Goal: Information Seeking & Learning: Find specific page/section

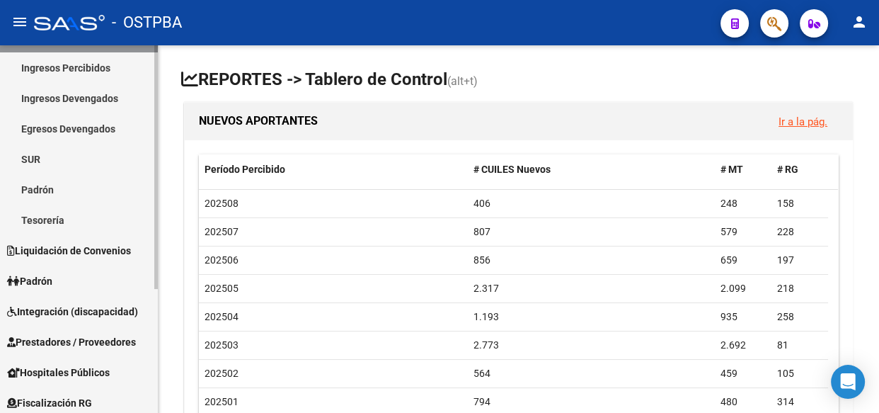
scroll to position [185, 0]
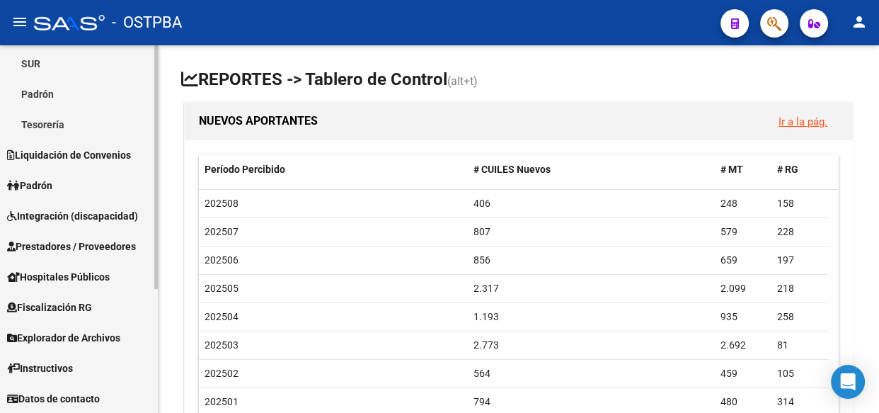
click at [58, 332] on span "Explorador de Archivos" at bounding box center [63, 338] width 113 height 16
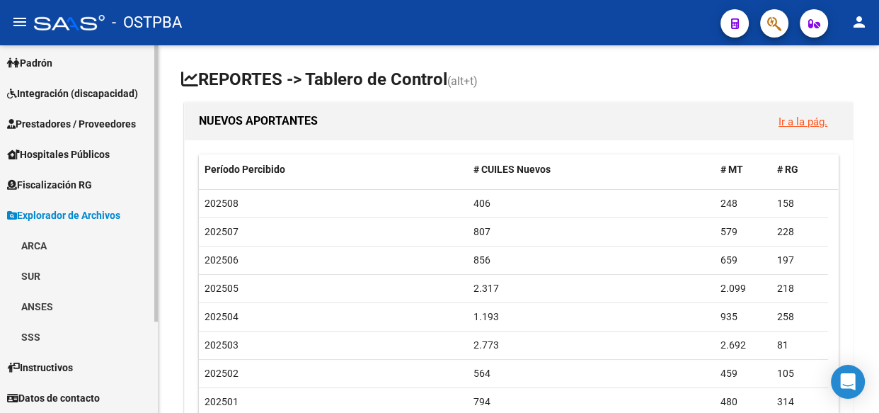
scroll to position [94, 0]
click at [35, 249] on link "ARCA" at bounding box center [79, 246] width 158 height 30
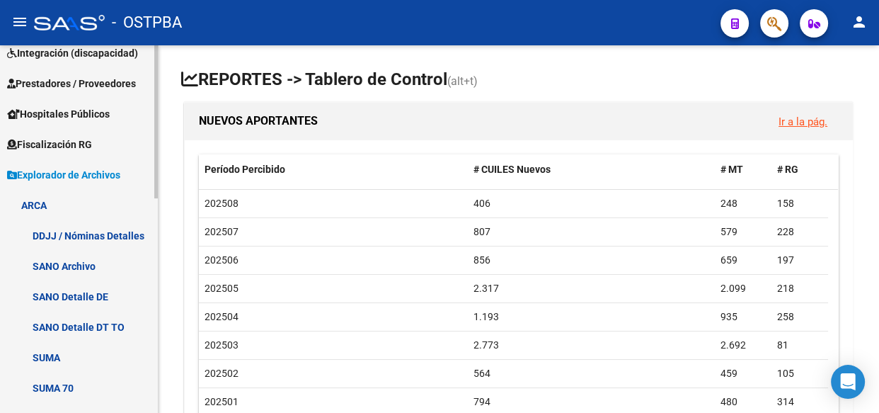
scroll to position [352, 0]
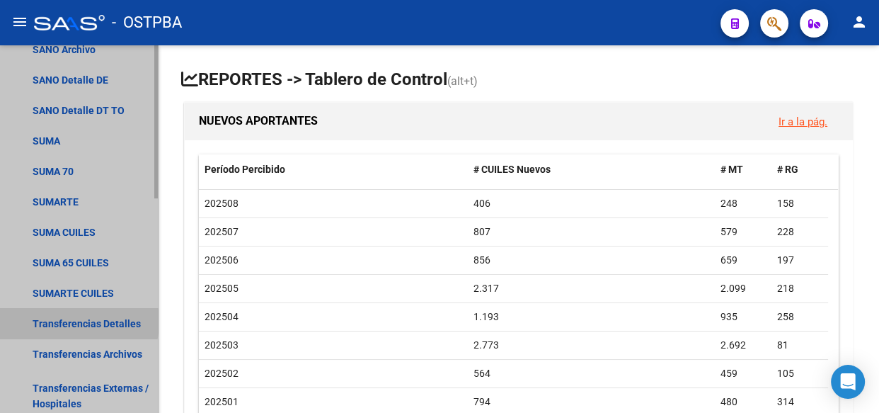
click at [61, 321] on link "Transferencias Detalles" at bounding box center [79, 323] width 158 height 30
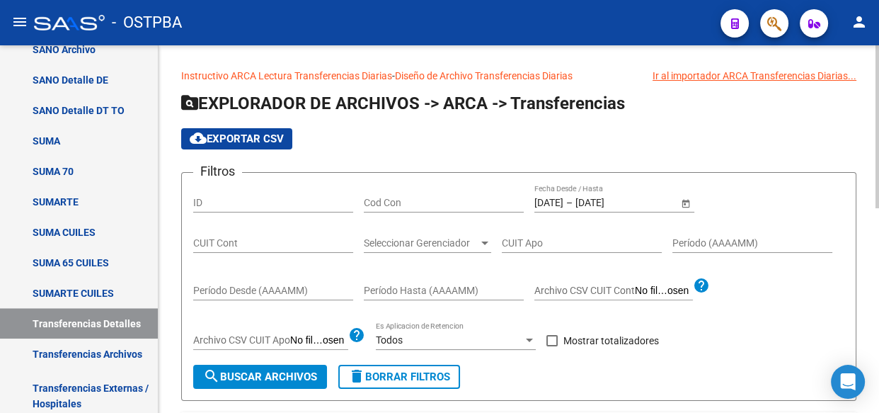
click at [618, 197] on input "[DATE]" at bounding box center [609, 203] width 69 height 12
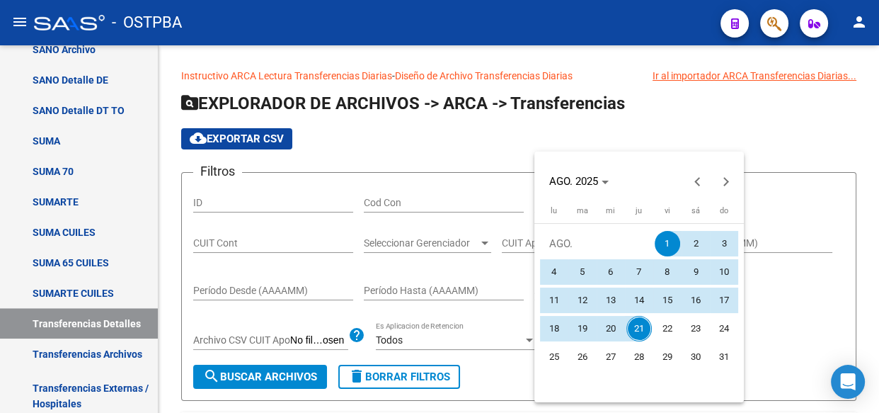
click at [585, 325] on span "19" at bounding box center [582, 328] width 25 height 25
type input "[DATE]"
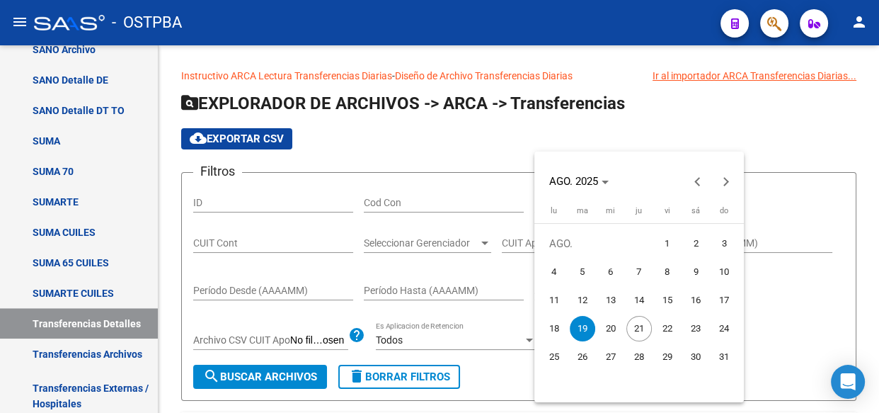
click at [585, 325] on span "19" at bounding box center [582, 328] width 25 height 25
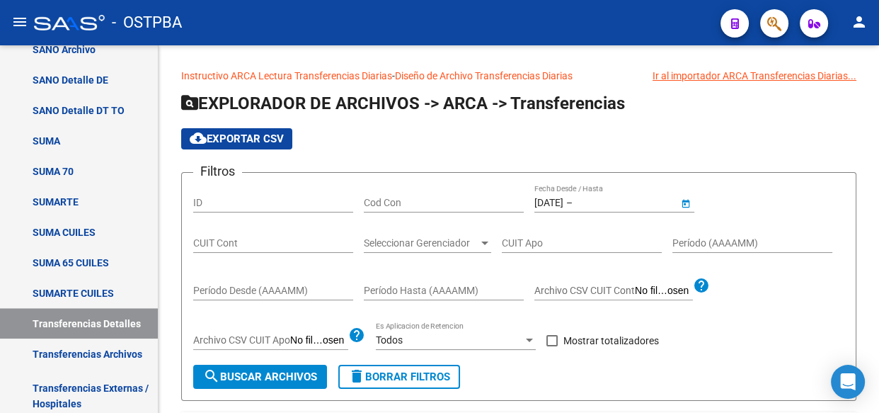
type input "[DATE]"
click at [556, 335] on span at bounding box center [551, 340] width 11 height 11
click at [552, 346] on input "Mostrar totalizadores" at bounding box center [551, 346] width 1 height 1
checkbox input "true"
click at [312, 370] on span "search Buscar Archivos" at bounding box center [260, 376] width 114 height 13
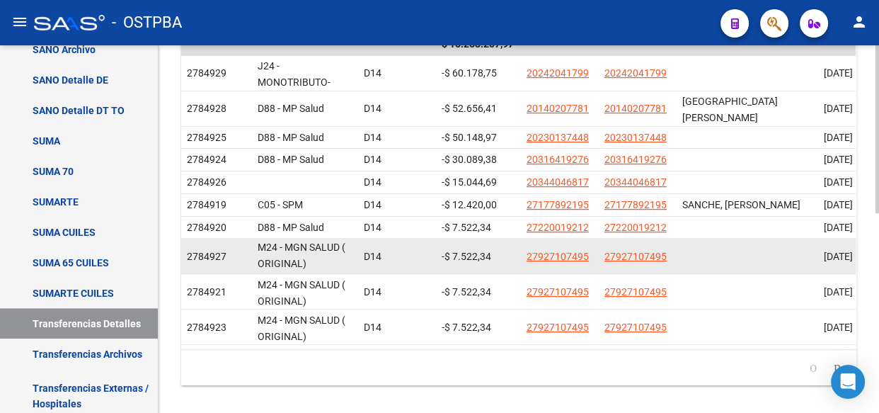
scroll to position [437, 0]
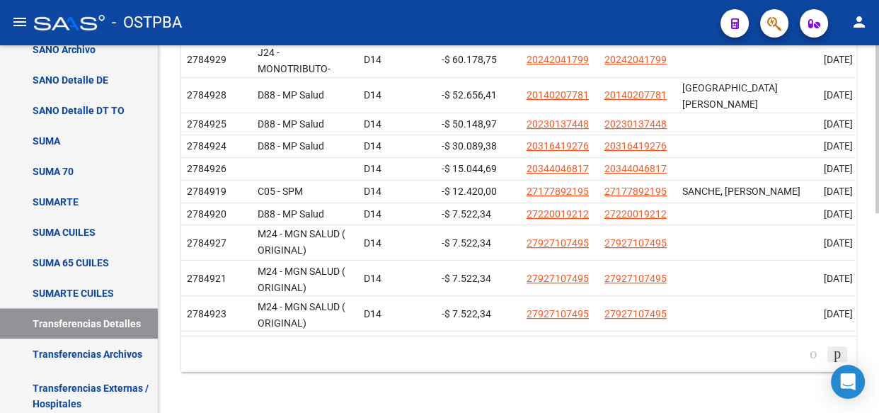
click at [832, 349] on icon "go to next page" at bounding box center [837, 353] width 11 height 17
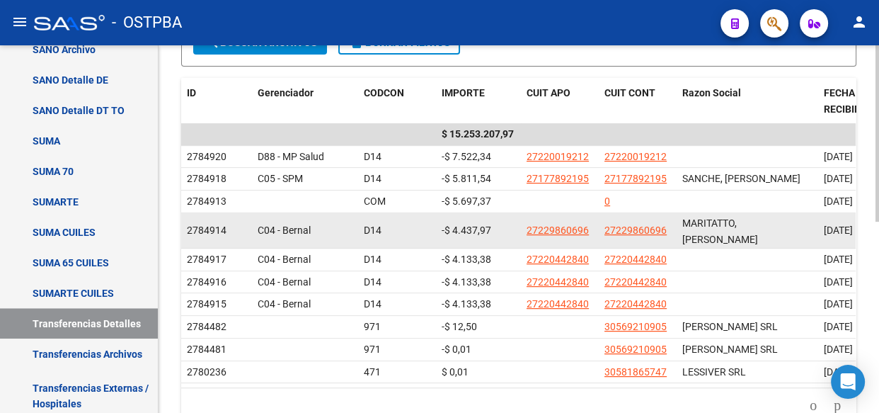
scroll to position [398, 0]
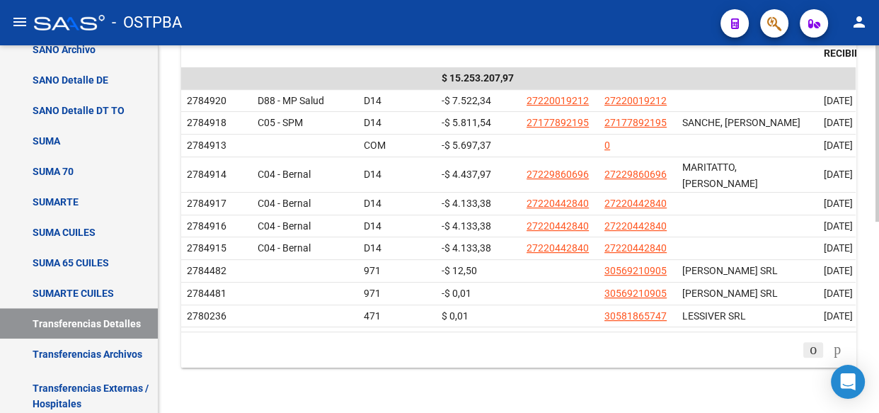
click at [807, 346] on icon "go to previous page" at bounding box center [812, 348] width 11 height 17
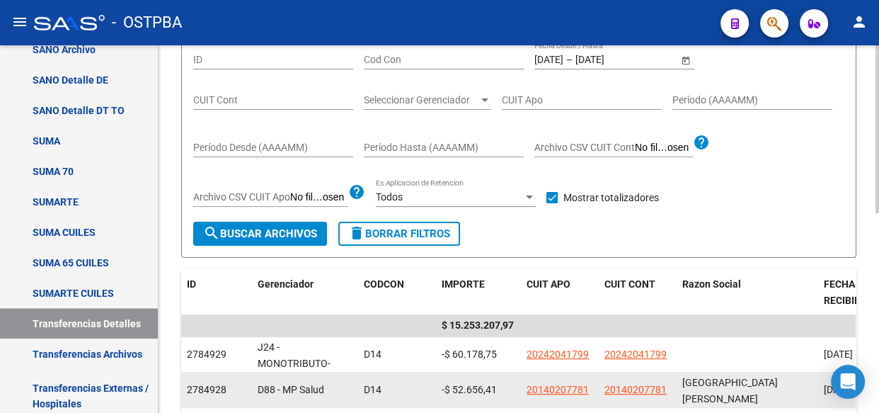
scroll to position [142, 0]
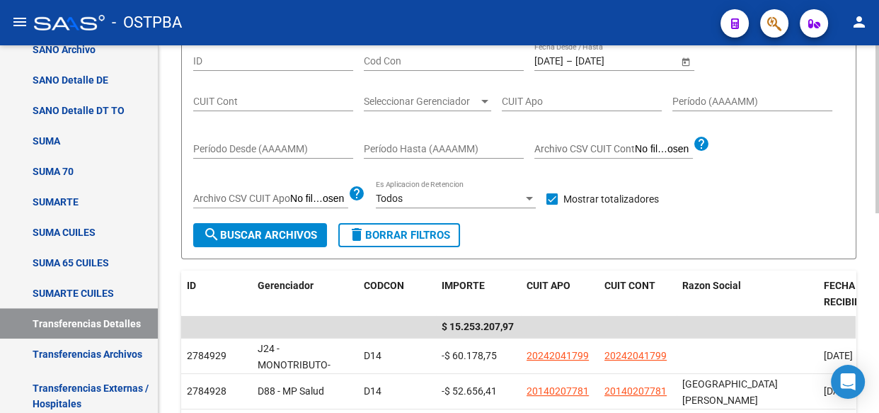
click at [415, 105] on span "Seleccionar Gerenciador" at bounding box center [421, 102] width 115 height 12
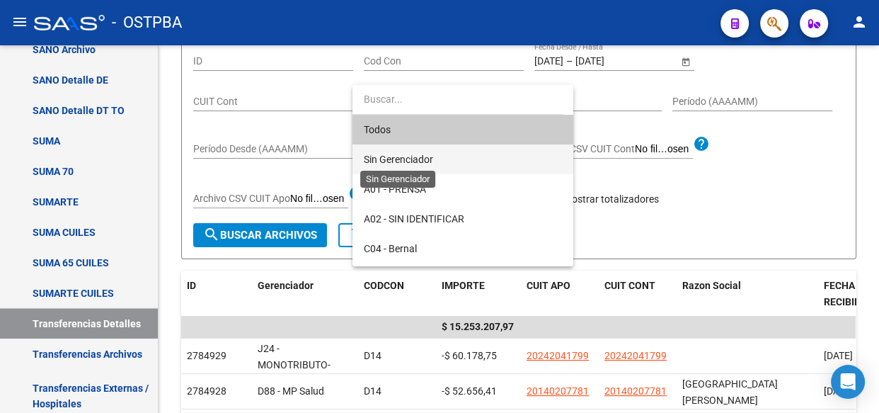
click at [406, 156] on span "Sin Gerenciador" at bounding box center [398, 159] width 69 height 11
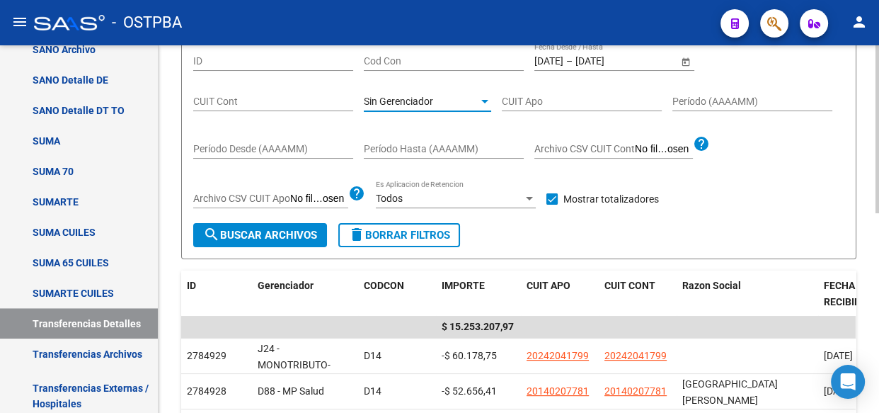
click at [273, 240] on span "search Buscar Archivos" at bounding box center [260, 235] width 114 height 13
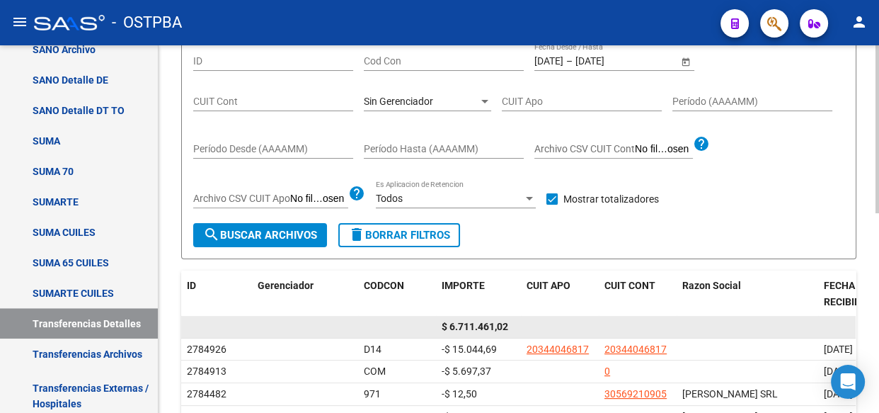
click at [481, 322] on span "$ 6.711.461,02" at bounding box center [475, 326] width 67 height 11
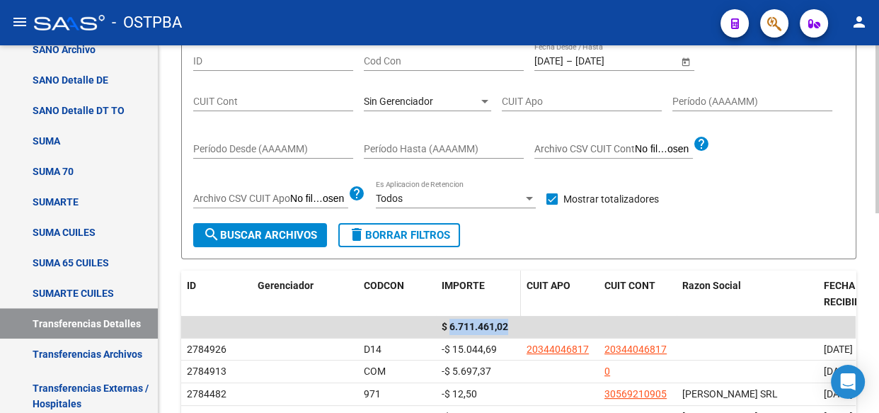
copy span "6.711.461,02"
click at [377, 101] on span "Sin Gerenciador" at bounding box center [398, 101] width 69 height 11
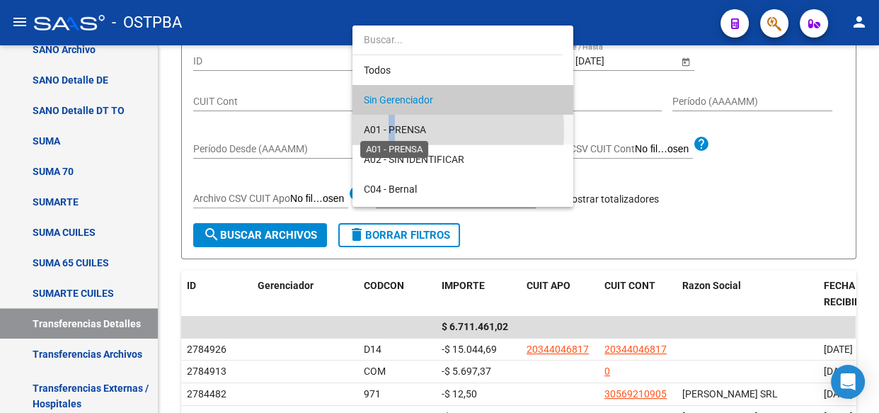
click at [392, 130] on span "A01 - PRENSA" at bounding box center [395, 129] width 62 height 11
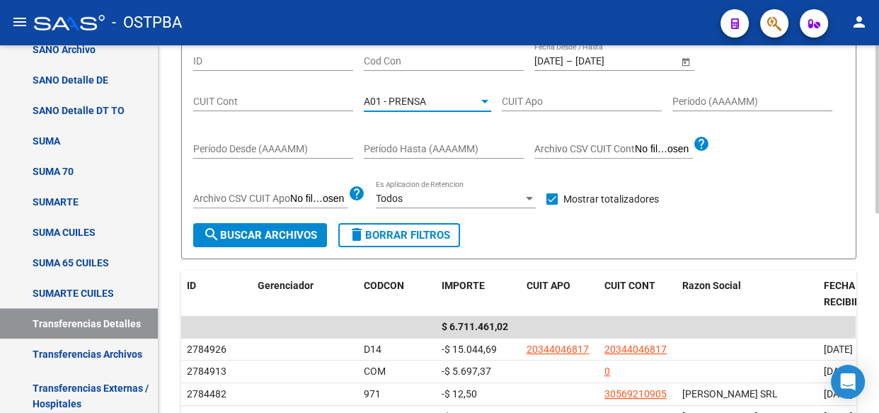
click at [281, 235] on span "search Buscar Archivos" at bounding box center [260, 235] width 114 height 13
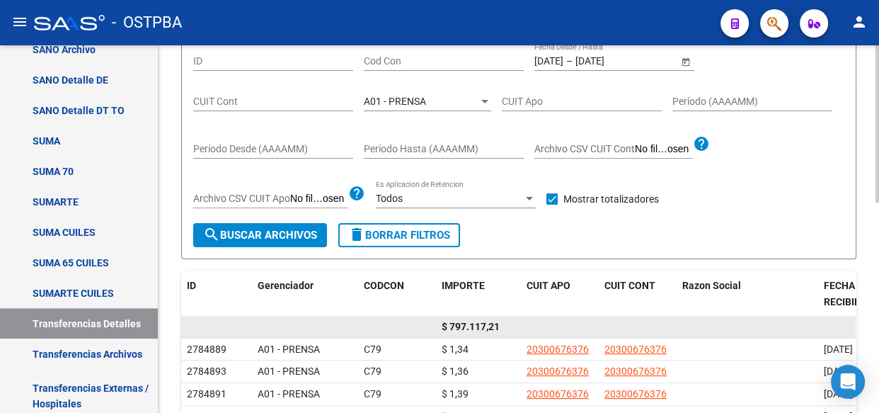
click at [479, 324] on span "$ 797.117,21" at bounding box center [471, 326] width 58 height 11
click at [479, 323] on span "$ 797.117,21" at bounding box center [471, 326] width 58 height 11
copy span "797.117,21"
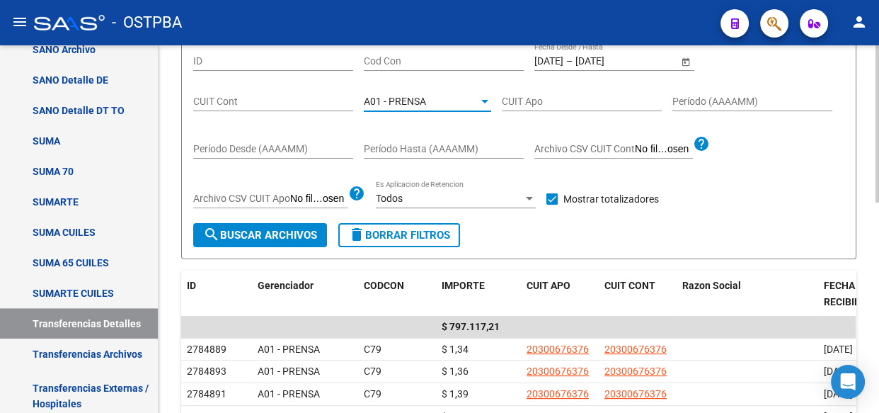
click at [413, 100] on span "A01 - PRENSA" at bounding box center [395, 101] width 62 height 11
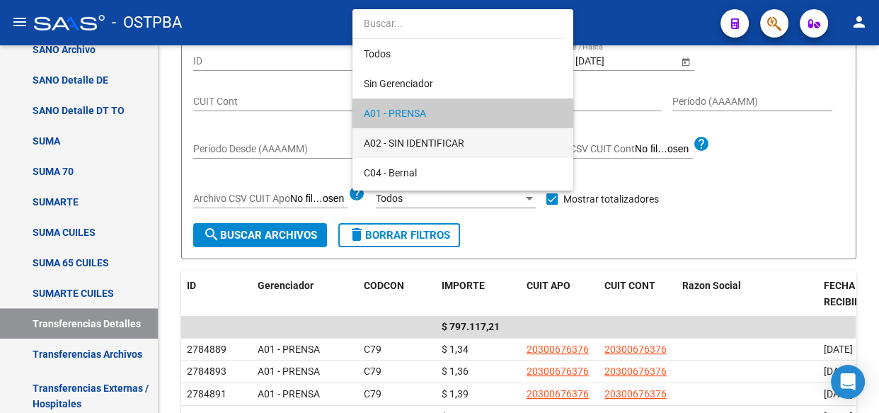
scroll to position [13, 0]
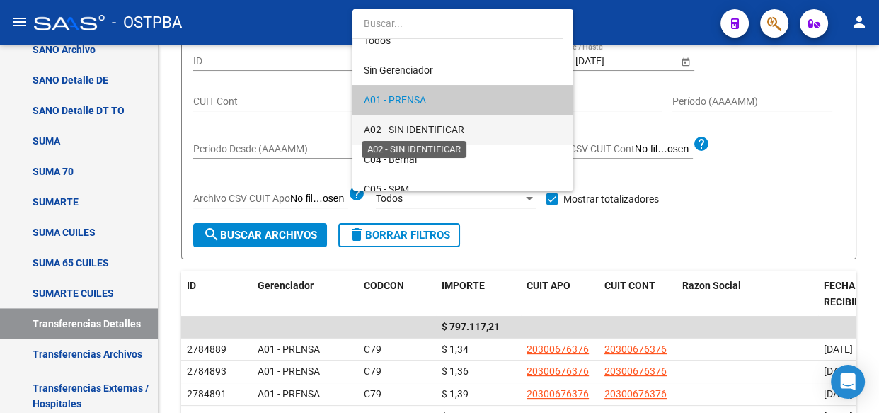
click at [419, 127] on span "A02 - SIN IDENTIFICAR" at bounding box center [414, 129] width 100 height 11
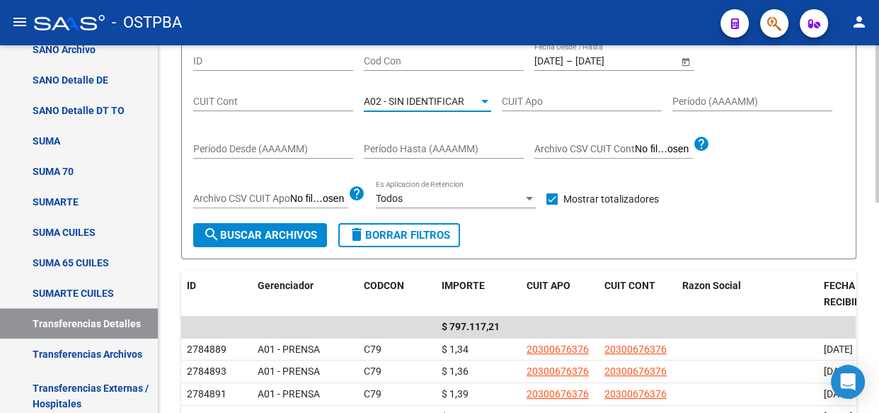
click at [282, 236] on span "search Buscar Archivos" at bounding box center [260, 235] width 114 height 13
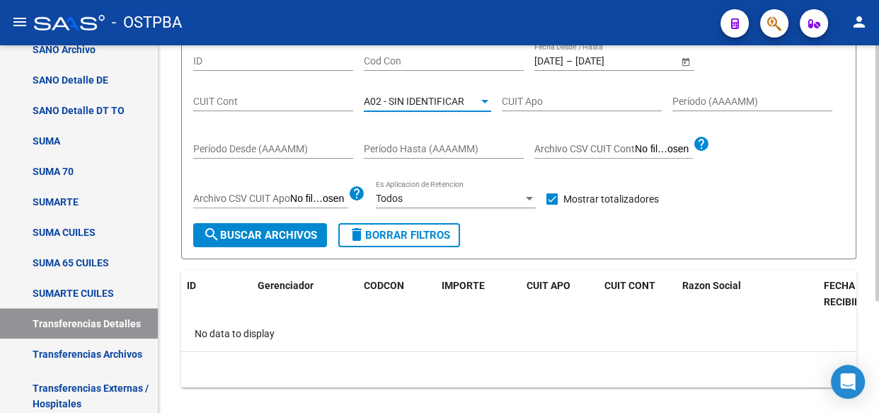
click at [401, 100] on span "A02 - SIN IDENTIFICAR" at bounding box center [414, 101] width 100 height 11
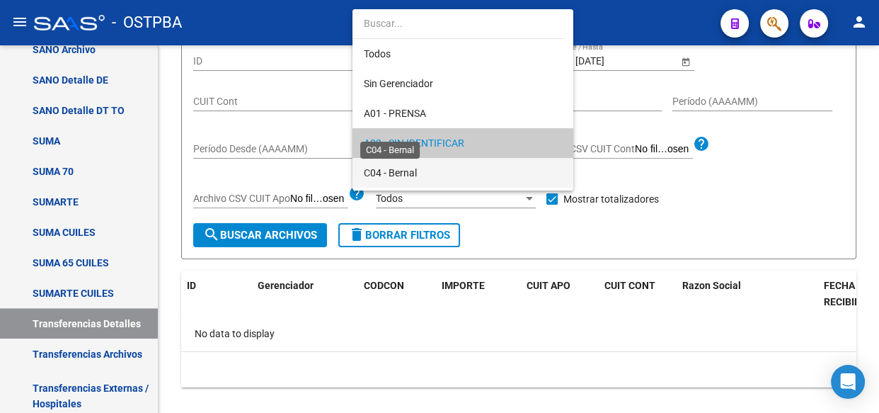
scroll to position [42, 0]
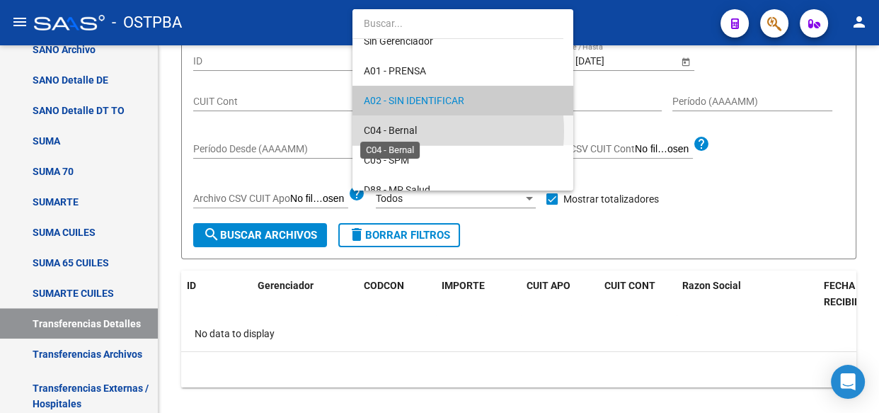
click at [403, 130] on span "C04 - Bernal" at bounding box center [390, 130] width 53 height 11
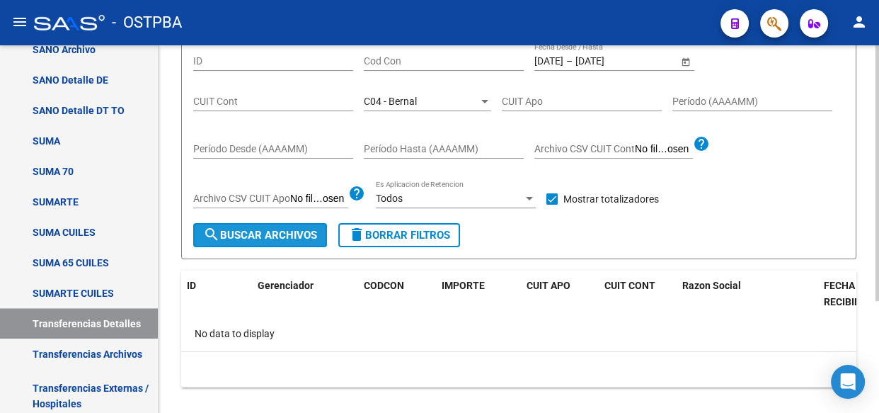
click at [281, 227] on button "search Buscar Archivos" at bounding box center [260, 235] width 134 height 24
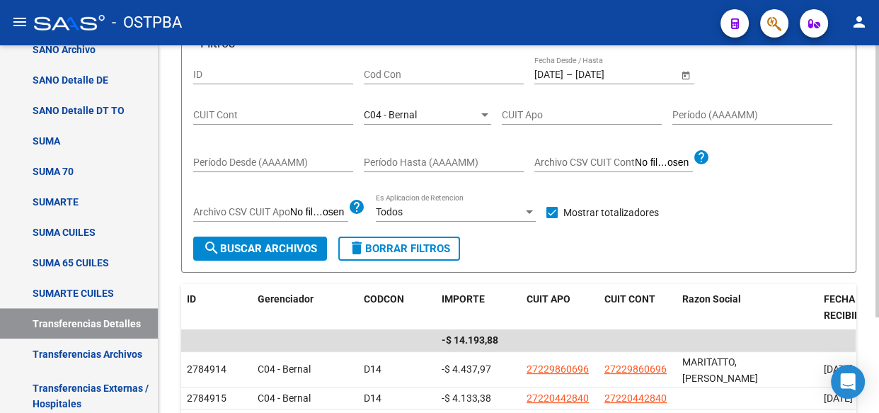
scroll to position [142, 0]
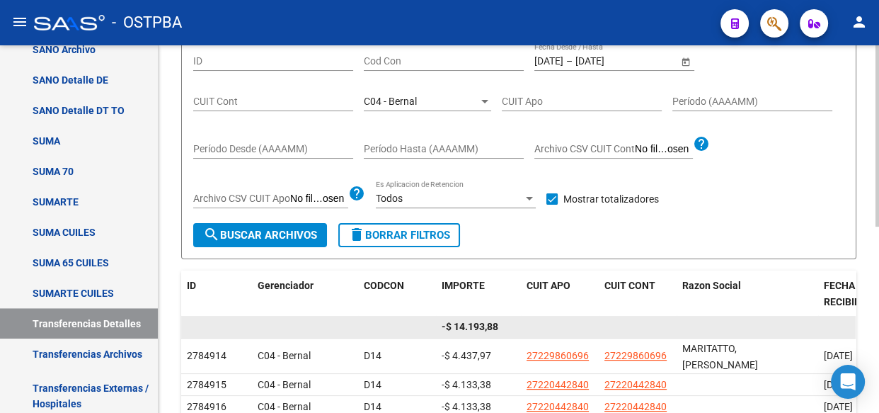
click at [490, 323] on span "-$ 14.193,88" at bounding box center [470, 326] width 57 height 11
copy span "14.193,88"
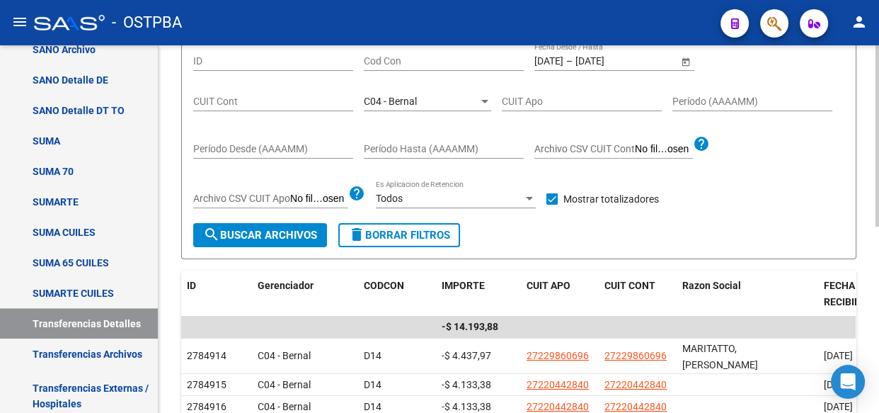
click at [401, 91] on div "C04 - Bernal Seleccionar Gerenciador" at bounding box center [427, 97] width 127 height 28
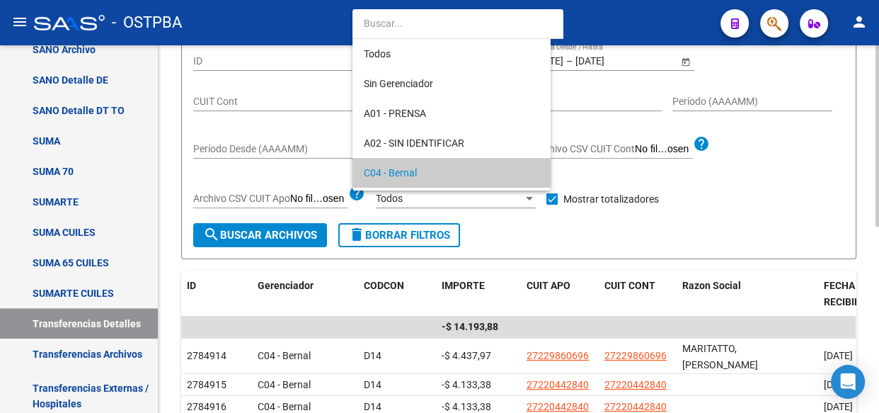
scroll to position [72, 0]
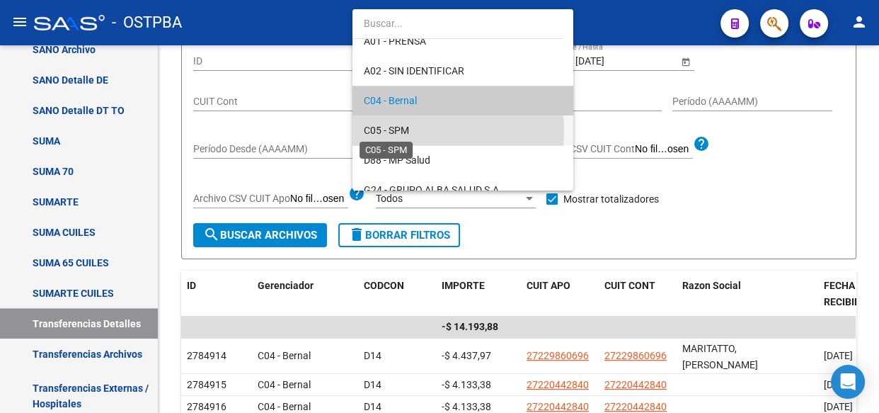
click at [404, 130] on span "C05 - SPM" at bounding box center [386, 130] width 45 height 11
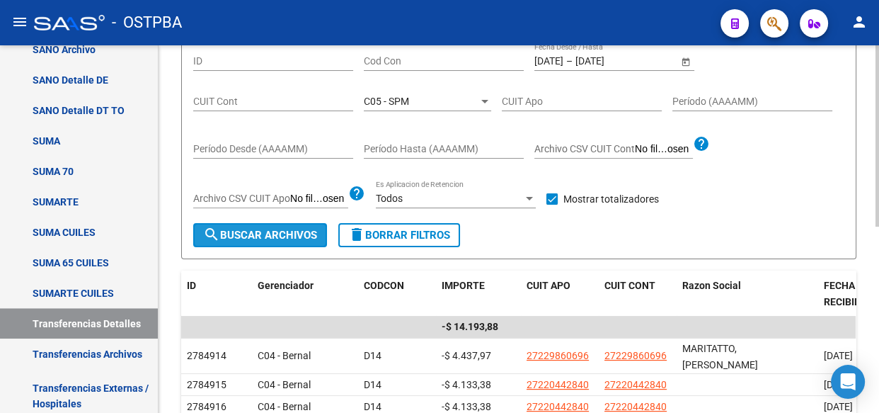
click at [251, 226] on button "search Buscar Archivos" at bounding box center [260, 235] width 134 height 24
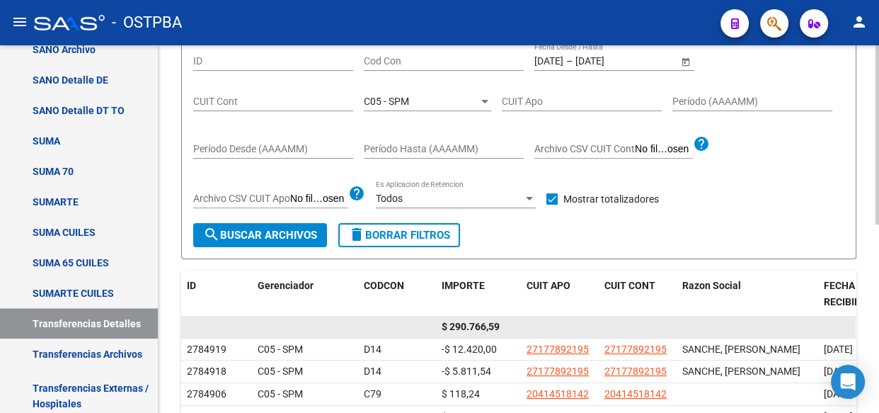
click at [481, 329] on span "$ 290.766,59" at bounding box center [471, 326] width 58 height 11
copy span "290.766,59"
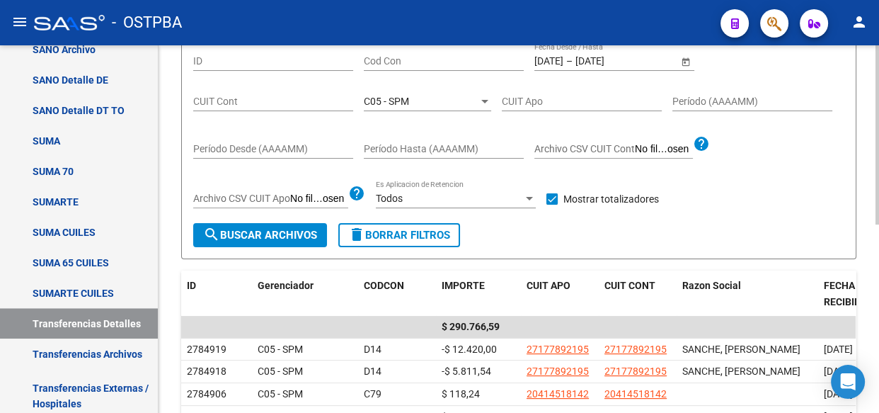
click at [396, 103] on span "C05 - SPM" at bounding box center [386, 101] width 45 height 11
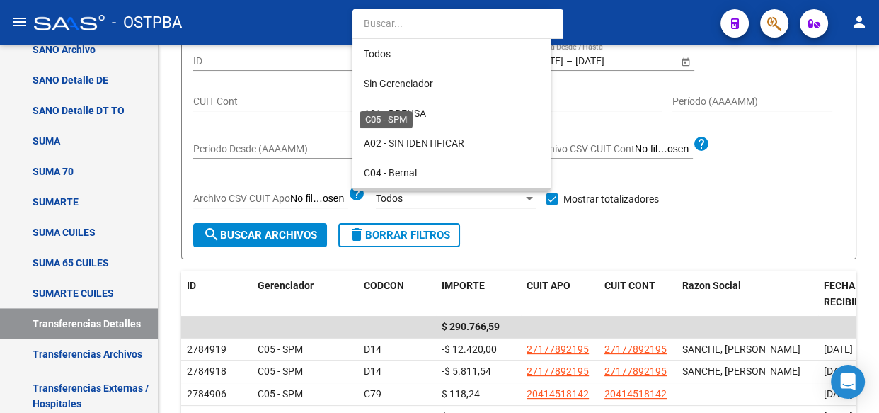
scroll to position [103, 0]
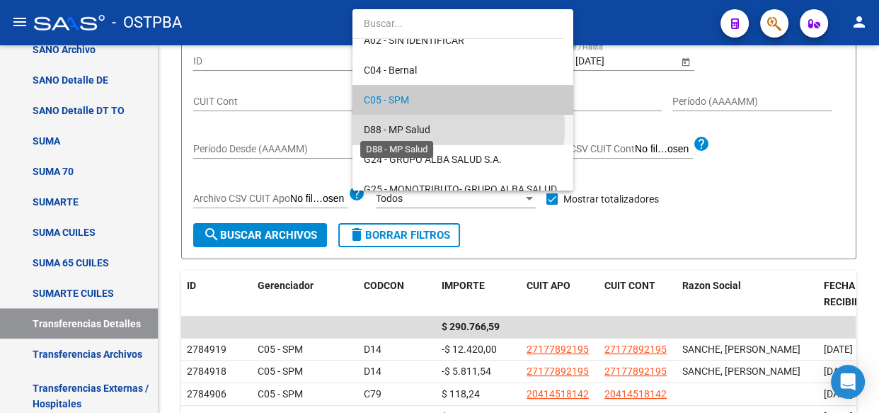
click at [403, 126] on span "D88 - MP Salud" at bounding box center [397, 129] width 67 height 11
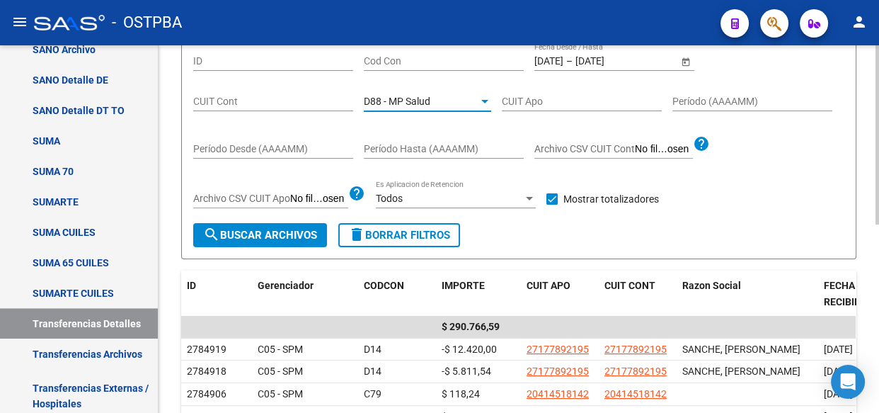
click at [263, 233] on span "search Buscar Archivos" at bounding box center [260, 235] width 114 height 13
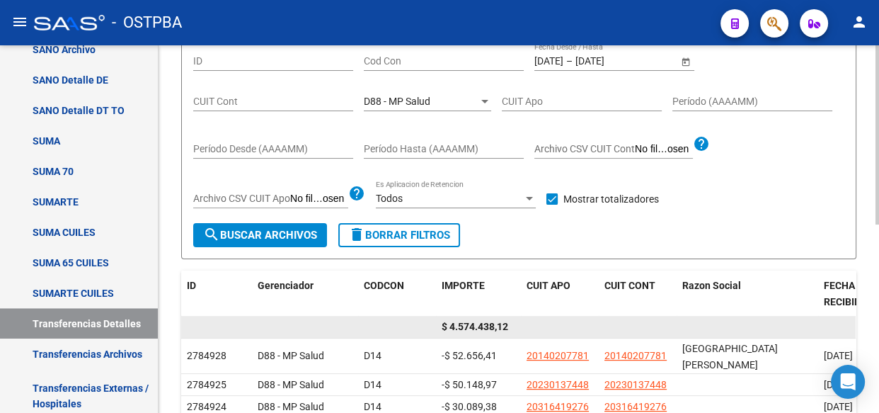
click at [478, 323] on span "$ 4.574.438,12" at bounding box center [475, 326] width 67 height 11
copy span "4.574.438,12"
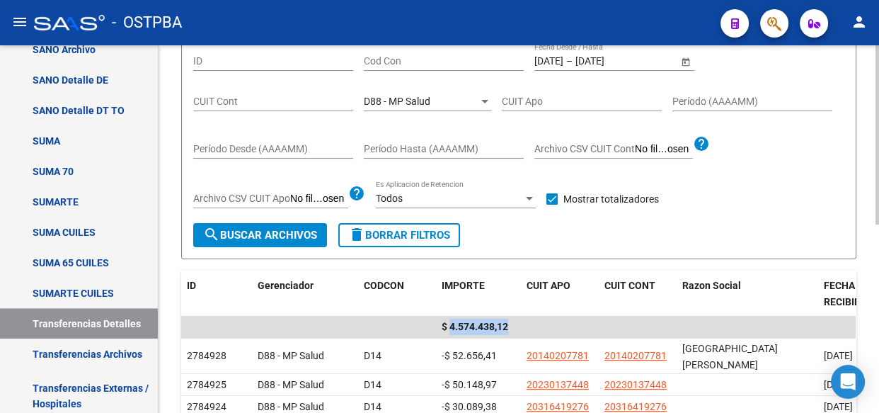
click at [405, 101] on span "D88 - MP Salud" at bounding box center [397, 101] width 67 height 11
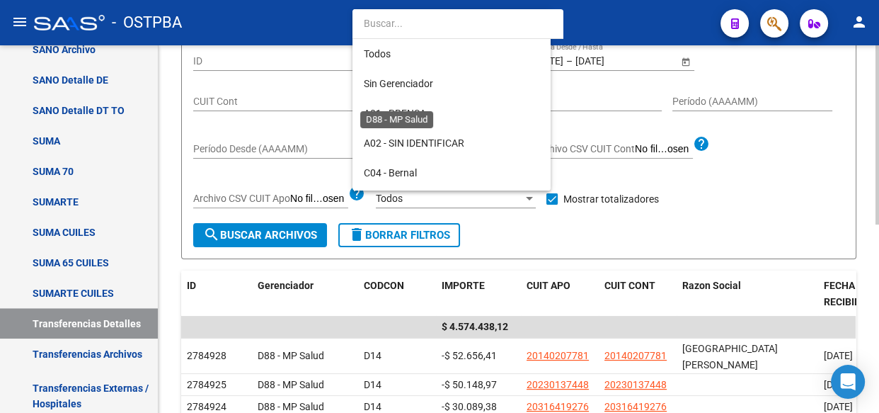
scroll to position [132, 0]
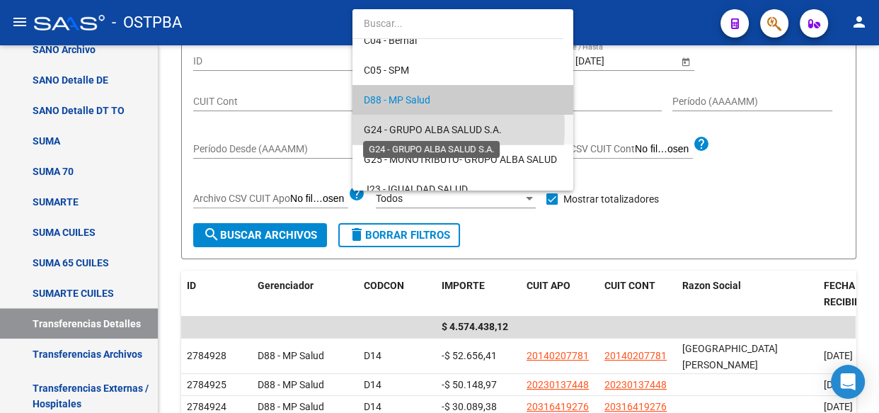
click at [405, 127] on span "G24 - GRUPO ALBA SALUD S.A." at bounding box center [433, 129] width 138 height 11
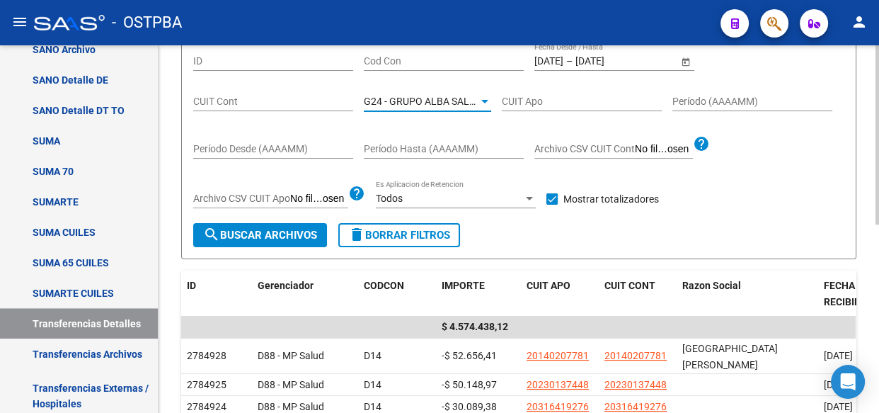
click at [251, 226] on button "search Buscar Archivos" at bounding box center [260, 235] width 134 height 24
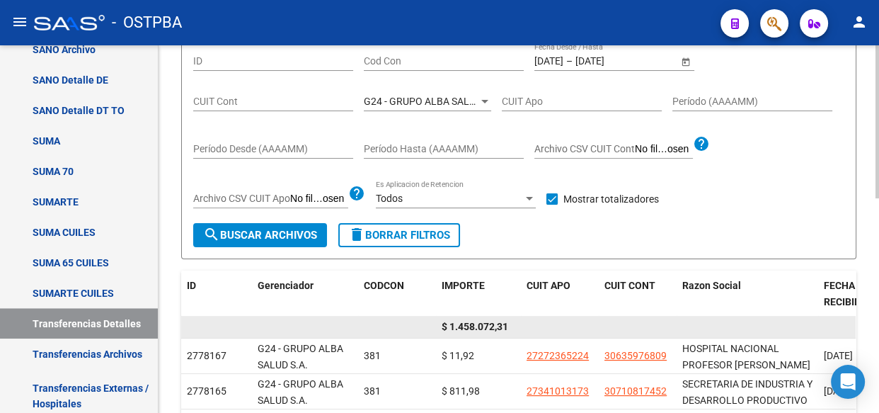
click at [481, 321] on span "$ 1.458.072,31" at bounding box center [475, 326] width 67 height 11
copy span "1.458.072,31"
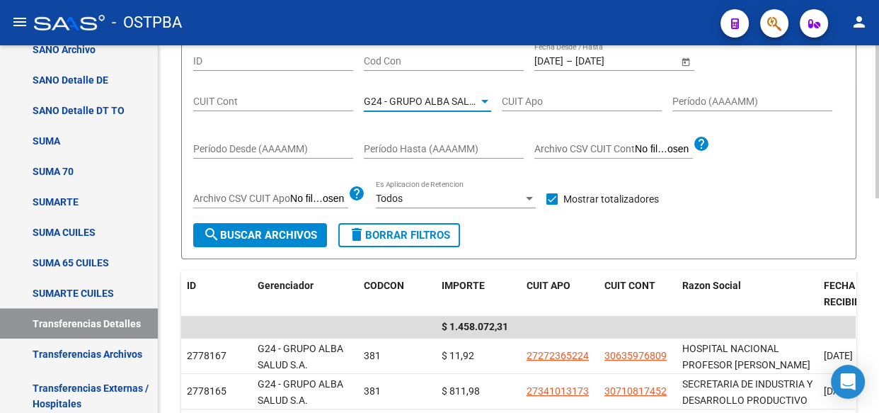
click at [409, 104] on span "G24 - GRUPO ALBA SALUD S.A." at bounding box center [433, 101] width 138 height 11
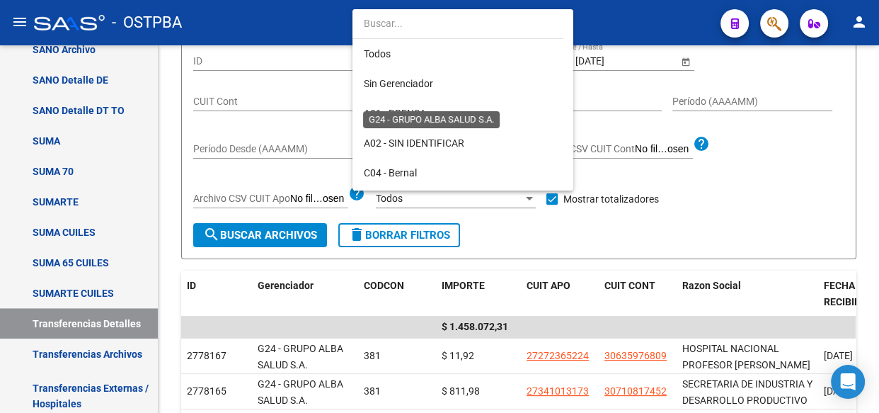
scroll to position [162, 0]
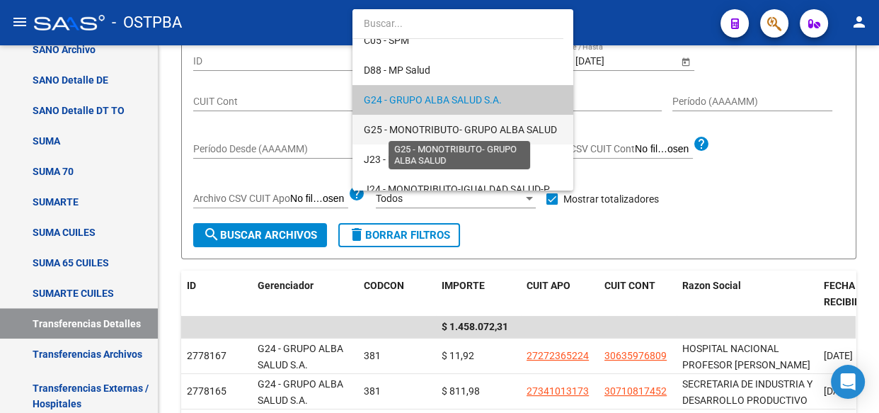
click at [408, 127] on span "G25 - MONOTRIBUTO- GRUPO ALBA SALUD" at bounding box center [460, 129] width 193 height 11
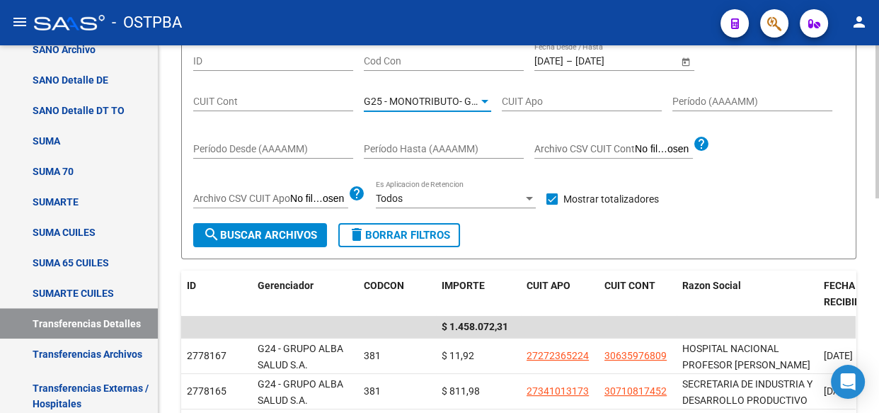
click at [293, 236] on span "search Buscar Archivos" at bounding box center [260, 235] width 114 height 13
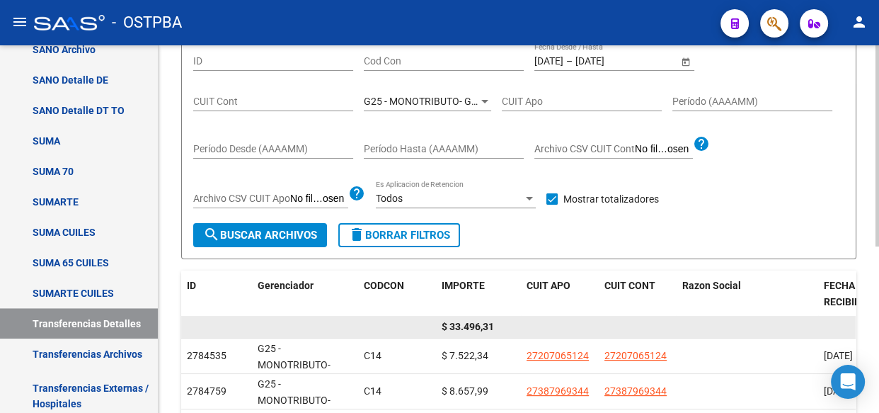
click at [473, 323] on span "$ 33.496,31" at bounding box center [468, 326] width 52 height 11
copy span "33.496,31"
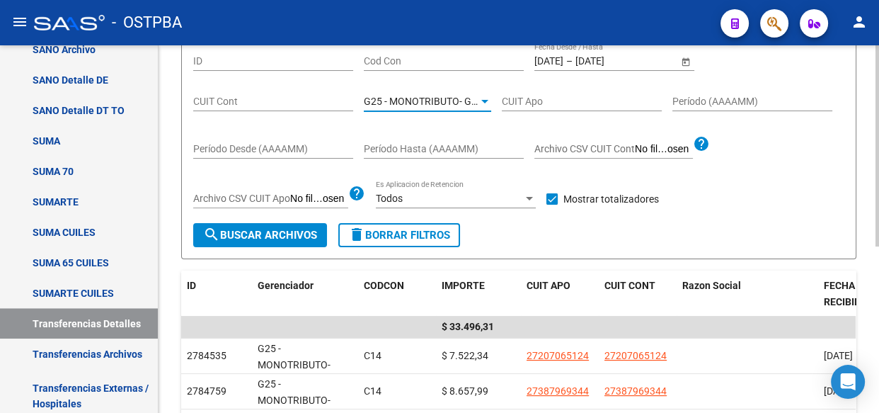
click at [423, 104] on span "G25 - MONOTRIBUTO- GRUPO ALBA SALUD" at bounding box center [460, 101] width 193 height 11
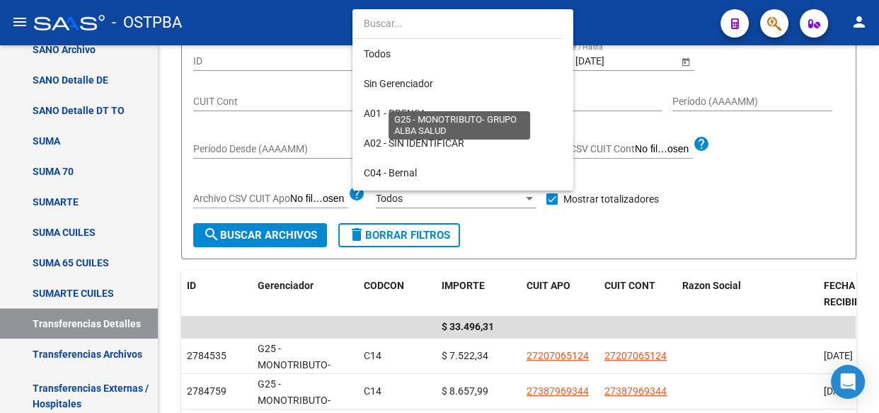
scroll to position [191, 0]
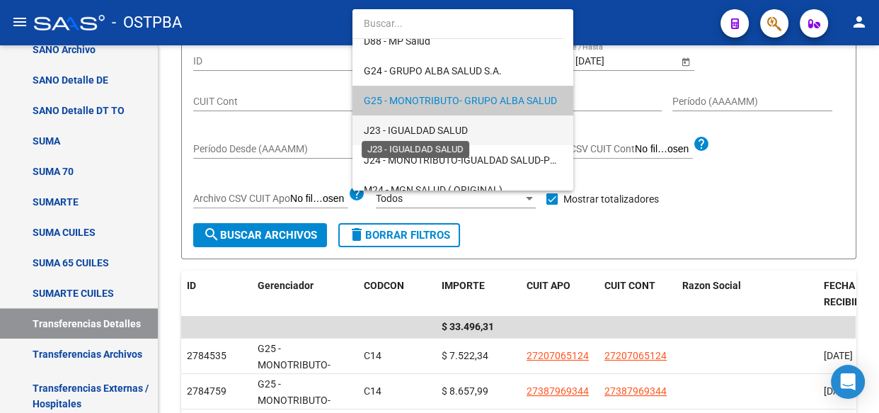
click at [426, 125] on span "J23 - IGUALDAD SALUD" at bounding box center [416, 130] width 104 height 11
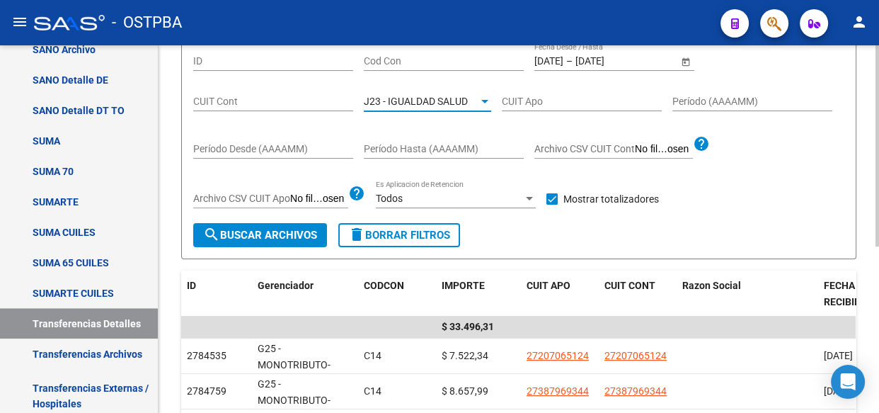
click at [283, 236] on span "search Buscar Archivos" at bounding box center [260, 235] width 114 height 13
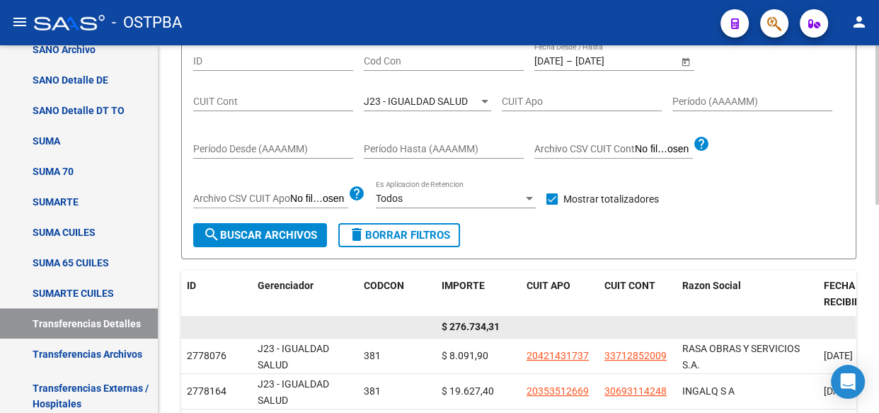
click at [464, 326] on span "$ 276.734,31" at bounding box center [471, 326] width 58 height 11
copy span "276.734,31"
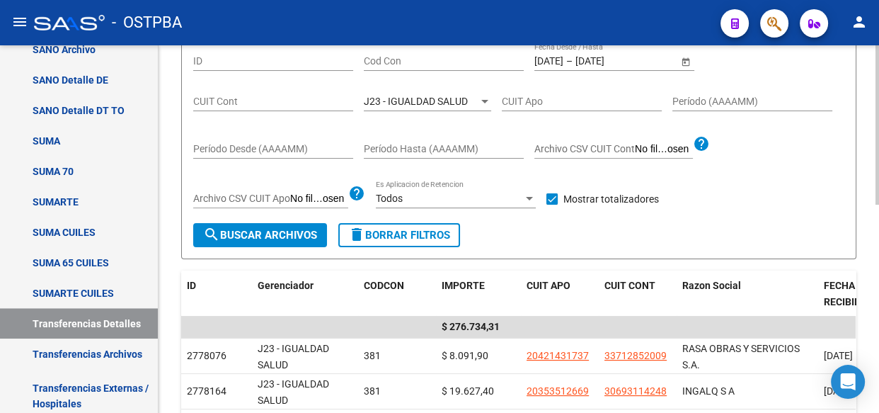
click at [439, 97] on span "J23 - IGUALDAD SALUD" at bounding box center [416, 101] width 104 height 11
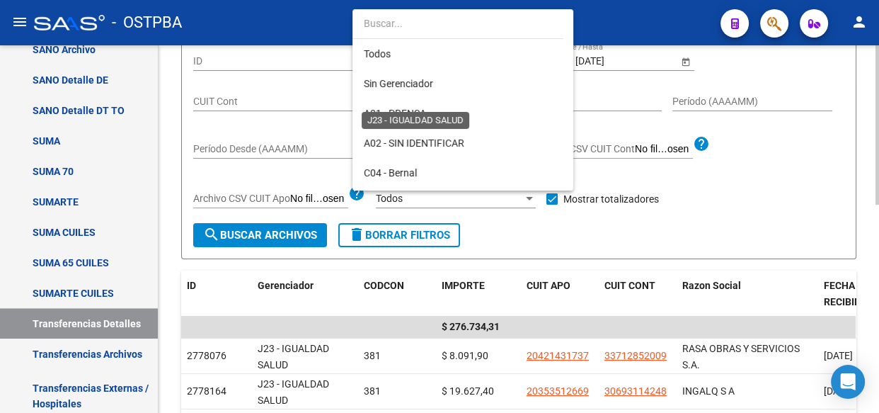
scroll to position [221, 0]
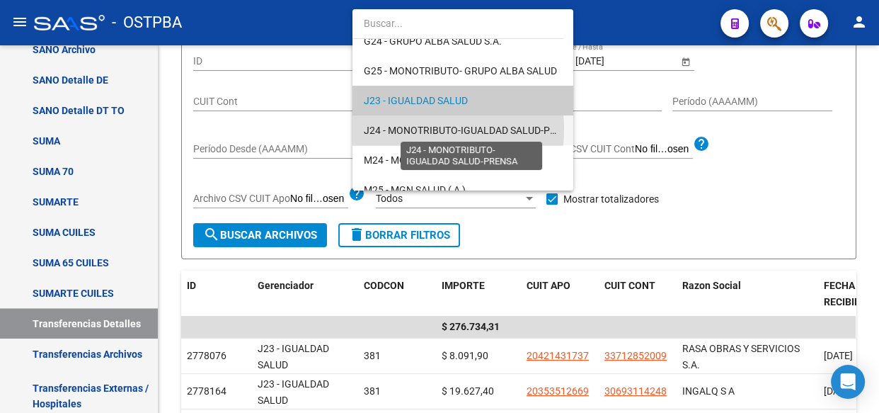
click at [418, 129] on span "J24 - MONOTRIBUTO-IGUALDAD SALUD-PRENSA" at bounding box center [472, 130] width 217 height 11
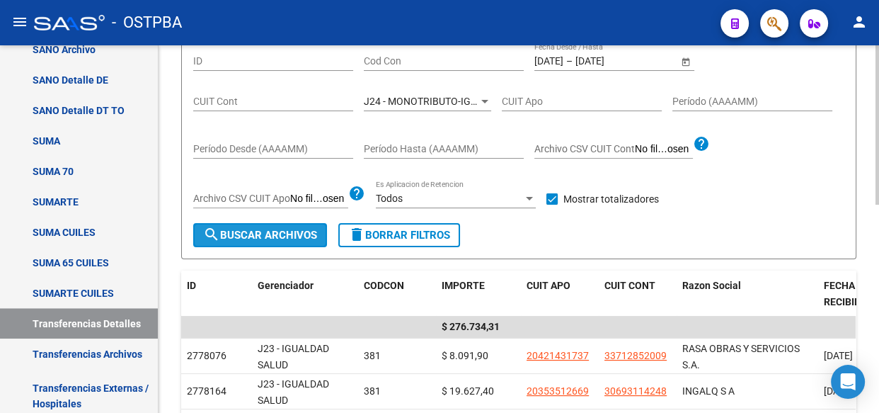
click at [276, 234] on span "search Buscar Archivos" at bounding box center [260, 235] width 114 height 13
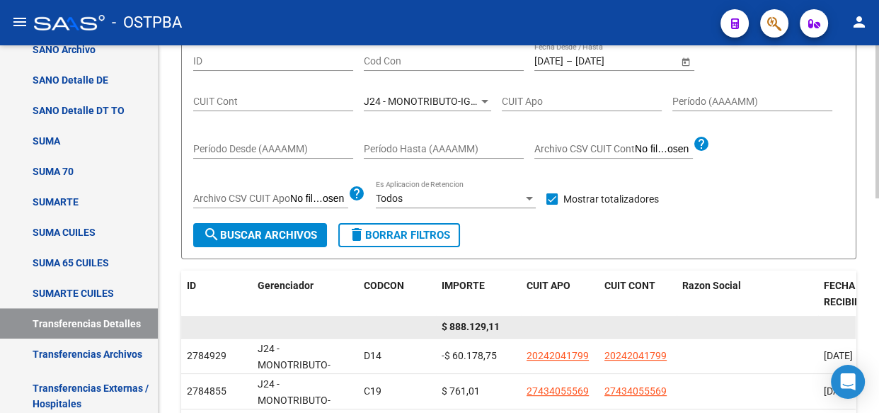
click at [473, 323] on span "$ 888.129,11" at bounding box center [471, 326] width 58 height 11
copy span "888.129,11"
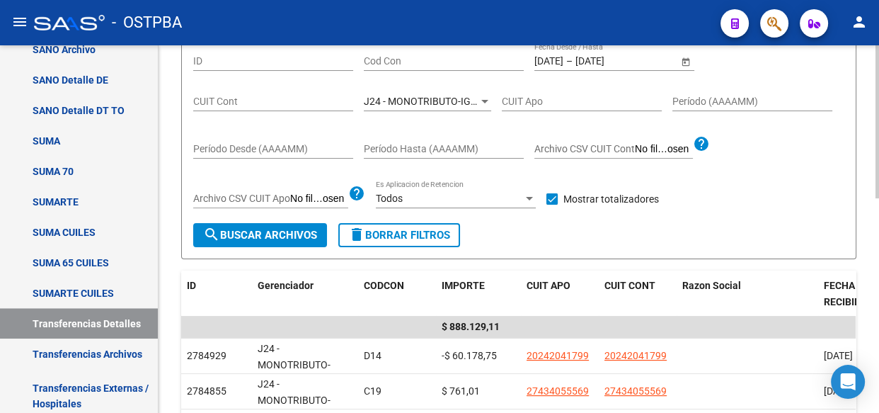
click at [413, 107] on div "J24 - MONOTRIBUTO-IGUALDAD SALUD-PRENSA Seleccionar Gerenciador" at bounding box center [427, 97] width 127 height 28
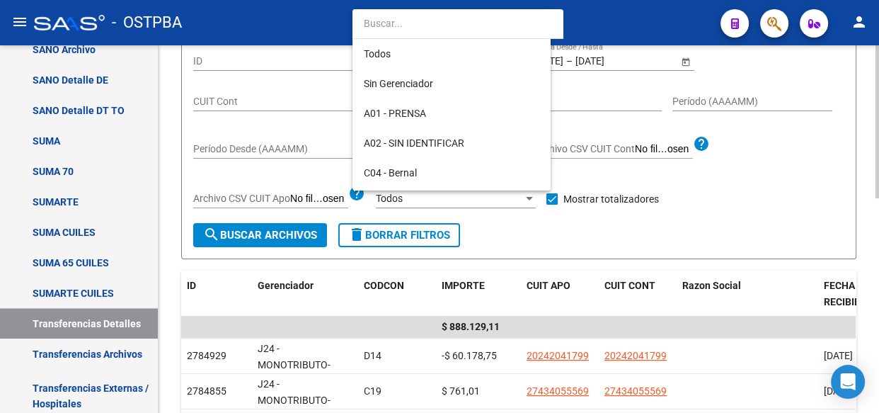
scroll to position [251, 0]
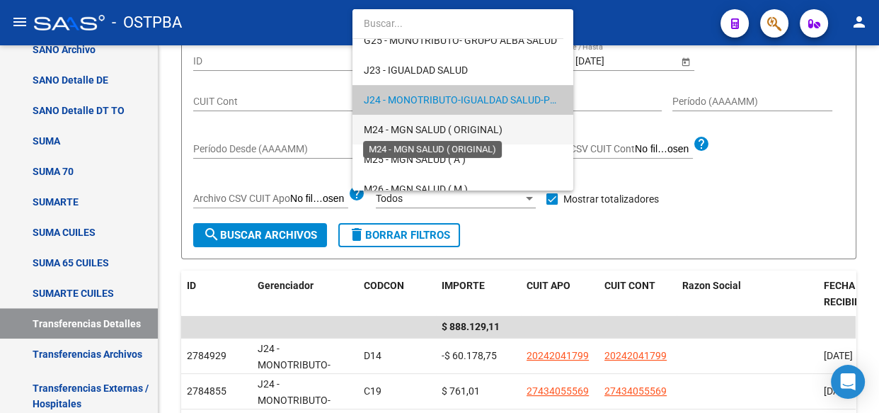
click at [415, 126] on span "M24 - MGN SALUD ( ORIGINAL)" at bounding box center [433, 129] width 139 height 11
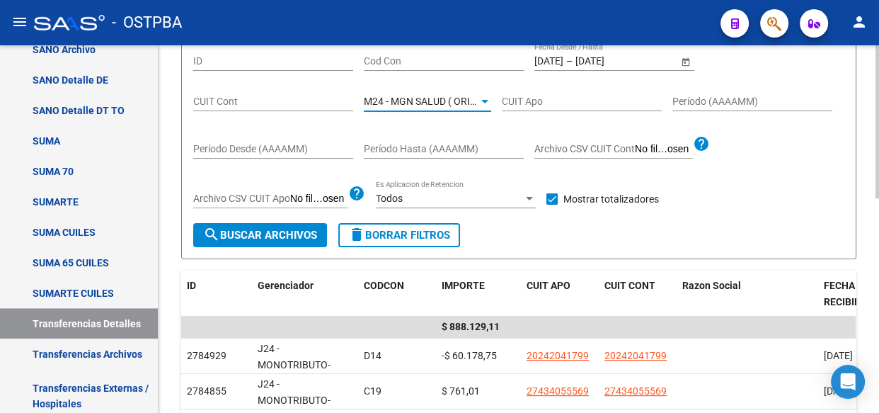
click at [270, 232] on span "search Buscar Archivos" at bounding box center [260, 235] width 114 height 13
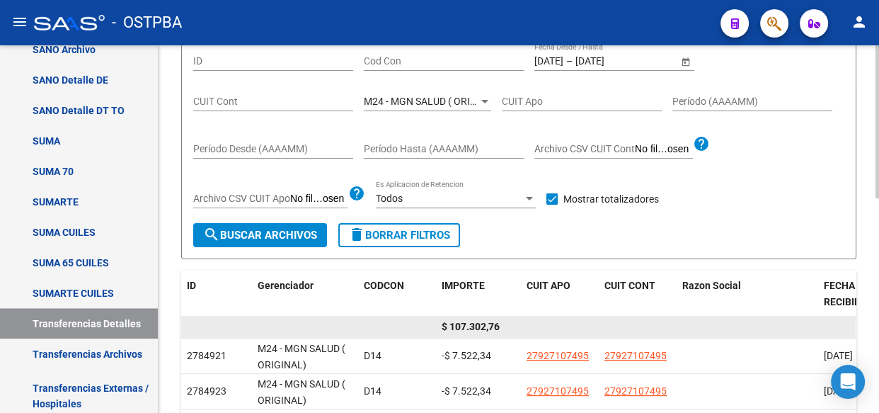
click at [483, 322] on span "$ 107.302,76" at bounding box center [471, 326] width 58 height 11
copy span "107.302,76"
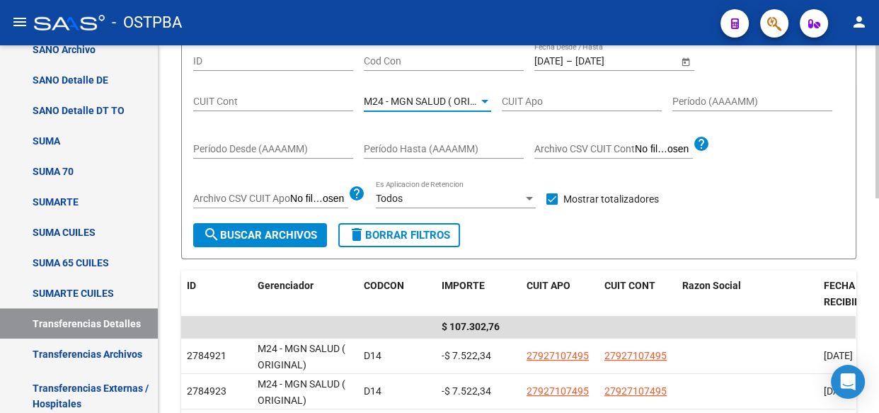
click at [447, 97] on span "M24 - MGN SALUD ( ORIGINAL)" at bounding box center [433, 101] width 139 height 11
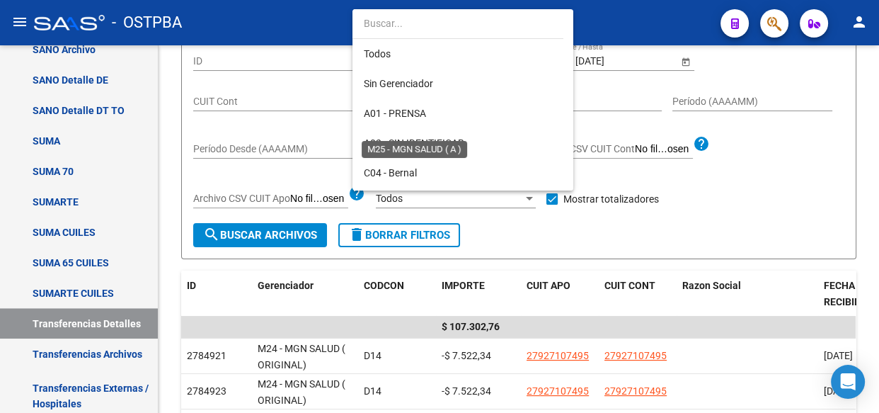
scroll to position [281, 0]
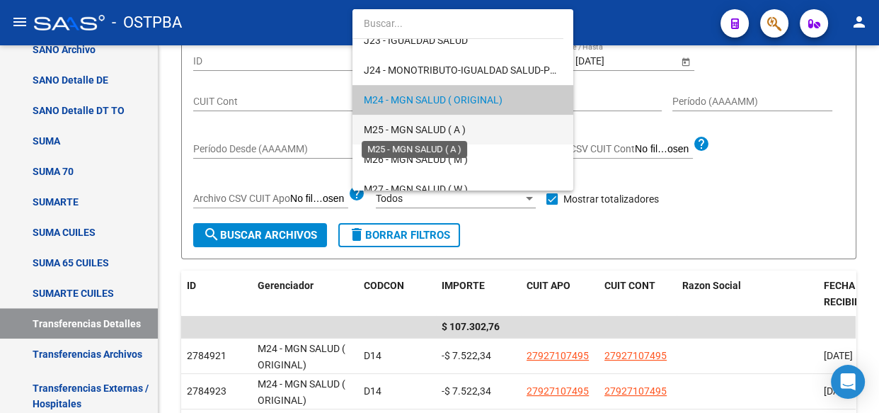
click at [424, 133] on span "M25 - MGN SALUD ( A )" at bounding box center [415, 129] width 102 height 11
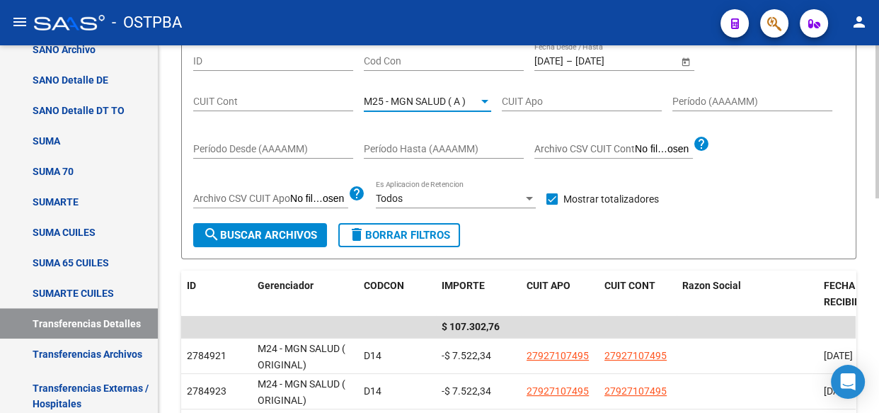
click at [287, 238] on span "search Buscar Archivos" at bounding box center [260, 235] width 114 height 13
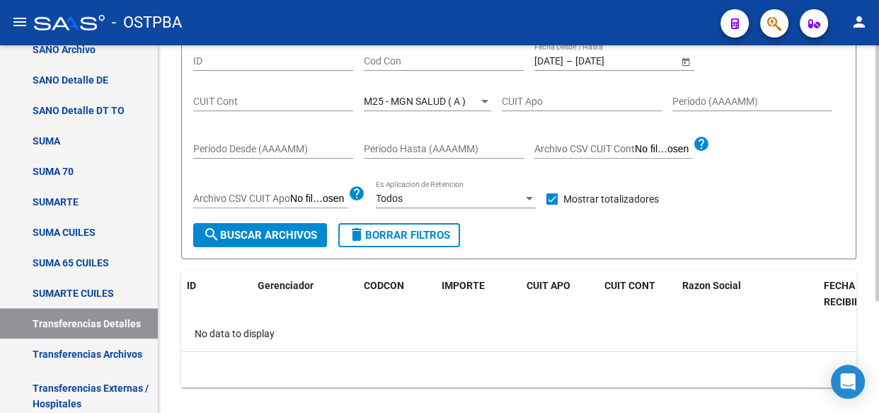
click at [426, 102] on span "M25 - MGN SALUD ( A )" at bounding box center [415, 101] width 102 height 11
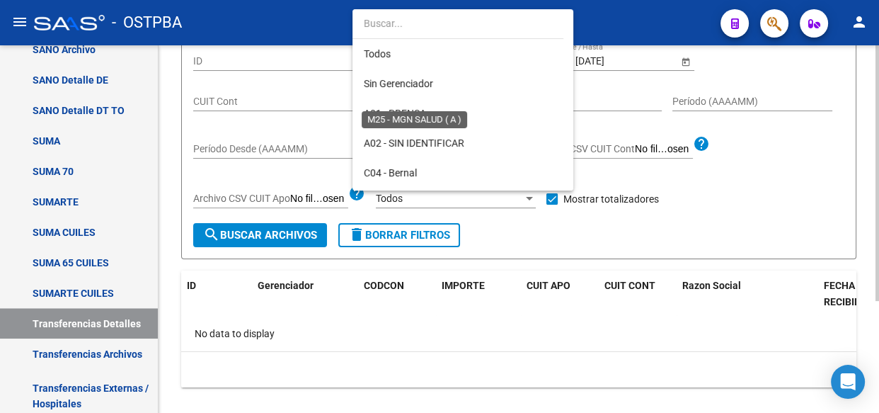
scroll to position [311, 0]
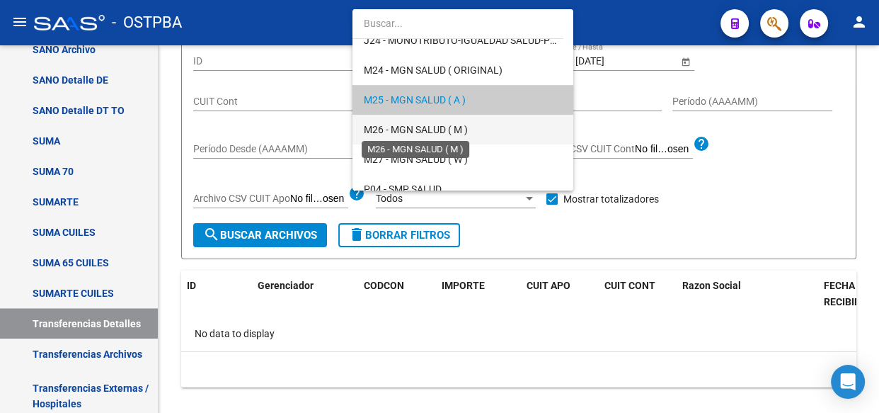
click at [427, 129] on span "M26 - MGN SALUD ( M )" at bounding box center [416, 129] width 104 height 11
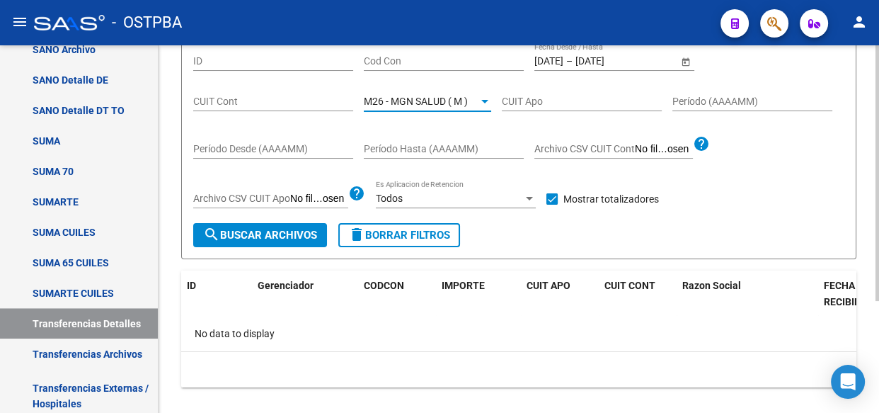
click at [299, 229] on span "search Buscar Archivos" at bounding box center [260, 235] width 114 height 13
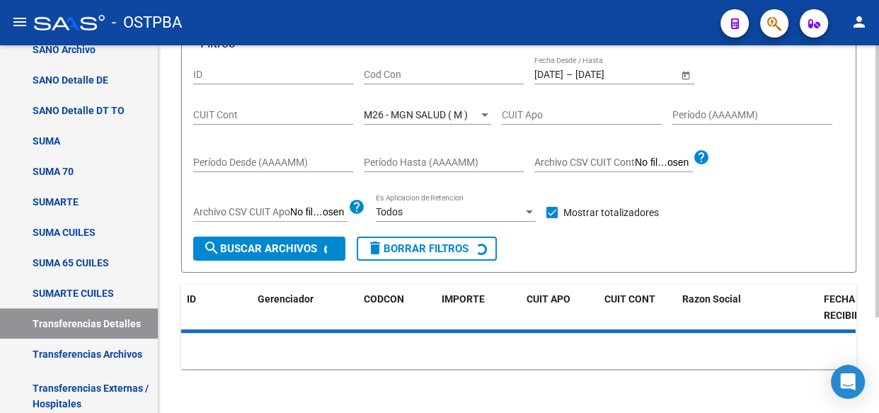
scroll to position [142, 0]
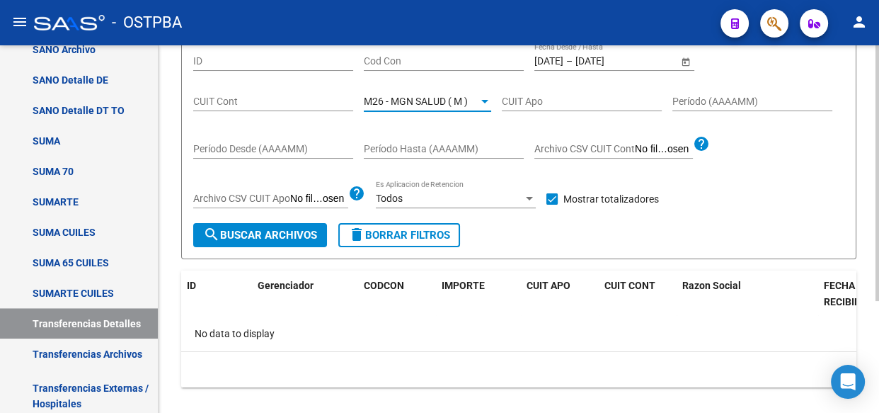
click at [426, 98] on span "M26 - MGN SALUD ( M )" at bounding box center [416, 101] width 104 height 11
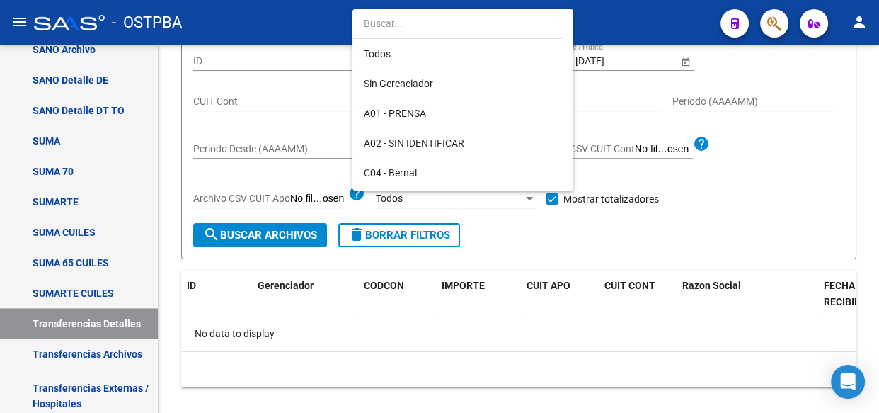
scroll to position [340, 0]
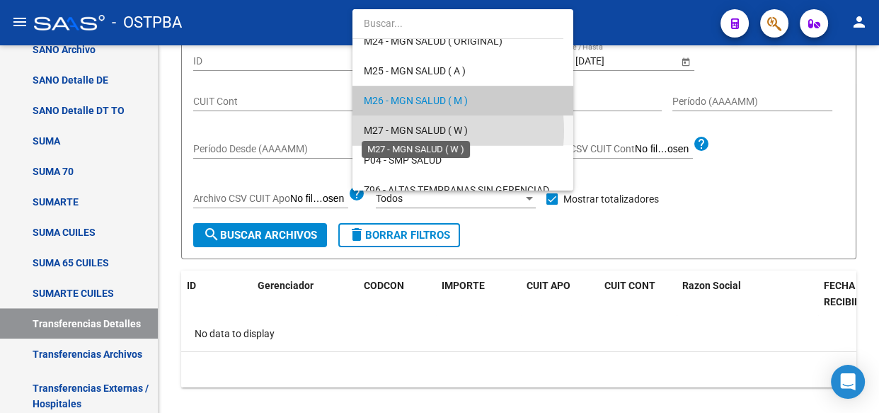
click at [410, 130] on span "M27 - MGN SALUD ( W )" at bounding box center [416, 130] width 104 height 11
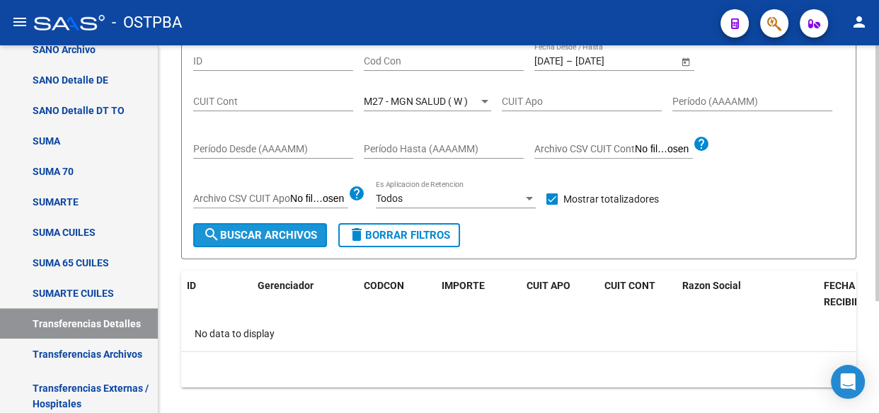
click at [280, 229] on span "search Buscar Archivos" at bounding box center [260, 235] width 114 height 13
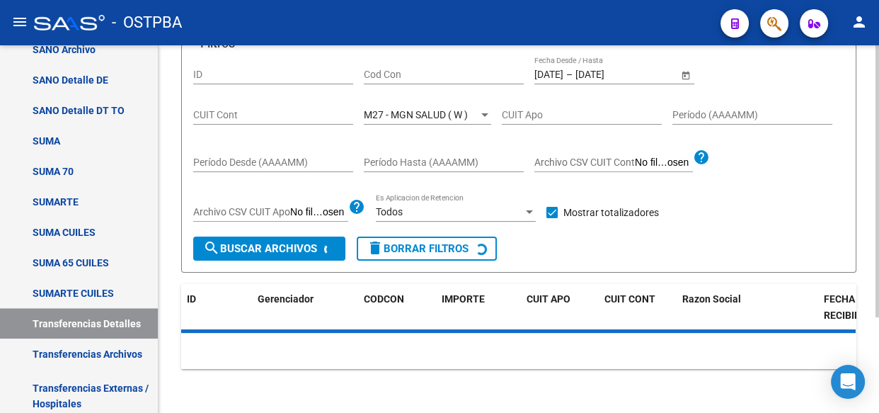
scroll to position [142, 0]
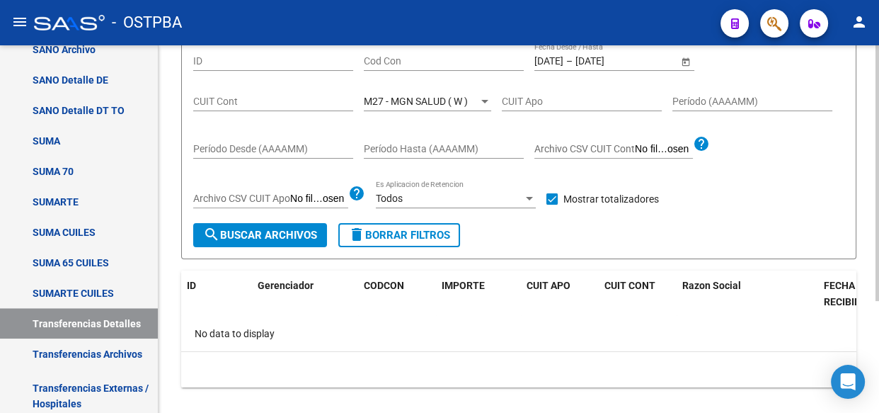
click at [416, 96] on span "M27 - MGN SALUD ( W )" at bounding box center [416, 101] width 104 height 11
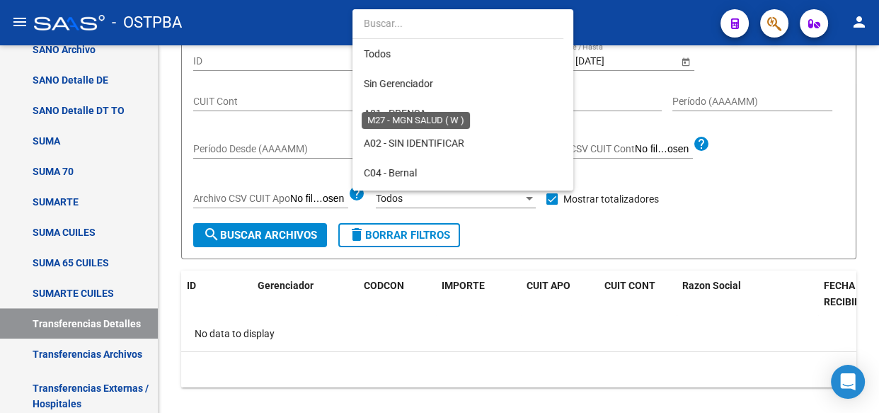
scroll to position [369, 0]
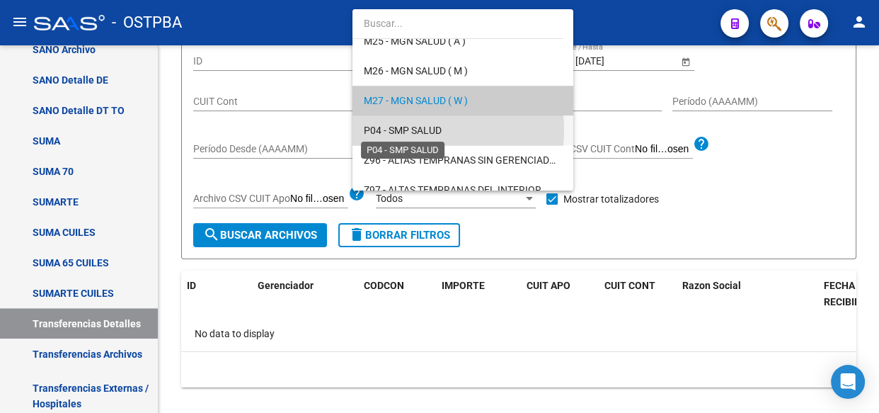
click at [413, 129] on span "P04 - SMP SALUD" at bounding box center [403, 130] width 78 height 11
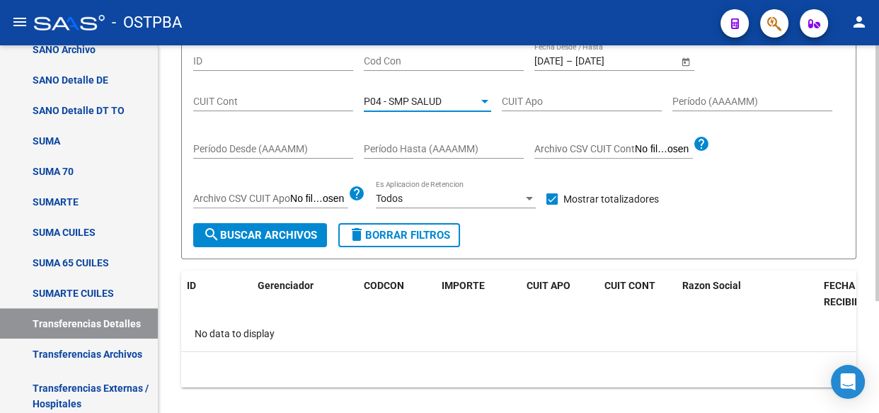
click at [294, 240] on span "search Buscar Archivos" at bounding box center [260, 235] width 114 height 13
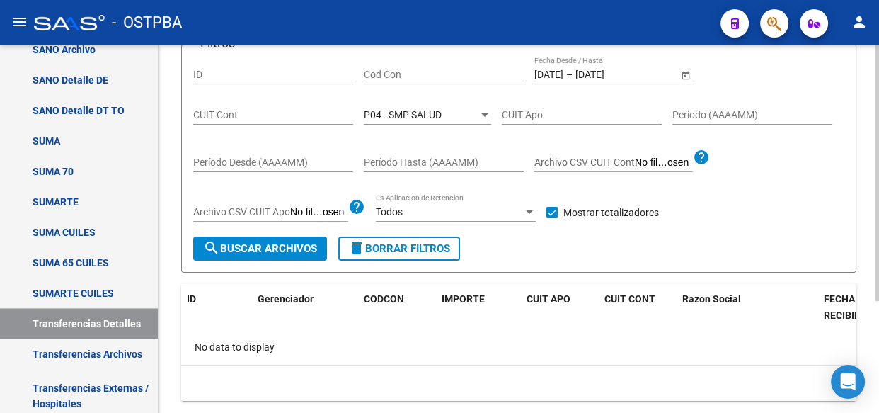
scroll to position [142, 0]
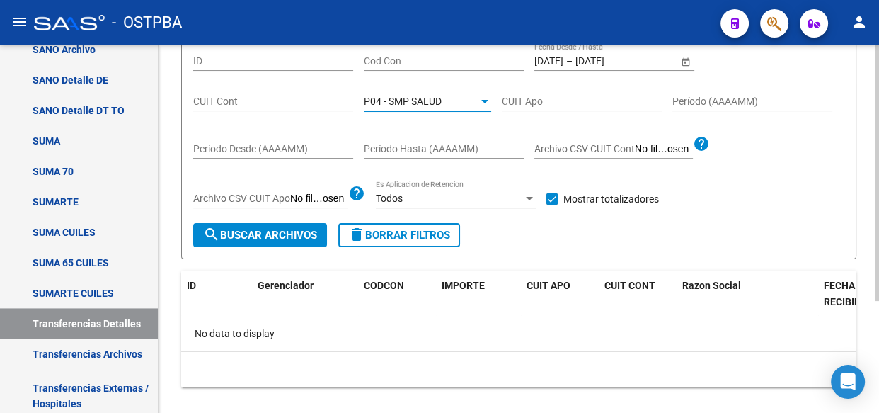
click at [432, 103] on span "P04 - SMP SALUD" at bounding box center [403, 101] width 78 height 11
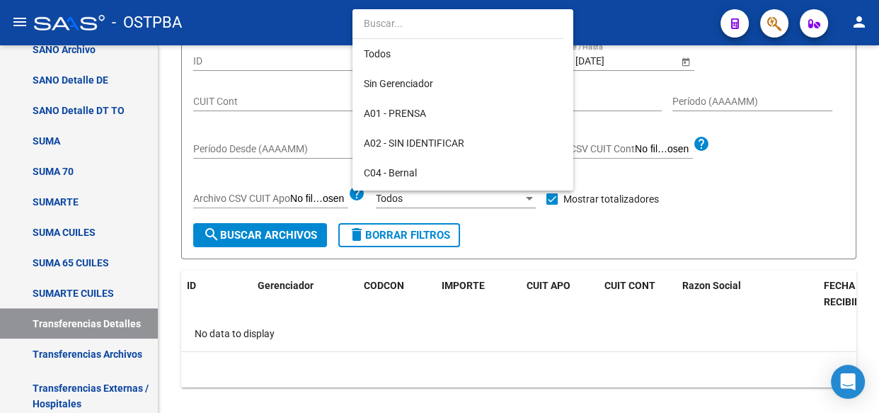
scroll to position [400, 0]
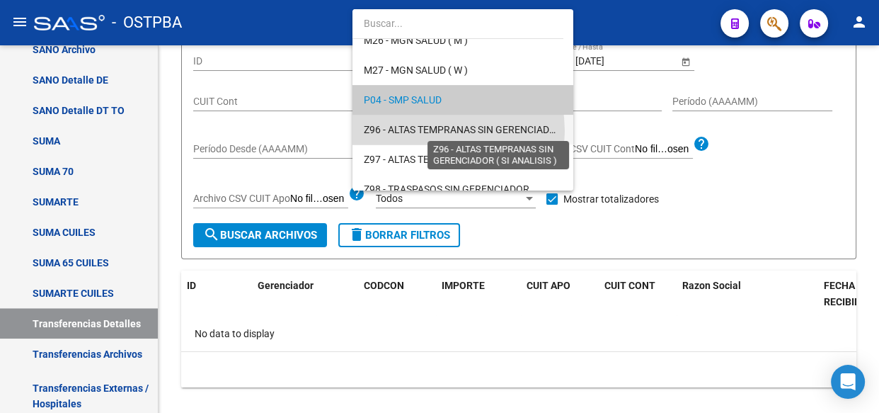
click at [433, 130] on span "Z96 - ALTAS TEMPRANAS SIN GERENCIADOR ( SI ANALISIS )" at bounding box center [496, 129] width 265 height 11
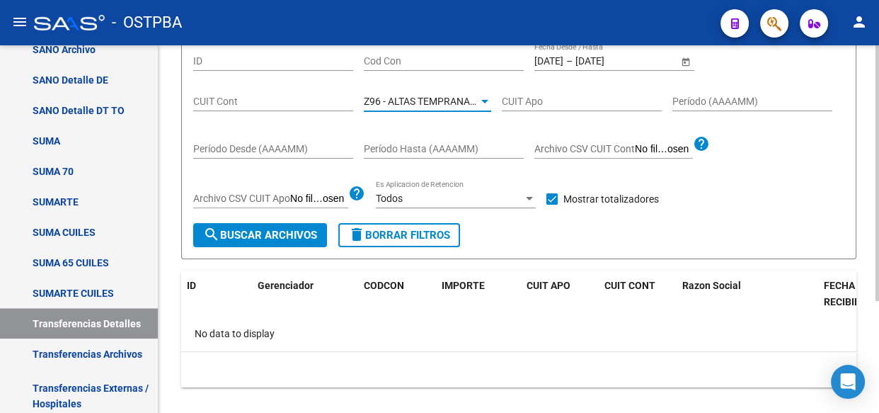
click at [289, 229] on span "search Buscar Archivos" at bounding box center [260, 235] width 114 height 13
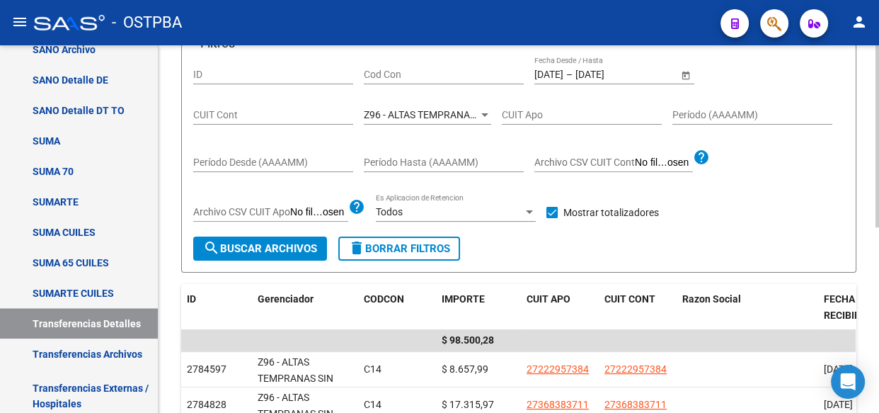
scroll to position [142, 0]
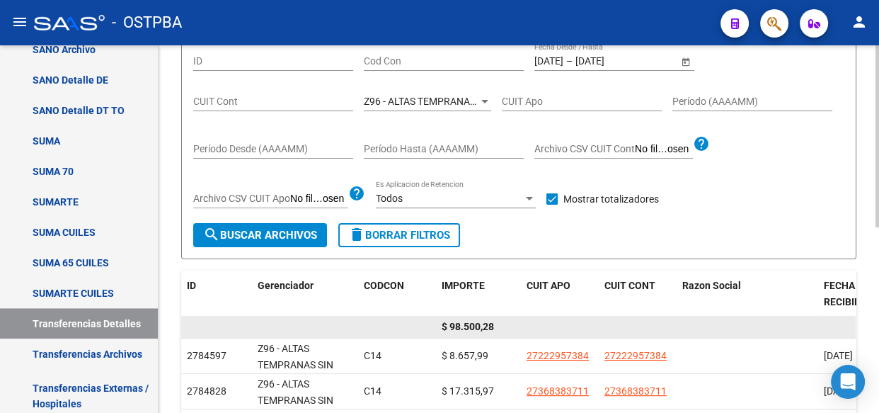
click at [478, 321] on span "$ 98.500,28" at bounding box center [468, 326] width 52 height 11
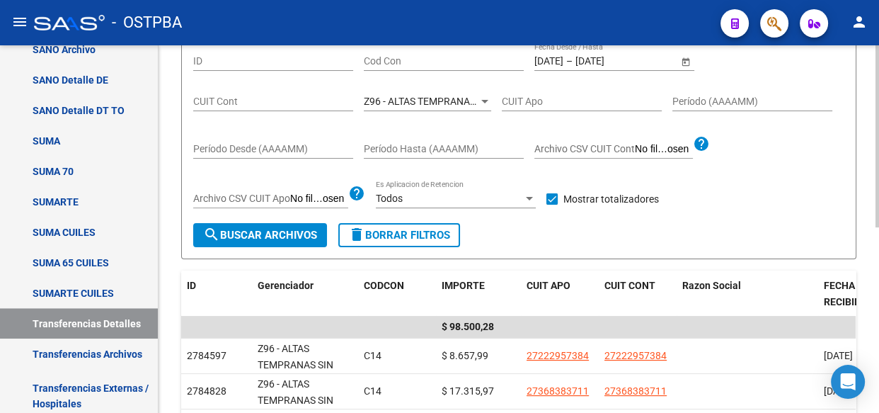
click at [427, 103] on span "Z96 - ALTAS TEMPRANAS SIN GERENCIADOR ( SI ANALISIS )" at bounding box center [496, 101] width 265 height 11
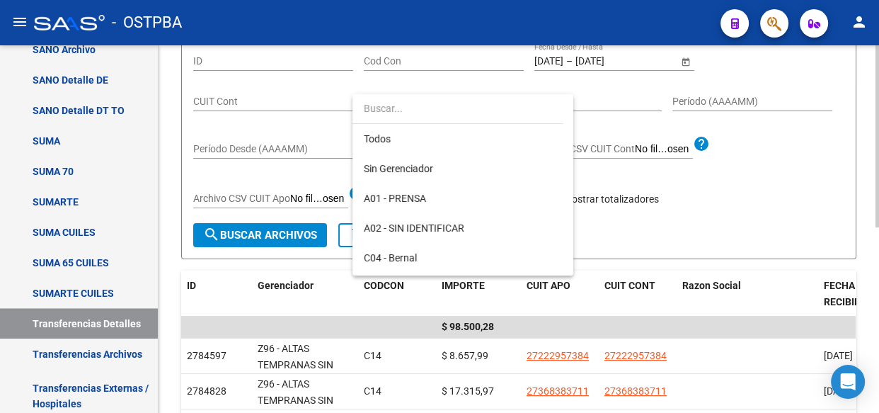
scroll to position [413, 0]
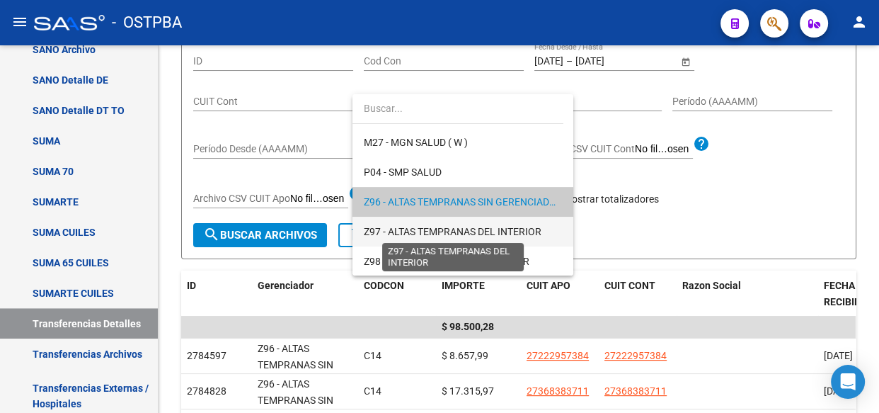
click at [439, 236] on span "Z97 - ALTAS TEMPRANAS DEL INTERIOR" at bounding box center [453, 231] width 178 height 11
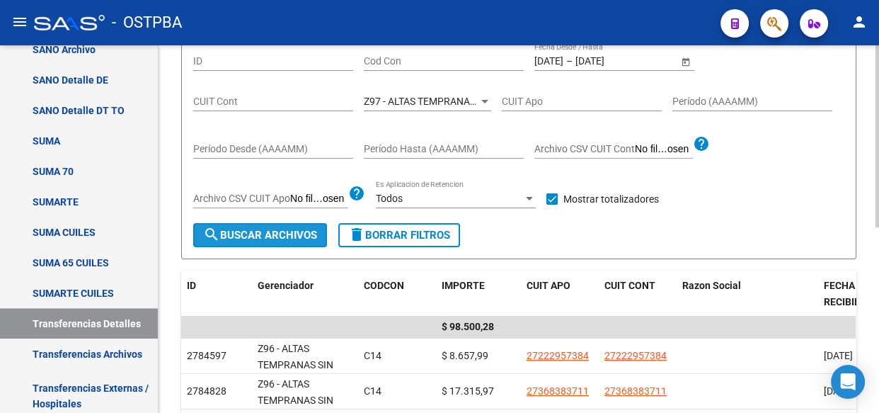
click at [265, 235] on span "search Buscar Archivos" at bounding box center [260, 235] width 114 height 13
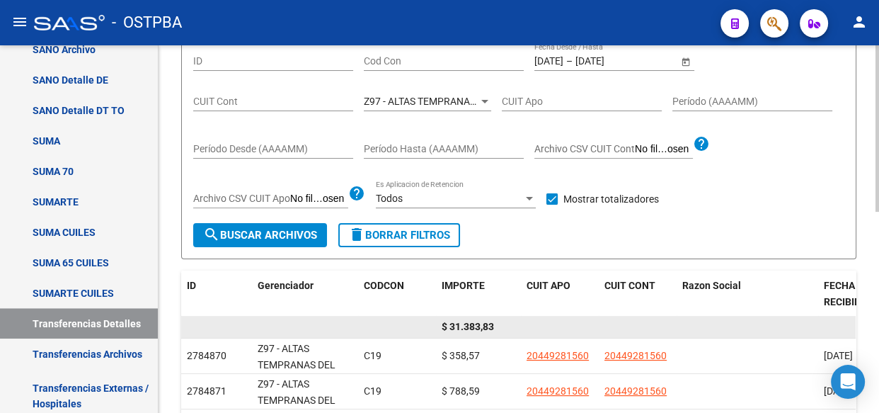
click at [478, 326] on span "$ 31.383,83" at bounding box center [468, 326] width 52 height 11
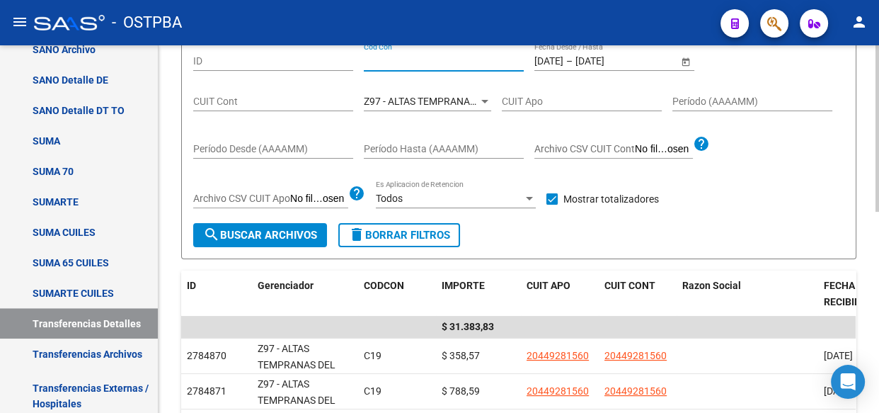
click at [411, 60] on input "Cod Con" at bounding box center [444, 61] width 160 height 12
click at [481, 97] on div at bounding box center [484, 101] width 13 height 11
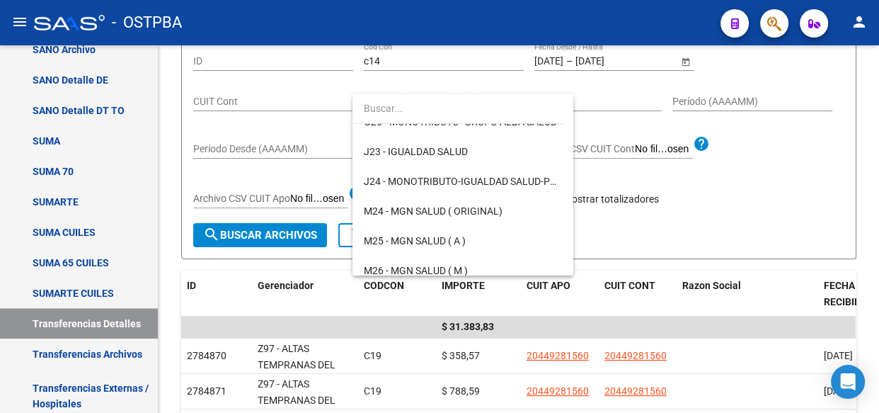
scroll to position [0, 0]
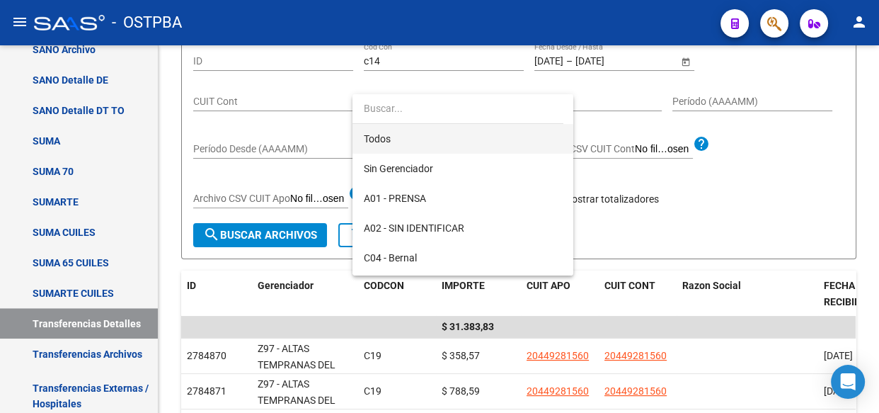
click at [372, 139] on span "Todos" at bounding box center [463, 139] width 198 height 30
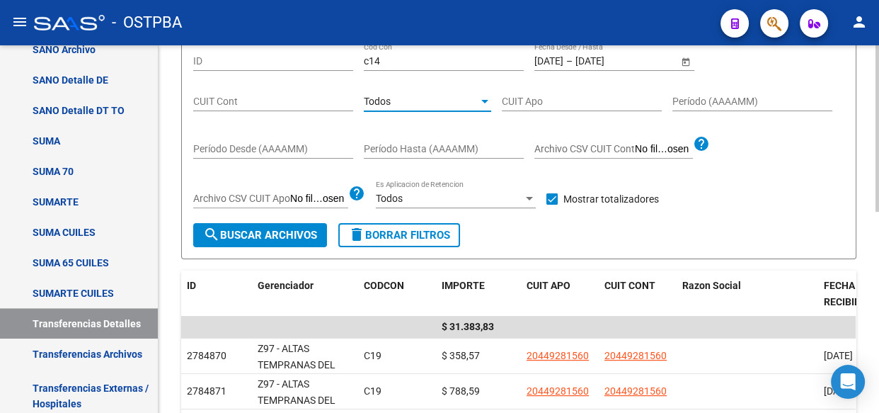
click at [262, 233] on span "search Buscar Archivos" at bounding box center [260, 235] width 114 height 13
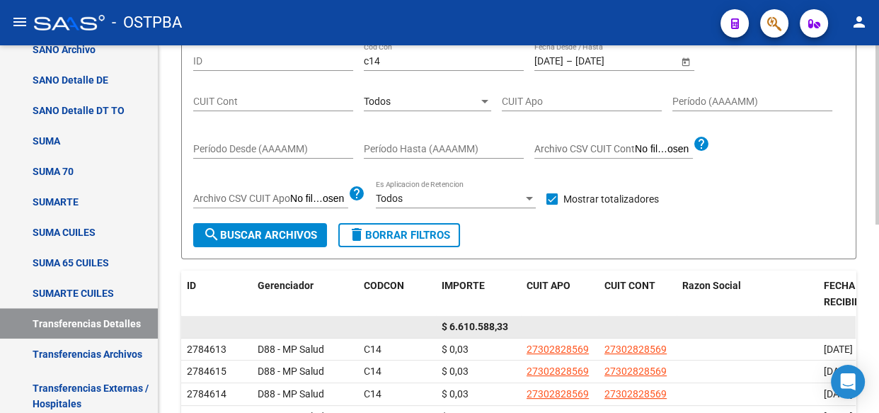
click at [481, 326] on span "$ 6.610.588,33" at bounding box center [475, 326] width 67 height 11
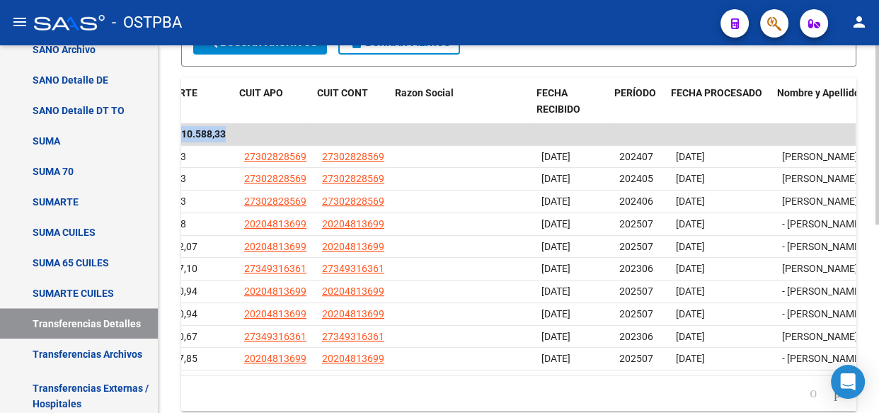
scroll to position [0, 287]
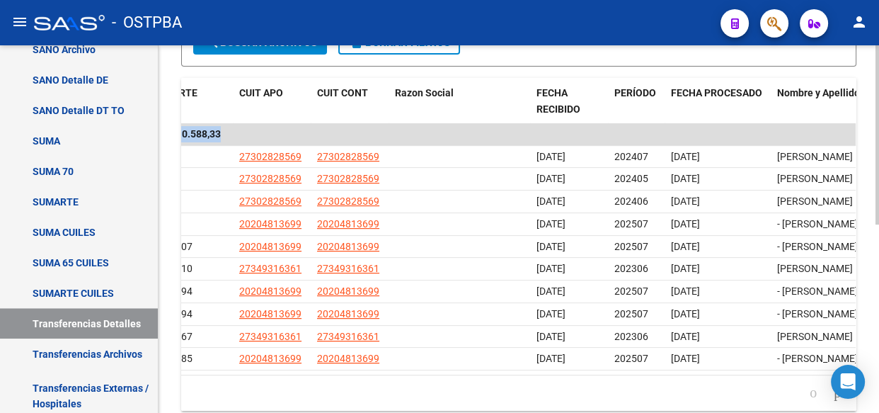
click at [833, 398] on icon "go to next page" at bounding box center [837, 392] width 11 height 17
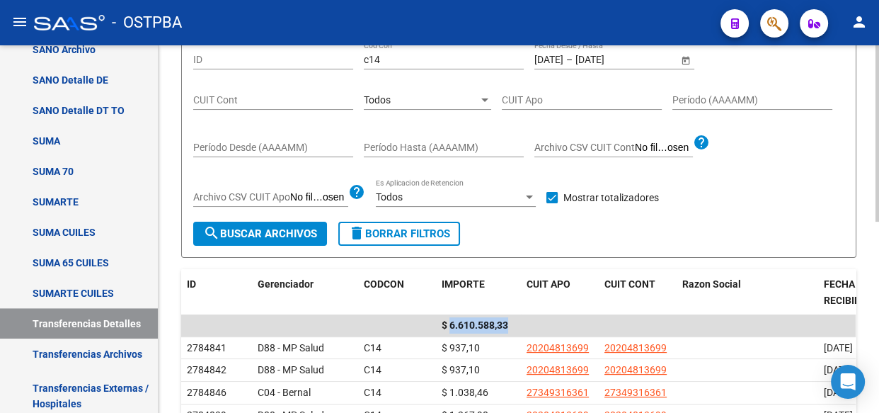
scroll to position [142, 0]
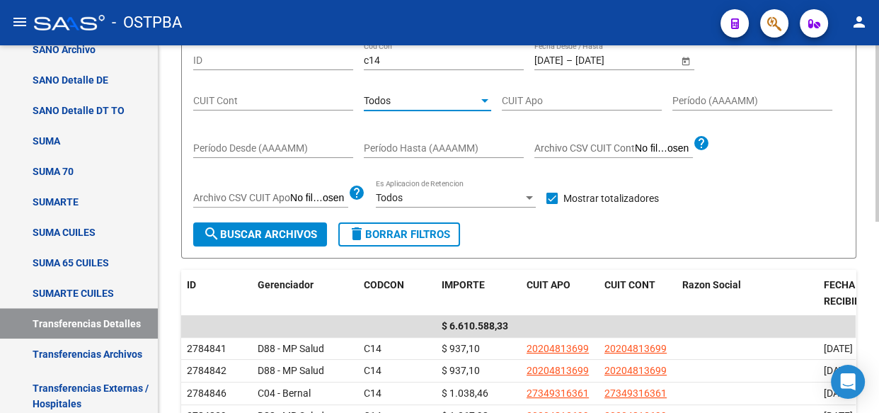
click at [410, 96] on div "Todos" at bounding box center [421, 101] width 115 height 12
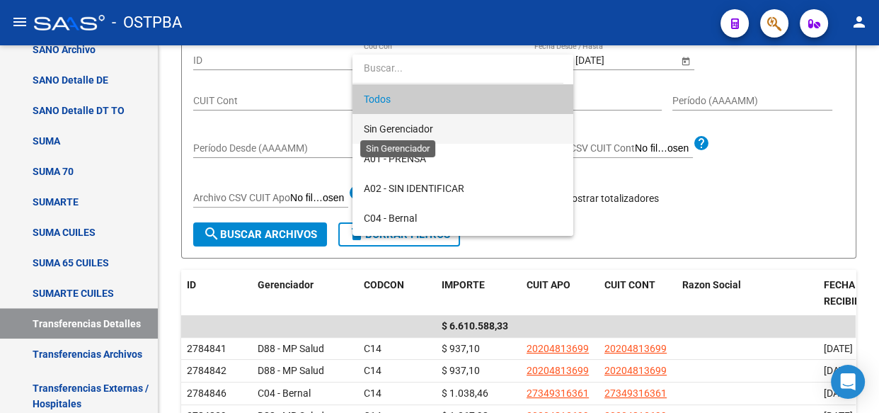
click at [405, 132] on span "Sin Gerenciador" at bounding box center [398, 128] width 69 height 11
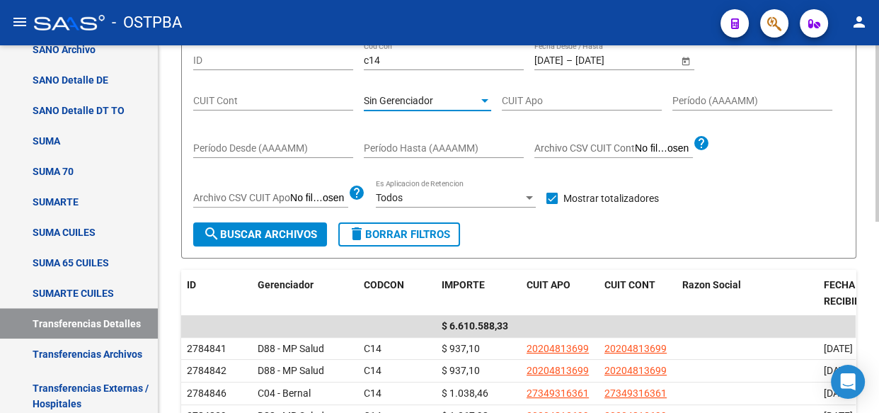
click at [251, 233] on span "search Buscar Archivos" at bounding box center [260, 234] width 114 height 13
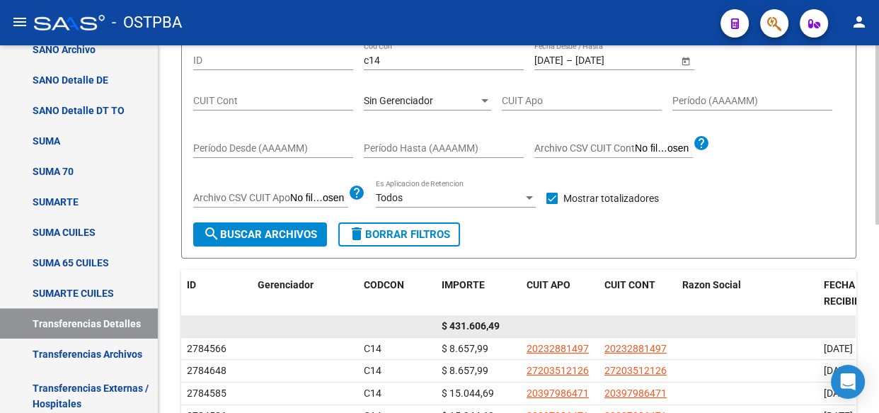
click at [484, 323] on span "$ 431.606,49" at bounding box center [471, 325] width 58 height 11
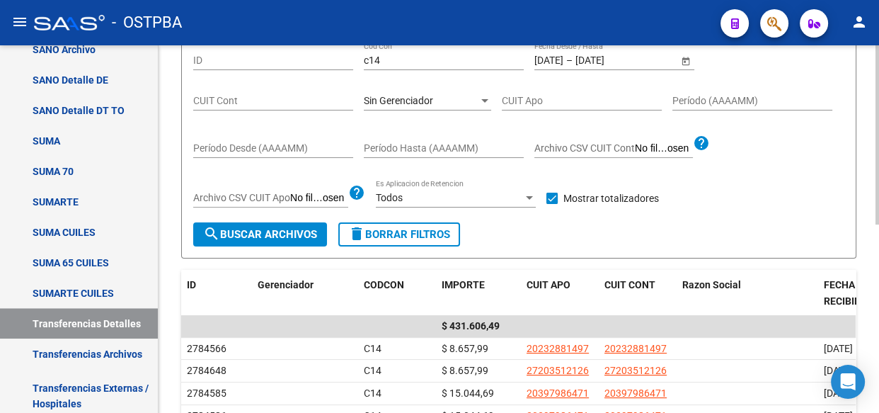
click at [403, 98] on span "Sin Gerenciador" at bounding box center [398, 100] width 69 height 11
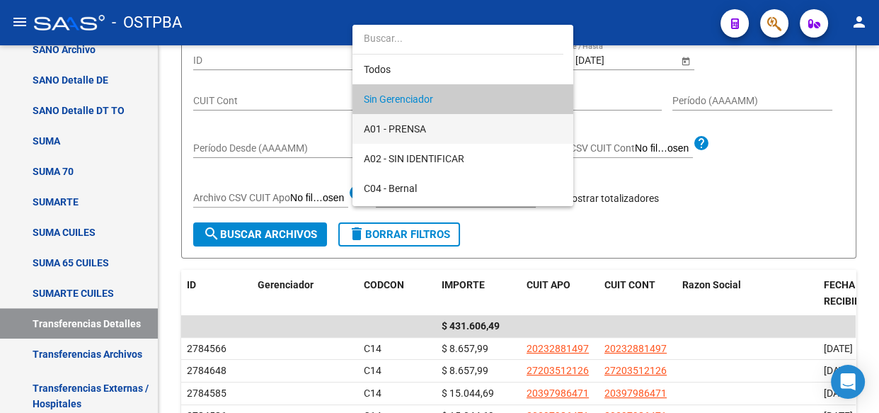
click at [397, 120] on span "A01 - PRENSA" at bounding box center [463, 129] width 198 height 30
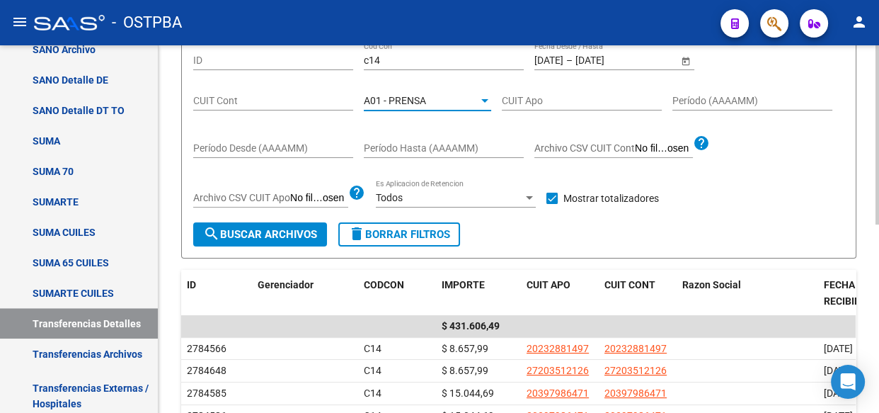
click at [267, 235] on span "search Buscar Archivos" at bounding box center [260, 234] width 114 height 13
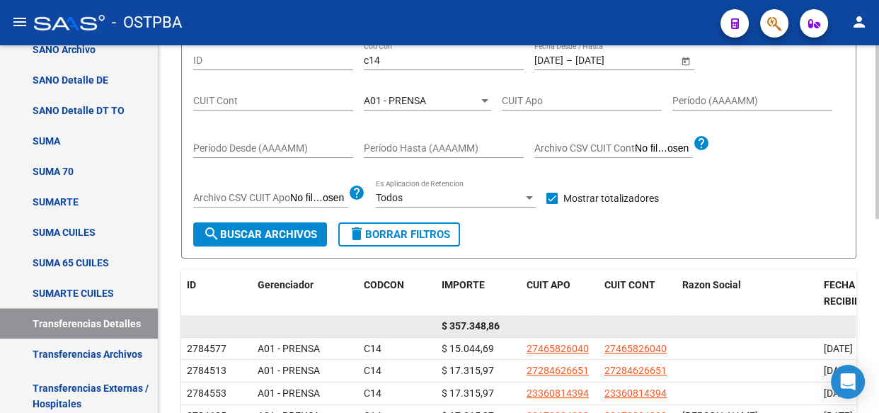
click at [474, 327] on span "$ 357.348,86" at bounding box center [471, 325] width 58 height 11
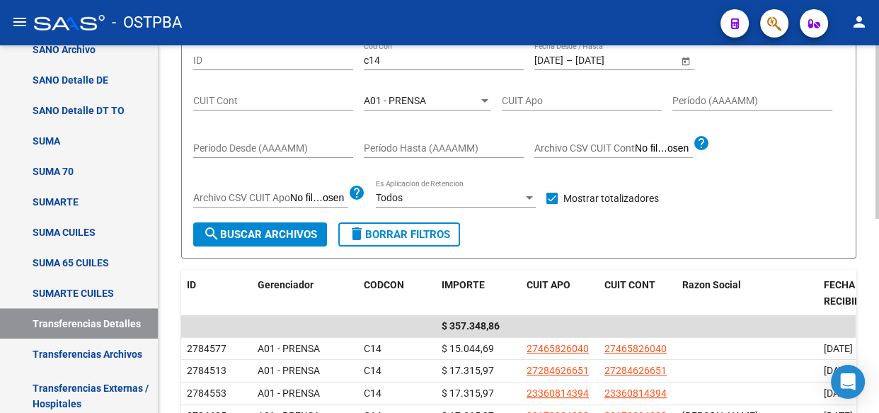
click at [393, 100] on span "A01 - PRENSA" at bounding box center [395, 100] width 62 height 11
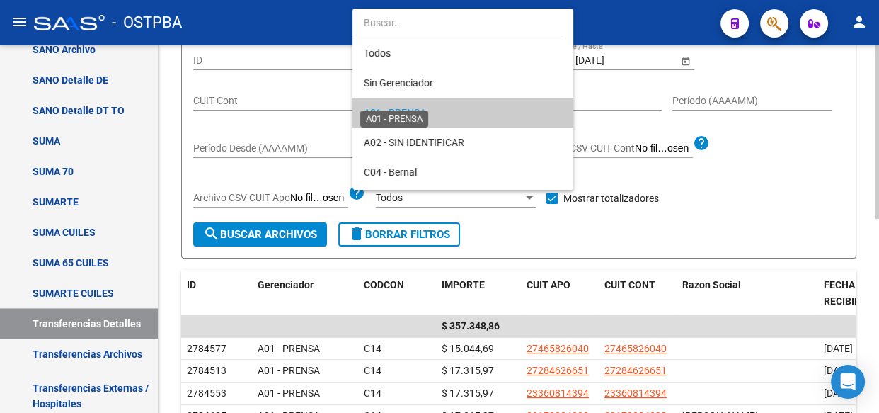
scroll to position [13, 0]
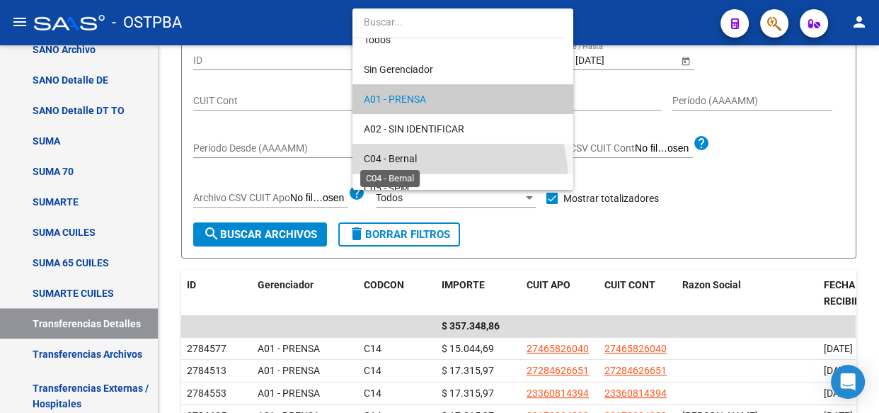
click at [389, 156] on span "C04 - Bernal" at bounding box center [390, 158] width 53 height 11
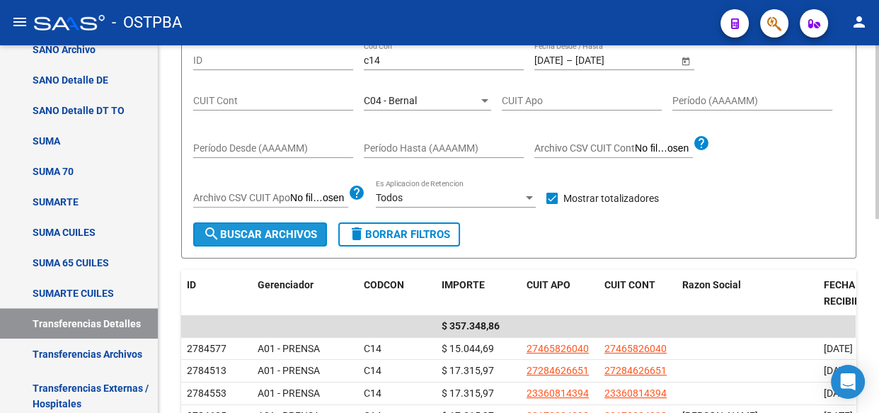
click at [279, 236] on span "search Buscar Archivos" at bounding box center [260, 234] width 114 height 13
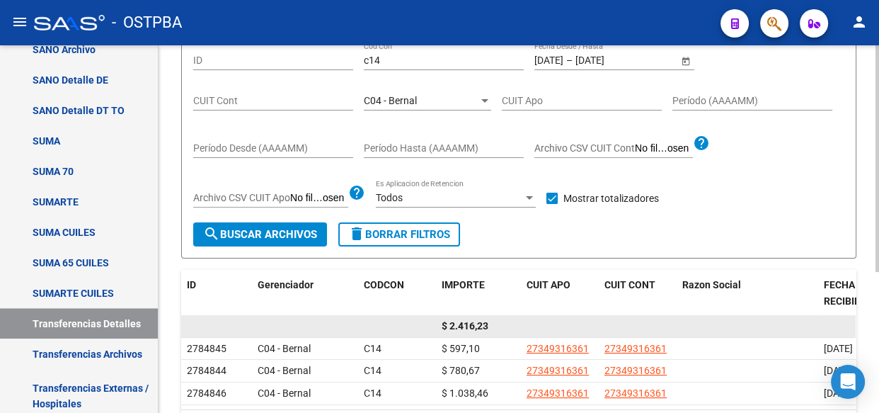
click at [471, 326] on span "$ 2.416,23" at bounding box center [465, 325] width 47 height 11
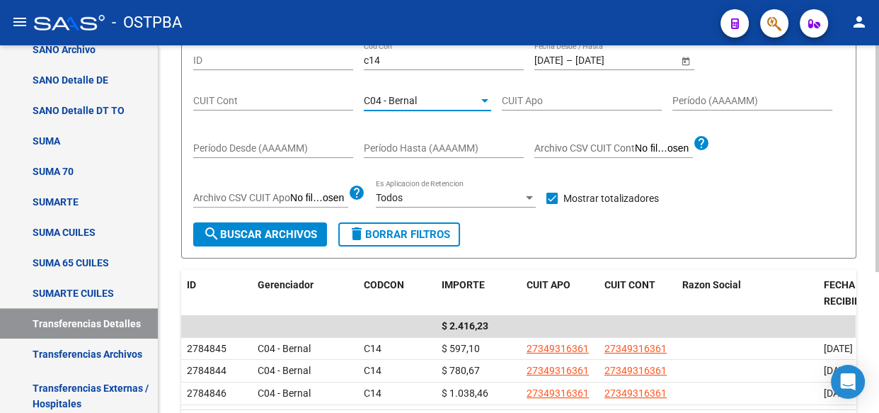
click at [409, 99] on span "C04 - Bernal" at bounding box center [390, 100] width 53 height 11
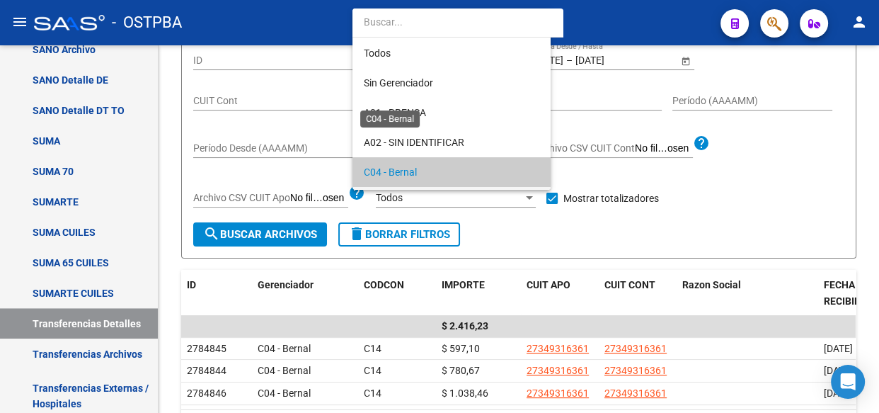
scroll to position [72, 0]
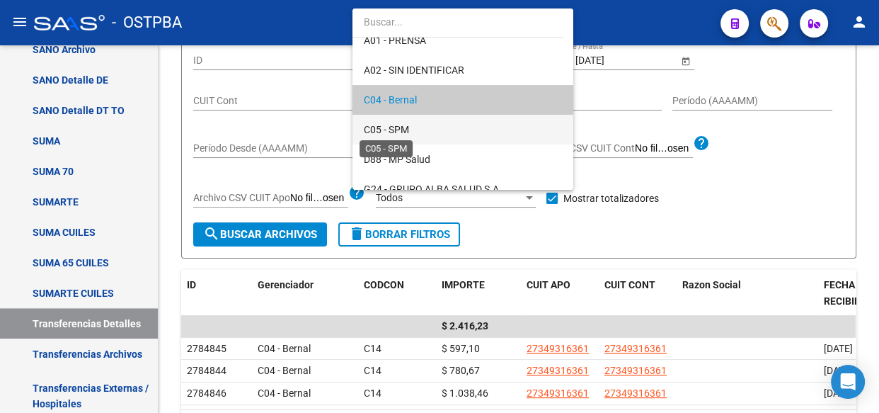
click at [401, 126] on span "C05 - SPM" at bounding box center [386, 129] width 45 height 11
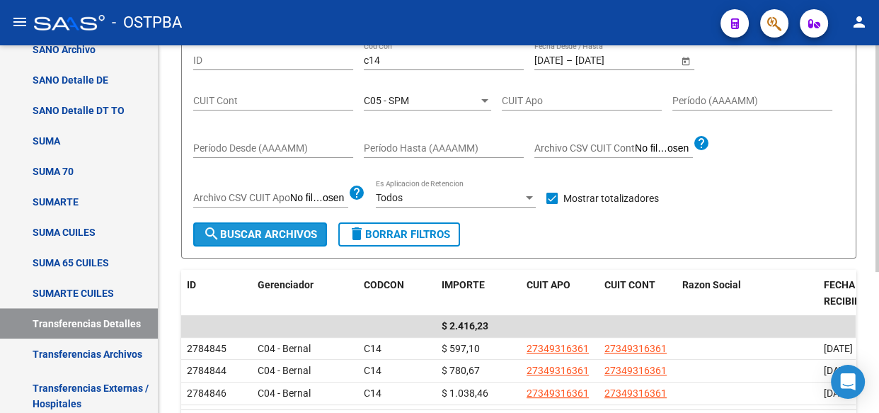
click at [264, 237] on span "search Buscar Archivos" at bounding box center [260, 234] width 114 height 13
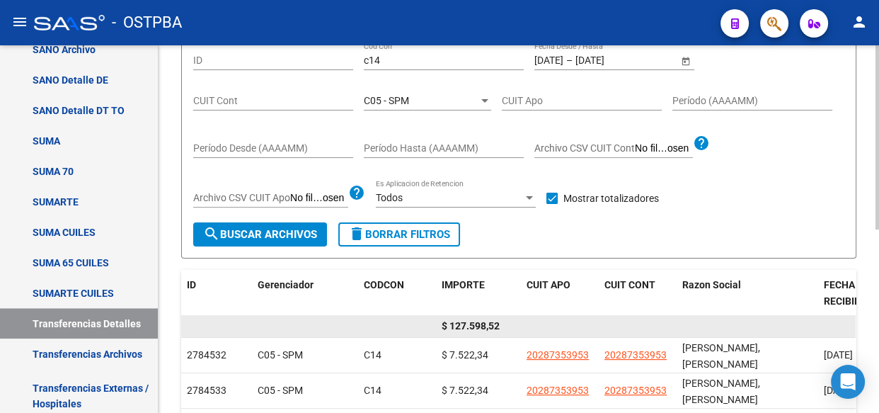
click at [481, 330] on span "$ 127.598,52" at bounding box center [471, 325] width 58 height 11
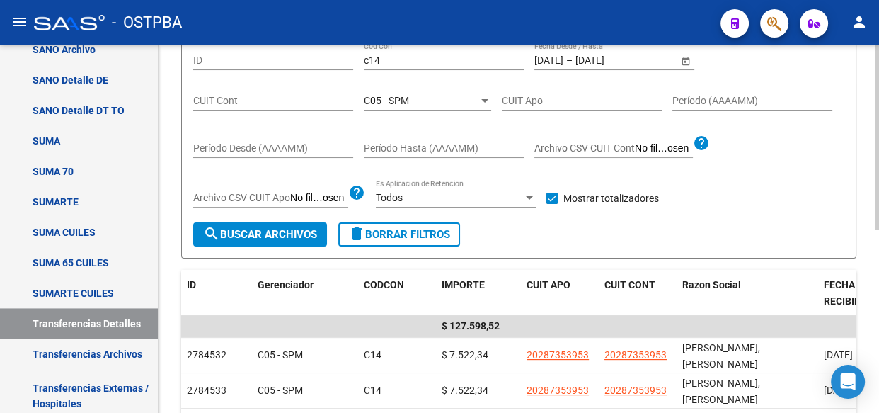
click at [429, 105] on div "C05 - SPM Seleccionar Gerenciador" at bounding box center [427, 96] width 127 height 28
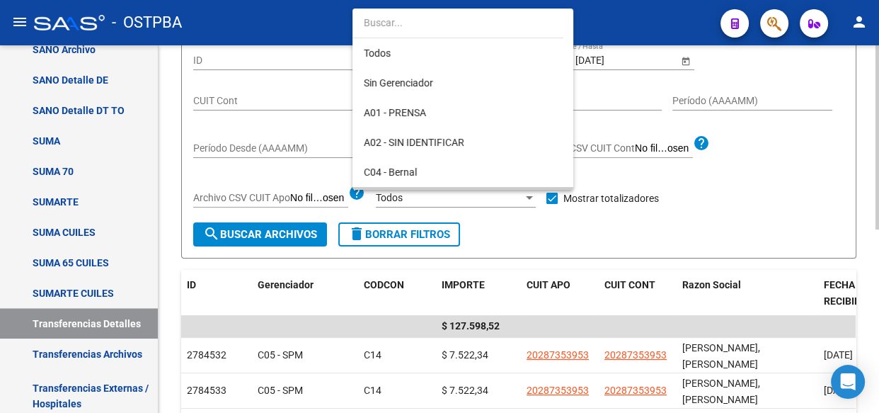
scroll to position [103, 0]
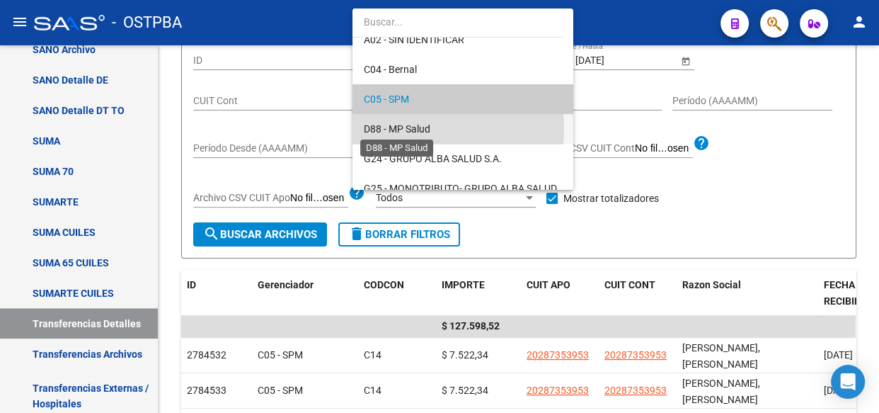
click at [402, 130] on span "D88 - MP Salud" at bounding box center [397, 128] width 67 height 11
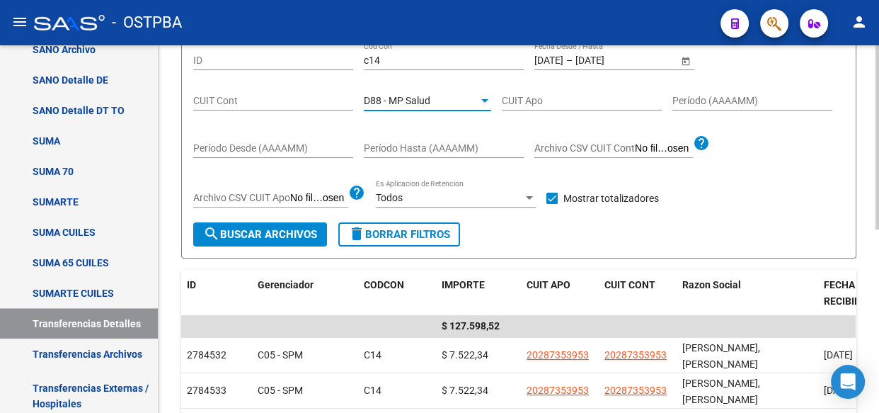
click at [263, 236] on span "search Buscar Archivos" at bounding box center [260, 234] width 114 height 13
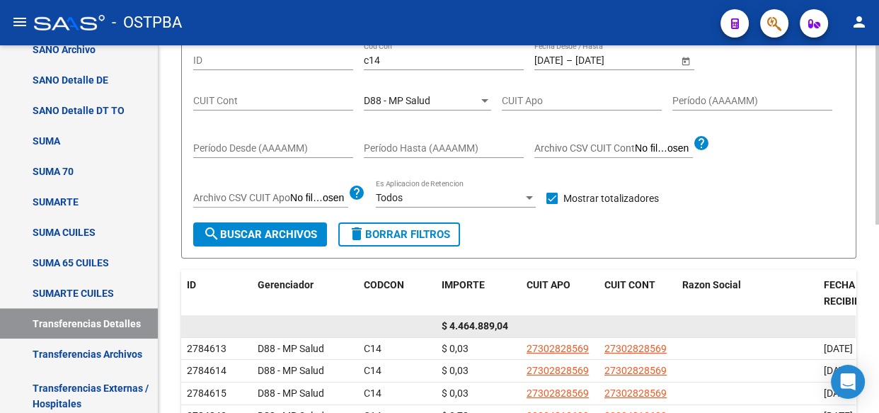
click at [476, 325] on span "$ 4.464.889,04" at bounding box center [475, 325] width 67 height 11
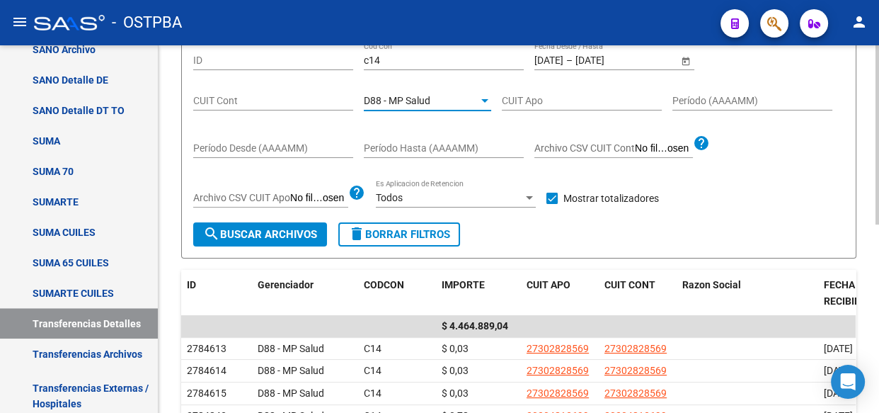
click at [380, 95] on span "D88 - MP Salud" at bounding box center [397, 100] width 67 height 11
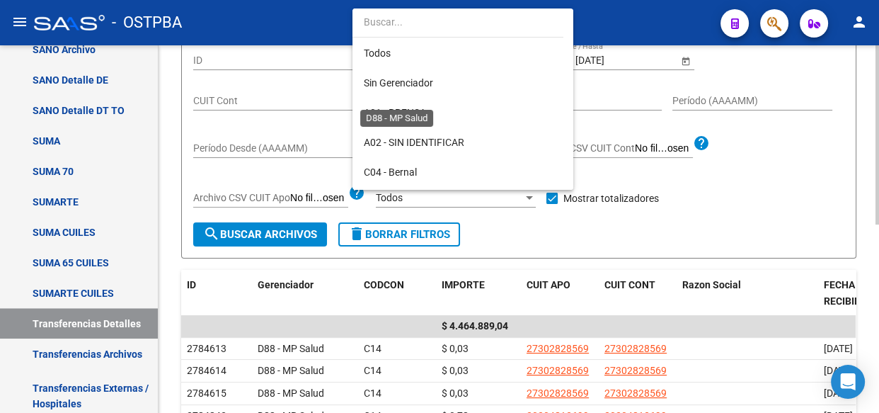
scroll to position [132, 0]
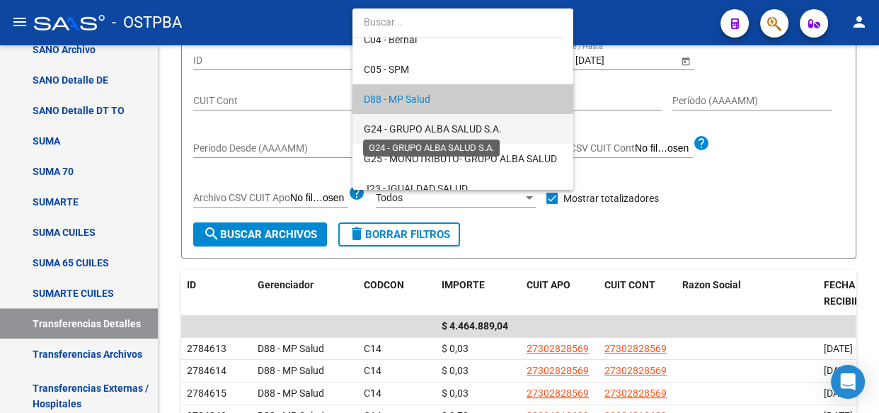
click at [395, 127] on span "G24 - GRUPO ALBA SALUD S.A." at bounding box center [433, 128] width 138 height 11
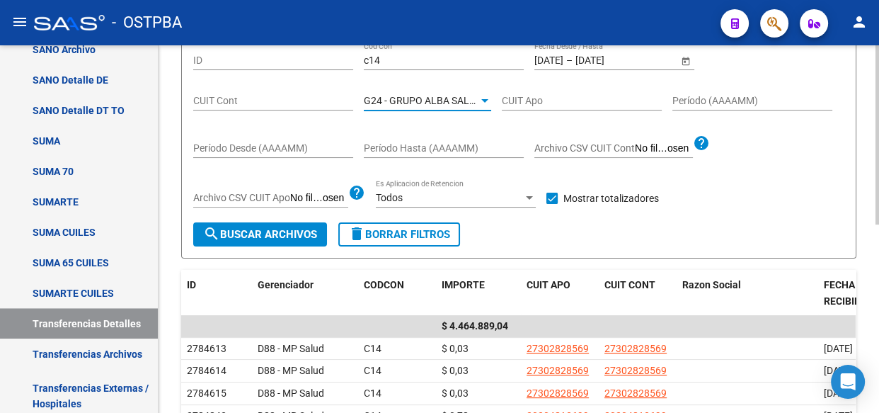
click at [297, 233] on span "search Buscar Archivos" at bounding box center [260, 234] width 114 height 13
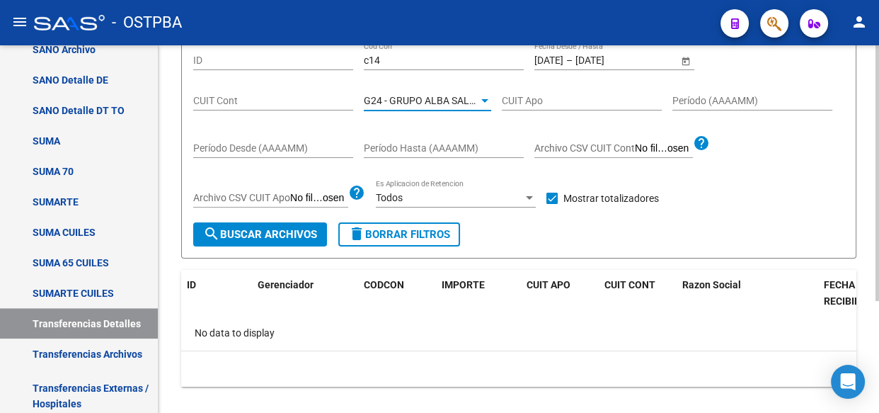
click at [432, 100] on span "G24 - GRUPO ALBA SALUD S.A." at bounding box center [433, 100] width 138 height 11
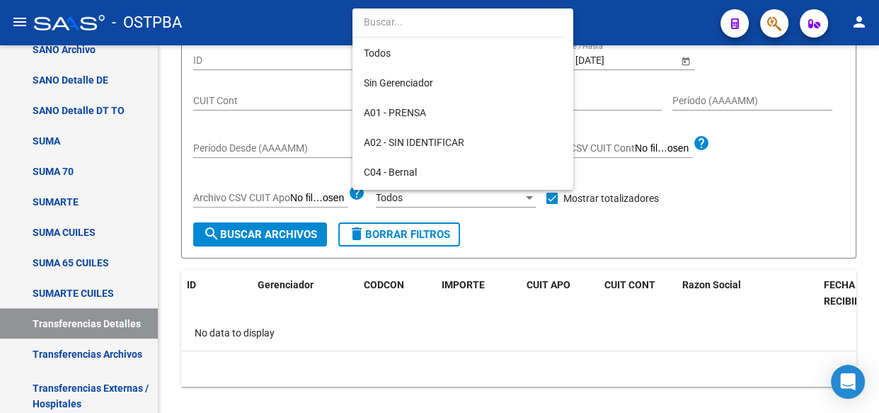
scroll to position [162, 0]
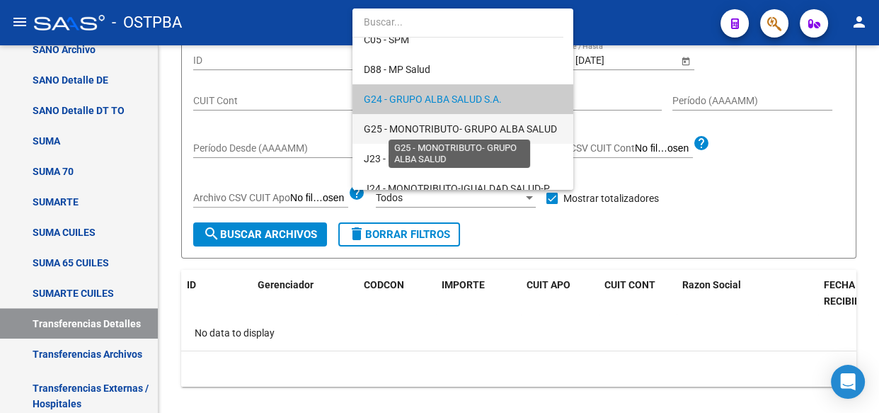
click at [430, 128] on span "G25 - MONOTRIBUTO- GRUPO ALBA SALUD" at bounding box center [460, 128] width 193 height 11
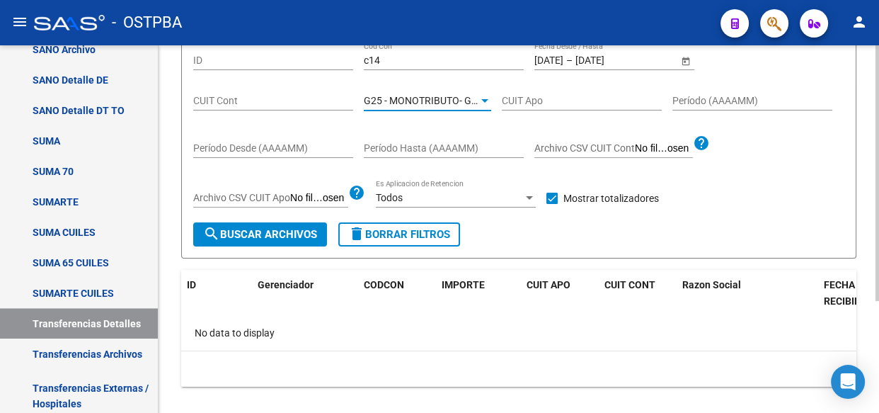
click at [275, 232] on span "search Buscar Archivos" at bounding box center [260, 234] width 114 height 13
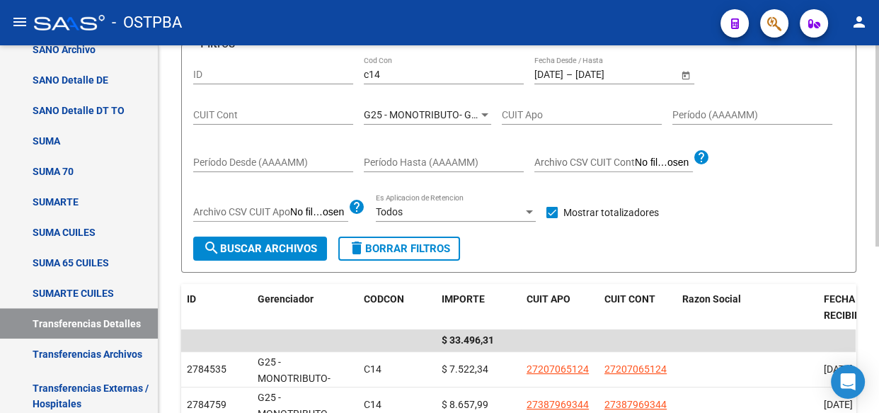
scroll to position [142, 0]
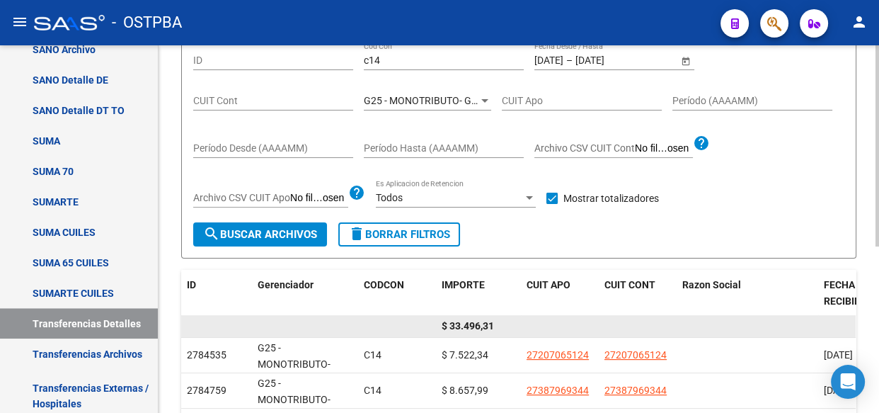
click at [471, 326] on span "$ 33.496,31" at bounding box center [468, 325] width 52 height 11
click at [471, 325] on span "$ 33.496,31" at bounding box center [468, 325] width 52 height 11
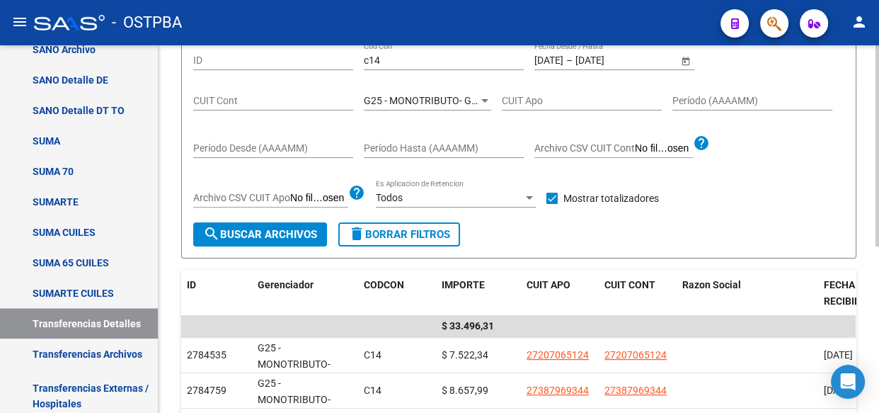
click at [395, 84] on div "G25 - MONOTRIBUTO- GRUPO ALBA SALUD Seleccionar Gerenciador" at bounding box center [427, 96] width 127 height 28
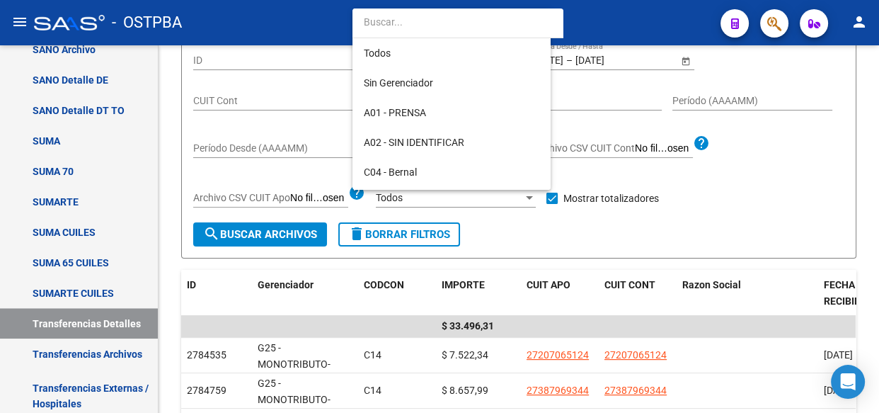
scroll to position [191, 0]
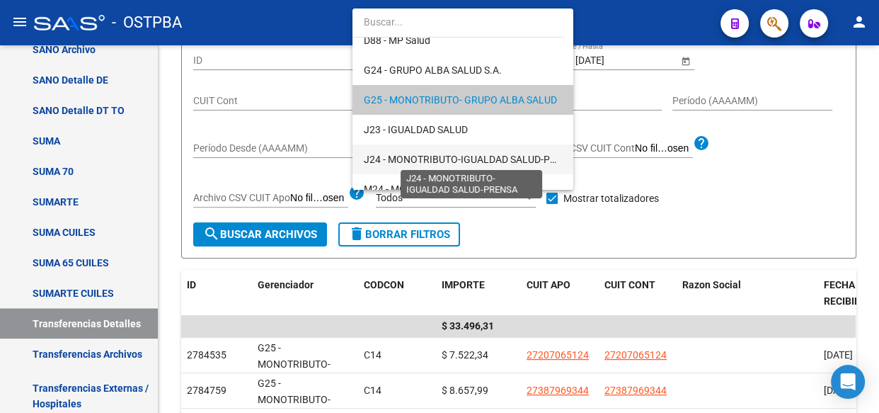
click at [403, 157] on span "J24 - MONOTRIBUTO-IGUALDAD SALUD-PRENSA" at bounding box center [472, 159] width 217 height 11
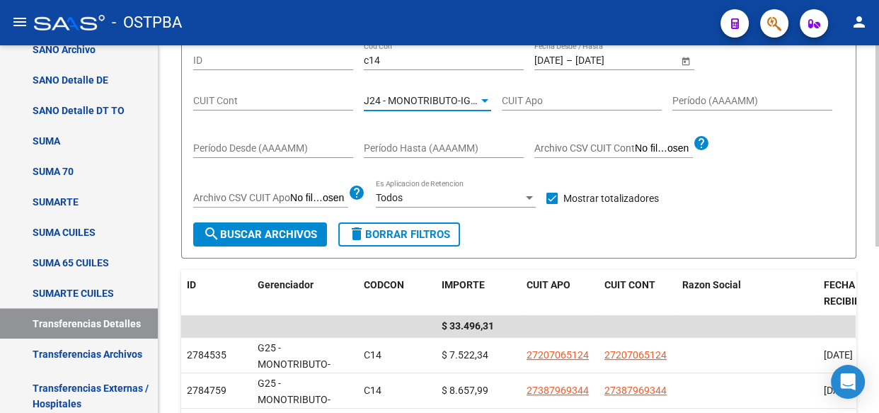
click at [265, 236] on span "search Buscar Archivos" at bounding box center [260, 234] width 114 height 13
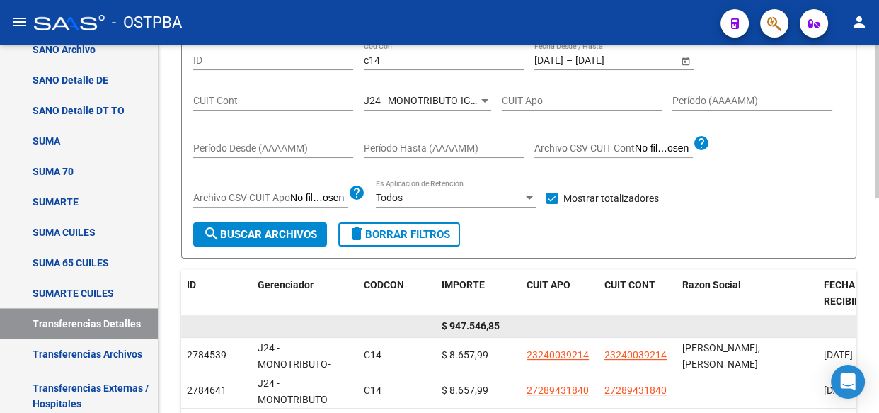
click at [466, 325] on span "$ 947.546,85" at bounding box center [471, 325] width 58 height 11
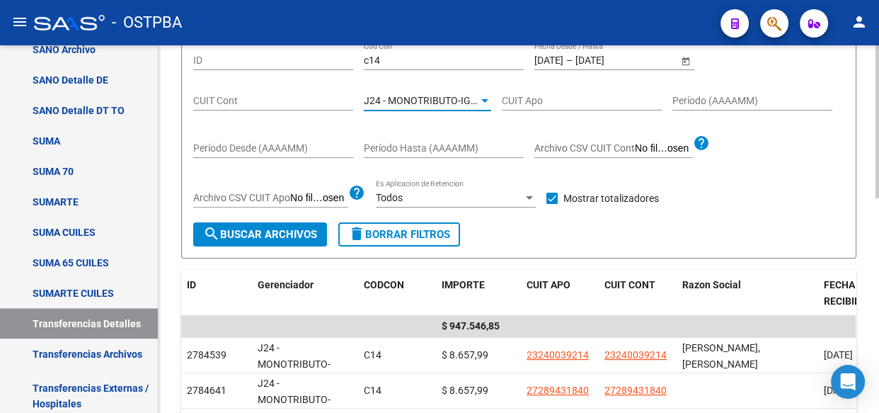
click at [427, 96] on span "J24 - MONOTRIBUTO-IGUALDAD SALUD-PRENSA" at bounding box center [472, 100] width 217 height 11
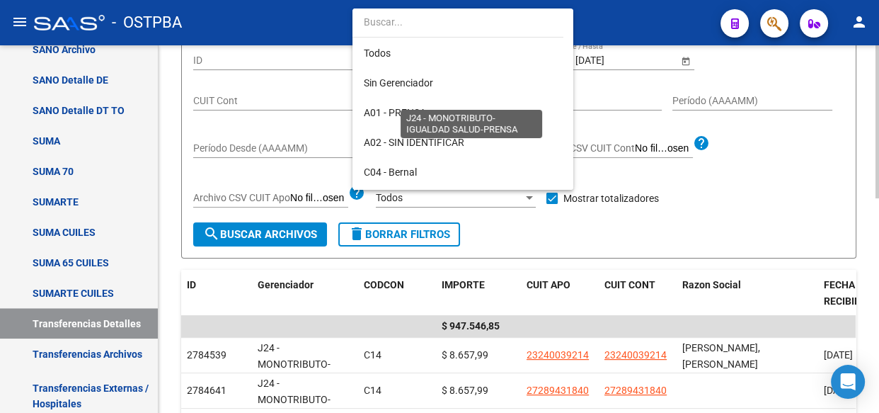
scroll to position [251, 0]
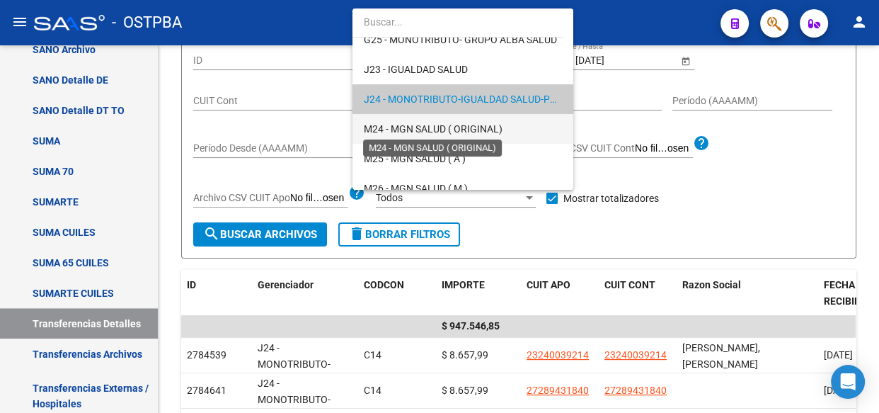
click at [419, 123] on span "M24 - MGN SALUD ( ORIGINAL)" at bounding box center [433, 128] width 139 height 11
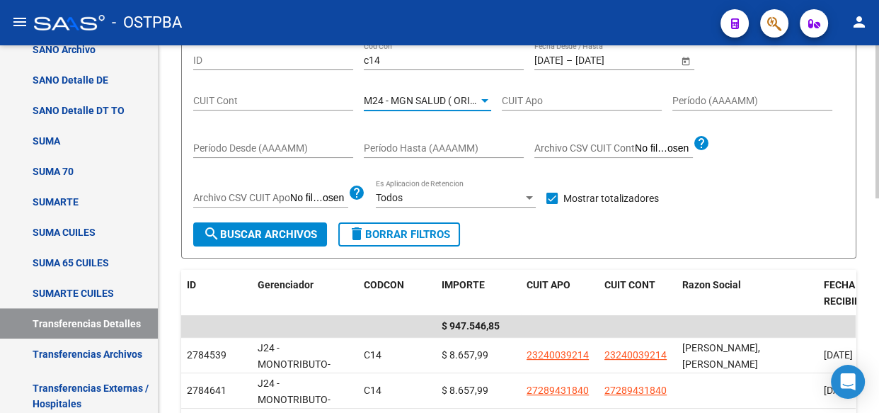
click at [289, 233] on span "search Buscar Archivos" at bounding box center [260, 234] width 114 height 13
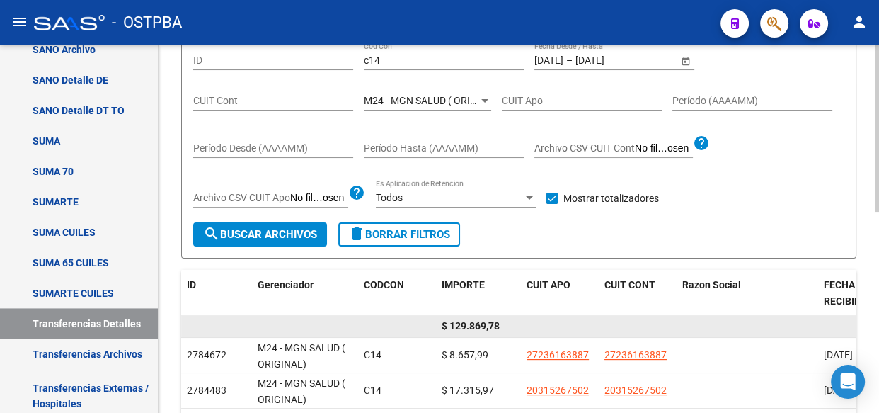
click at [476, 320] on span "$ 129.869,78" at bounding box center [471, 325] width 58 height 11
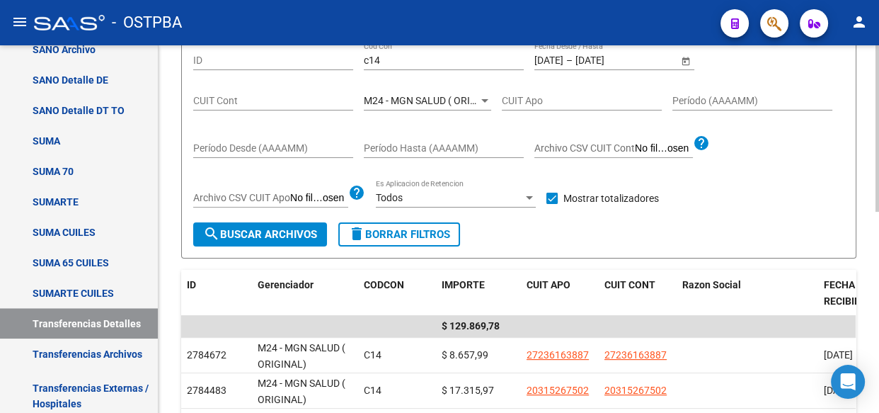
click at [431, 95] on span "M24 - MGN SALUD ( ORIGINAL)" at bounding box center [433, 100] width 139 height 11
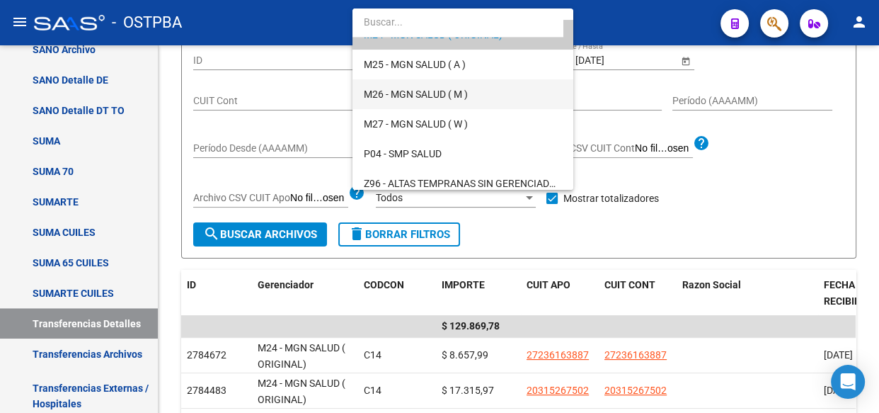
scroll to position [410, 0]
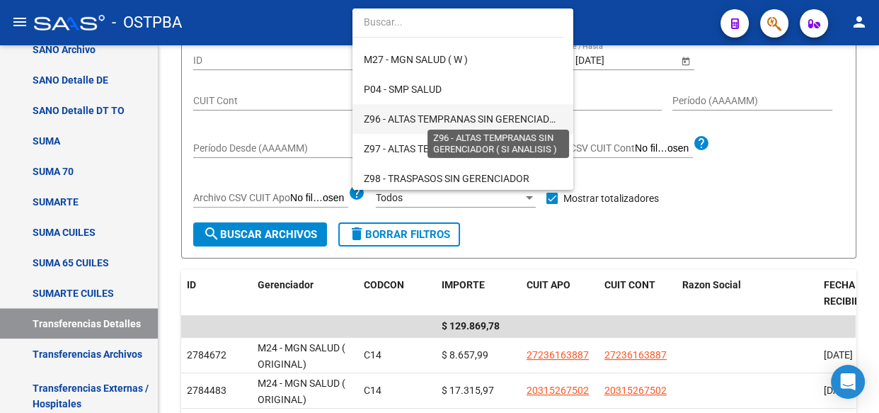
click at [422, 115] on span "Z96 - ALTAS TEMPRANAS SIN GERENCIADOR ( SI ANALISIS )" at bounding box center [496, 118] width 265 height 11
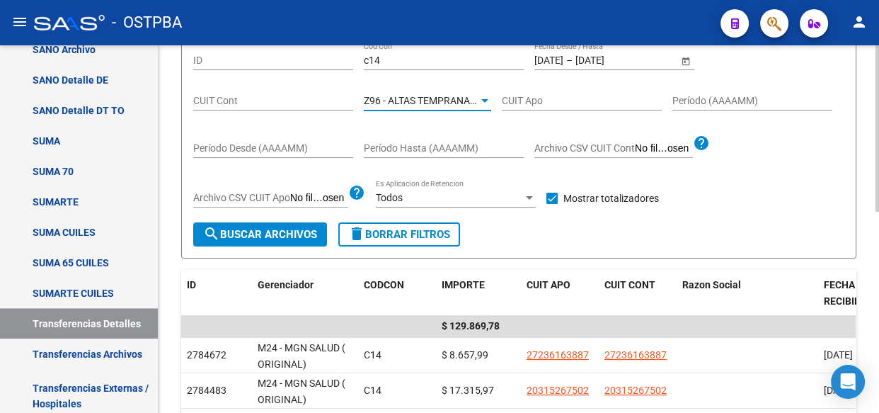
click at [271, 229] on span "search Buscar Archivos" at bounding box center [260, 234] width 114 height 13
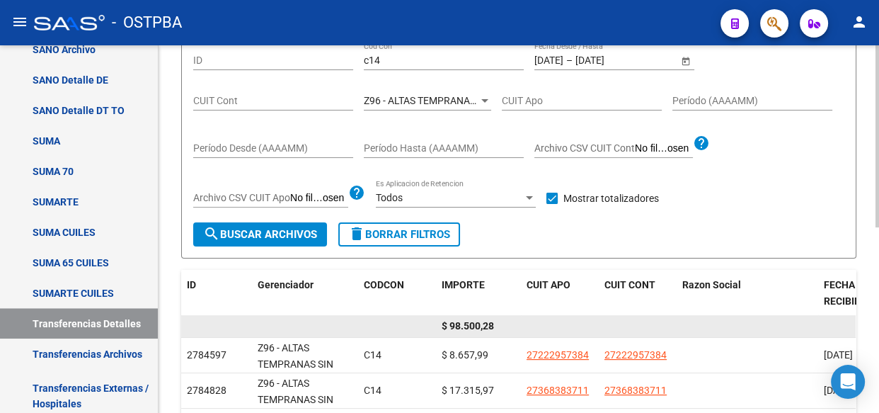
click at [473, 327] on span "$ 98.500,28" at bounding box center [468, 325] width 52 height 11
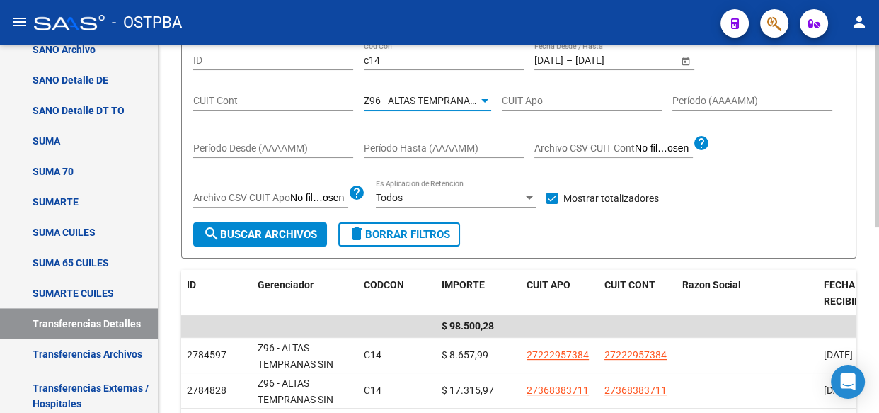
click at [437, 102] on span "Z96 - ALTAS TEMPRANAS SIN GERENCIADOR ( SI ANALISIS )" at bounding box center [496, 100] width 265 height 11
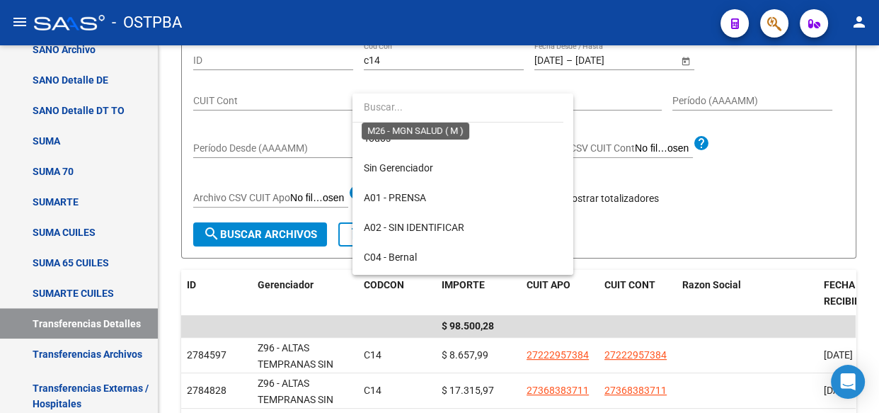
scroll to position [413, 0]
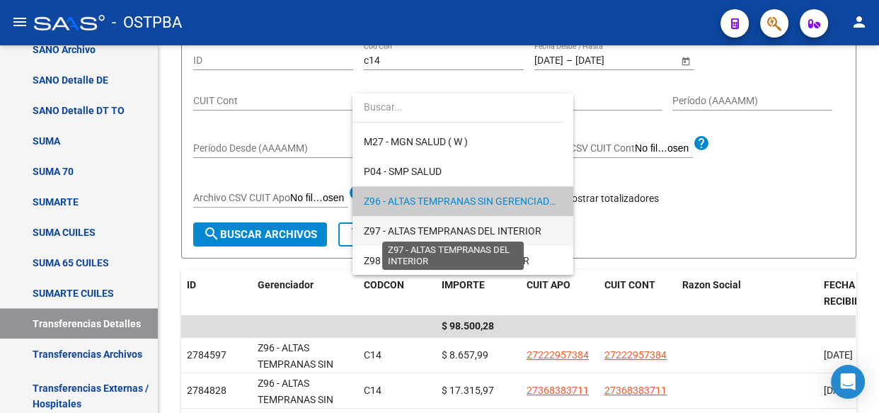
click at [424, 225] on span "Z97 - ALTAS TEMPRANAS DEL INTERIOR" at bounding box center [453, 230] width 178 height 11
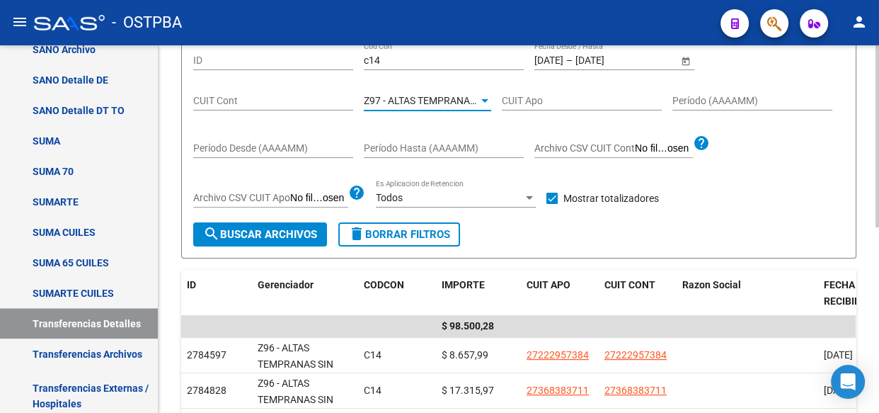
click at [255, 228] on span "search Buscar Archivos" at bounding box center [260, 234] width 114 height 13
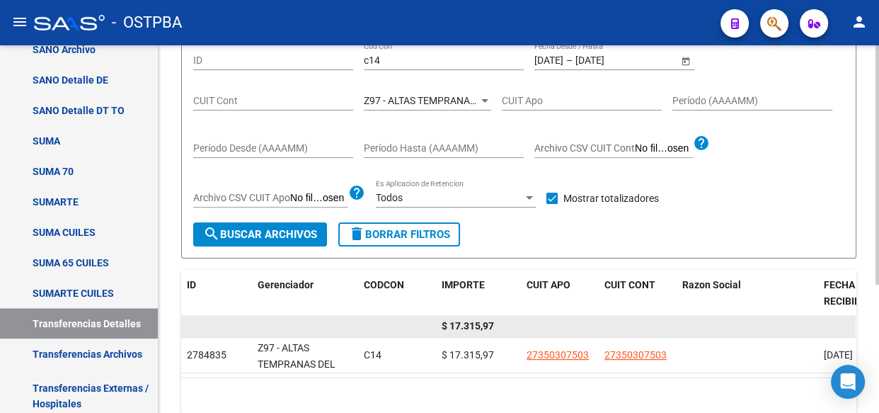
click at [469, 323] on span "$ 17.315,97" at bounding box center [468, 325] width 52 height 11
click at [470, 321] on span "$ 17.315,97" at bounding box center [468, 325] width 52 height 11
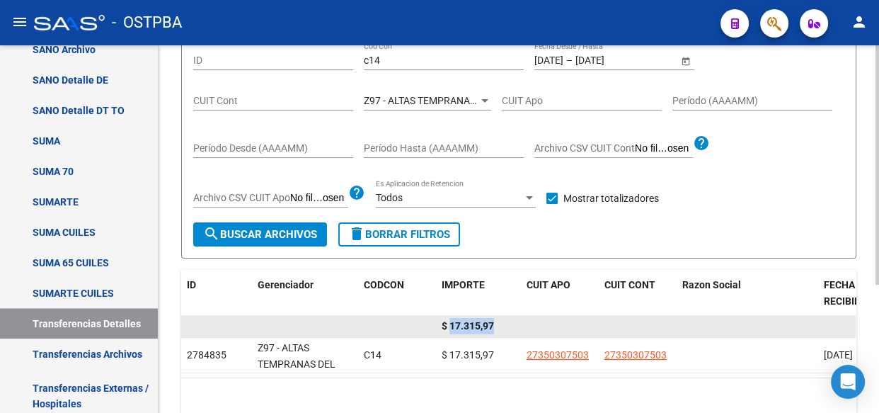
click at [470, 321] on span "$ 17.315,97" at bounding box center [468, 325] width 52 height 11
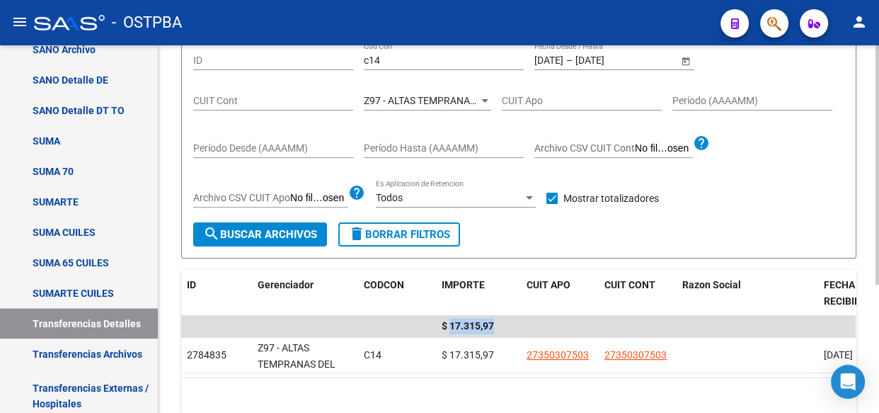
scroll to position [14, 0]
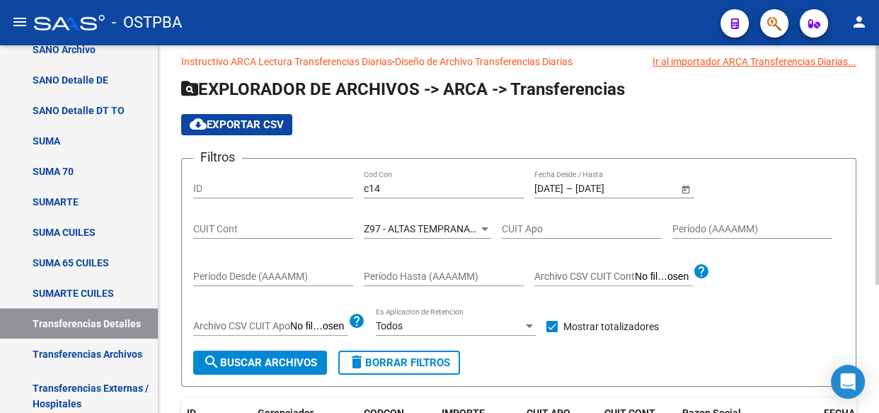
click at [413, 193] on div "c14 Cod Con" at bounding box center [444, 184] width 160 height 28
type input "c"
click at [556, 185] on input "[DATE]" at bounding box center [548, 189] width 29 height 12
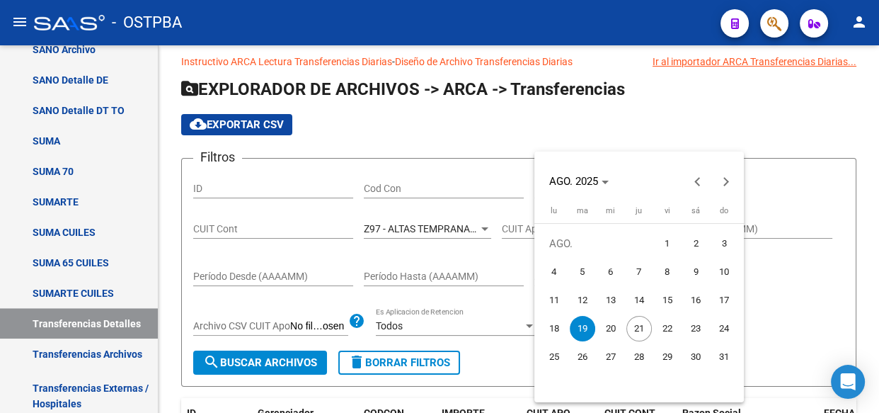
click at [611, 328] on span "20" at bounding box center [610, 328] width 25 height 25
type input "[DATE]"
click at [611, 328] on span "20" at bounding box center [610, 328] width 25 height 25
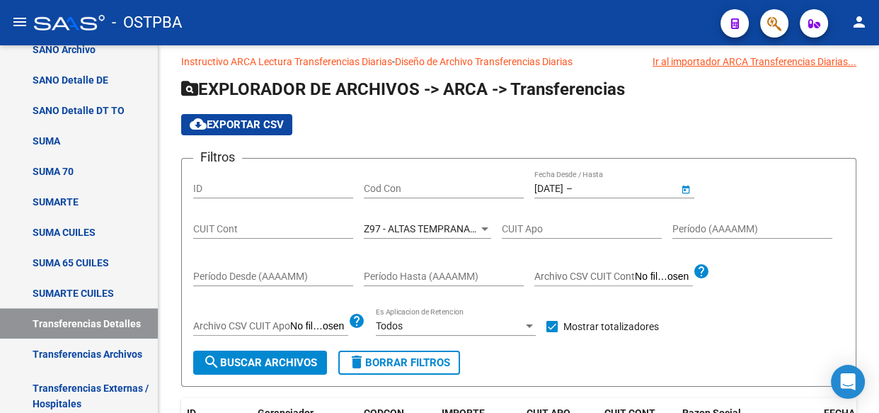
type input "[DATE]"
click at [484, 231] on div at bounding box center [484, 228] width 13 height 11
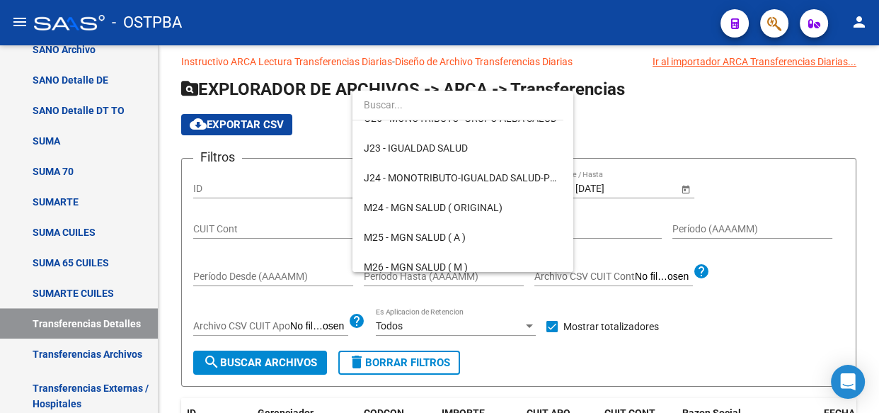
scroll to position [0, 0]
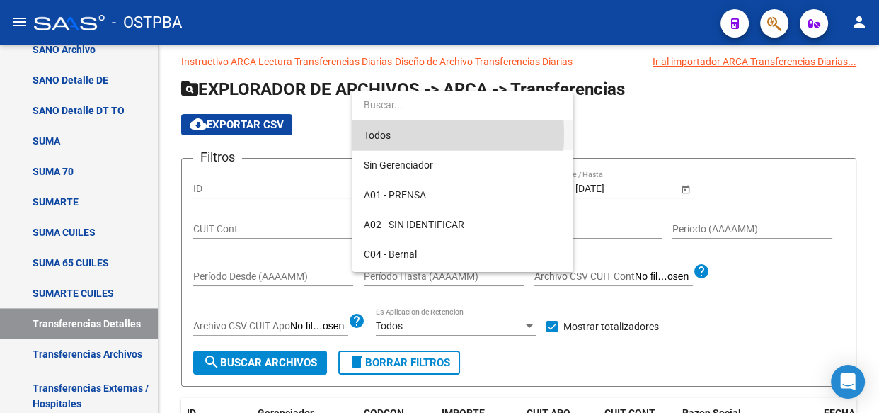
click at [379, 134] on span "Todos" at bounding box center [463, 135] width 198 height 30
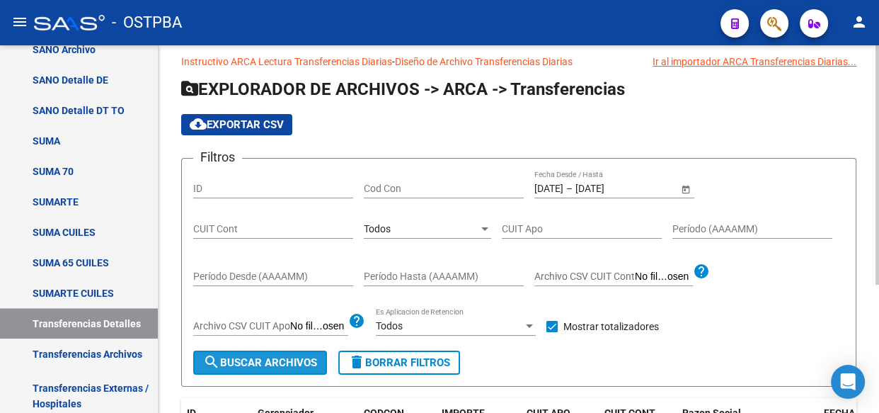
click at [289, 366] on span "search Buscar Archivos" at bounding box center [260, 362] width 114 height 13
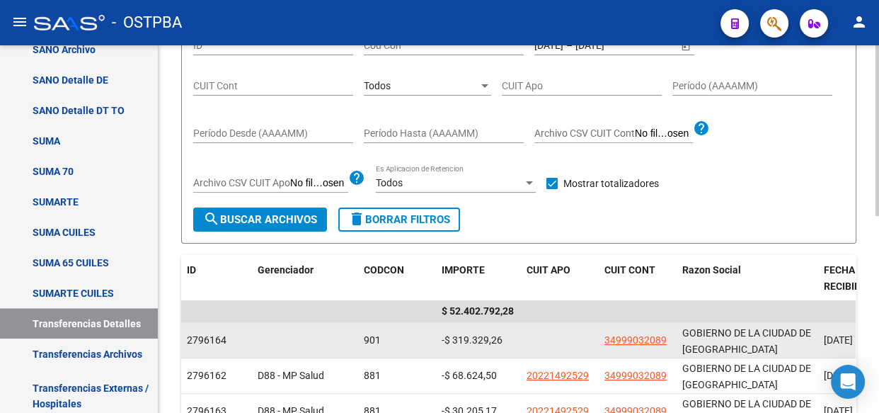
scroll to position [142, 0]
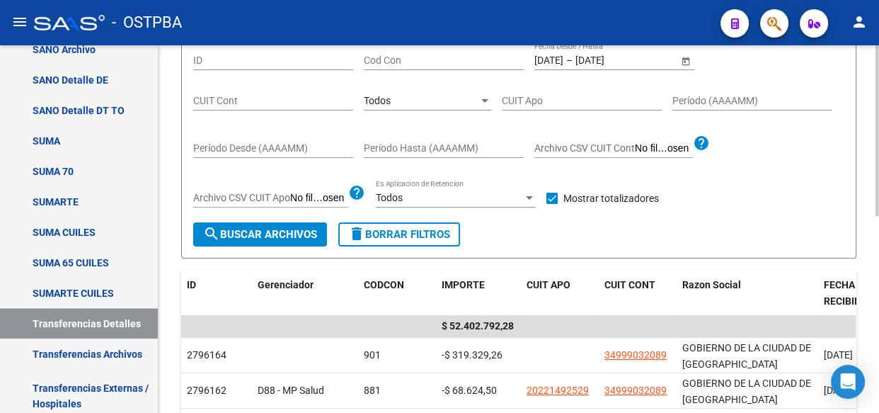
click at [437, 98] on div "Todos" at bounding box center [421, 101] width 115 height 12
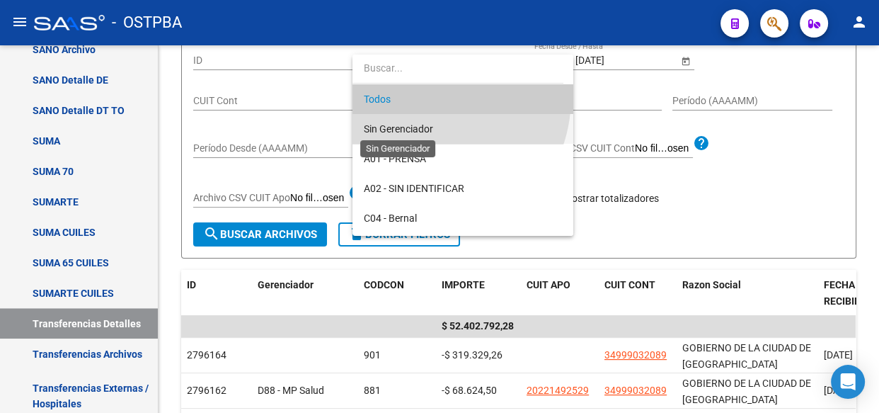
click at [418, 127] on span "Sin Gerenciador" at bounding box center [398, 128] width 69 height 11
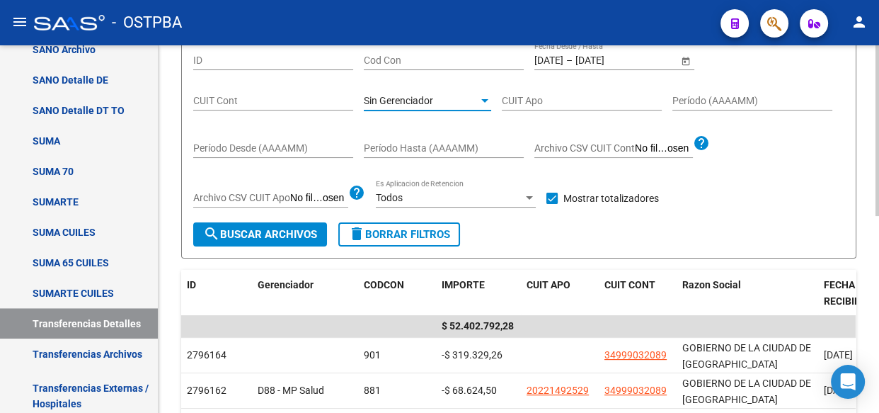
click at [263, 234] on span "search Buscar Archivos" at bounding box center [260, 234] width 114 height 13
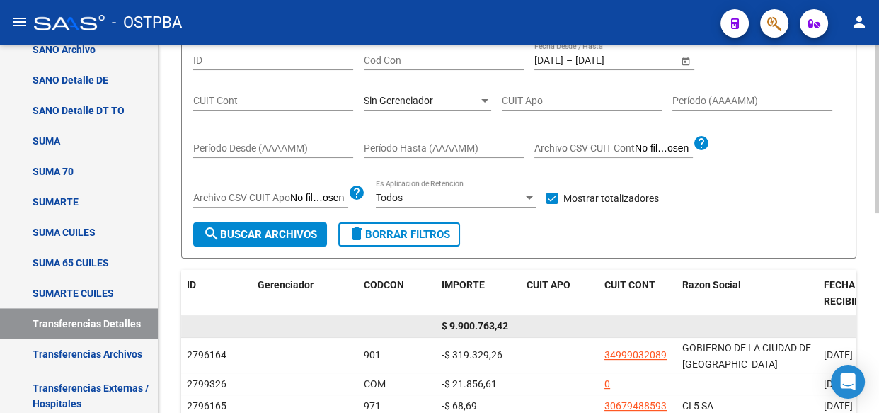
click at [468, 323] on span "$ 9.900.763,42" at bounding box center [475, 325] width 67 height 11
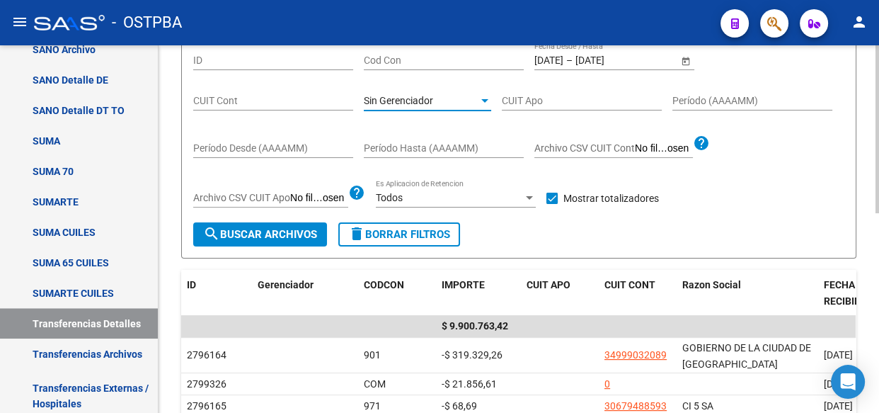
click at [449, 103] on div "Sin Gerenciador" at bounding box center [421, 101] width 115 height 12
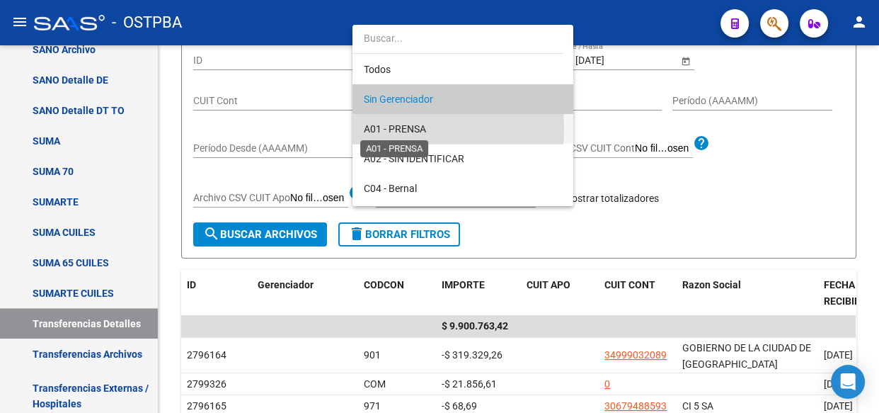
click at [406, 130] on span "A01 - PRENSA" at bounding box center [395, 128] width 62 height 11
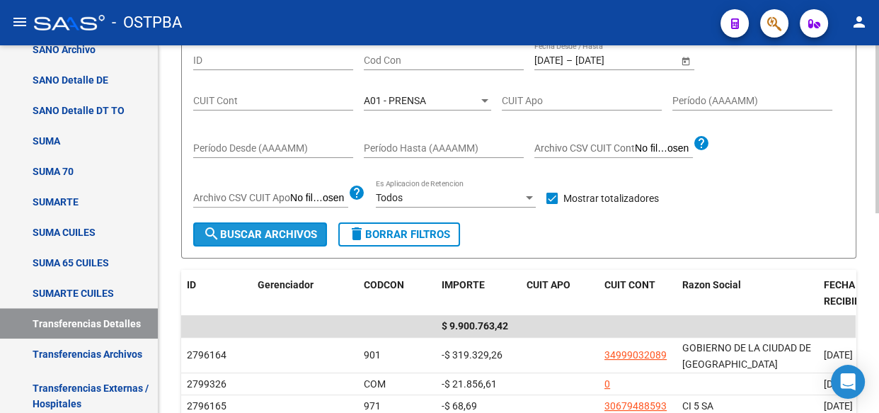
click at [236, 234] on span "search Buscar Archivos" at bounding box center [260, 234] width 114 height 13
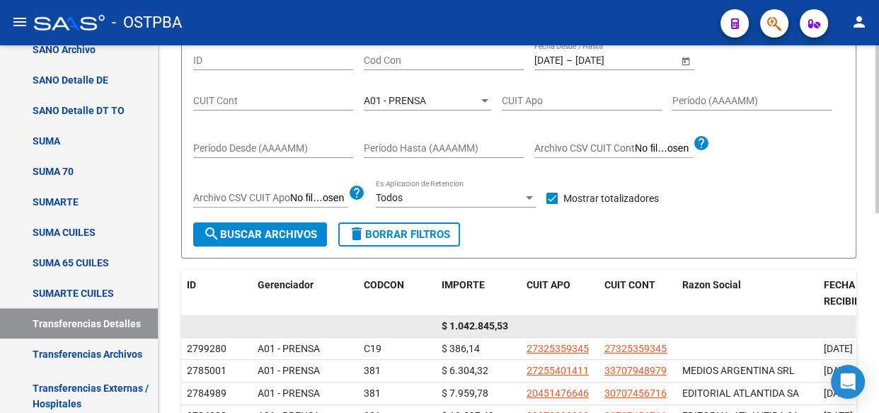
click at [483, 325] on span "$ 1.042.845,53" at bounding box center [475, 325] width 67 height 11
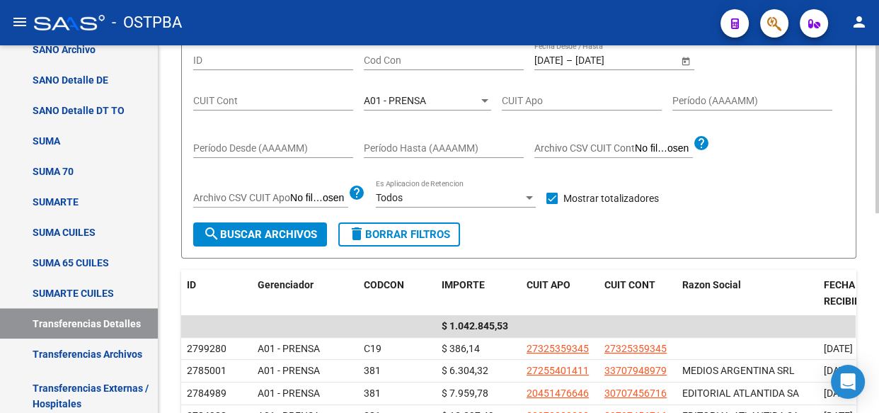
click at [424, 107] on div "A01 - PRENSA Seleccionar Gerenciador" at bounding box center [427, 96] width 127 height 28
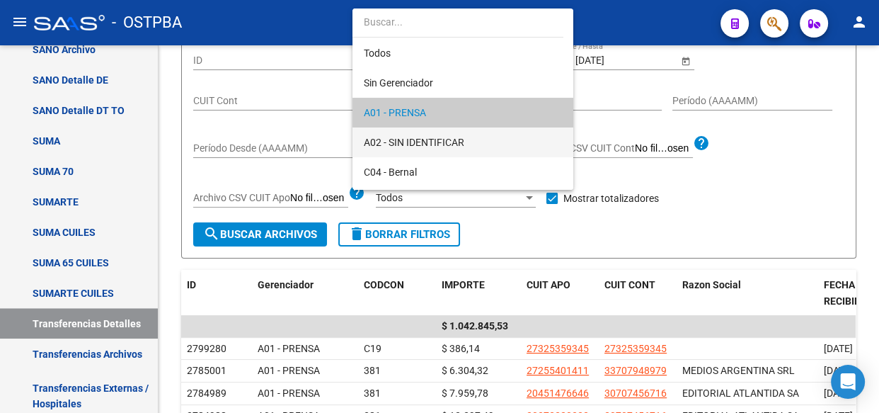
scroll to position [13, 0]
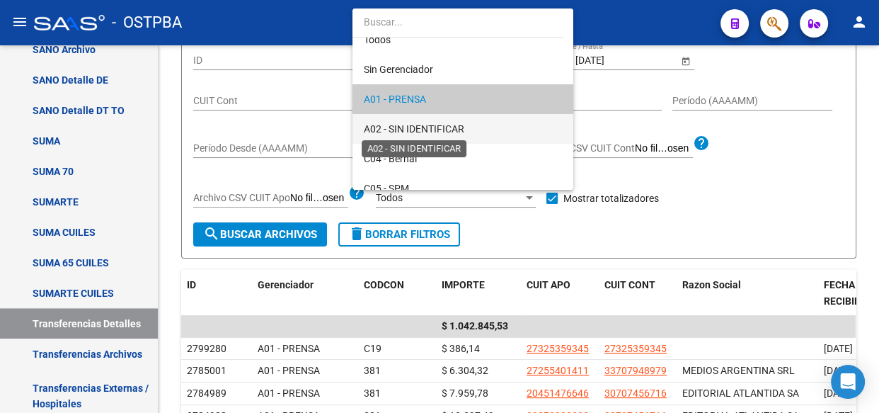
click at [418, 130] on span "A02 - SIN IDENTIFICAR" at bounding box center [414, 128] width 100 height 11
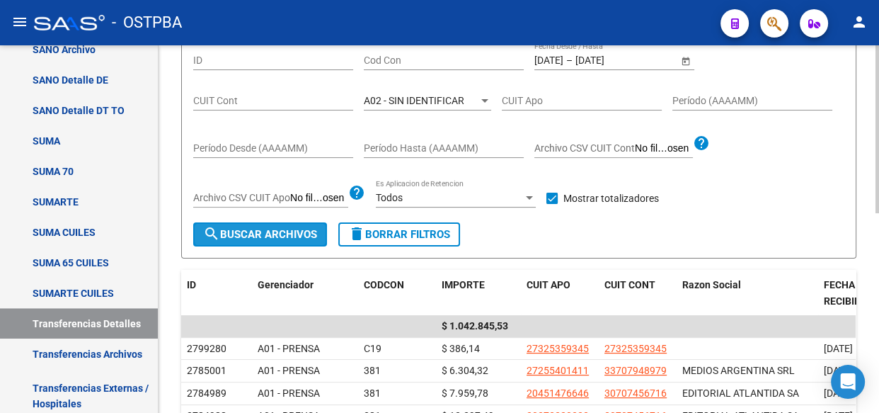
click at [292, 229] on span "search Buscar Archivos" at bounding box center [260, 234] width 114 height 13
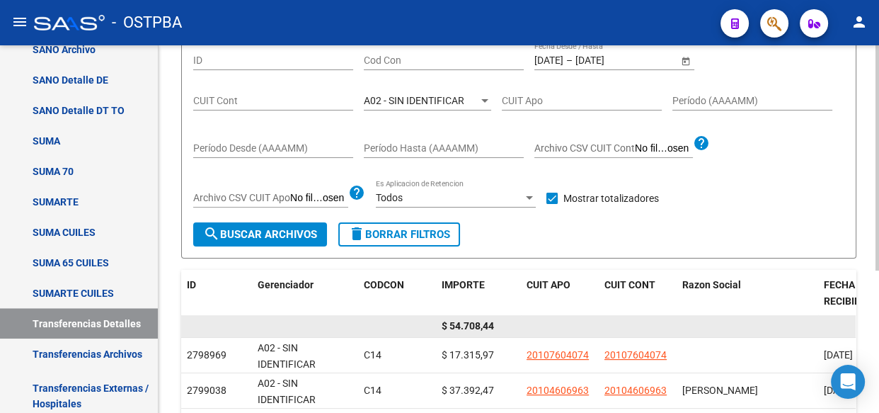
click at [467, 323] on span "$ 54.708,44" at bounding box center [468, 325] width 52 height 11
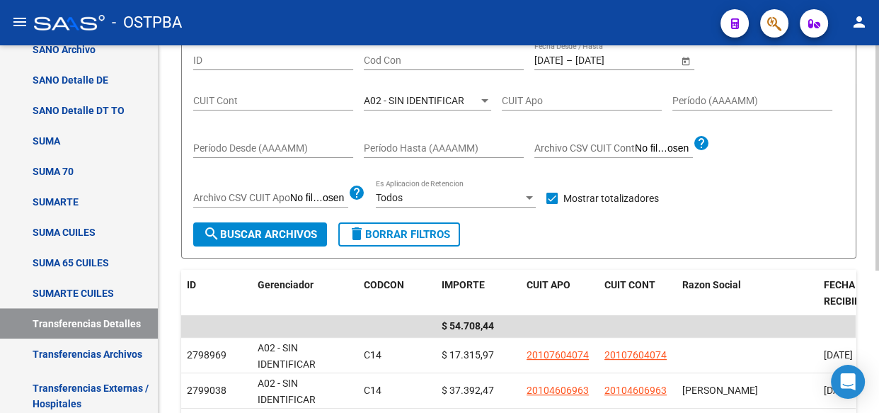
click at [442, 105] on div "A02 - SIN IDENTIFICAR Seleccionar Gerenciador" at bounding box center [427, 96] width 127 height 28
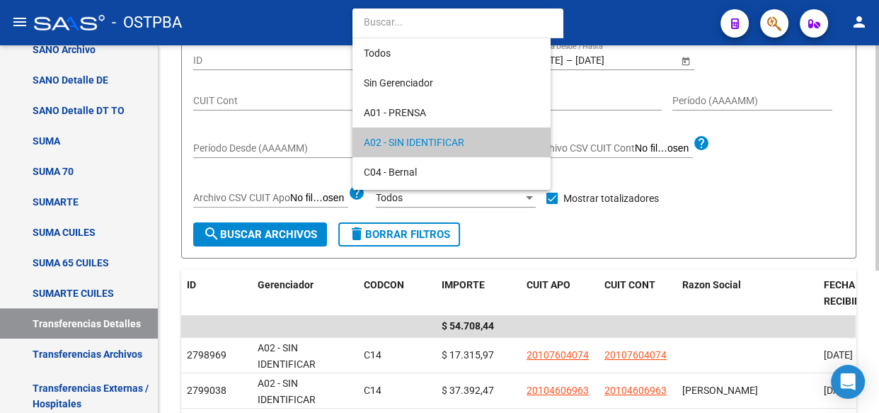
scroll to position [42, 0]
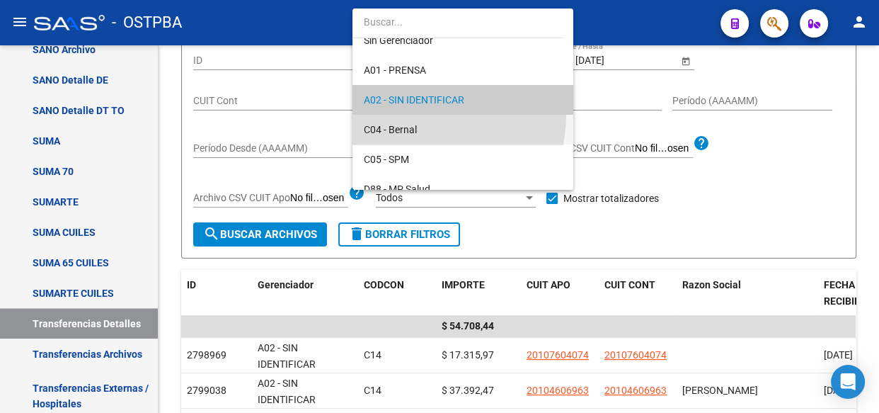
click at [396, 115] on span "C04 - Bernal" at bounding box center [463, 130] width 198 height 30
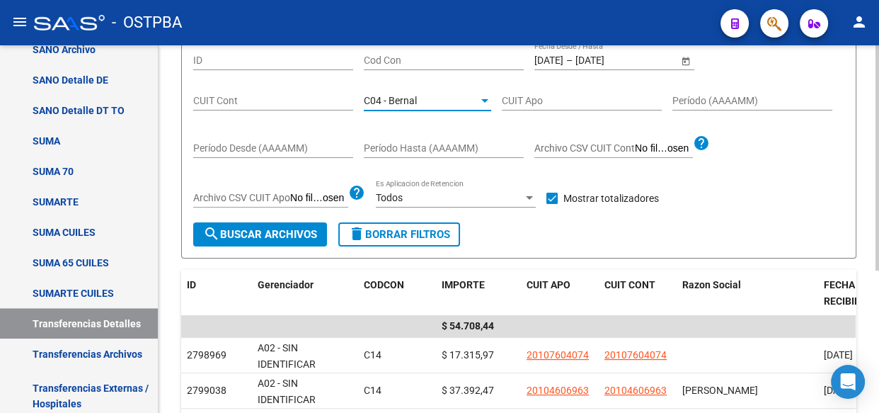
click at [255, 232] on span "search Buscar Archivos" at bounding box center [260, 234] width 114 height 13
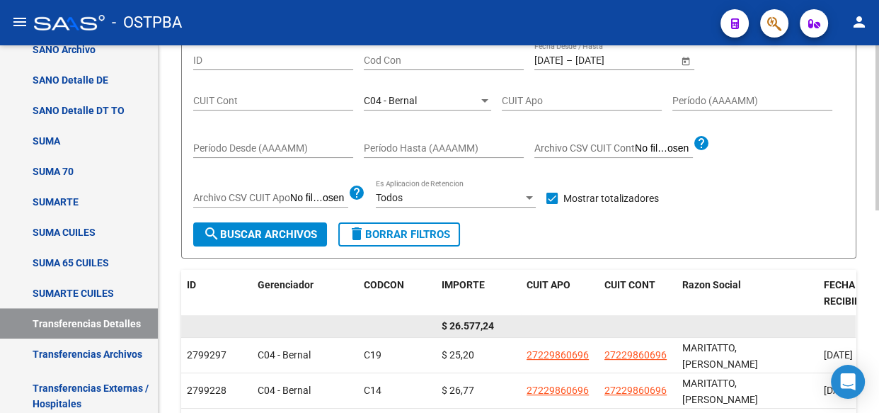
click at [467, 323] on span "$ 26.577,24" at bounding box center [468, 325] width 52 height 11
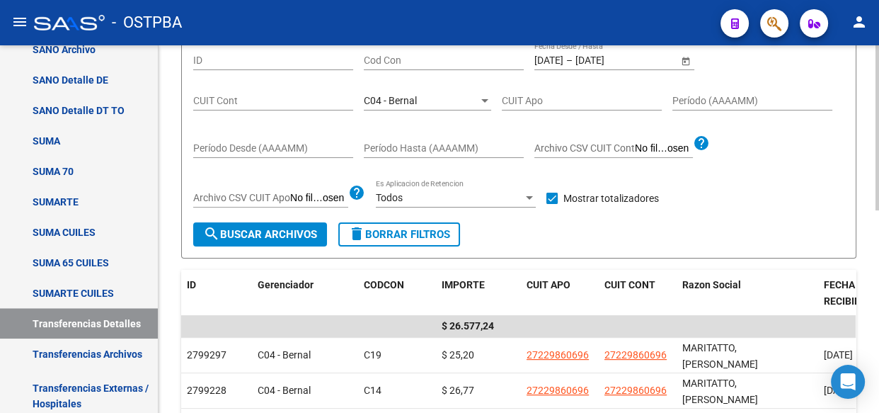
click at [423, 102] on div "C04 - Bernal" at bounding box center [421, 101] width 115 height 12
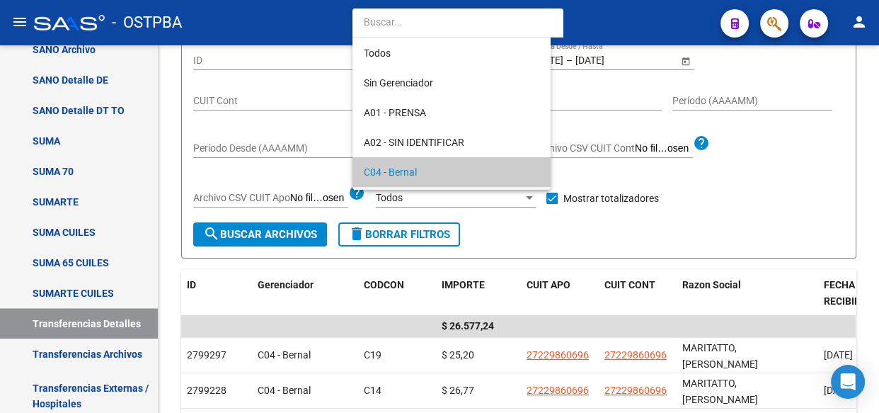
scroll to position [72, 0]
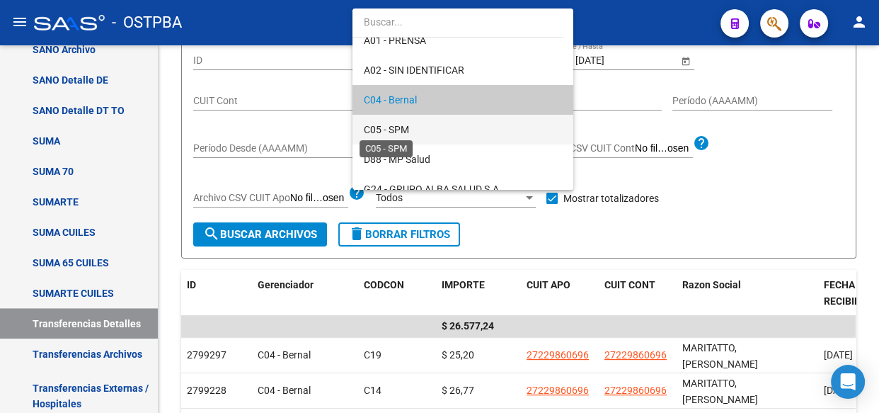
click at [398, 130] on span "C05 - SPM" at bounding box center [386, 129] width 45 height 11
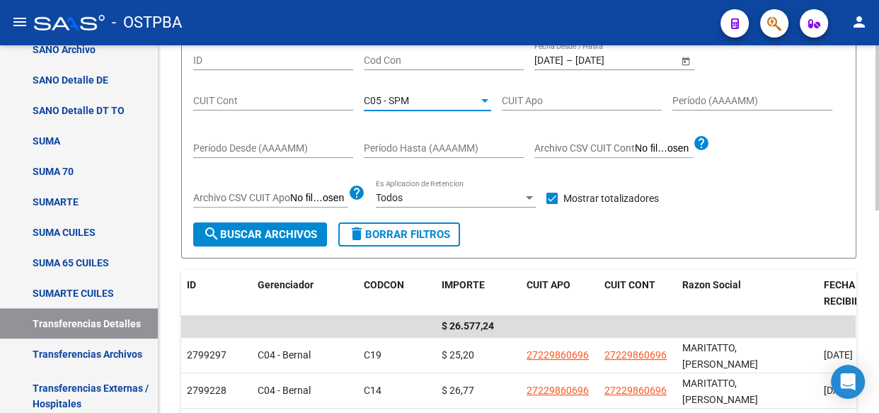
click at [269, 241] on button "search Buscar Archivos" at bounding box center [260, 234] width 134 height 24
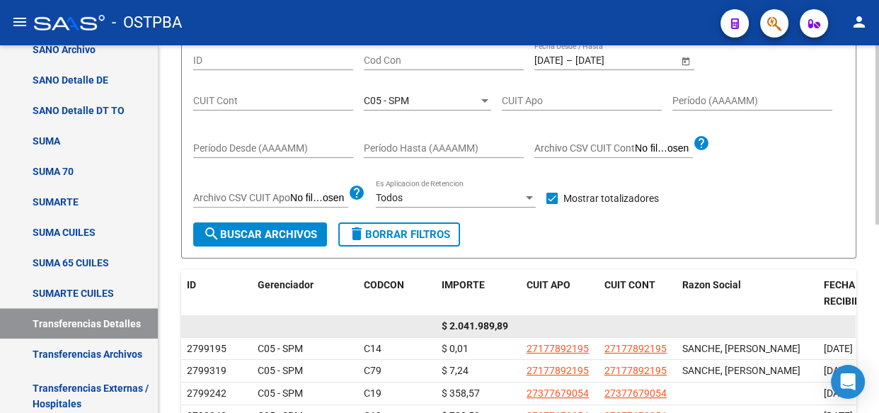
click at [479, 320] on span "$ 2.041.989,89" at bounding box center [475, 325] width 67 height 11
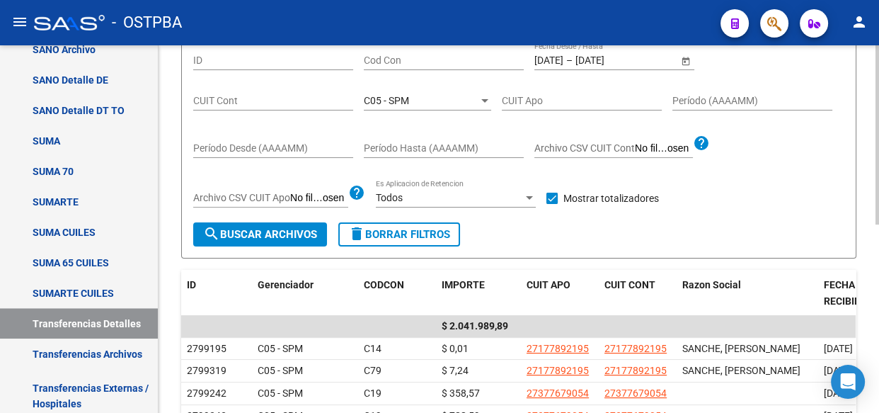
click at [410, 92] on div "C05 - SPM Seleccionar Gerenciador" at bounding box center [427, 96] width 127 height 28
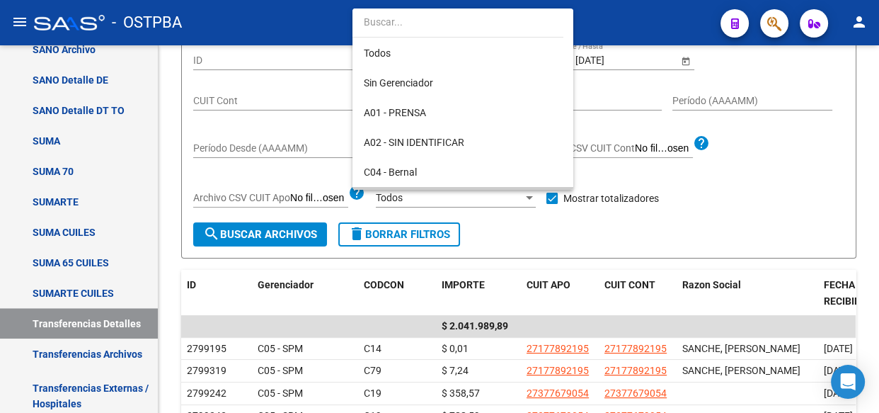
scroll to position [103, 0]
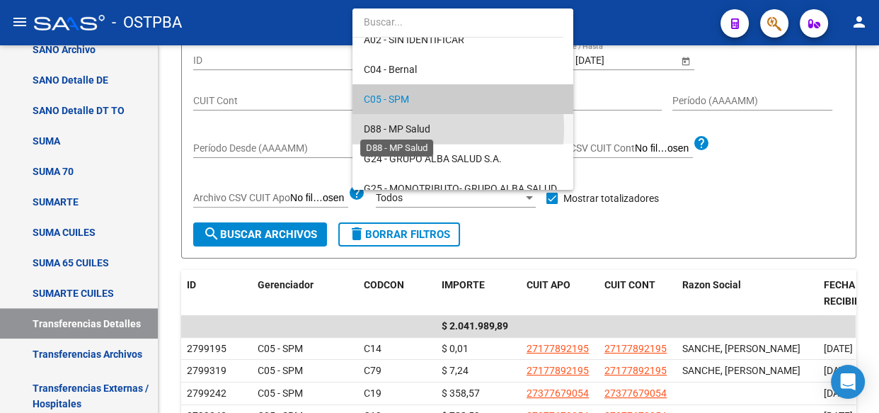
click at [412, 130] on span "D88 - MP Salud" at bounding box center [397, 128] width 67 height 11
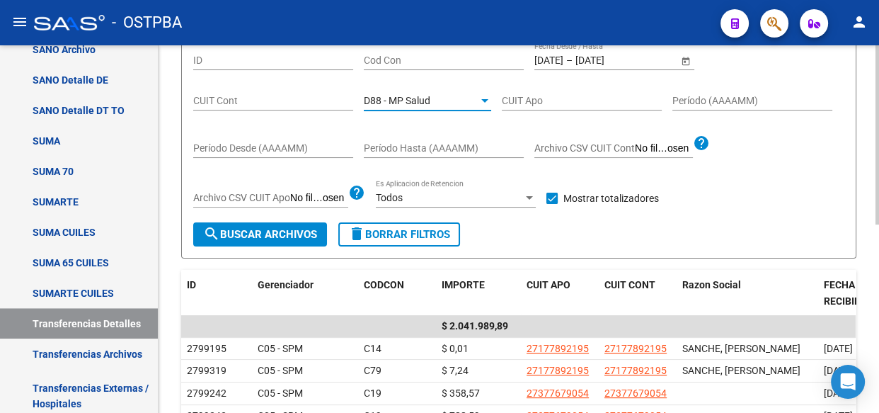
click at [269, 234] on span "search Buscar Archivos" at bounding box center [260, 234] width 114 height 13
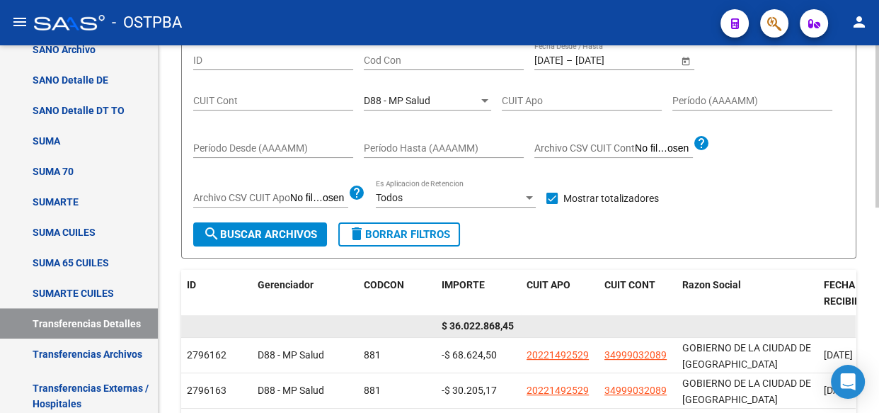
click at [476, 320] on span "$ 36.022.868,45" at bounding box center [478, 325] width 72 height 11
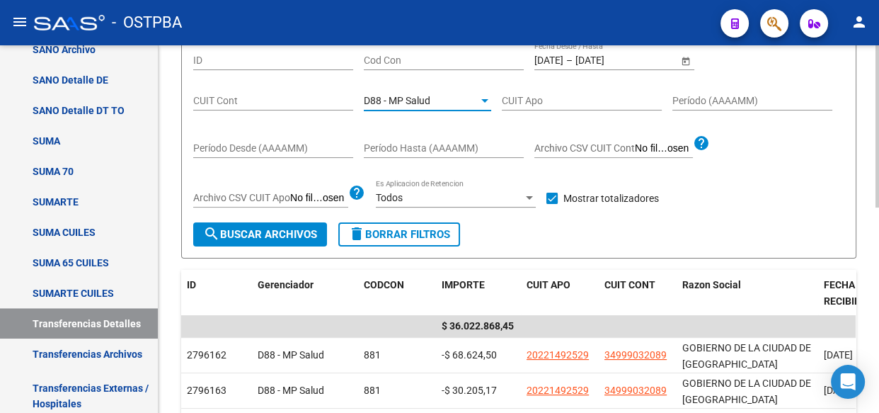
click at [401, 96] on span "D88 - MP Salud" at bounding box center [397, 100] width 67 height 11
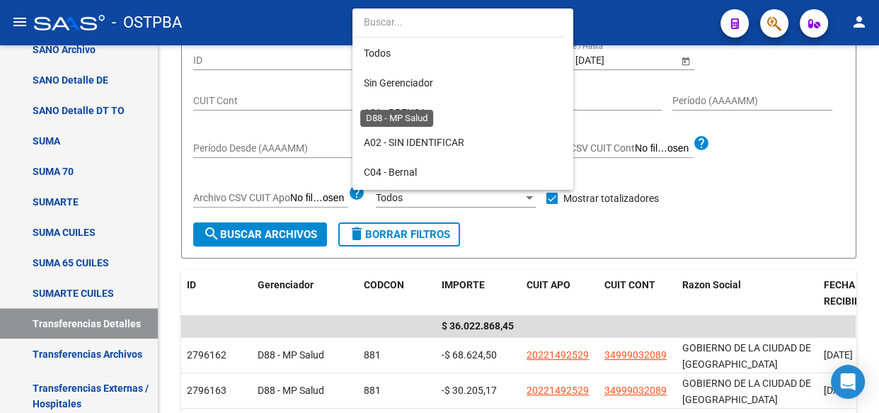
scroll to position [132, 0]
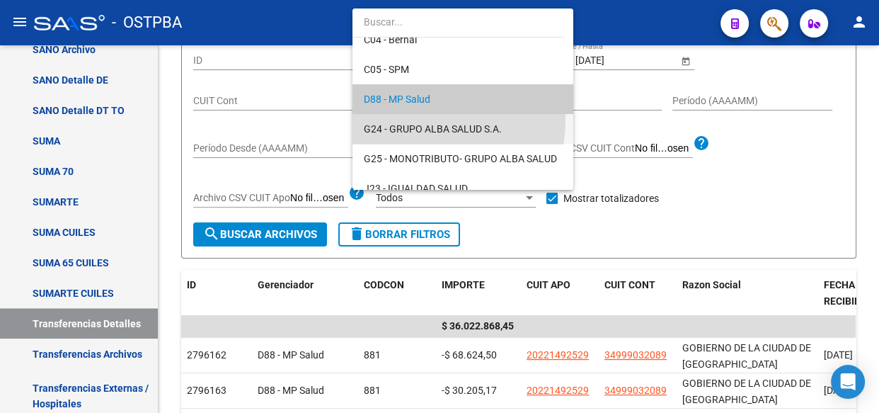
click at [406, 120] on span "G24 - GRUPO ALBA SALUD S.A." at bounding box center [463, 129] width 198 height 30
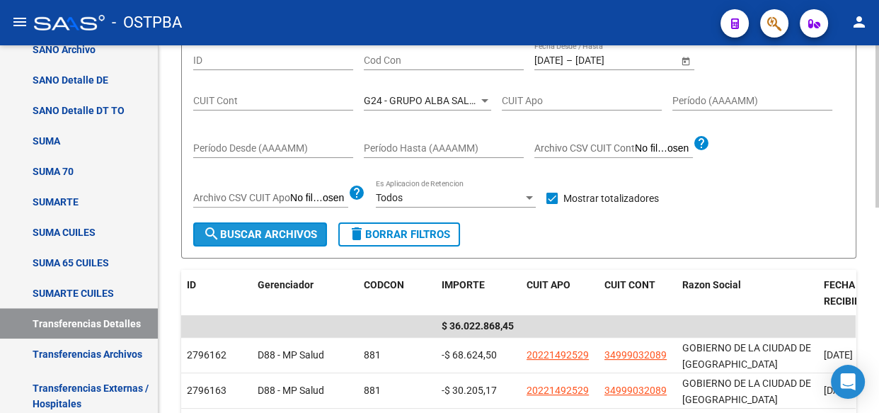
click at [278, 237] on span "search Buscar Archivos" at bounding box center [260, 234] width 114 height 13
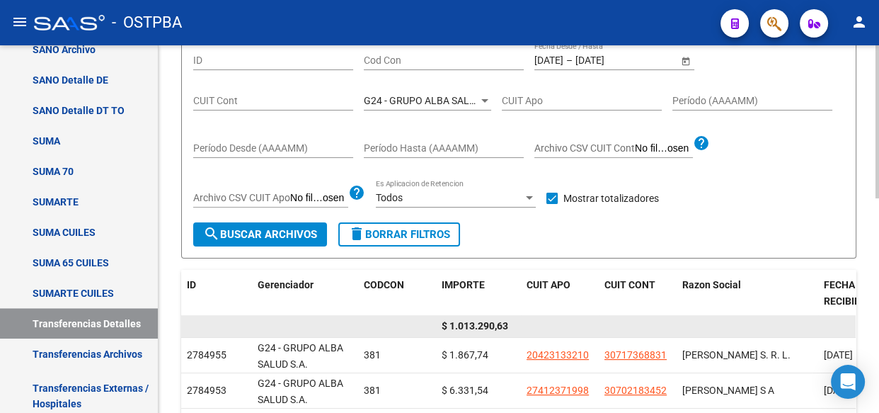
click at [494, 326] on span "$ 1.013.290,63" at bounding box center [475, 325] width 67 height 11
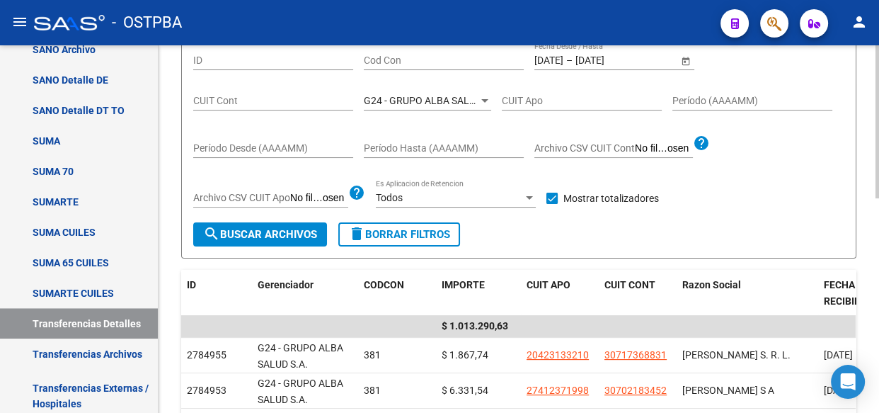
click at [415, 91] on div "G24 - GRUPO ALBA SALUD S.A. Seleccionar Gerenciador" at bounding box center [427, 96] width 127 height 28
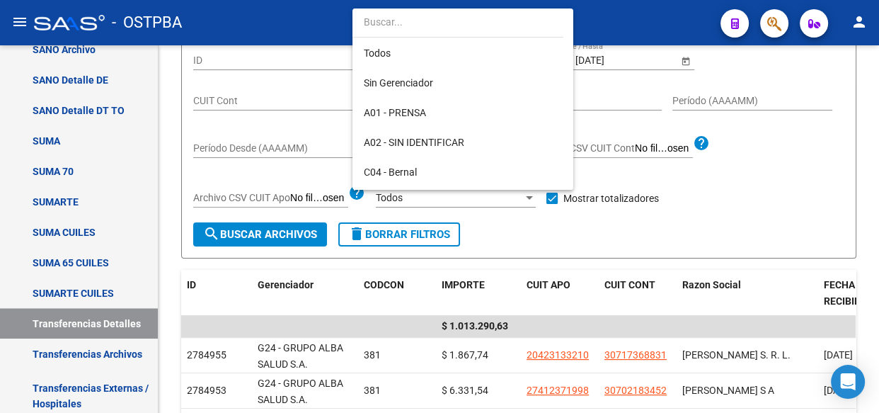
scroll to position [162, 0]
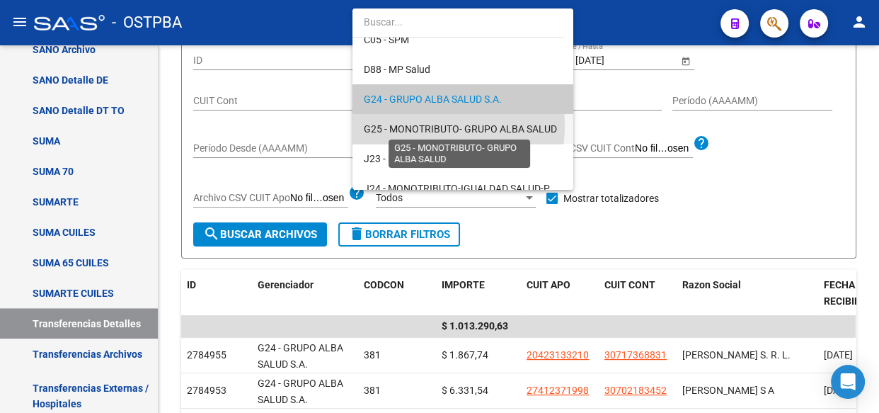
click at [415, 125] on span "G25 - MONOTRIBUTO- GRUPO ALBA SALUD" at bounding box center [460, 128] width 193 height 11
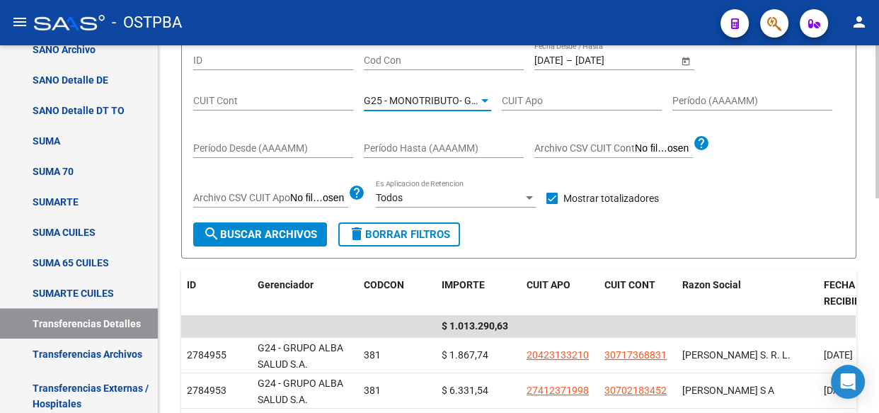
click at [268, 234] on span "search Buscar Archivos" at bounding box center [260, 234] width 114 height 13
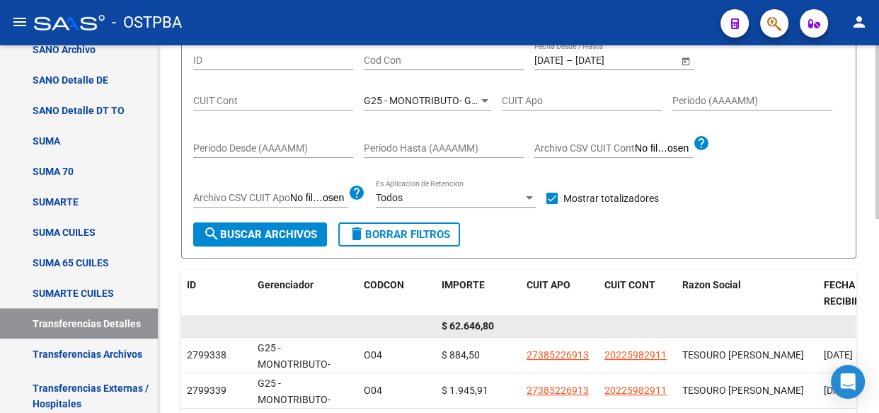
click at [472, 323] on span "$ 62.646,80" at bounding box center [468, 325] width 52 height 11
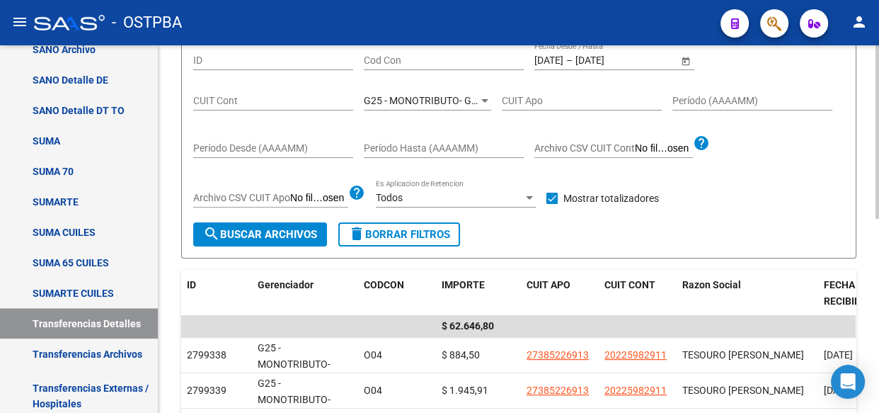
click at [425, 99] on span "G25 - MONOTRIBUTO- GRUPO ALBA SALUD" at bounding box center [460, 100] width 193 height 11
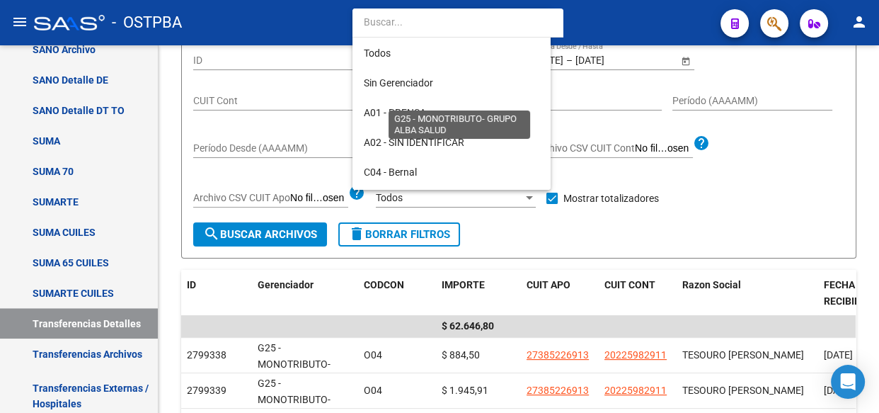
scroll to position [191, 0]
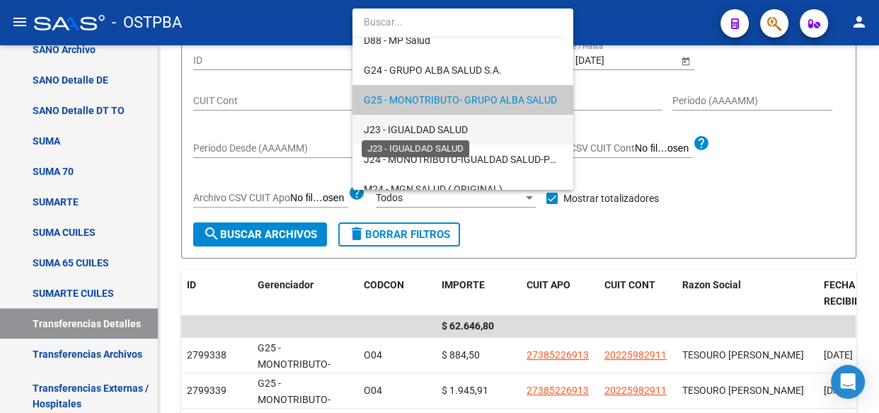
click at [422, 131] on span "J23 - IGUALDAD SALUD" at bounding box center [416, 129] width 104 height 11
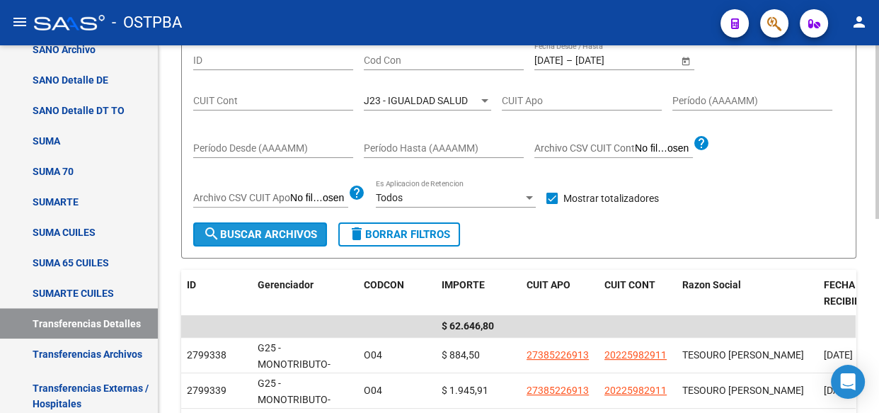
click at [283, 234] on span "search Buscar Archivos" at bounding box center [260, 234] width 114 height 13
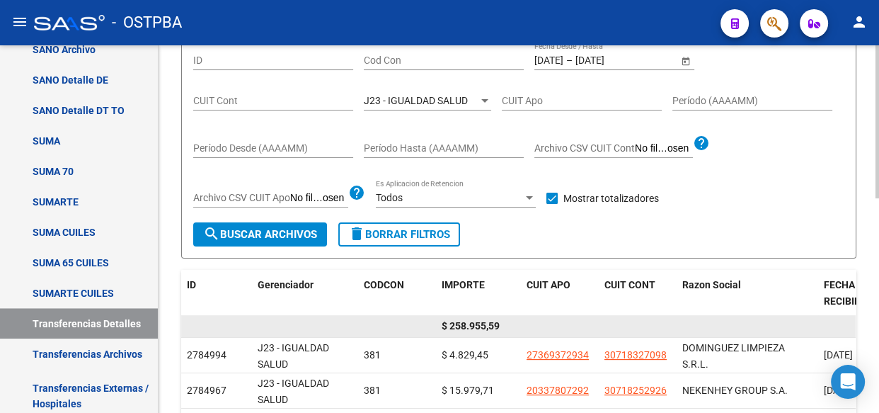
click at [479, 324] on span "$ 258.955,59" at bounding box center [471, 325] width 58 height 11
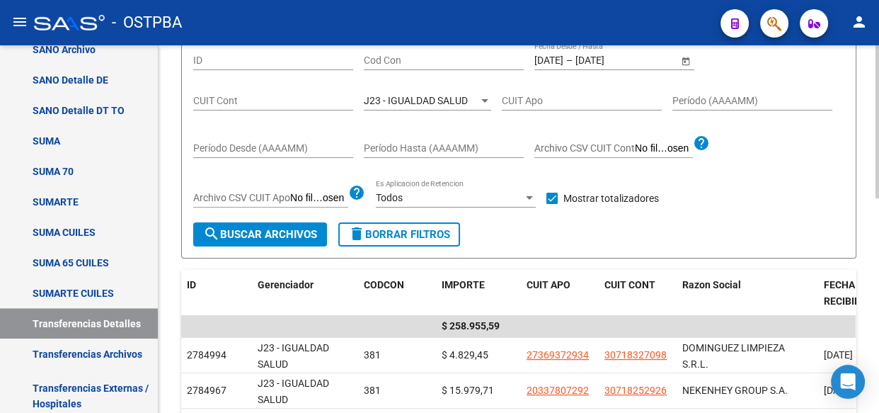
click at [419, 96] on span "J23 - IGUALDAD SALUD" at bounding box center [416, 100] width 104 height 11
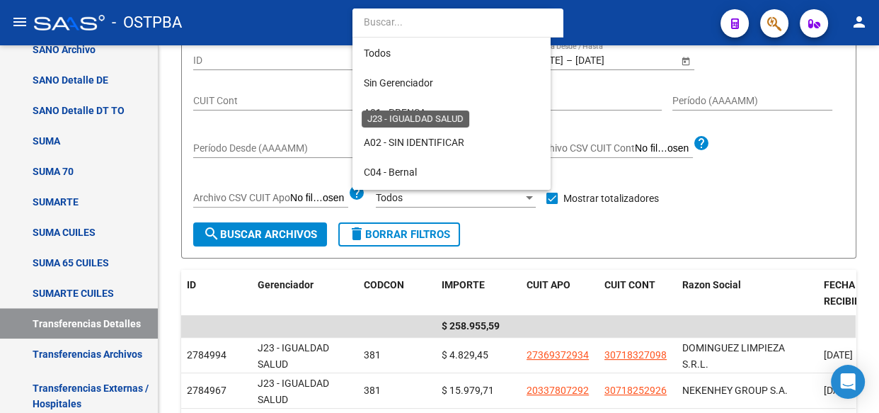
scroll to position [221, 0]
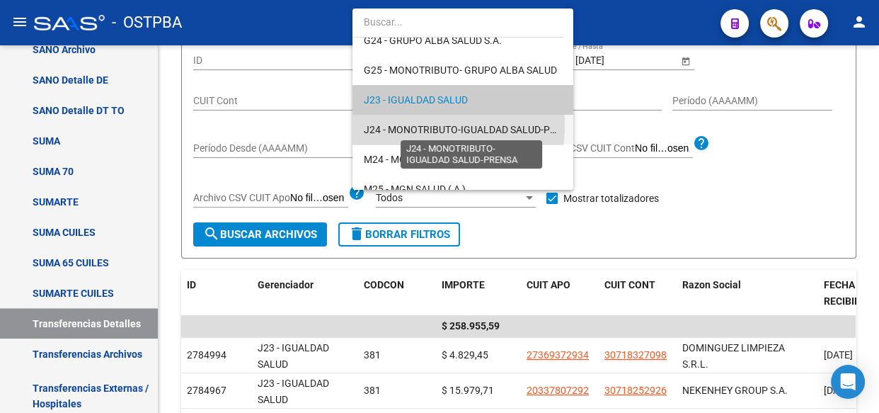
click at [416, 126] on span "J24 - MONOTRIBUTO-IGUALDAD SALUD-PRENSA" at bounding box center [472, 129] width 217 height 11
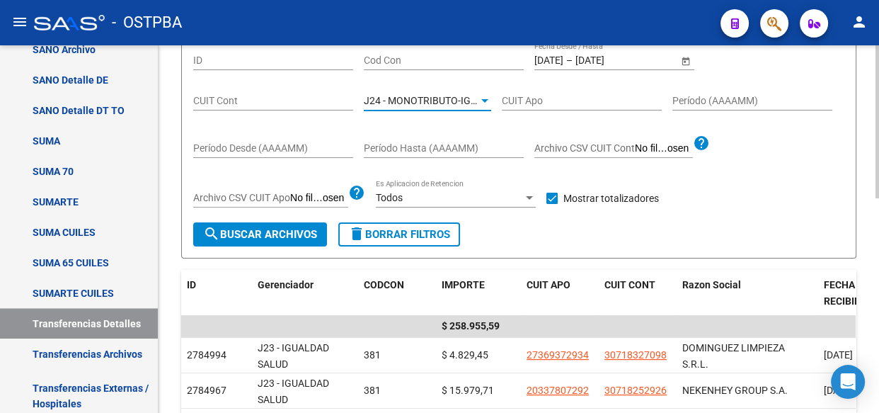
click at [241, 228] on span "search Buscar Archivos" at bounding box center [260, 234] width 114 height 13
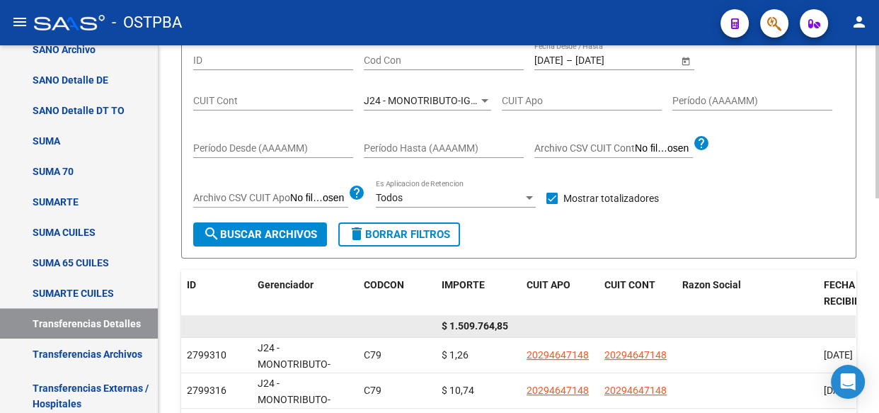
click at [474, 320] on span "$ 1.509.764,85" at bounding box center [475, 325] width 67 height 11
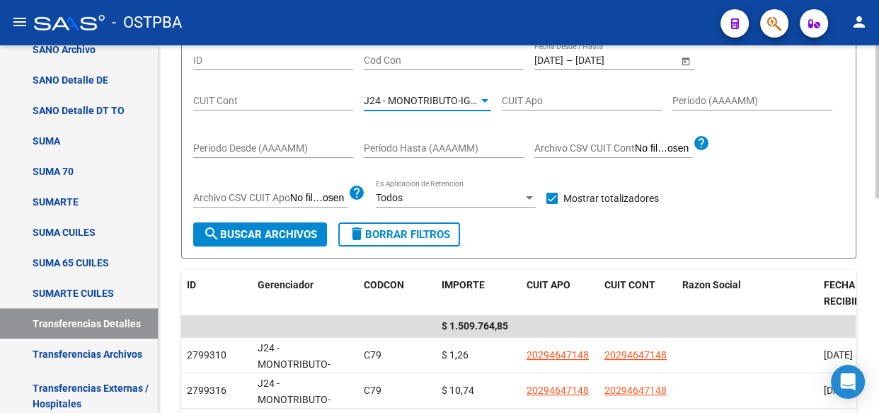
click at [432, 99] on span "J24 - MONOTRIBUTO-IGUALDAD SALUD-PRENSA" at bounding box center [472, 100] width 217 height 11
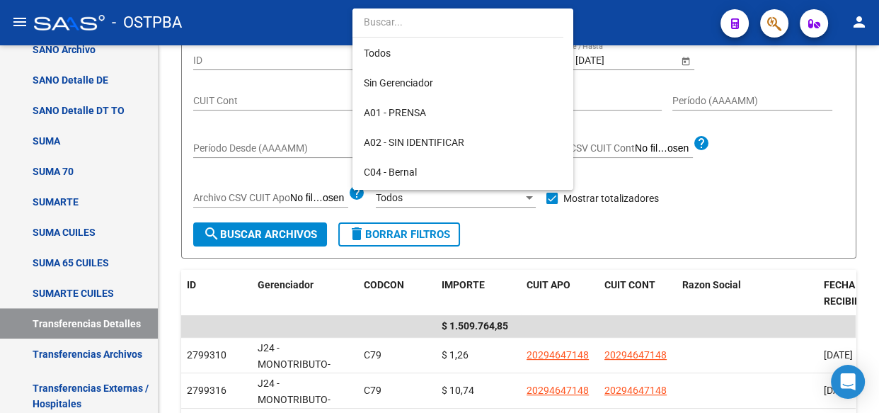
scroll to position [251, 0]
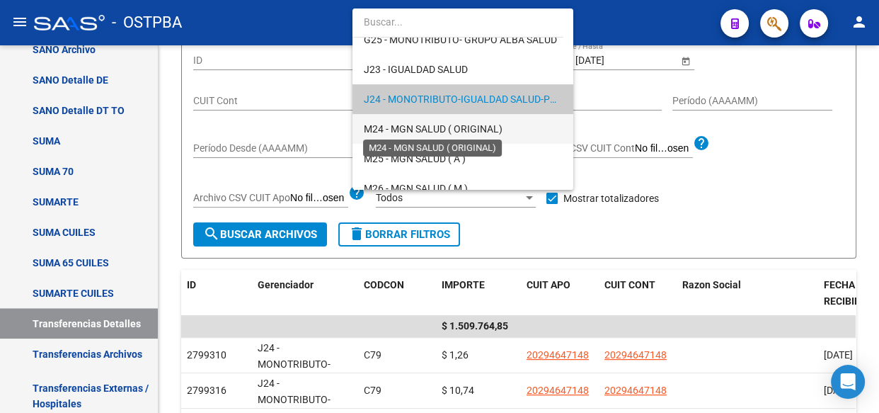
click at [415, 127] on span "M24 - MGN SALUD ( ORIGINAL)" at bounding box center [433, 128] width 139 height 11
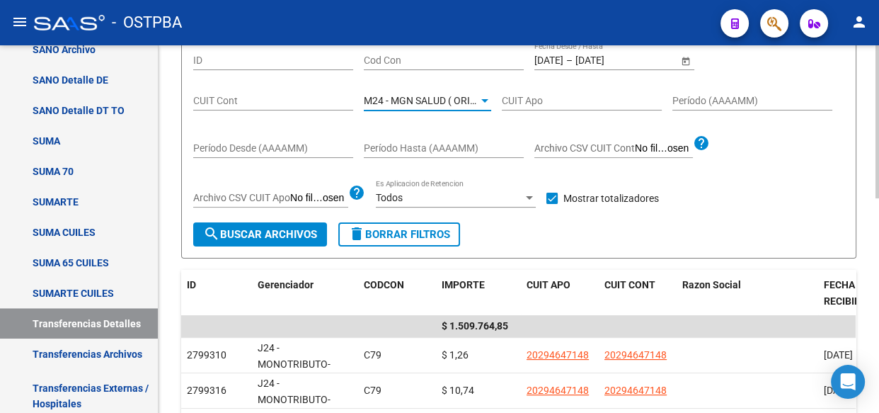
click at [269, 231] on span "search Buscar Archivos" at bounding box center [260, 234] width 114 height 13
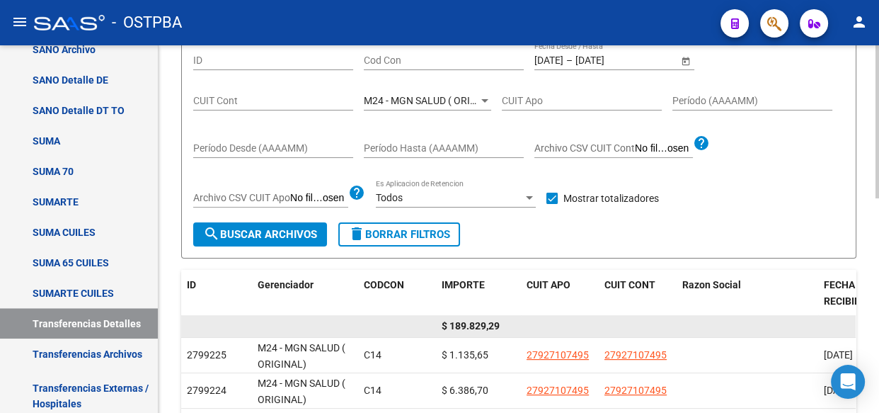
click at [477, 320] on span "$ 189.829,29" at bounding box center [471, 325] width 58 height 11
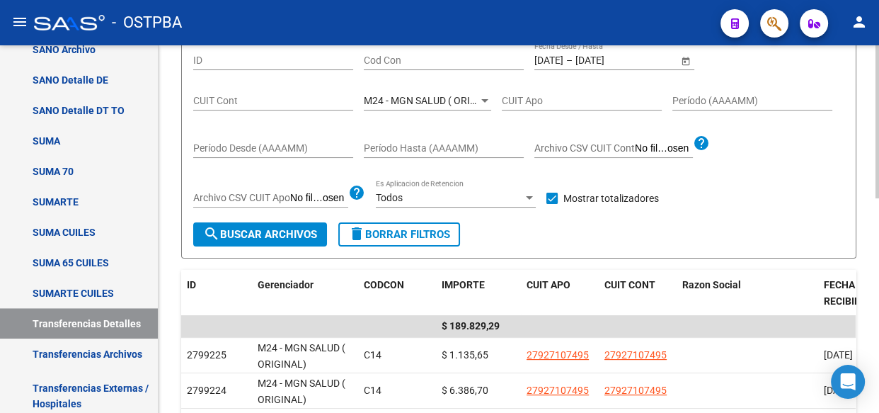
click at [416, 89] on div "M24 - MGN SALUD ( ORIGINAL) Seleccionar Gerenciador" at bounding box center [427, 96] width 127 height 28
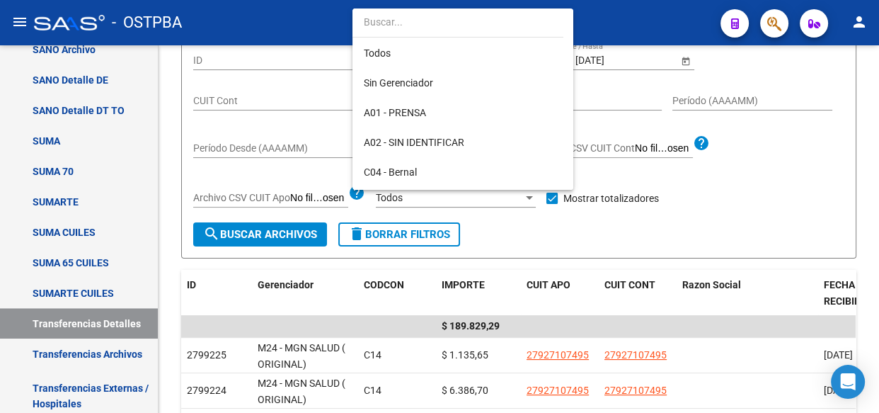
scroll to position [281, 0]
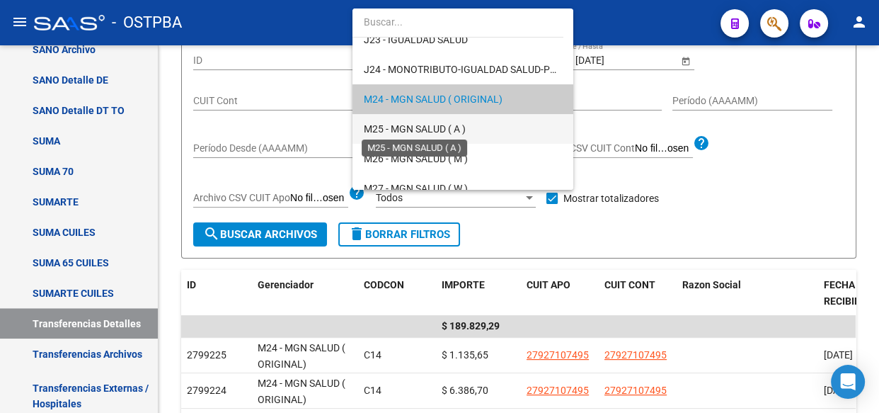
click at [420, 127] on span "M25 - MGN SALUD ( A )" at bounding box center [415, 128] width 102 height 11
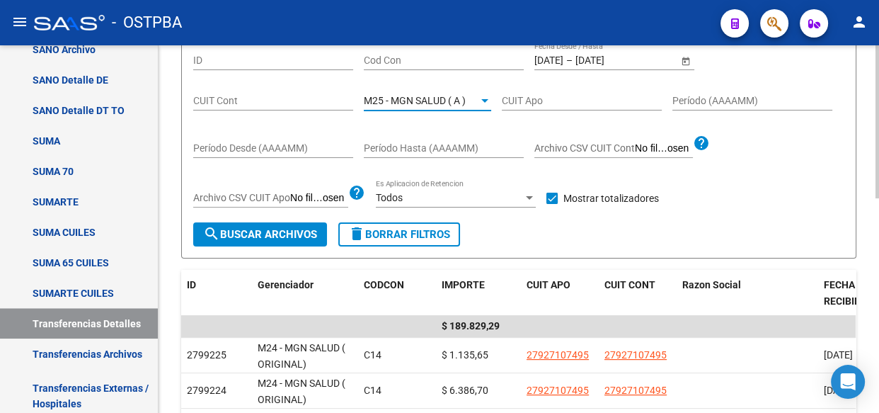
click at [297, 231] on span "search Buscar Archivos" at bounding box center [260, 234] width 114 height 13
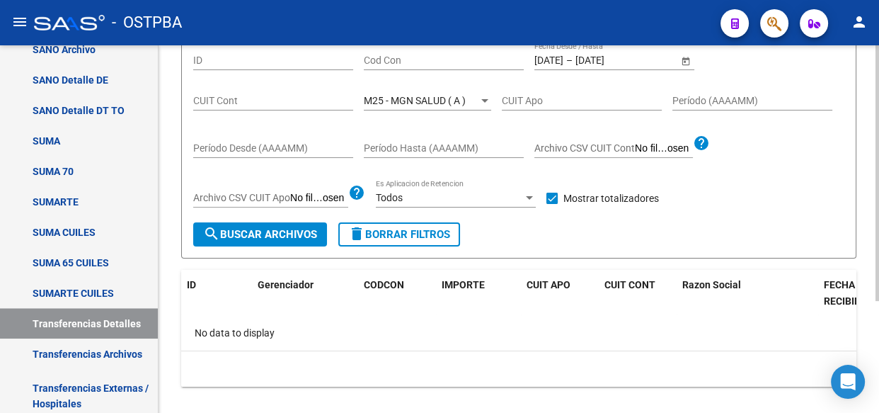
click at [420, 103] on span "M25 - MGN SALUD ( A )" at bounding box center [415, 100] width 102 height 11
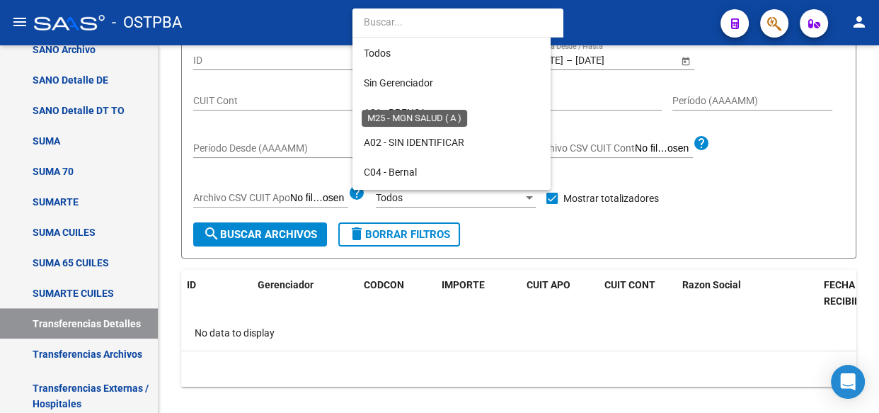
scroll to position [311, 0]
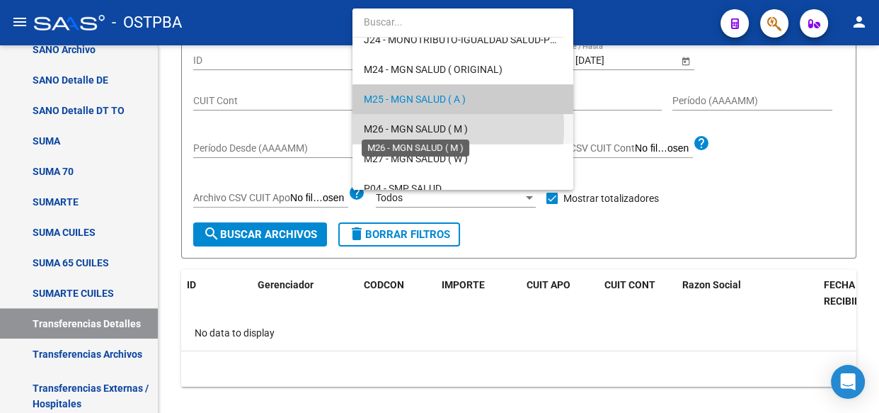
click at [415, 129] on span "M26 - MGN SALUD ( M )" at bounding box center [416, 128] width 104 height 11
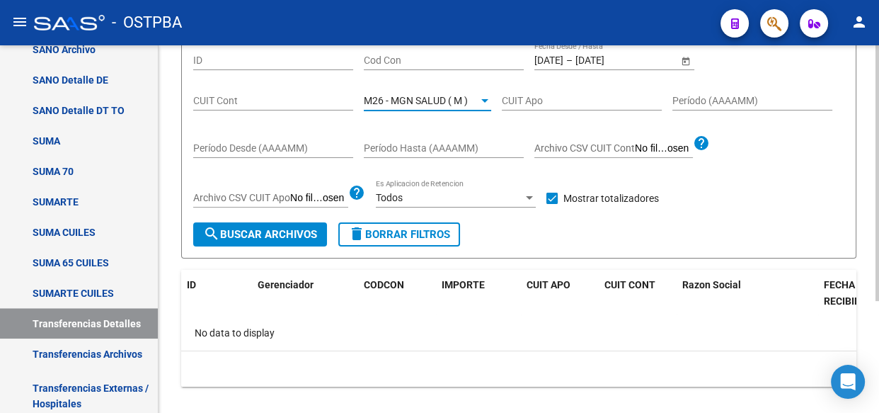
click at [294, 237] on span "search Buscar Archivos" at bounding box center [260, 234] width 114 height 13
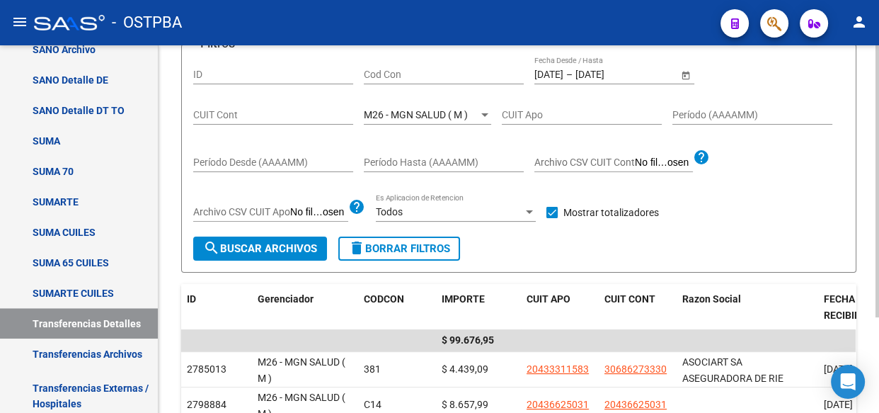
scroll to position [142, 0]
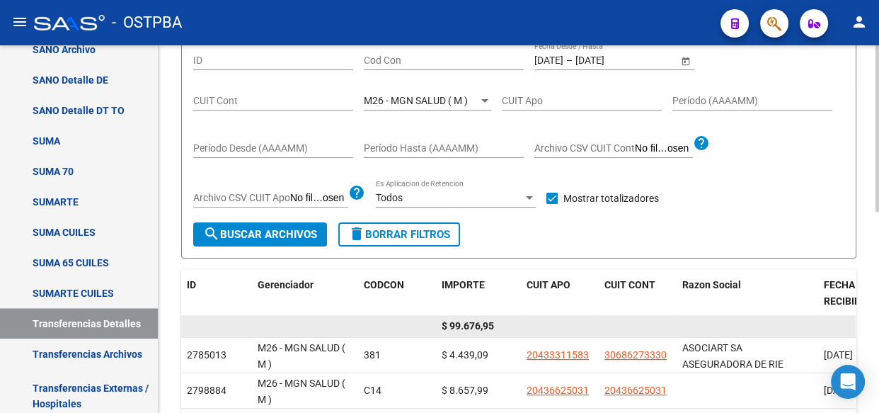
click at [472, 318] on div "$ 99.676,95" at bounding box center [479, 326] width 74 height 16
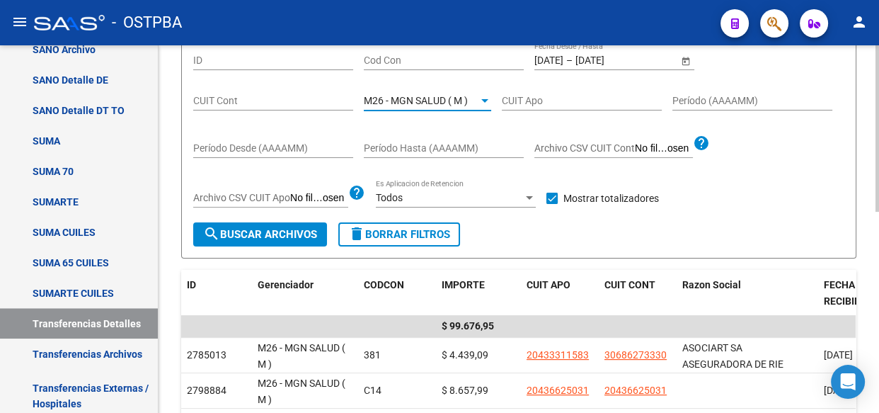
click at [449, 98] on span "M26 - MGN SALUD ( M )" at bounding box center [416, 100] width 104 height 11
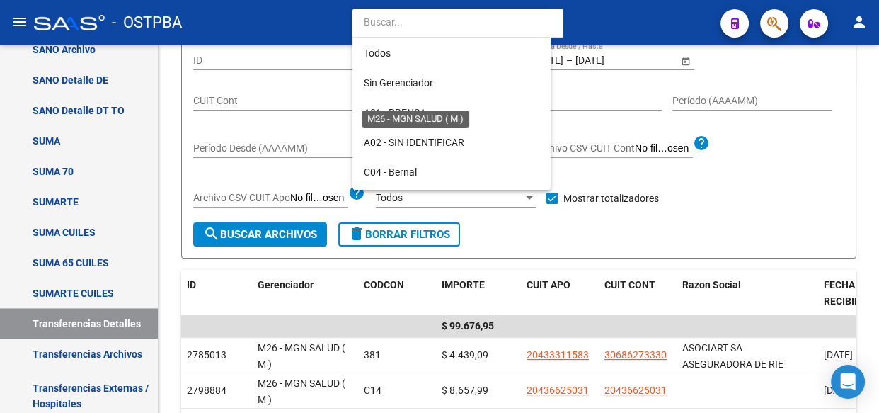
scroll to position [340, 0]
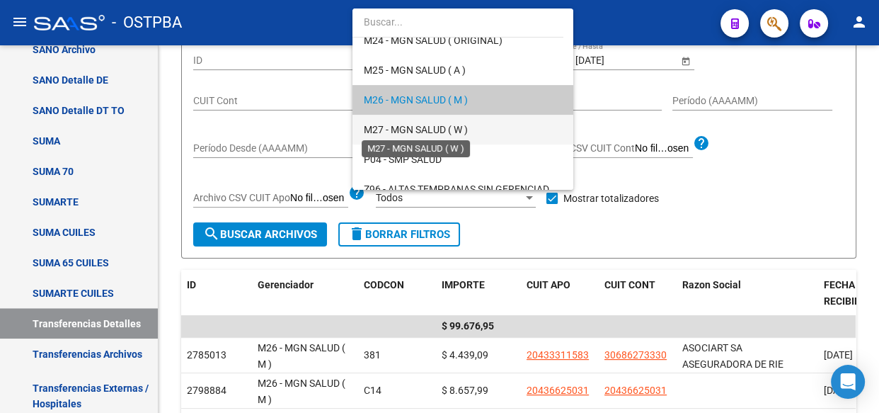
click at [437, 125] on span "M27 - MGN SALUD ( W )" at bounding box center [416, 129] width 104 height 11
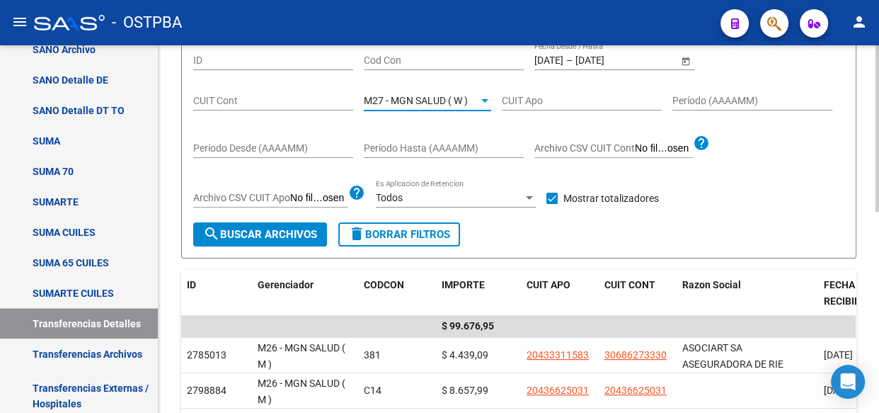
click at [267, 236] on span "search Buscar Archivos" at bounding box center [260, 234] width 114 height 13
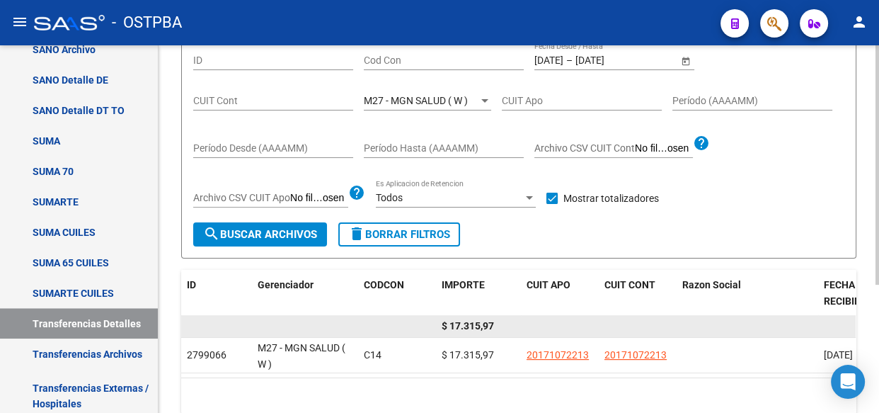
click at [463, 323] on span "$ 17.315,97" at bounding box center [468, 325] width 52 height 11
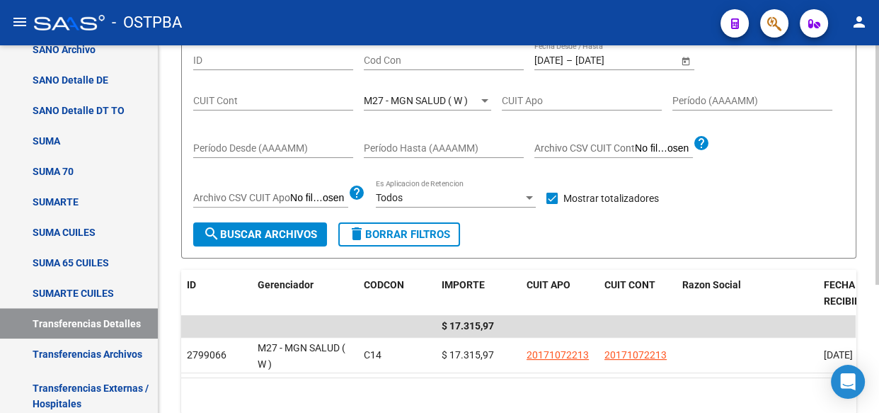
click at [426, 100] on span "M27 - MGN SALUD ( W )" at bounding box center [416, 100] width 104 height 11
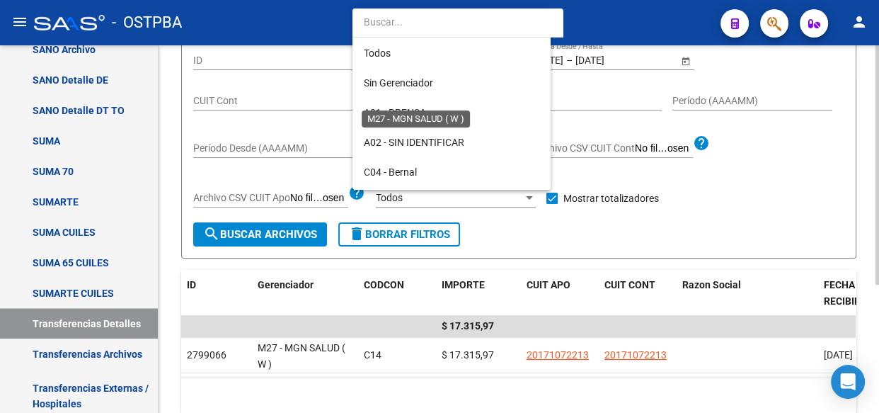
scroll to position [369, 0]
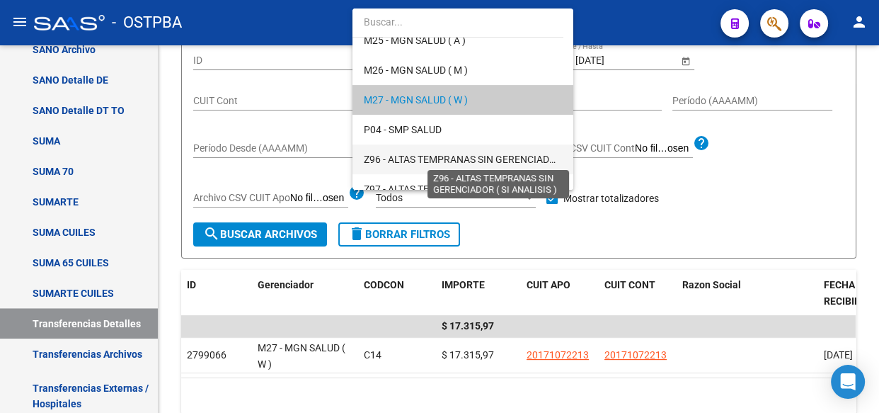
click at [430, 154] on span "Z96 - ALTAS TEMPRANAS SIN GERENCIADOR ( SI ANALISIS )" at bounding box center [496, 159] width 265 height 11
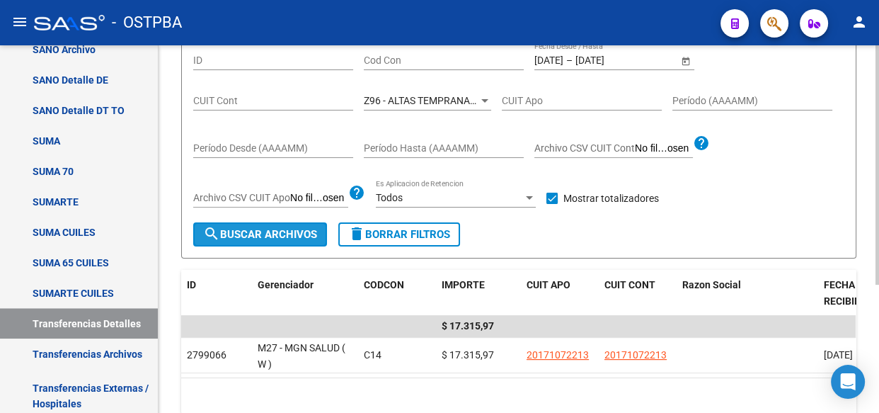
click at [267, 232] on span "search Buscar Archivos" at bounding box center [260, 234] width 114 height 13
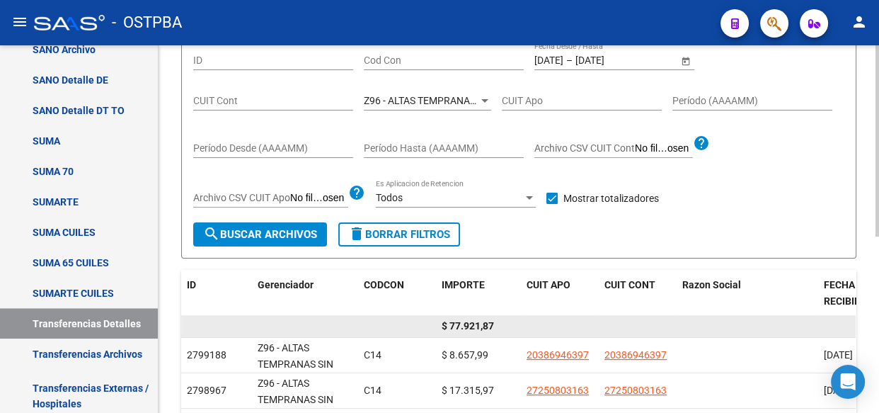
click at [472, 323] on span "$ 77.921,87" at bounding box center [468, 325] width 52 height 11
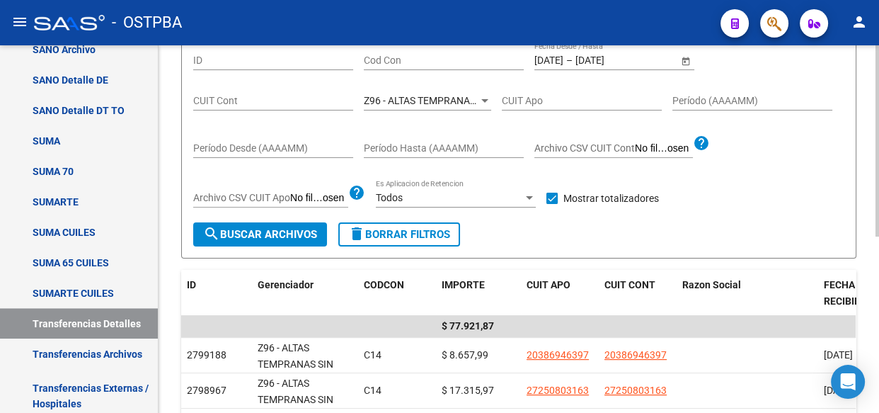
click at [423, 99] on span "Z96 - ALTAS TEMPRANAS SIN GERENCIADOR ( SI ANALISIS )" at bounding box center [496, 100] width 265 height 11
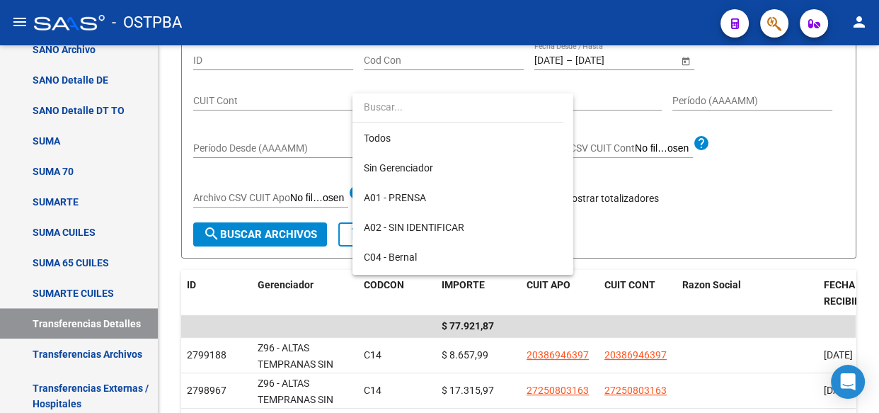
scroll to position [413, 0]
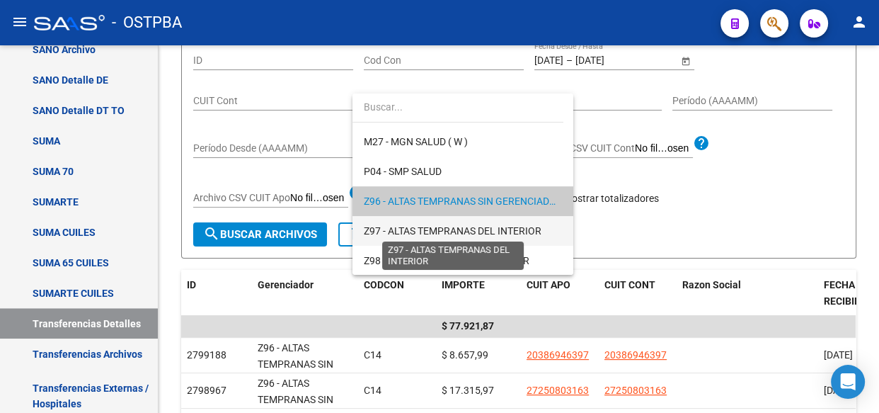
click at [449, 229] on span "Z97 - ALTAS TEMPRANAS DEL INTERIOR" at bounding box center [453, 230] width 178 height 11
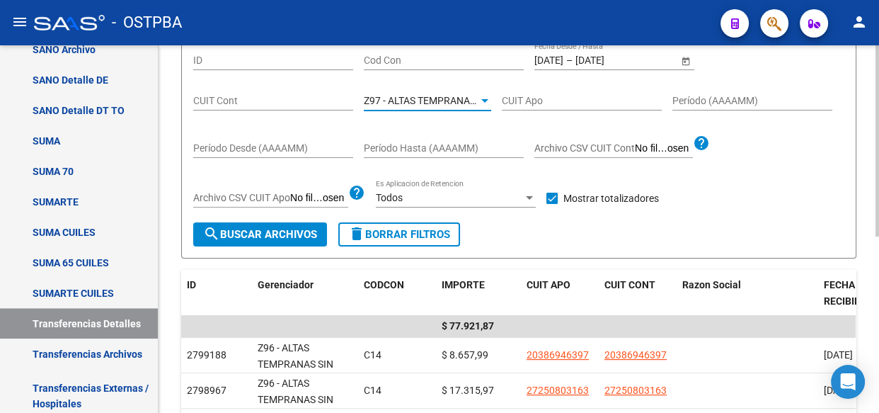
click at [263, 228] on span "search Buscar Archivos" at bounding box center [260, 234] width 114 height 13
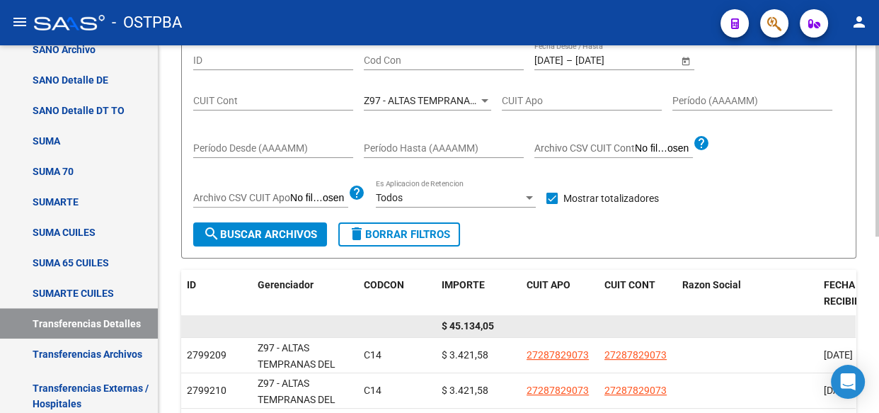
click at [469, 325] on span "$ 45.134,05" at bounding box center [468, 325] width 52 height 11
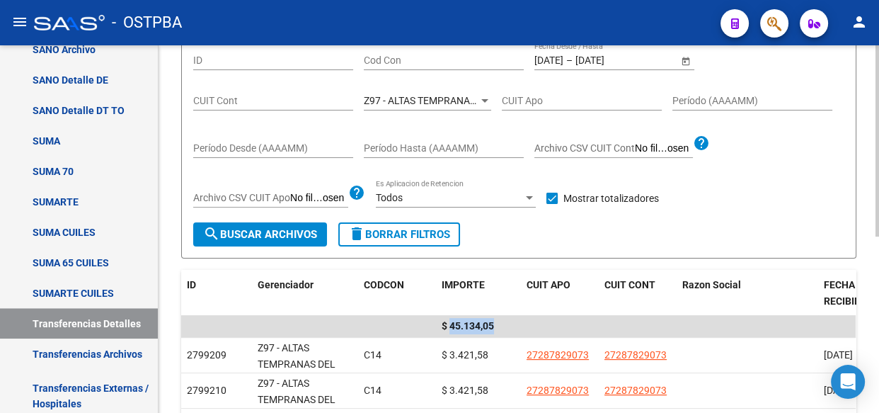
click at [384, 58] on input "Cod Con" at bounding box center [444, 60] width 160 height 12
click at [485, 96] on div at bounding box center [484, 100] width 13 height 11
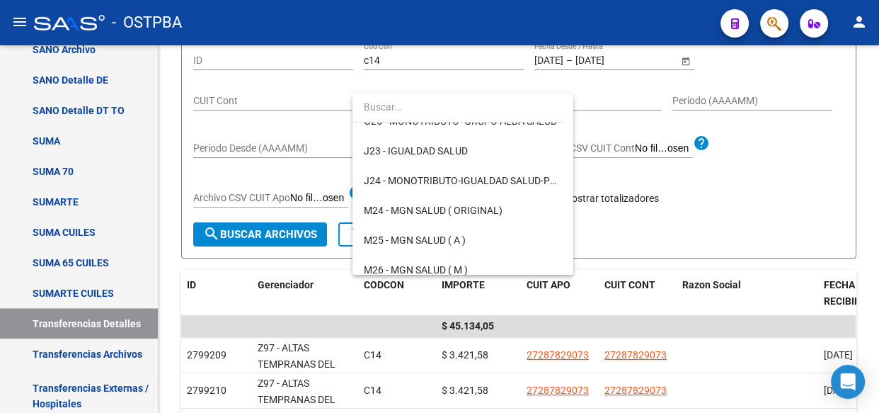
scroll to position [0, 0]
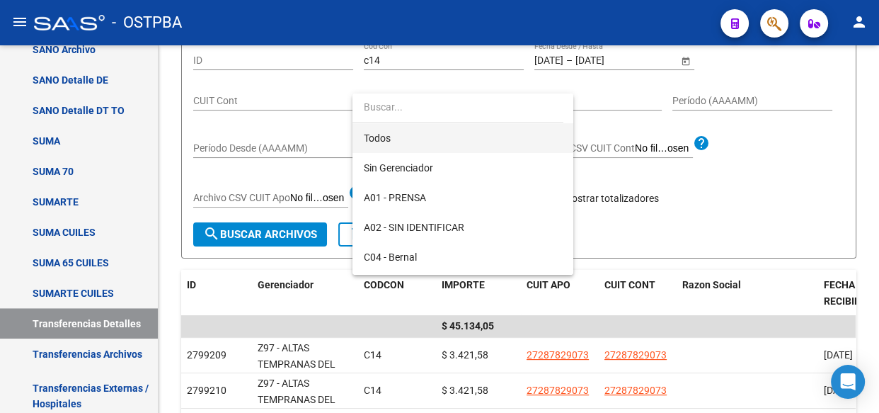
click at [368, 134] on span "Todos" at bounding box center [463, 138] width 198 height 30
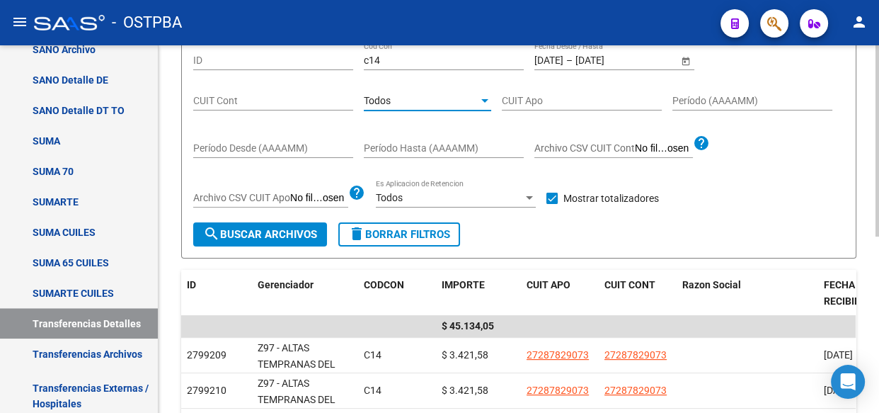
click at [266, 236] on span "search Buscar Archivos" at bounding box center [260, 234] width 114 height 13
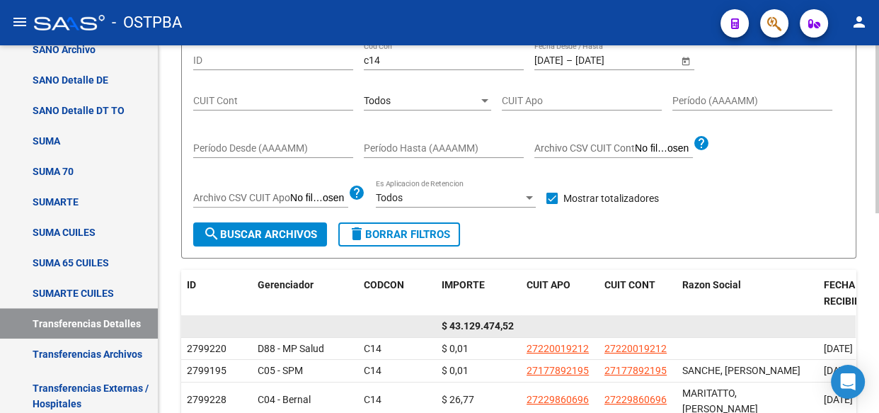
click at [489, 322] on span "$ 43.129.474,52" at bounding box center [478, 325] width 72 height 11
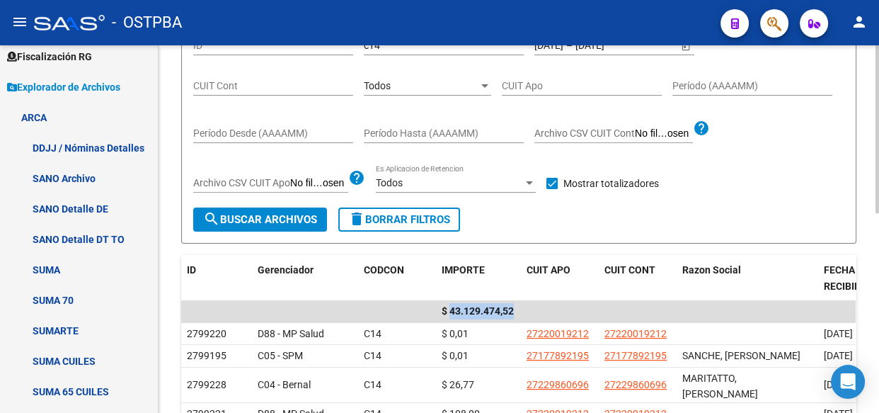
scroll to position [142, 0]
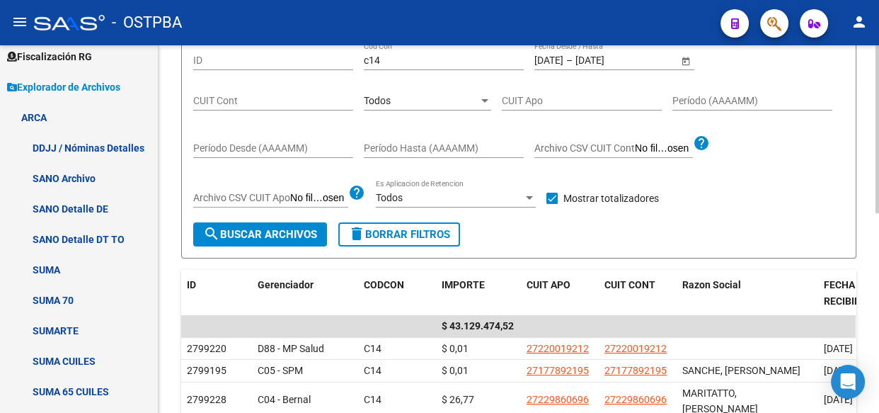
click at [410, 98] on div "Todos" at bounding box center [421, 101] width 115 height 12
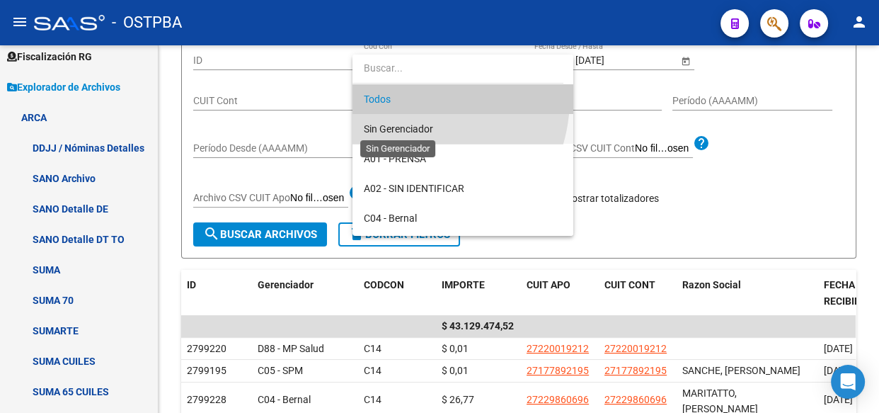
click at [406, 130] on span "Sin Gerenciador" at bounding box center [398, 128] width 69 height 11
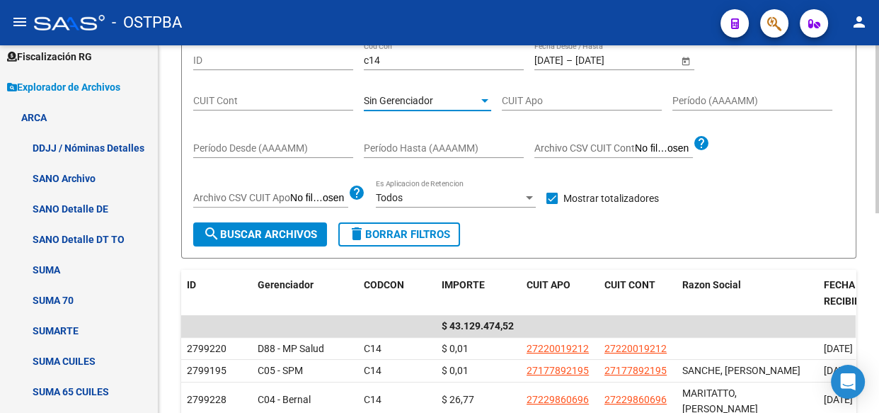
click at [253, 228] on span "search Buscar Archivos" at bounding box center [260, 234] width 114 height 13
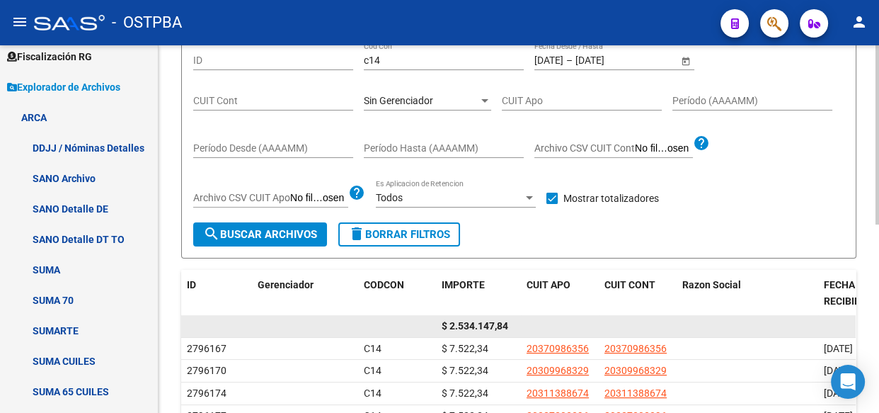
click at [471, 328] on span "$ 2.534.147,84" at bounding box center [475, 325] width 67 height 11
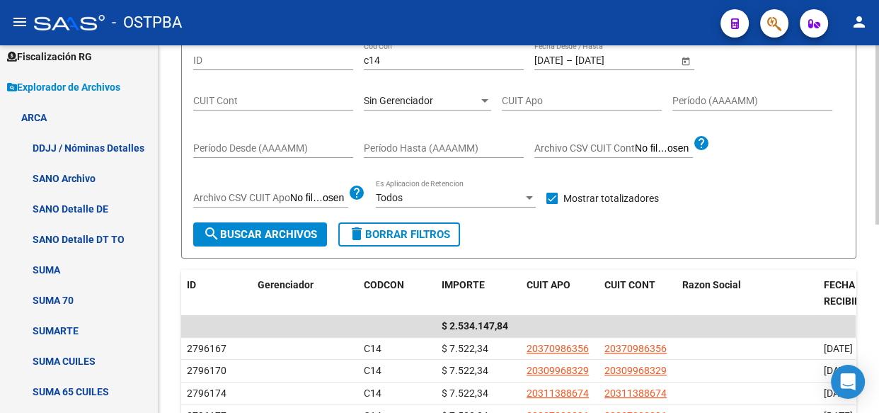
click at [406, 106] on div "Sin Gerenciador Seleccionar Gerenciador" at bounding box center [427, 96] width 127 height 28
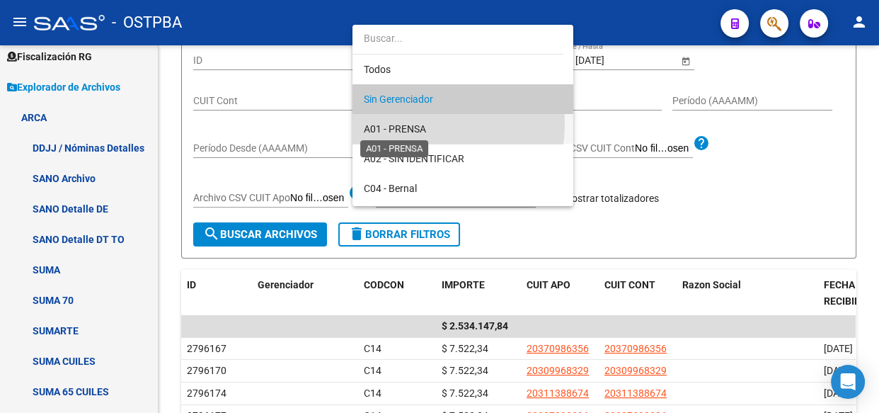
click at [409, 125] on span "A01 - PRENSA" at bounding box center [395, 128] width 62 height 11
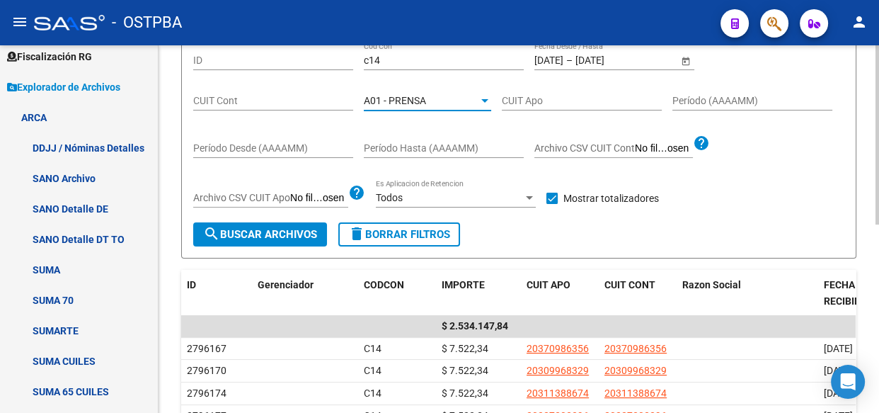
click at [234, 228] on span "search Buscar Archivos" at bounding box center [260, 234] width 114 height 13
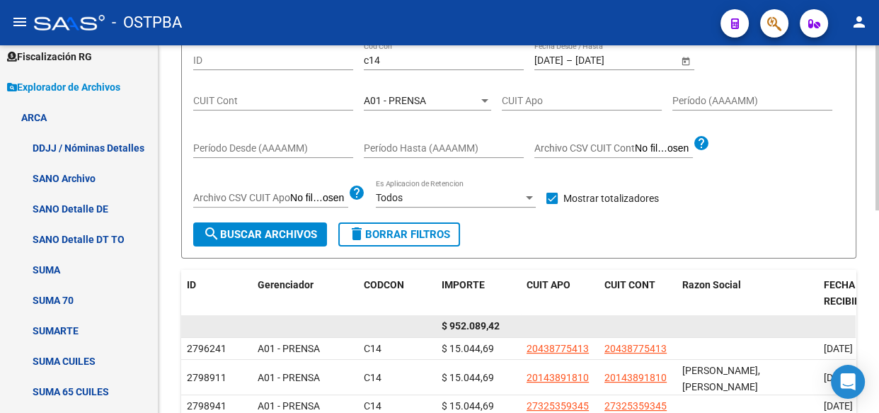
click at [479, 325] on span "$ 952.089,42" at bounding box center [471, 325] width 58 height 11
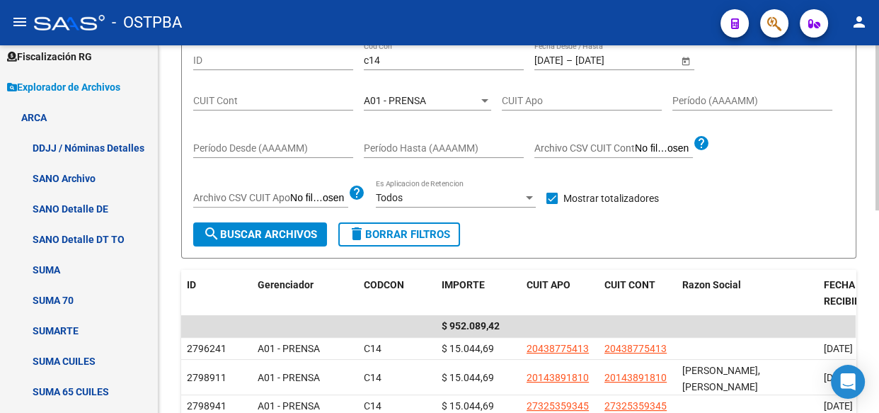
click at [389, 100] on span "A01 - PRENSA" at bounding box center [395, 100] width 62 height 11
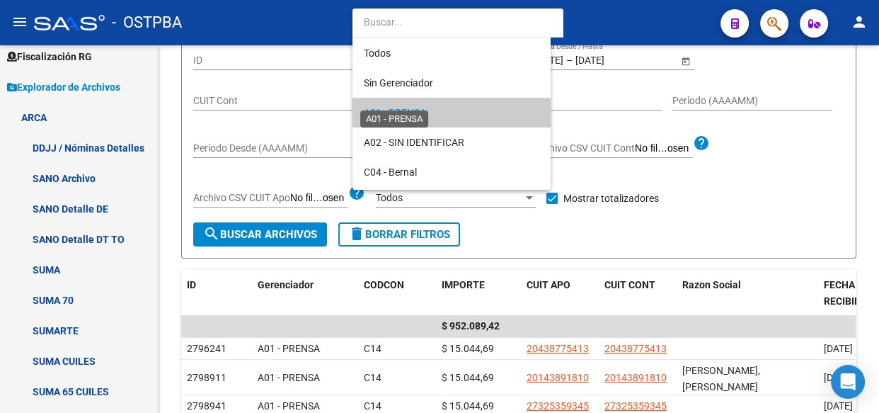
scroll to position [13, 0]
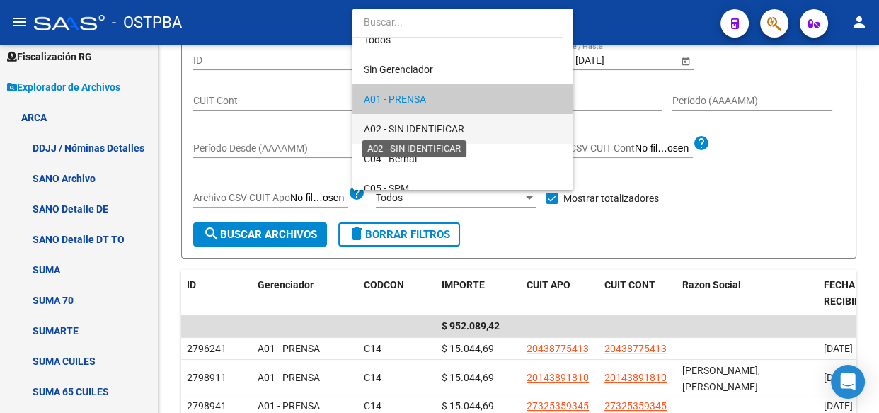
click at [398, 130] on span "A02 - SIN IDENTIFICAR" at bounding box center [414, 128] width 100 height 11
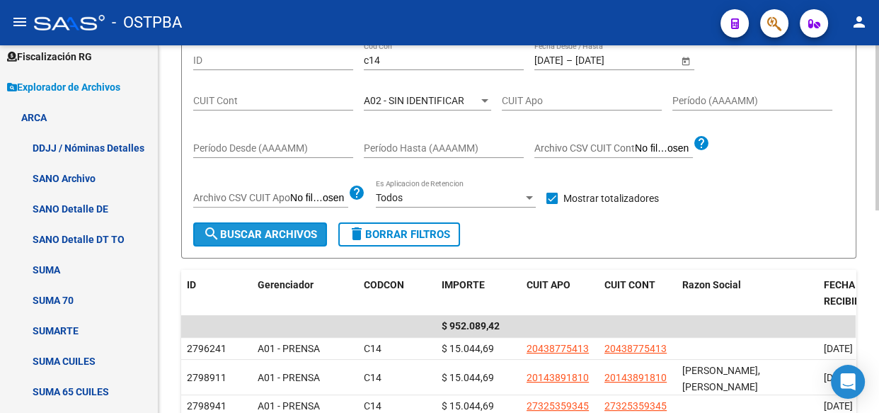
click at [284, 238] on span "search Buscar Archivos" at bounding box center [260, 234] width 114 height 13
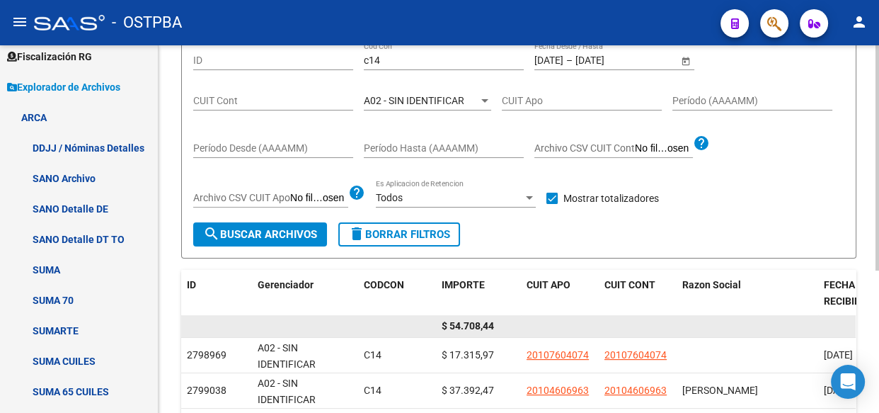
click at [480, 324] on span "$ 54.708,44" at bounding box center [468, 325] width 52 height 11
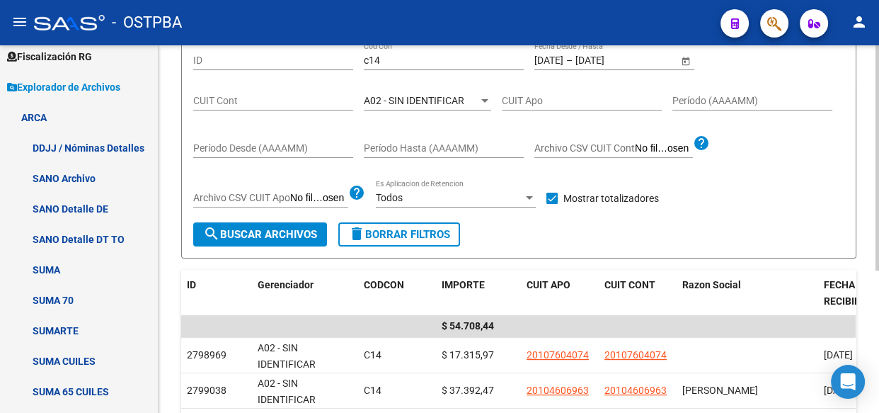
click at [439, 95] on span "A02 - SIN IDENTIFICAR" at bounding box center [414, 100] width 100 height 11
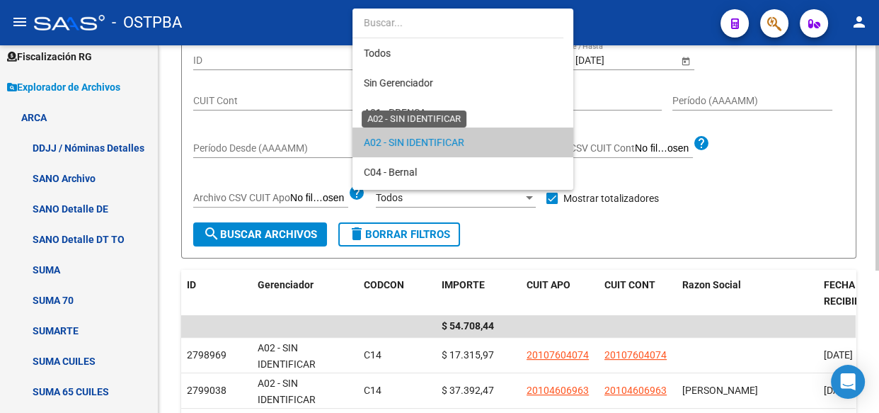
scroll to position [42, 0]
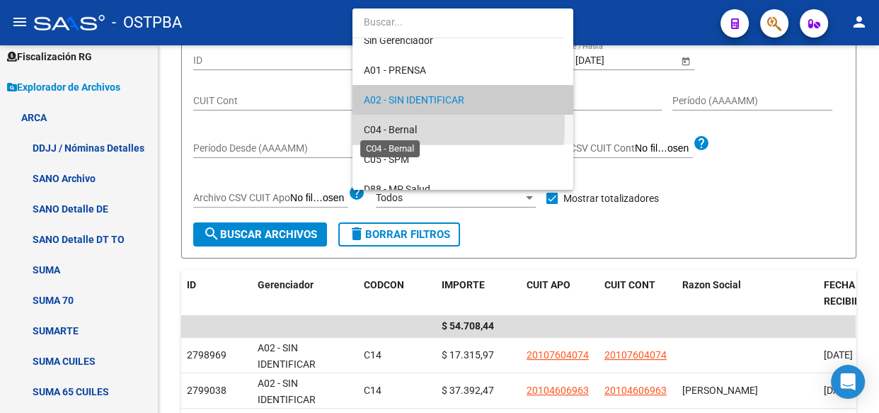
click at [403, 127] on span "C04 - Bernal" at bounding box center [390, 129] width 53 height 11
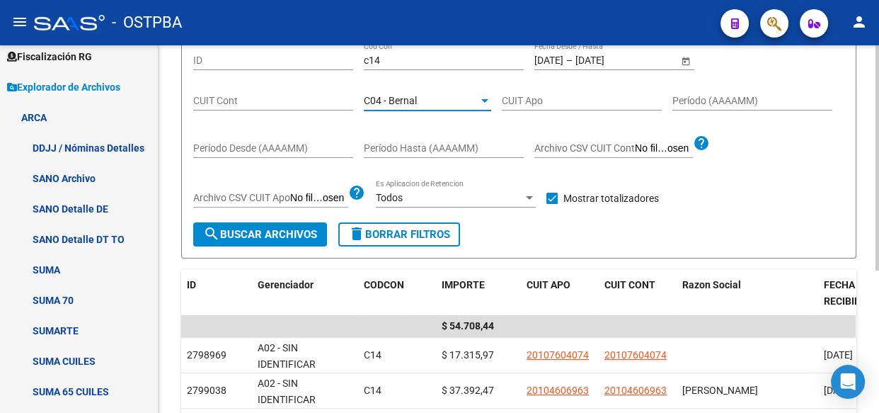
click at [233, 232] on span "search Buscar Archivos" at bounding box center [260, 234] width 114 height 13
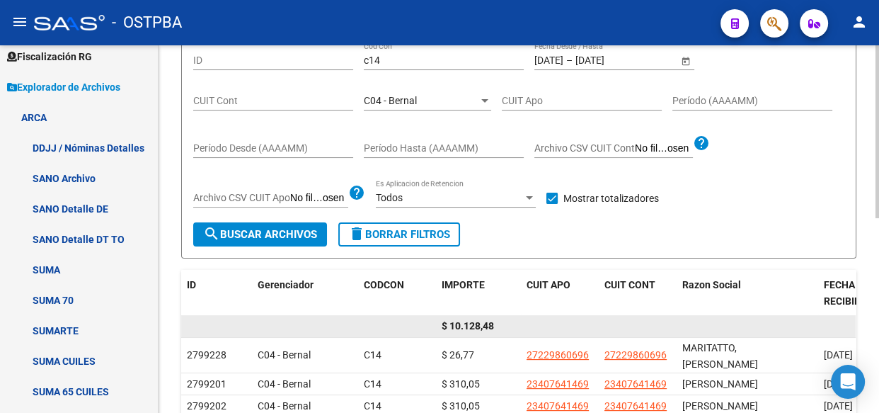
click at [478, 326] on span "$ 10.128,48" at bounding box center [468, 325] width 52 height 11
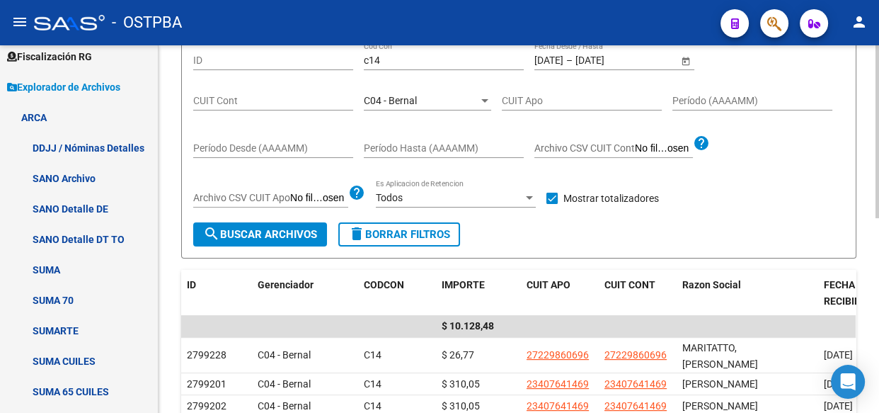
click at [403, 95] on span "C04 - Bernal" at bounding box center [390, 100] width 53 height 11
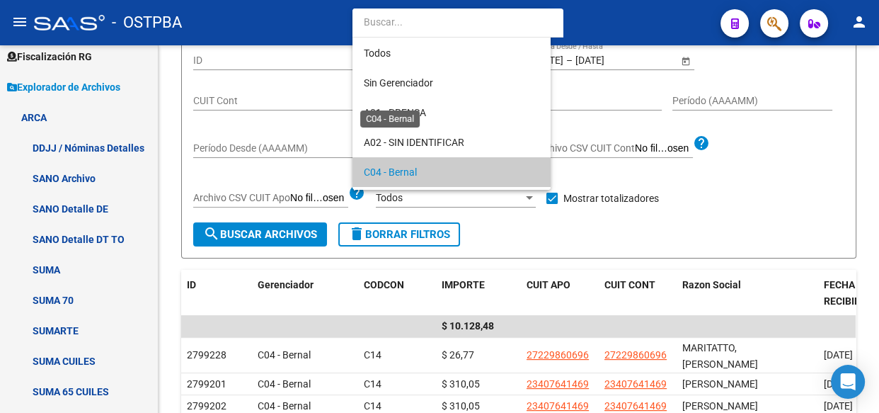
scroll to position [72, 0]
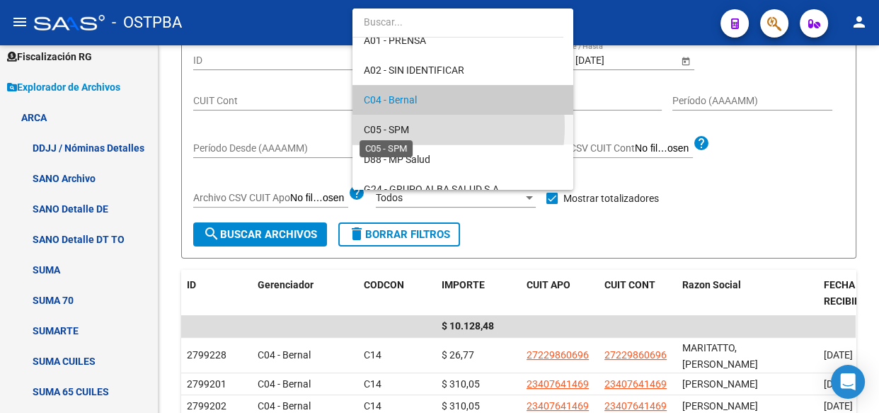
click at [403, 127] on span "C05 - SPM" at bounding box center [386, 129] width 45 height 11
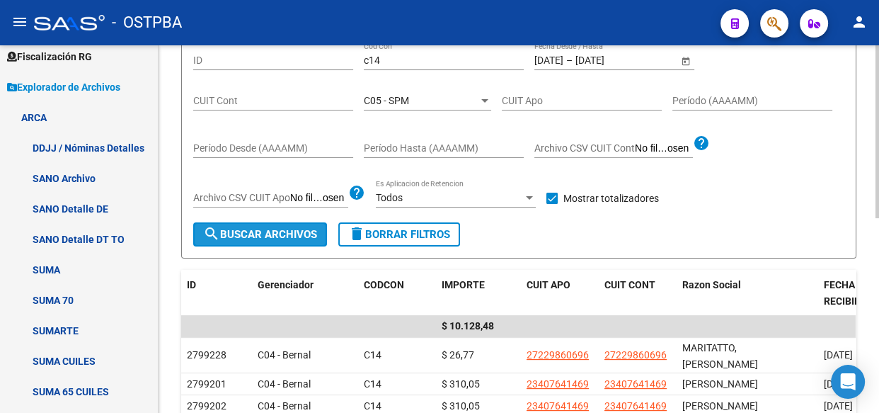
click at [272, 231] on span "search Buscar Archivos" at bounding box center [260, 234] width 114 height 13
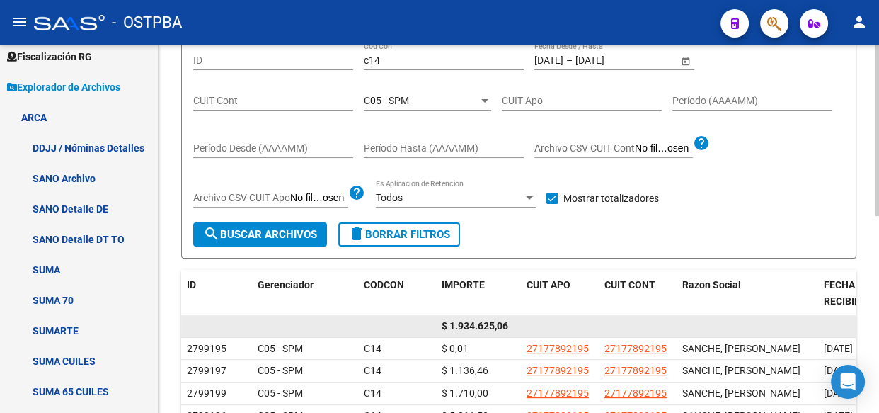
click at [481, 323] on span "$ 1.934.625,06" at bounding box center [475, 325] width 67 height 11
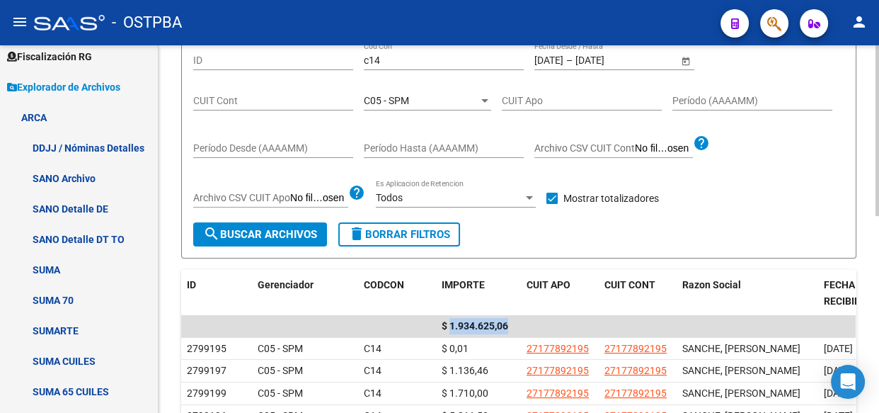
click at [389, 97] on span "C05 - SPM" at bounding box center [386, 100] width 45 height 11
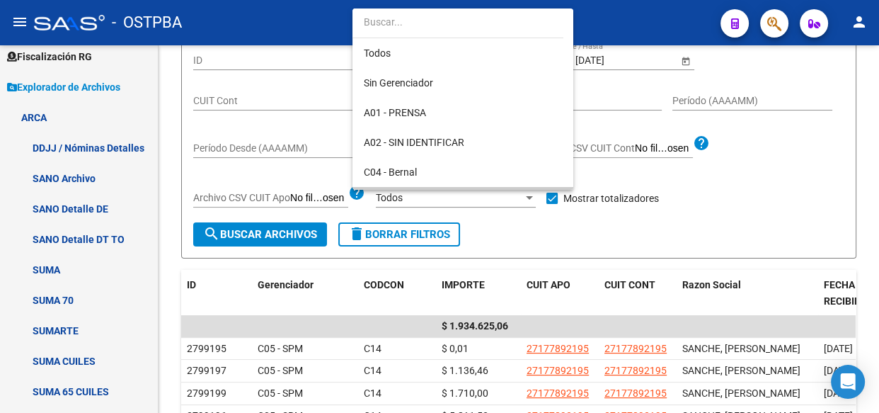
scroll to position [103, 0]
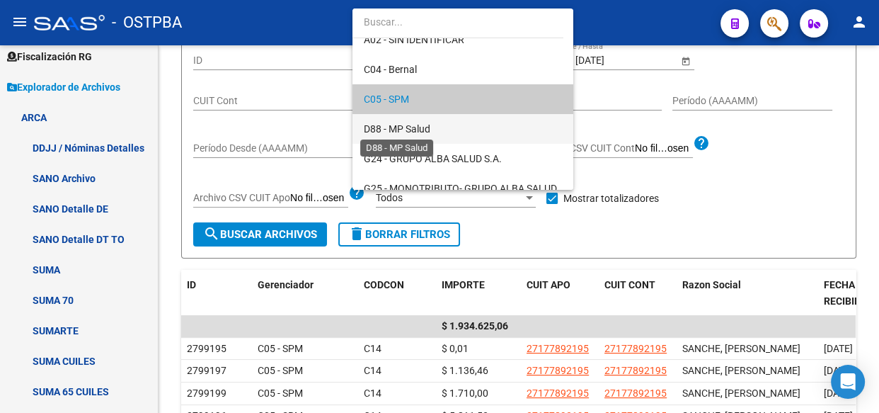
click at [382, 123] on span "D88 - MP Salud" at bounding box center [397, 128] width 67 height 11
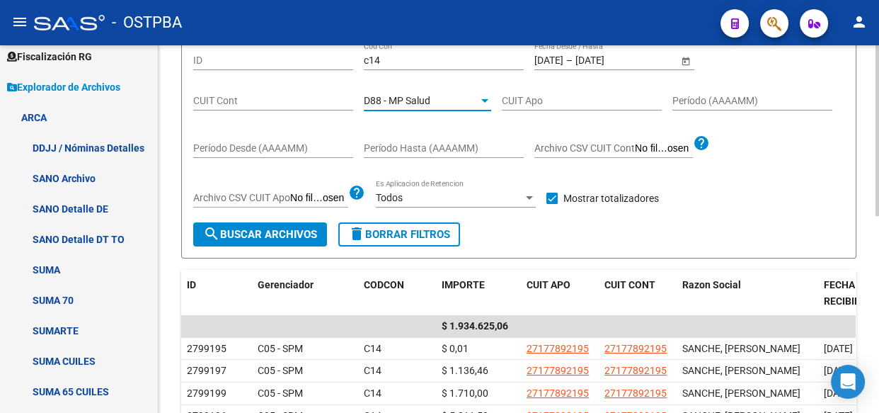
click at [275, 231] on span "search Buscar Archivos" at bounding box center [260, 234] width 114 height 13
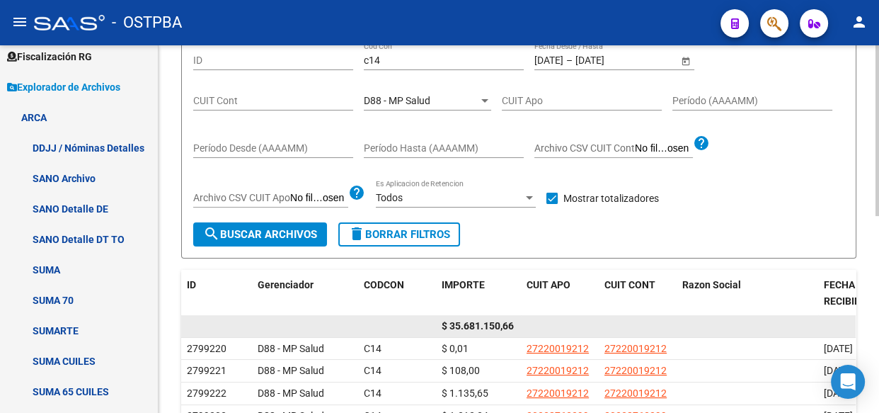
click at [495, 326] on span "$ 35.681.150,66" at bounding box center [478, 325] width 72 height 11
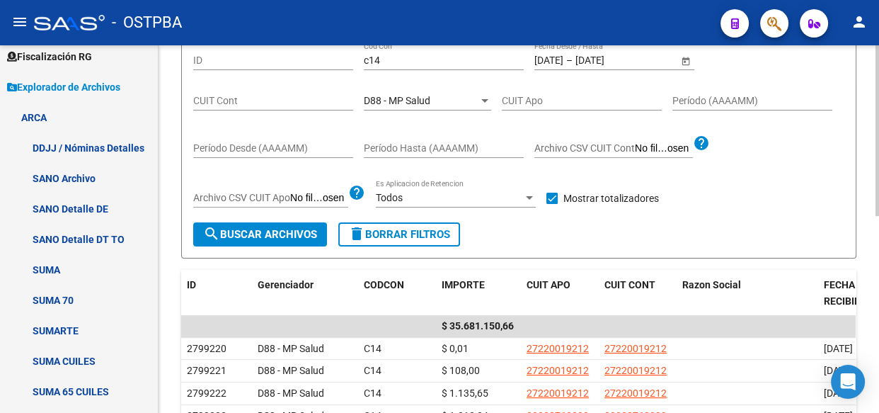
click at [435, 102] on div "D88 - MP Salud" at bounding box center [421, 101] width 115 height 12
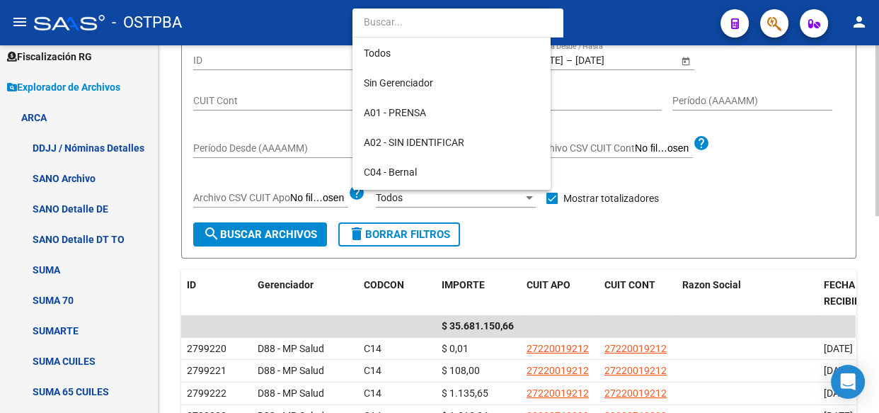
scroll to position [132, 0]
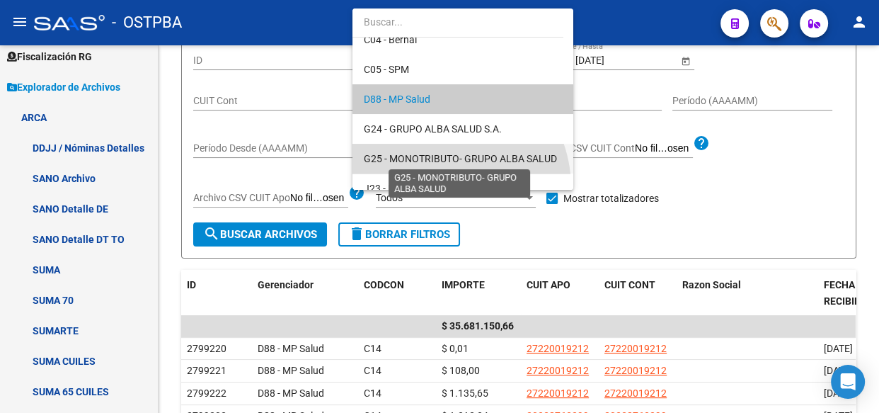
click at [437, 158] on span "G25 - MONOTRIBUTO- GRUPO ALBA SALUD" at bounding box center [460, 158] width 193 height 11
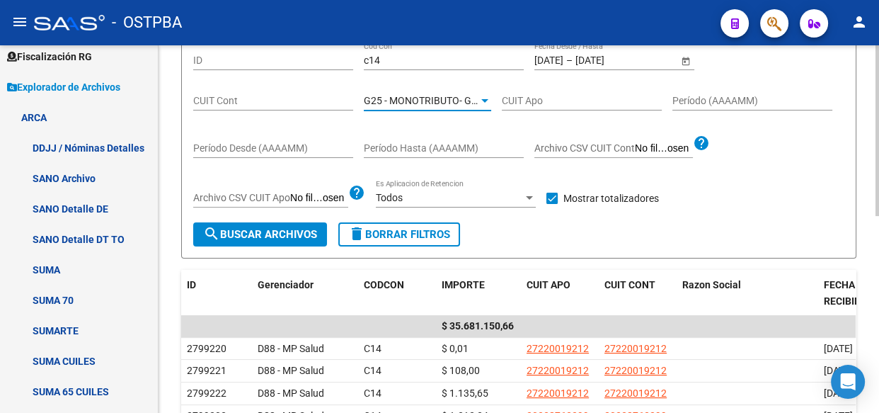
click at [246, 241] on button "search Buscar Archivos" at bounding box center [260, 234] width 134 height 24
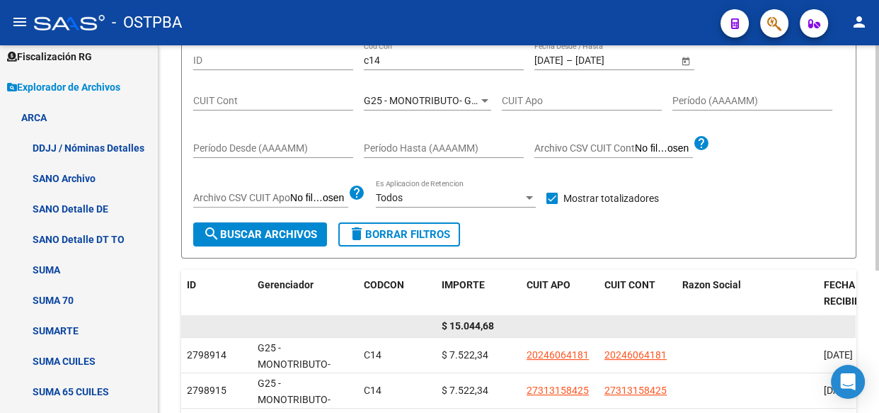
click at [471, 326] on span "$ 15.044,68" at bounding box center [468, 325] width 52 height 11
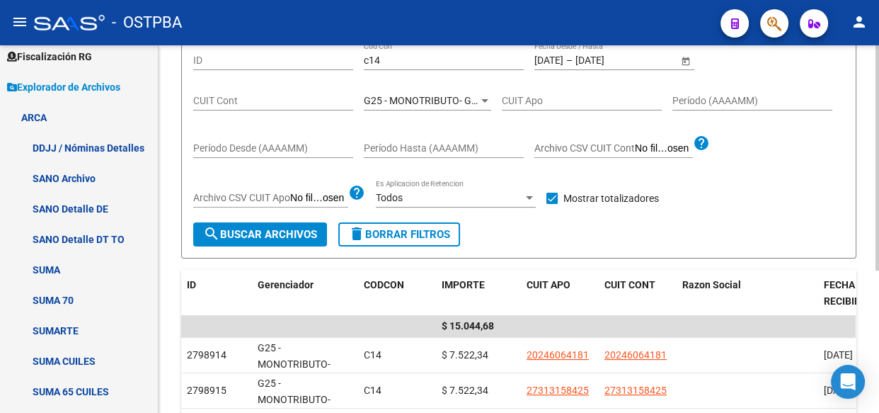
click at [422, 99] on span "G25 - MONOTRIBUTO- GRUPO ALBA SALUD" at bounding box center [460, 100] width 193 height 11
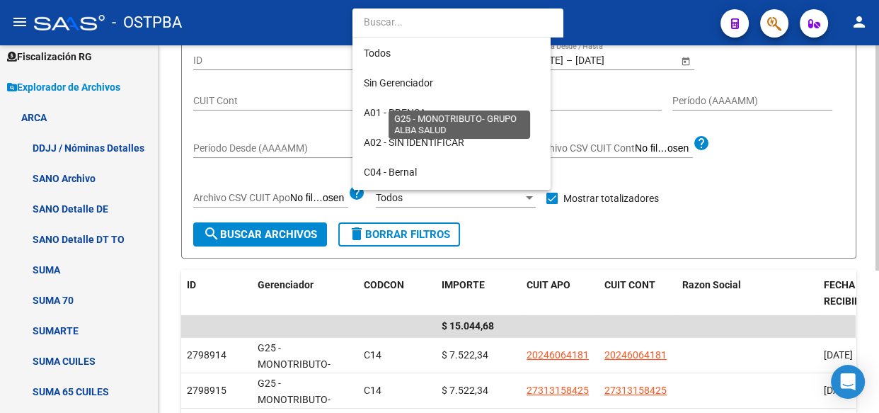
scroll to position [191, 0]
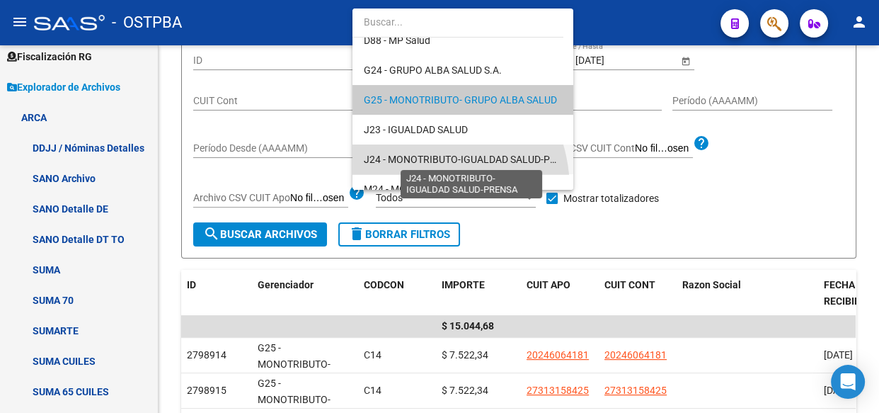
click at [406, 161] on span "J24 - MONOTRIBUTO-IGUALDAD SALUD-PRENSA" at bounding box center [472, 159] width 217 height 11
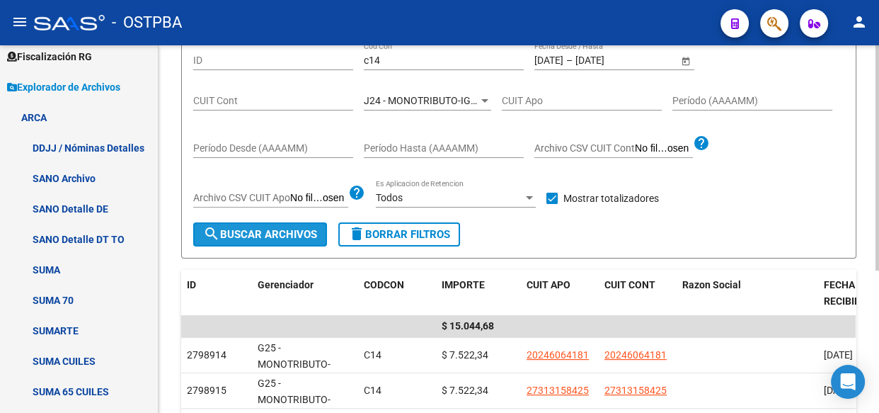
click at [299, 229] on span "search Buscar Archivos" at bounding box center [260, 234] width 114 height 13
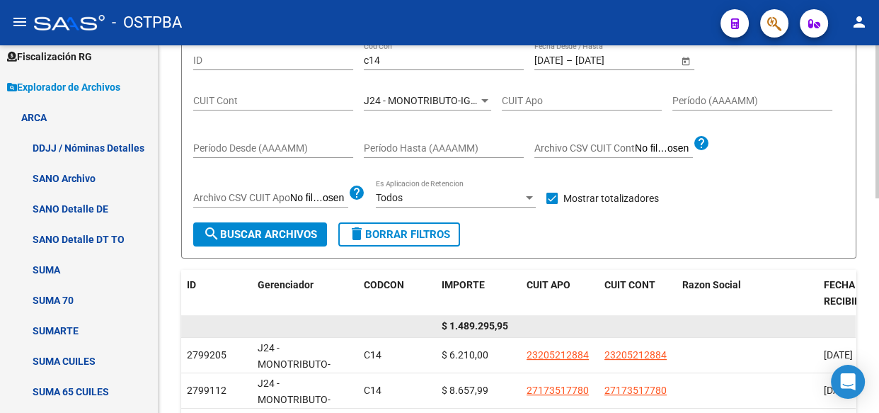
click at [478, 325] on span "$ 1.489.295,95" at bounding box center [475, 325] width 67 height 11
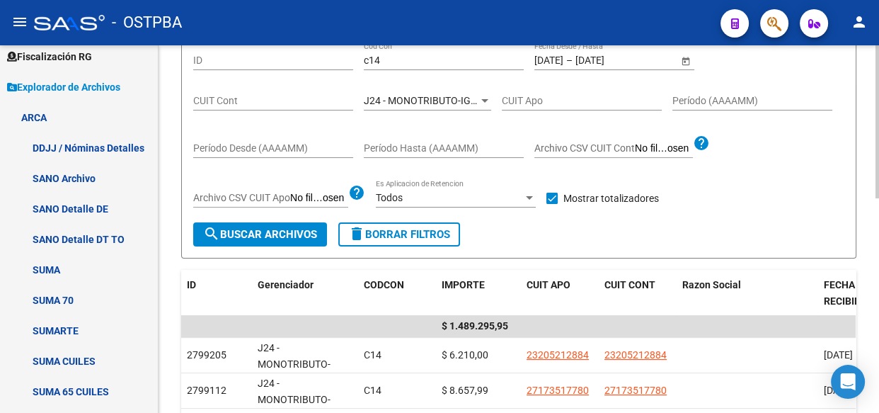
click at [451, 98] on span "J24 - MONOTRIBUTO-IGUALDAD SALUD-PRENSA" at bounding box center [472, 100] width 217 height 11
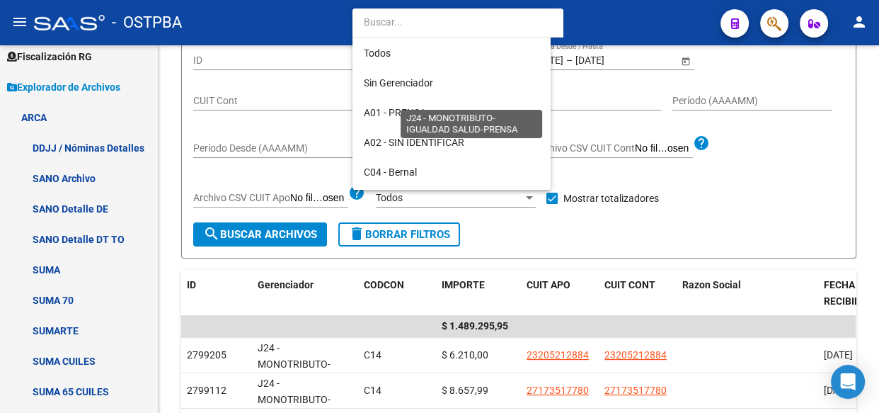
scroll to position [251, 0]
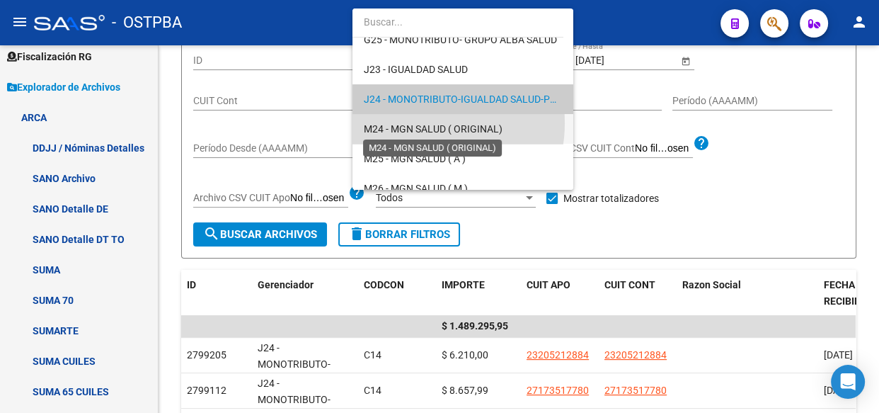
click at [423, 124] on span "M24 - MGN SALUD ( ORIGINAL)" at bounding box center [433, 128] width 139 height 11
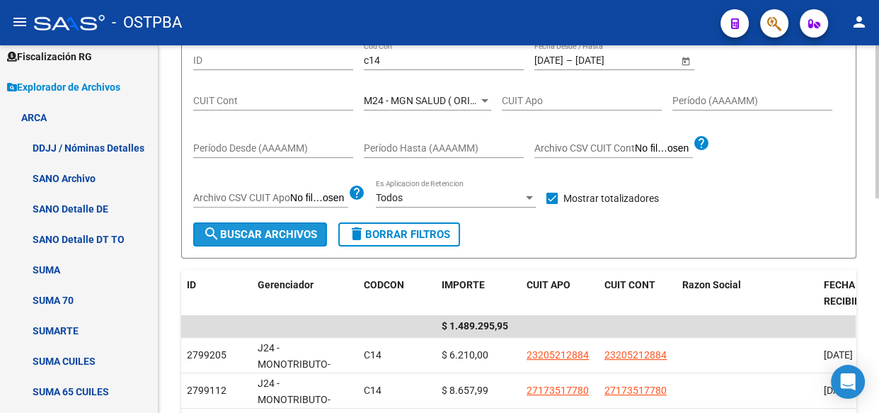
click at [260, 234] on span "search Buscar Archivos" at bounding box center [260, 234] width 114 height 13
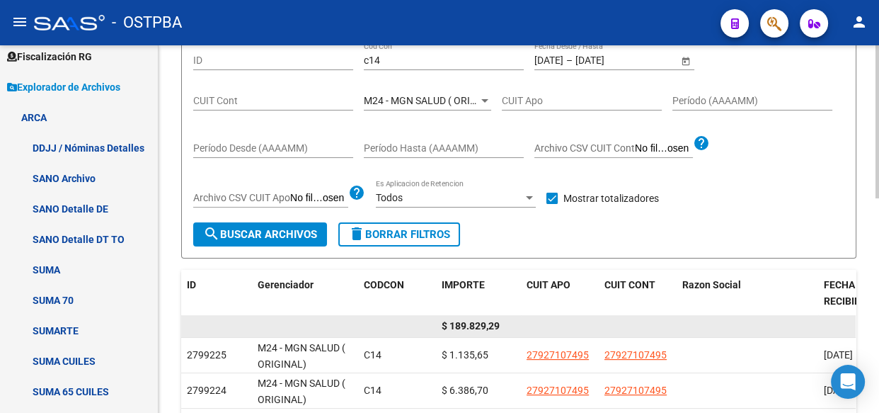
click at [475, 320] on span "$ 189.829,29" at bounding box center [471, 325] width 58 height 11
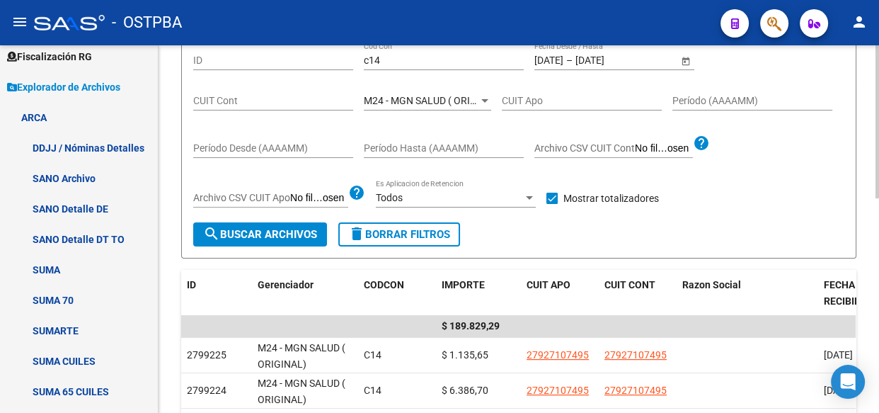
click at [435, 106] on div "M24 - MGN SALUD ( ORIGINAL) Seleccionar Gerenciador" at bounding box center [427, 96] width 127 height 28
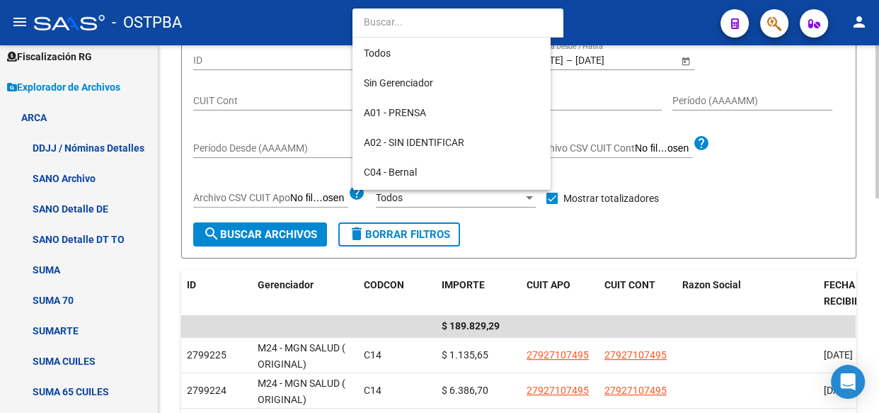
scroll to position [281, 0]
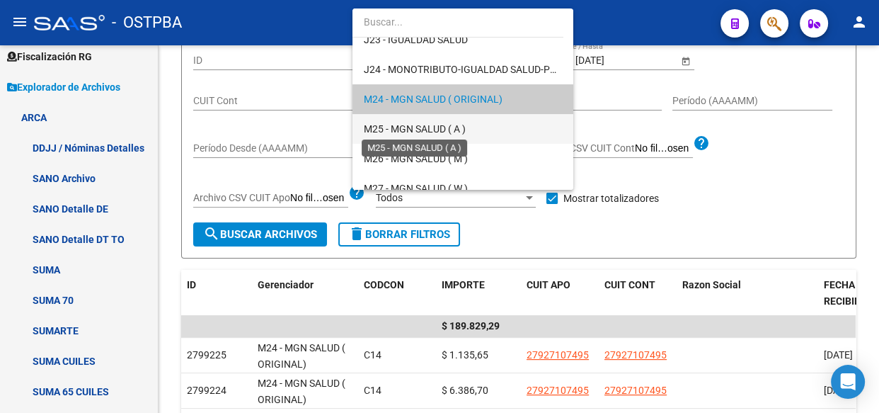
click at [430, 126] on span "M25 - MGN SALUD ( A )" at bounding box center [415, 128] width 102 height 11
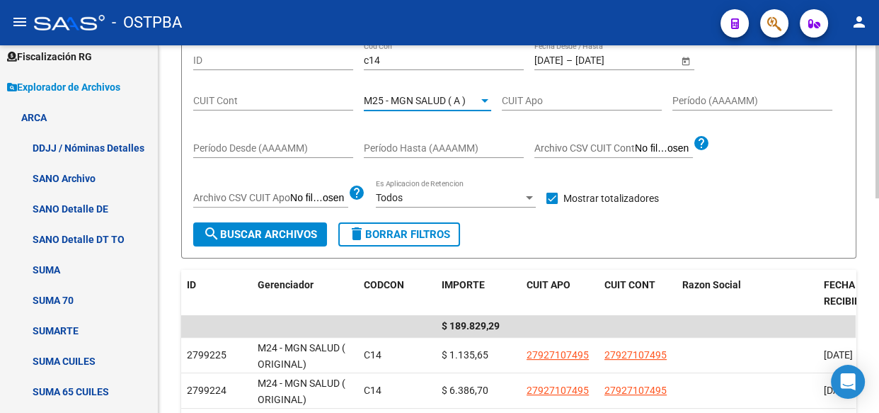
click at [246, 234] on span "search Buscar Archivos" at bounding box center [260, 234] width 114 height 13
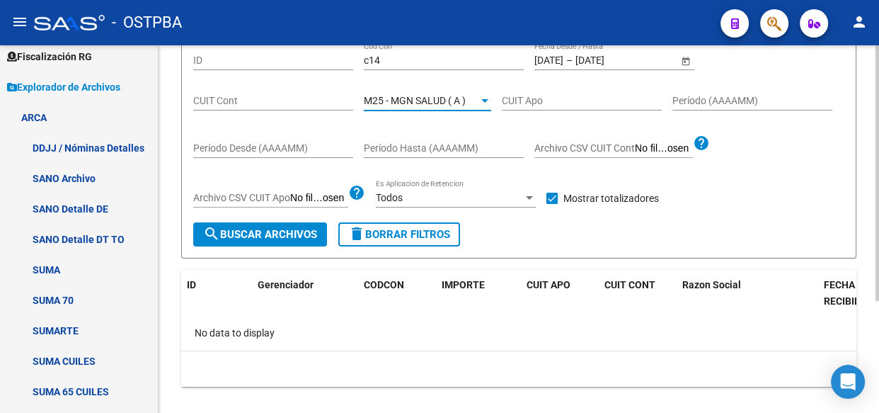
click at [425, 102] on span "M25 - MGN SALUD ( A )" at bounding box center [415, 100] width 102 height 11
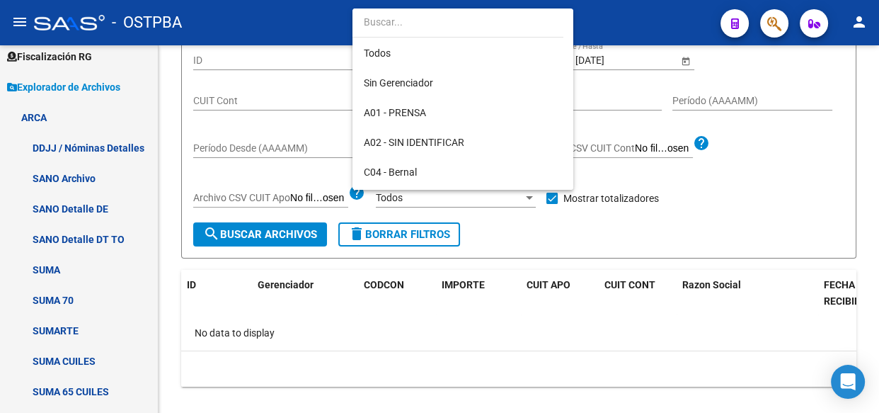
scroll to position [311, 0]
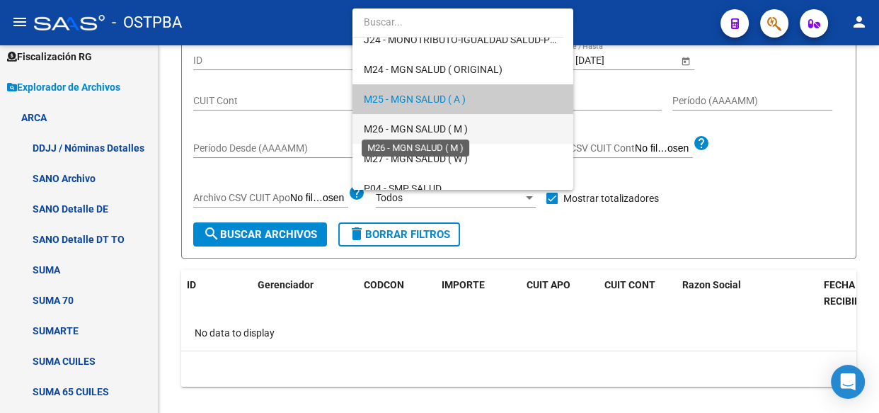
click at [416, 127] on span "M26 - MGN SALUD ( M )" at bounding box center [416, 128] width 104 height 11
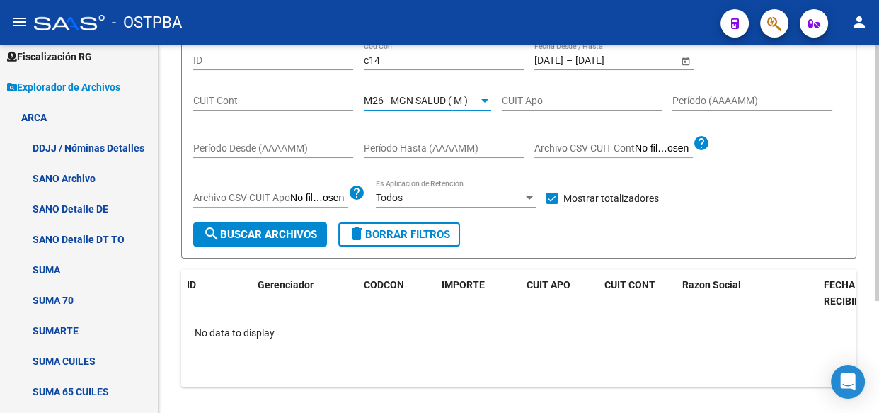
click at [237, 235] on span "search Buscar Archivos" at bounding box center [260, 234] width 114 height 13
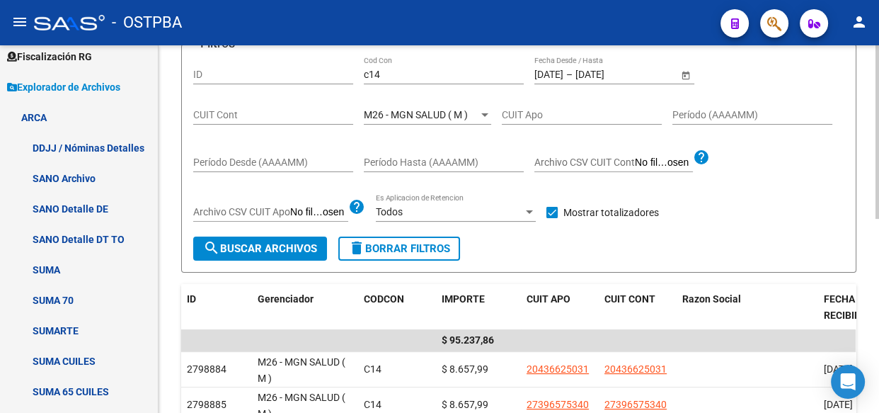
scroll to position [142, 0]
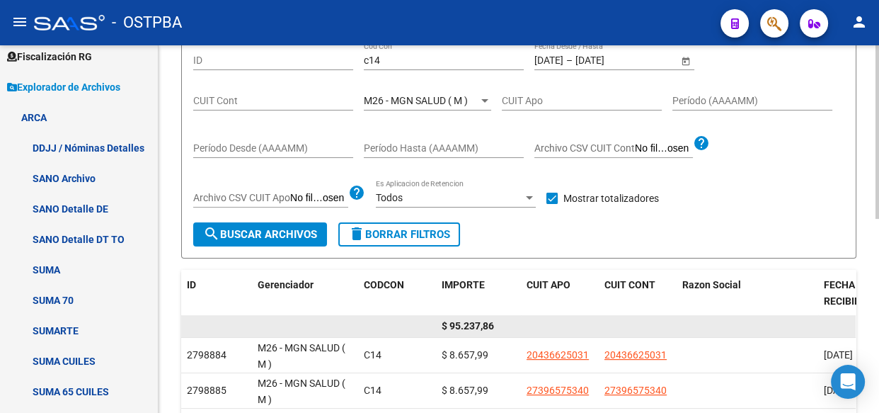
click at [480, 321] on span "$ 95.237,86" at bounding box center [468, 325] width 52 height 11
click at [480, 322] on span "$ 95.237,86" at bounding box center [468, 325] width 52 height 11
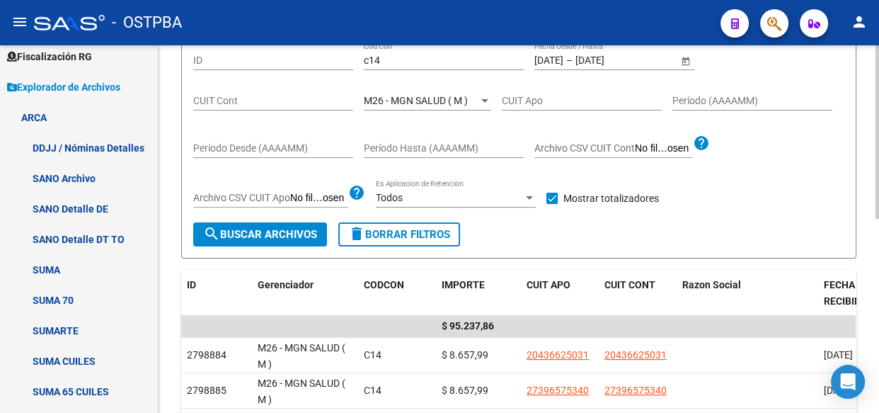
click at [421, 95] on span "M26 - MGN SALUD ( M )" at bounding box center [416, 100] width 104 height 11
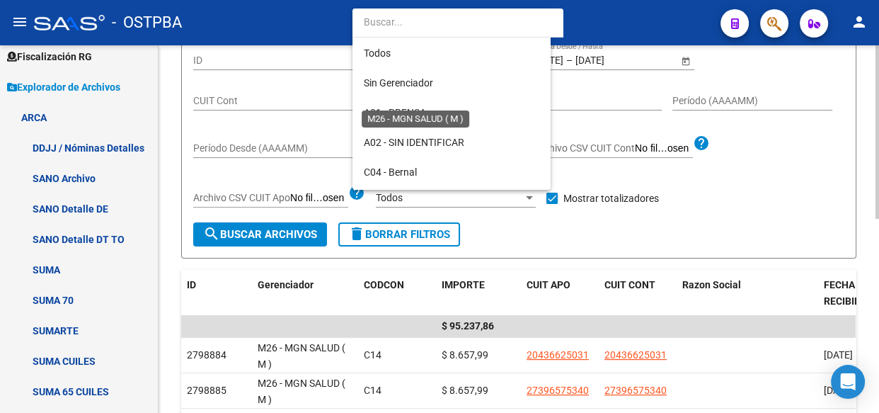
scroll to position [340, 0]
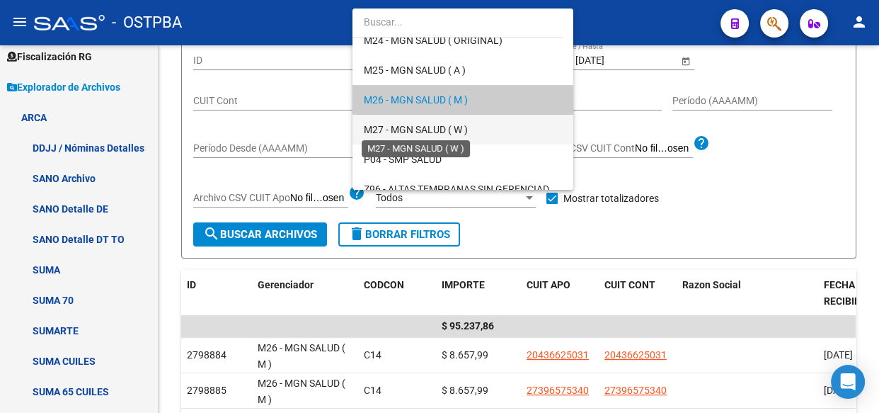
click at [407, 129] on span "M27 - MGN SALUD ( W )" at bounding box center [416, 129] width 104 height 11
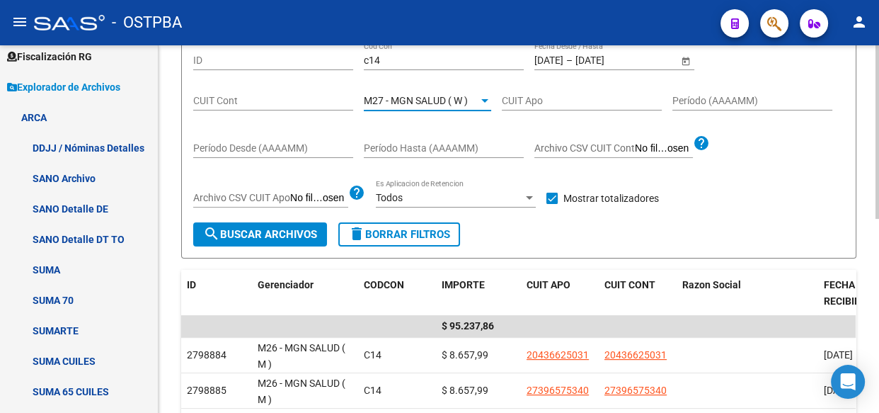
click at [253, 241] on button "search Buscar Archivos" at bounding box center [260, 234] width 134 height 24
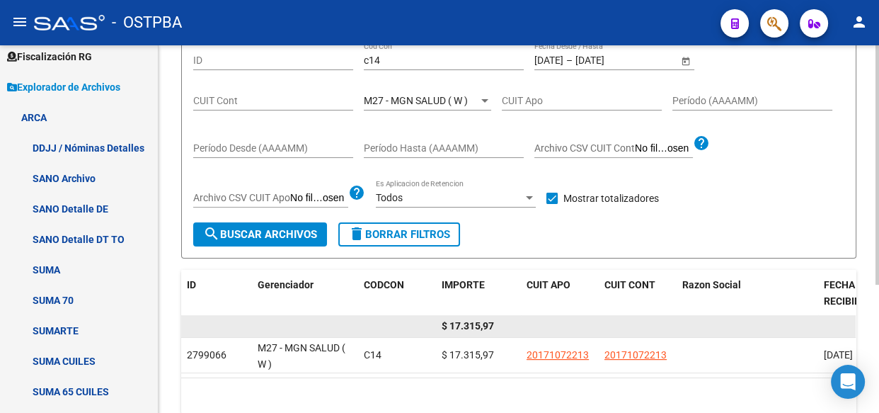
click at [463, 320] on span "$ 17.315,97" at bounding box center [468, 325] width 52 height 11
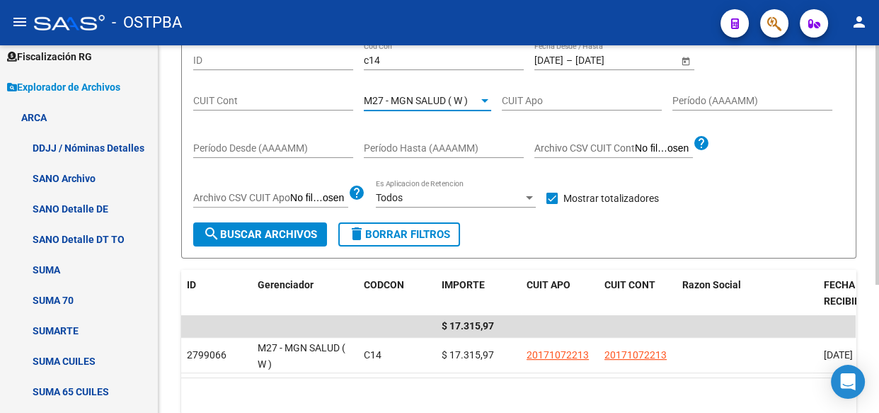
click at [437, 98] on span "M27 - MGN SALUD ( W )" at bounding box center [416, 100] width 104 height 11
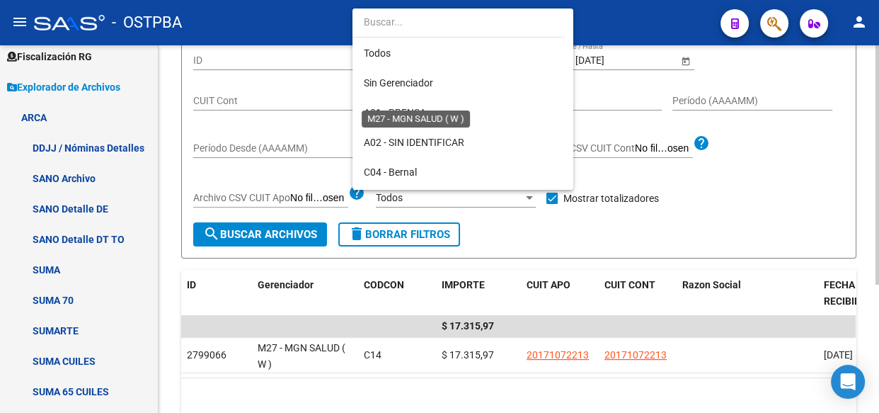
scroll to position [369, 0]
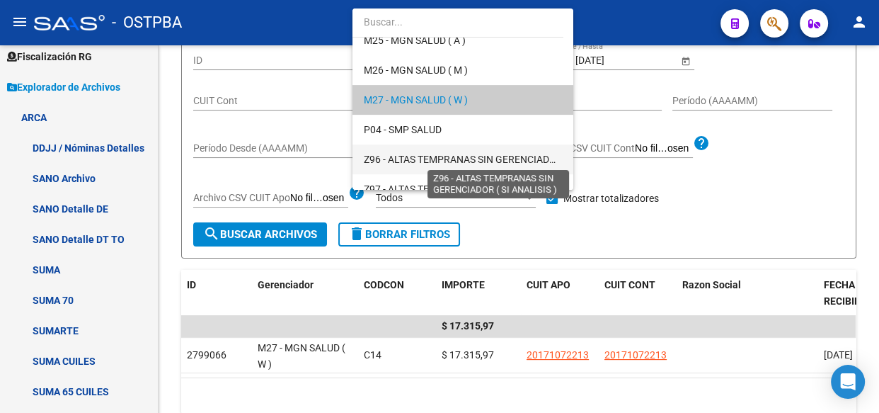
click at [441, 159] on span "Z96 - ALTAS TEMPRANAS SIN GERENCIADOR ( SI ANALISIS )" at bounding box center [496, 159] width 265 height 11
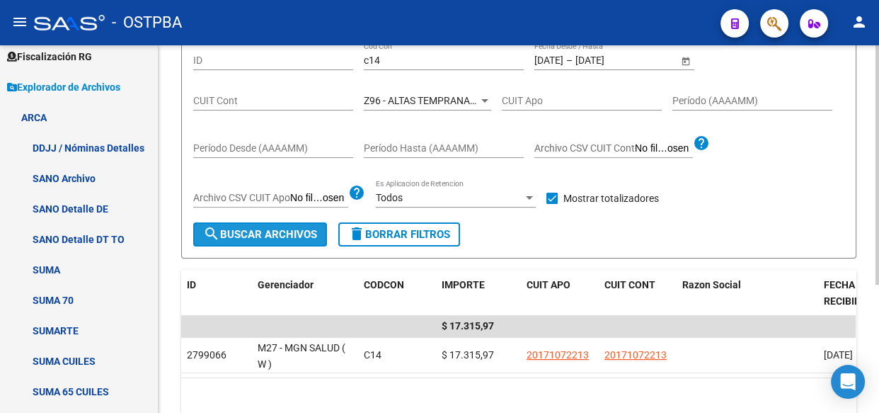
click at [262, 230] on span "search Buscar Archivos" at bounding box center [260, 234] width 114 height 13
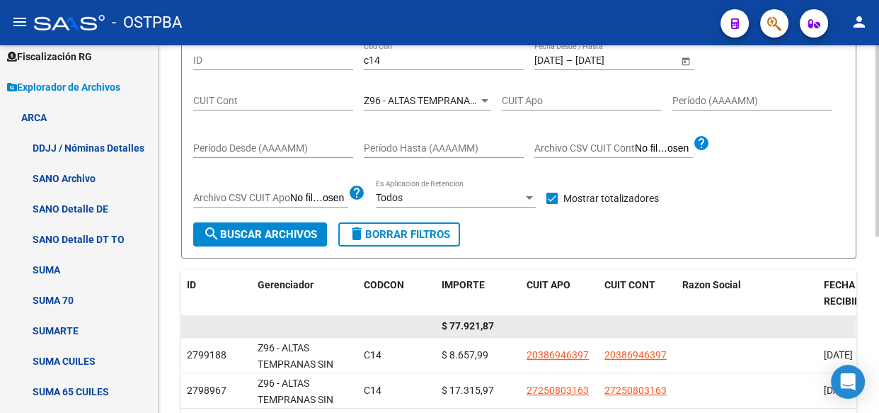
click at [473, 323] on span "$ 77.921,87" at bounding box center [468, 325] width 52 height 11
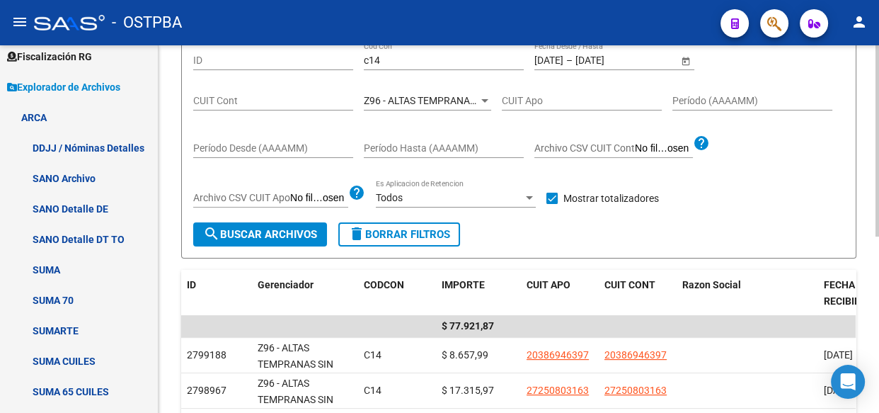
click at [447, 103] on span "Z96 - ALTAS TEMPRANAS SIN GERENCIADOR ( SI ANALISIS )" at bounding box center [496, 100] width 265 height 11
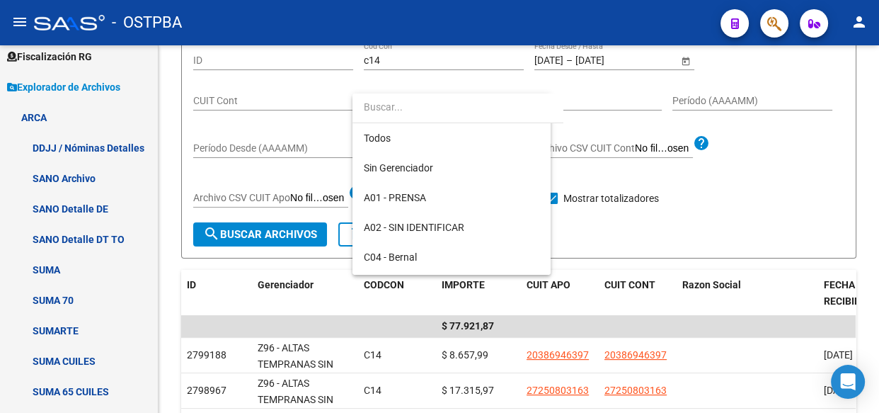
scroll to position [413, 0]
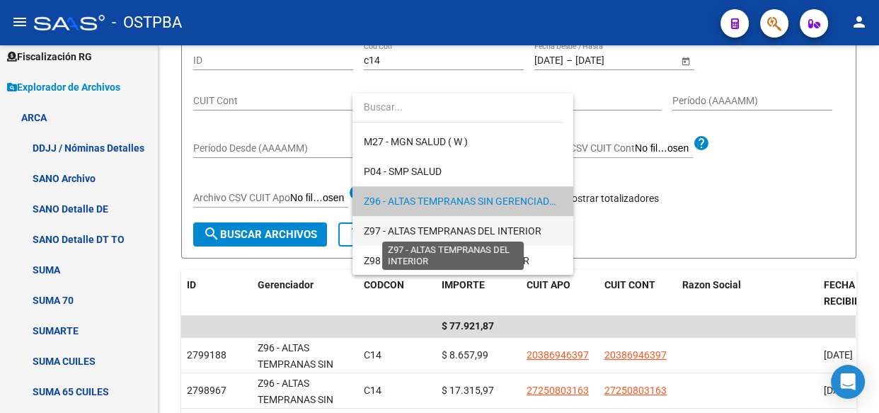
click at [437, 227] on span "Z97 - ALTAS TEMPRANAS DEL INTERIOR" at bounding box center [453, 230] width 178 height 11
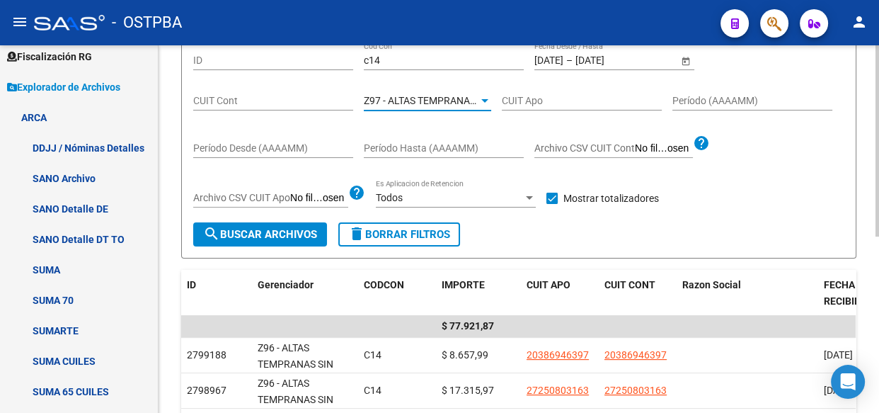
click at [229, 236] on span "search Buscar Archivos" at bounding box center [260, 234] width 114 height 13
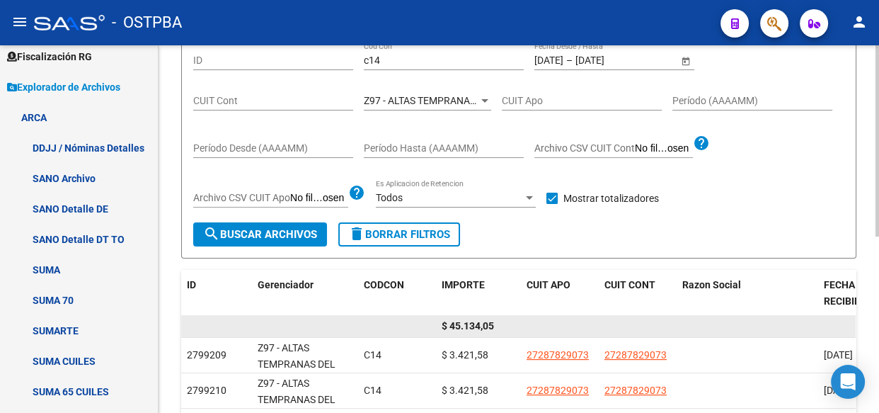
click at [473, 321] on span "$ 45.134,05" at bounding box center [468, 325] width 52 height 11
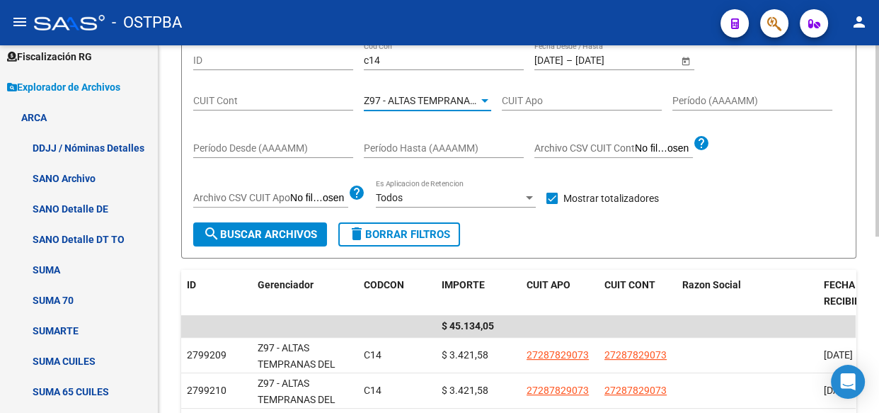
click at [462, 100] on span "Z97 - ALTAS TEMPRANAS DEL INTERIOR" at bounding box center [453, 100] width 178 height 11
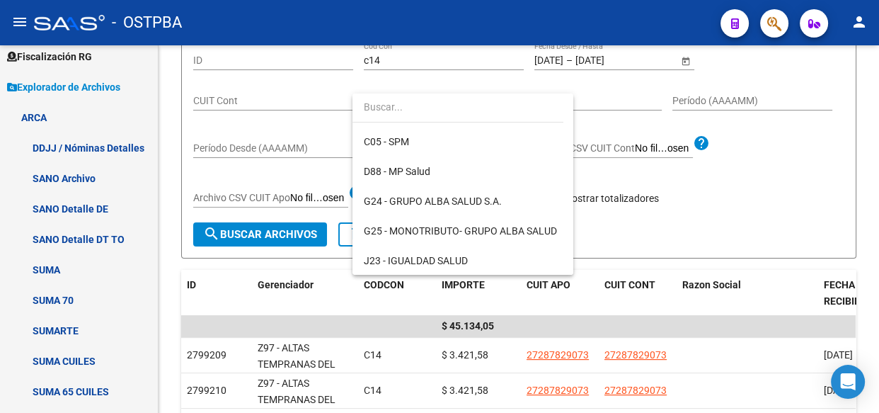
scroll to position [130, 0]
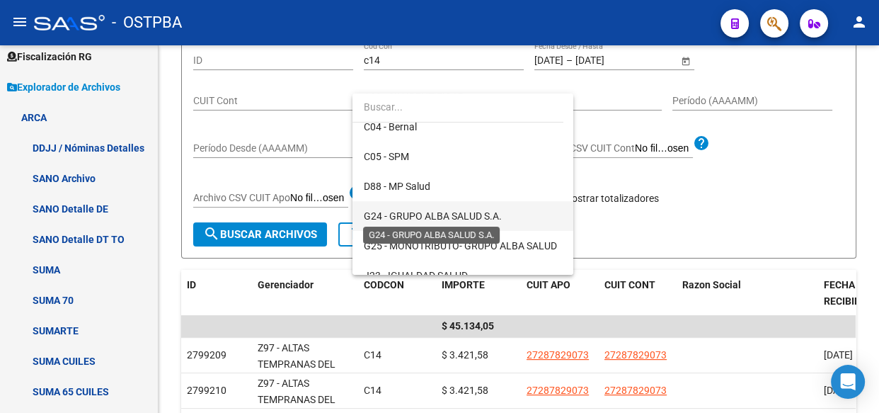
click at [439, 210] on span "G24 - GRUPO ALBA SALUD S.A." at bounding box center [433, 215] width 138 height 11
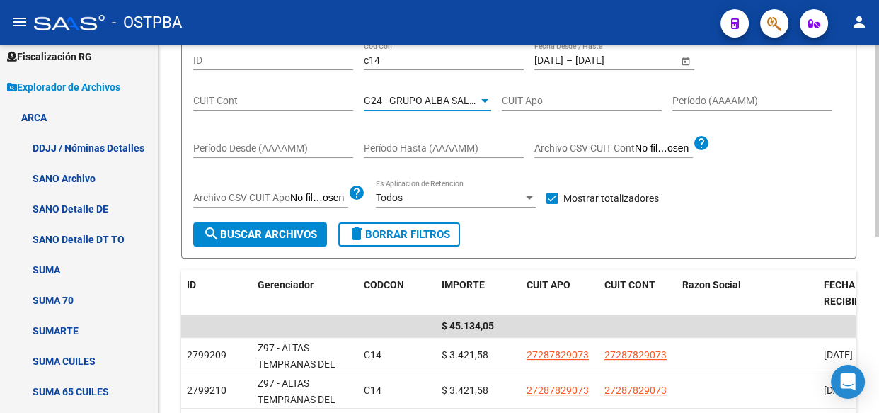
click at [255, 236] on span "search Buscar Archivos" at bounding box center [260, 234] width 114 height 13
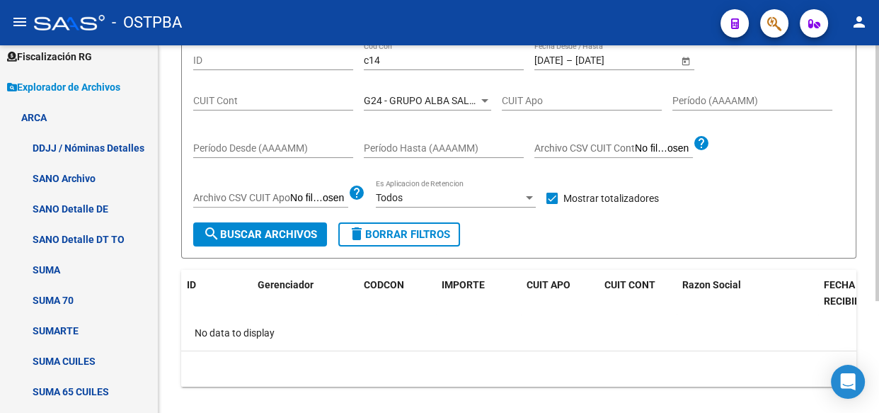
click at [456, 95] on span "G24 - GRUPO ALBA SALUD S.A." at bounding box center [433, 100] width 138 height 11
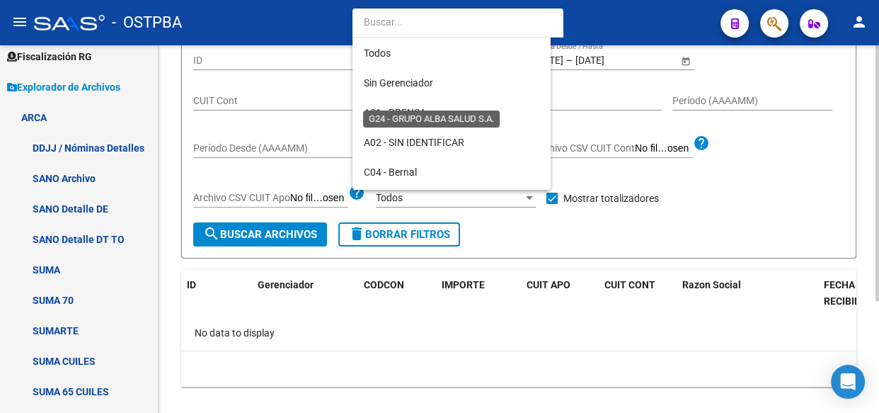
scroll to position [162, 0]
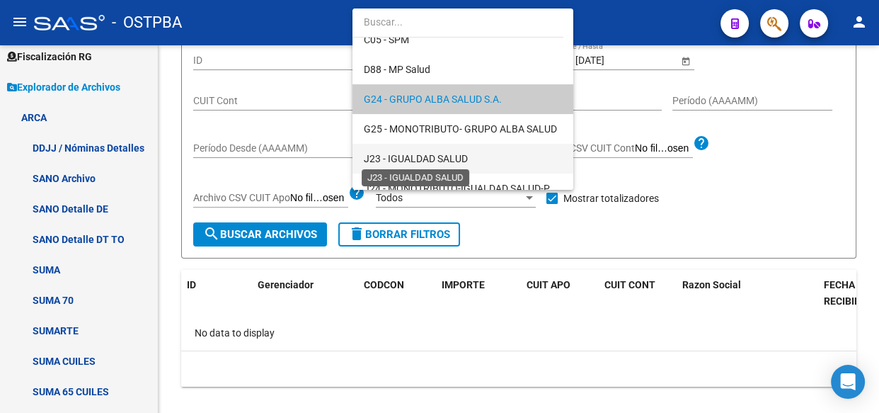
click at [452, 163] on span "J23 - IGUALDAD SALUD" at bounding box center [416, 158] width 104 height 11
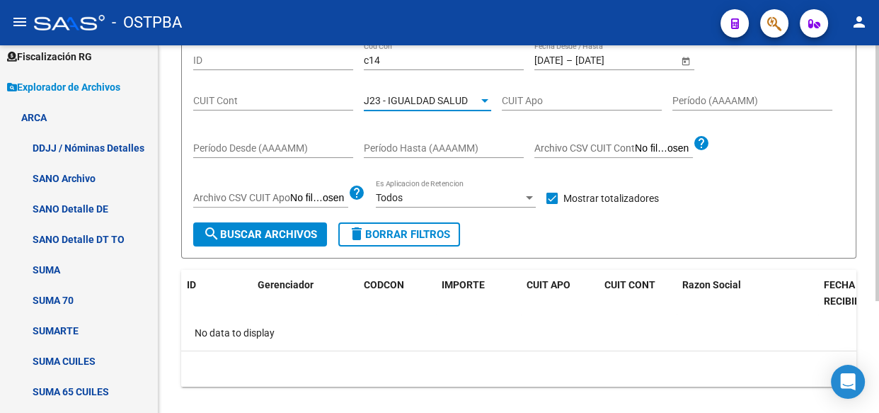
click at [282, 241] on button "search Buscar Archivos" at bounding box center [260, 234] width 134 height 24
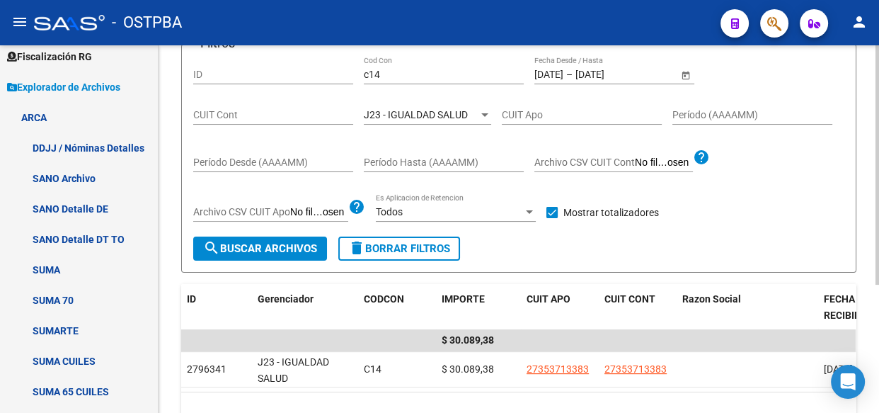
scroll to position [142, 0]
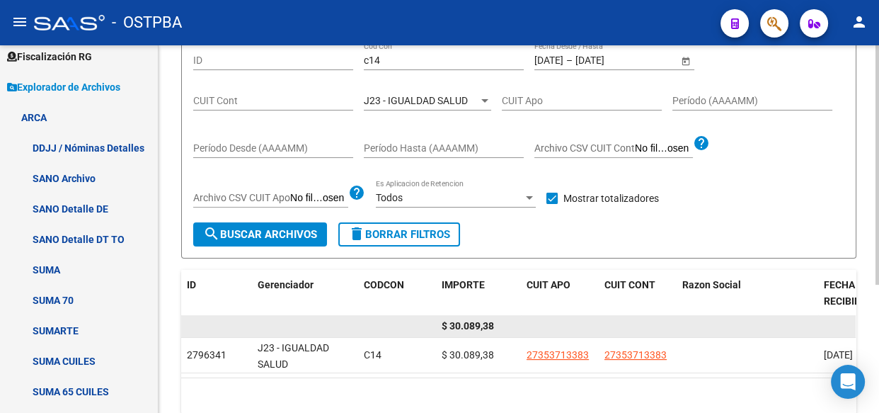
click at [471, 326] on span "$ 30.089,38" at bounding box center [468, 325] width 52 height 11
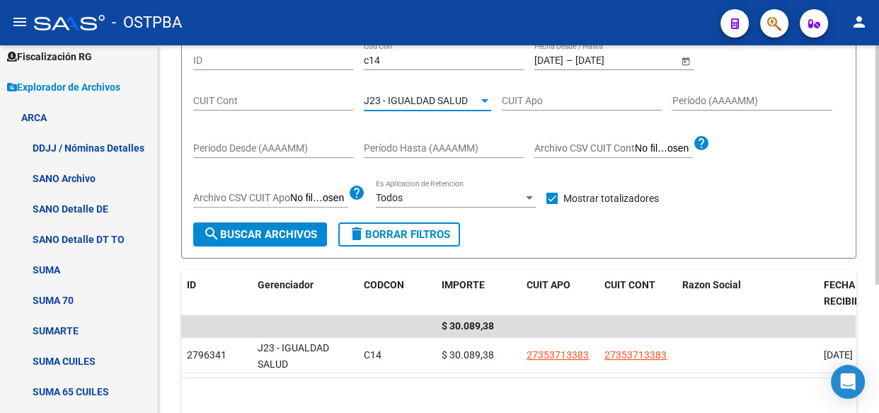
click at [481, 99] on div at bounding box center [484, 101] width 7 height 4
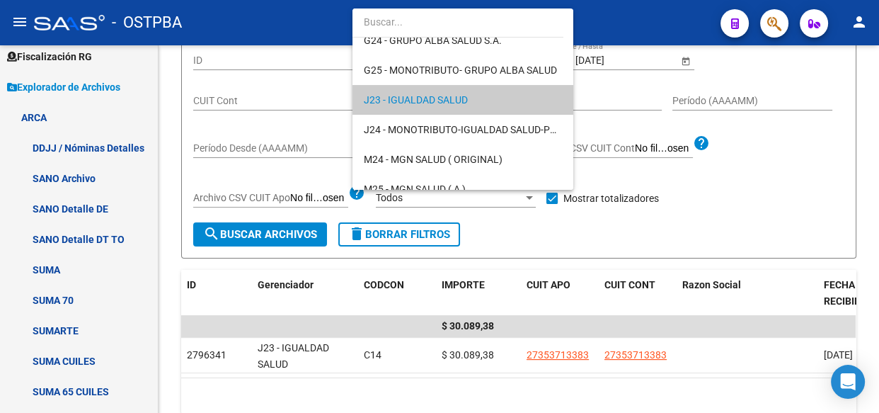
scroll to position [0, 0]
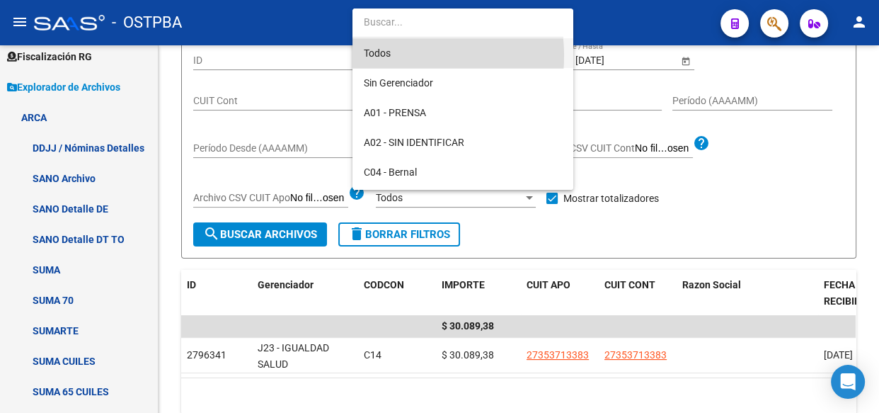
click at [379, 56] on span "Todos" at bounding box center [463, 53] width 198 height 30
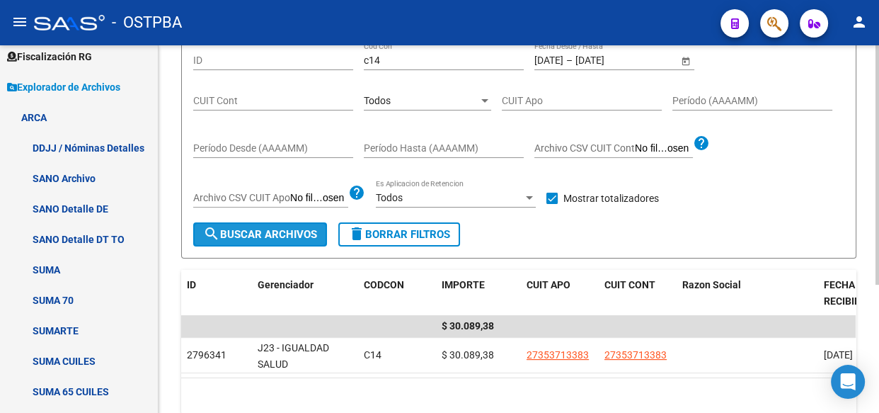
click at [279, 238] on span "search Buscar Archivos" at bounding box center [260, 234] width 114 height 13
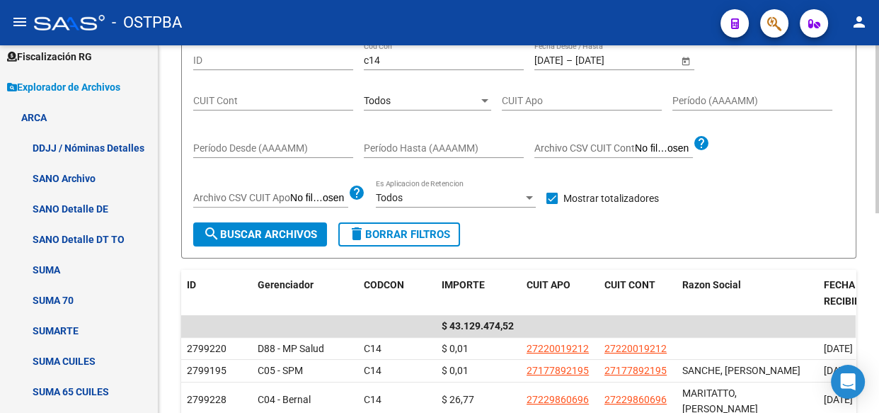
click at [400, 101] on div "Todos" at bounding box center [421, 101] width 115 height 12
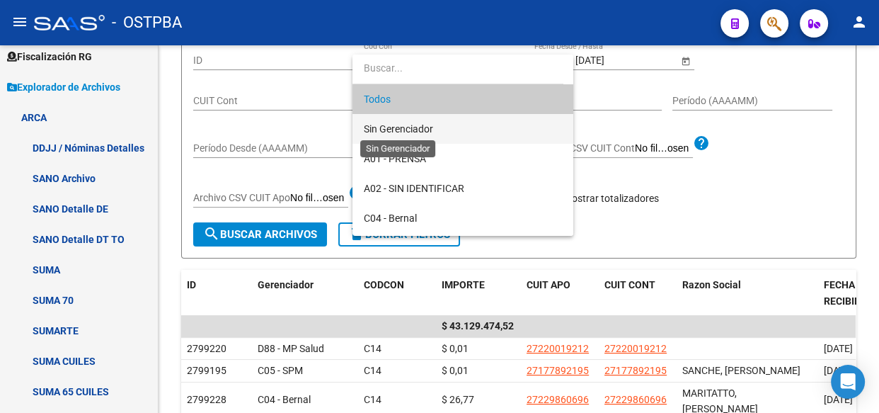
click at [398, 123] on span "Sin Gerenciador" at bounding box center [398, 128] width 69 height 11
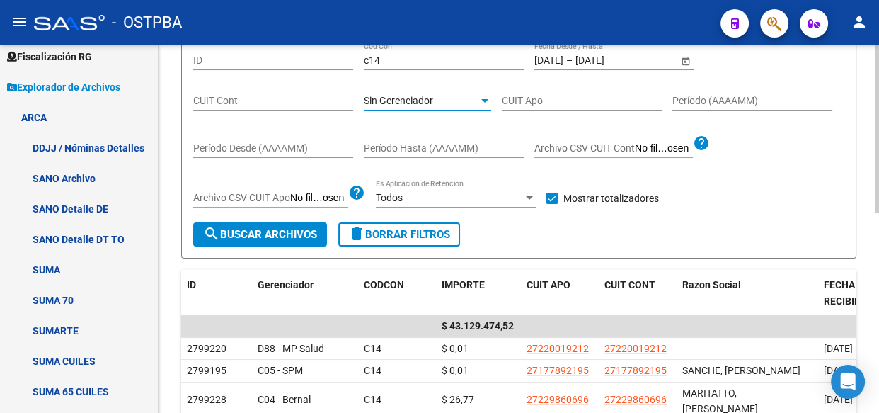
click at [263, 231] on span "search Buscar Archivos" at bounding box center [260, 234] width 114 height 13
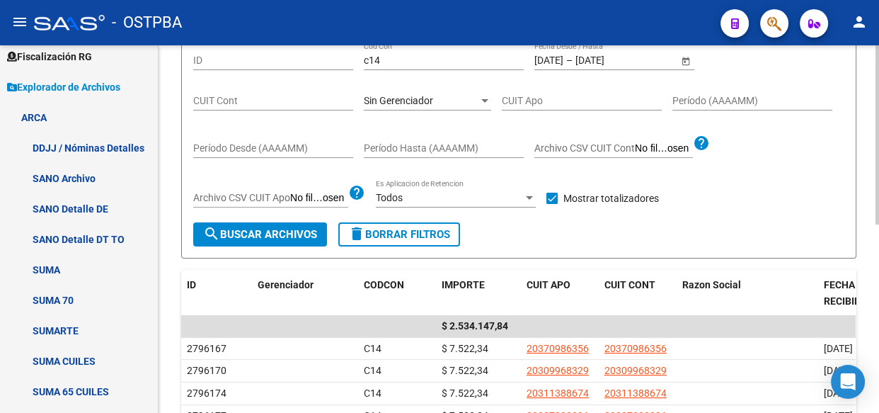
click at [409, 95] on span "Sin Gerenciador" at bounding box center [398, 100] width 69 height 11
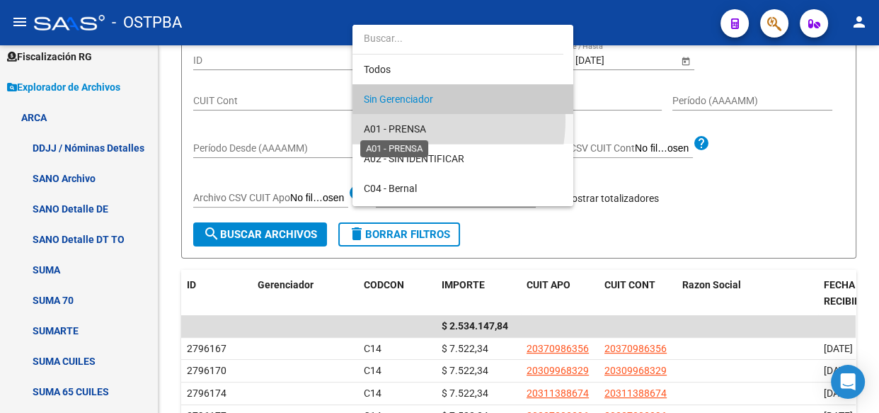
click at [406, 123] on span "A01 - PRENSA" at bounding box center [395, 128] width 62 height 11
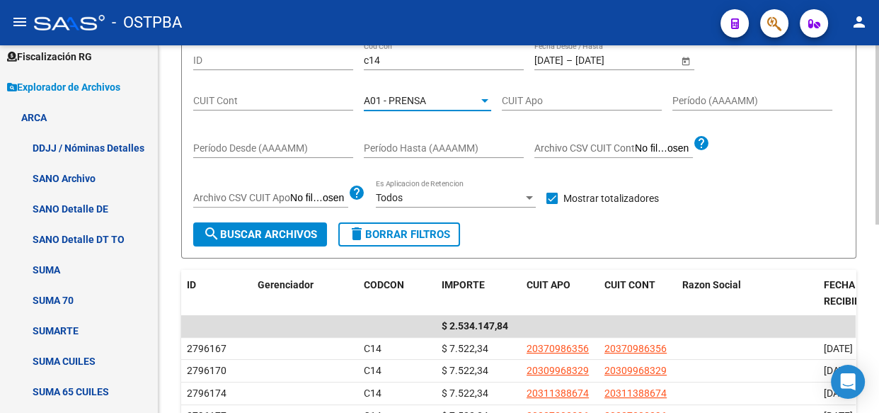
click at [282, 232] on span "search Buscar Archivos" at bounding box center [260, 234] width 114 height 13
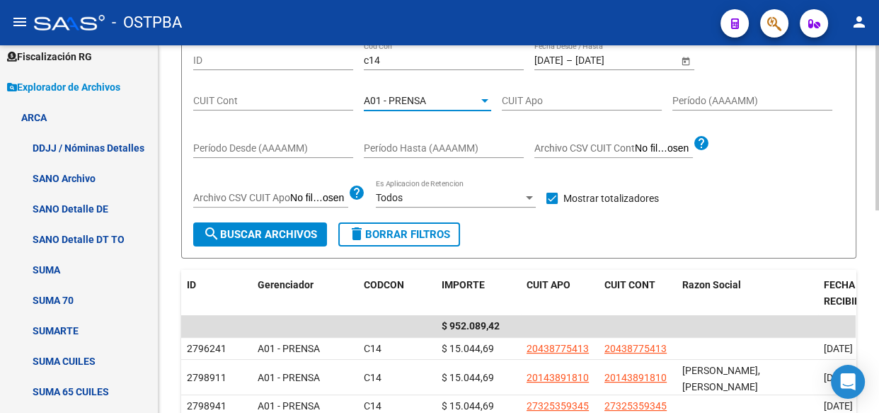
click at [398, 95] on span "A01 - PRENSA" at bounding box center [395, 100] width 62 height 11
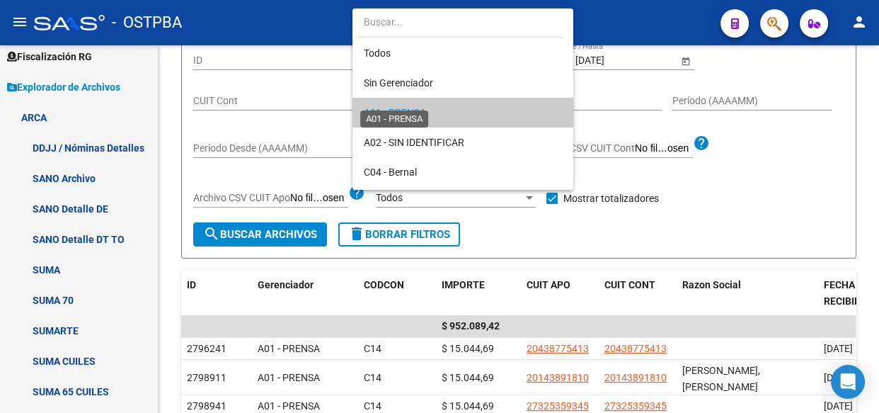
scroll to position [13, 0]
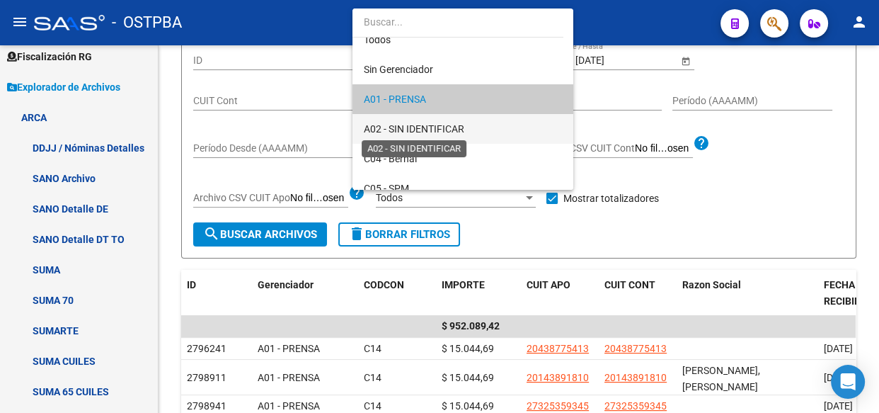
click at [398, 125] on span "A02 - SIN IDENTIFICAR" at bounding box center [414, 128] width 100 height 11
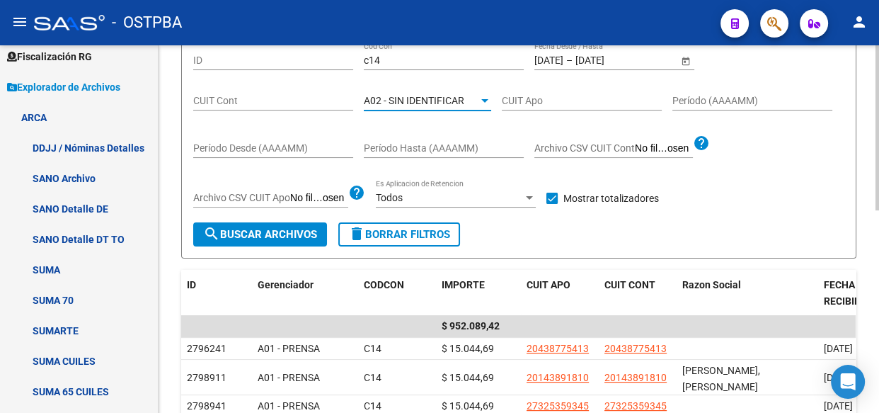
click at [262, 231] on span "search Buscar Archivos" at bounding box center [260, 234] width 114 height 13
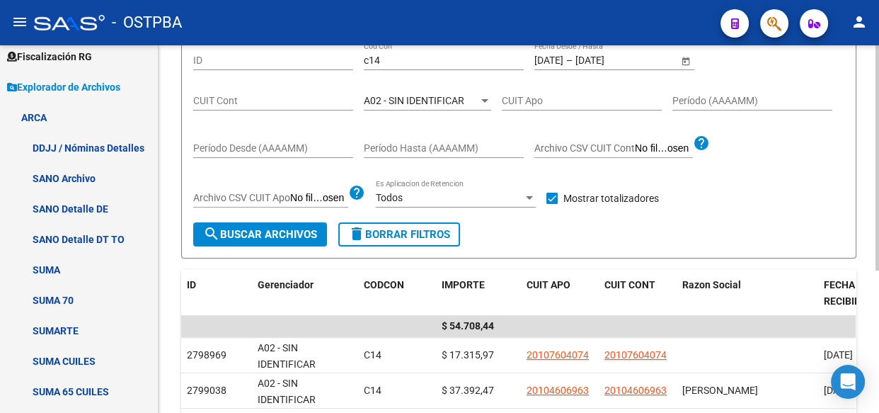
click at [394, 95] on span "A02 - SIN IDENTIFICAR" at bounding box center [414, 100] width 100 height 11
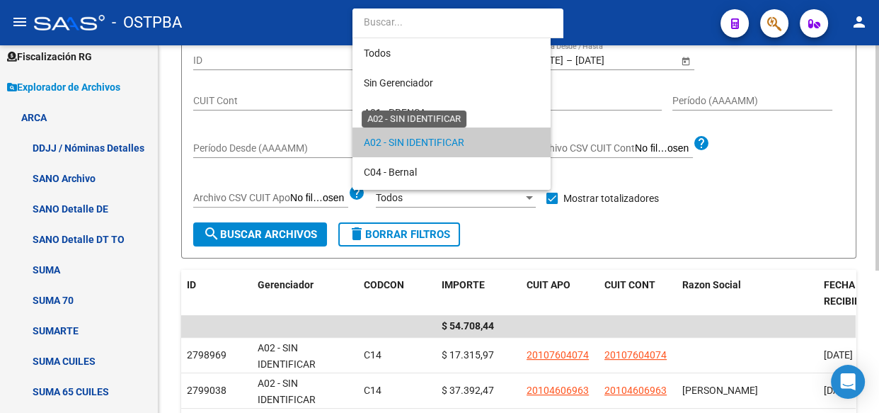
scroll to position [42, 0]
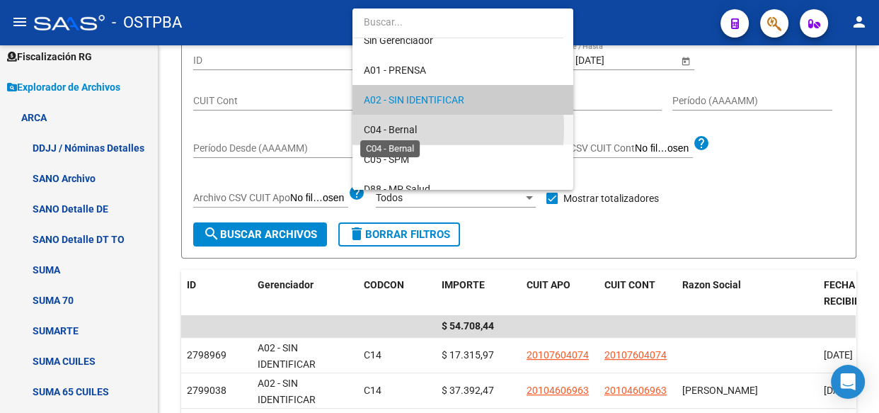
click at [396, 129] on span "C04 - Bernal" at bounding box center [390, 129] width 53 height 11
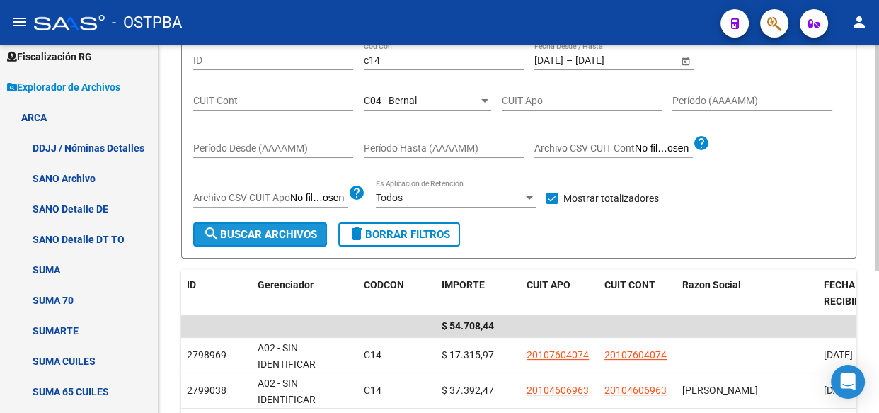
click at [287, 229] on span "search Buscar Archivos" at bounding box center [260, 234] width 114 height 13
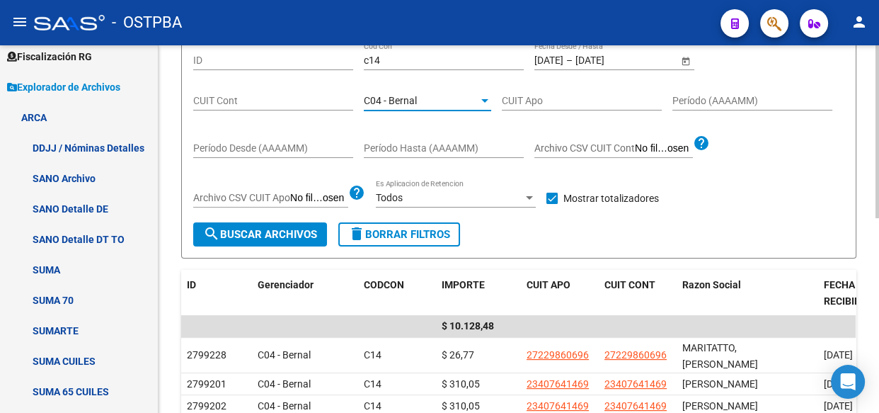
click at [394, 99] on span "C04 - Bernal" at bounding box center [390, 100] width 53 height 11
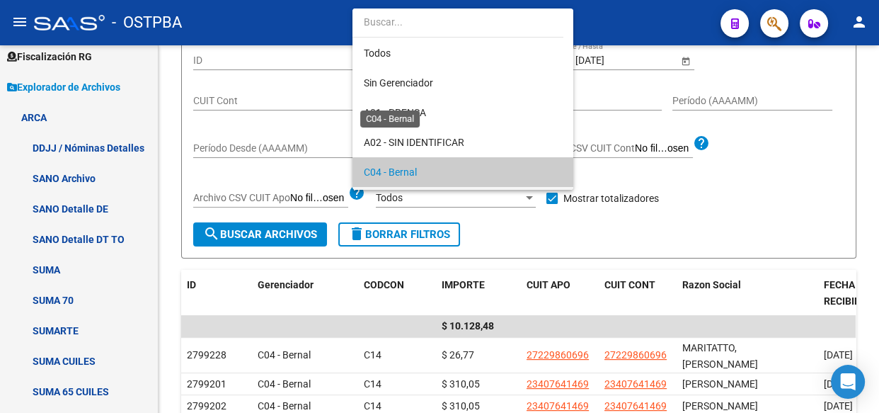
scroll to position [72, 0]
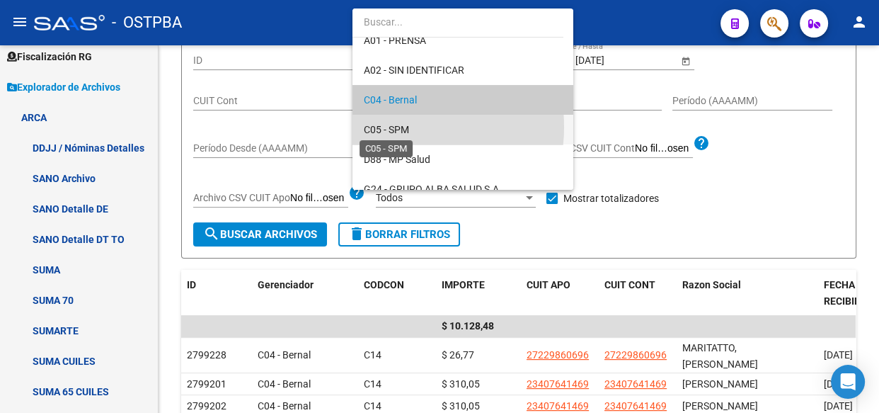
click at [389, 127] on span "C05 - SPM" at bounding box center [386, 129] width 45 height 11
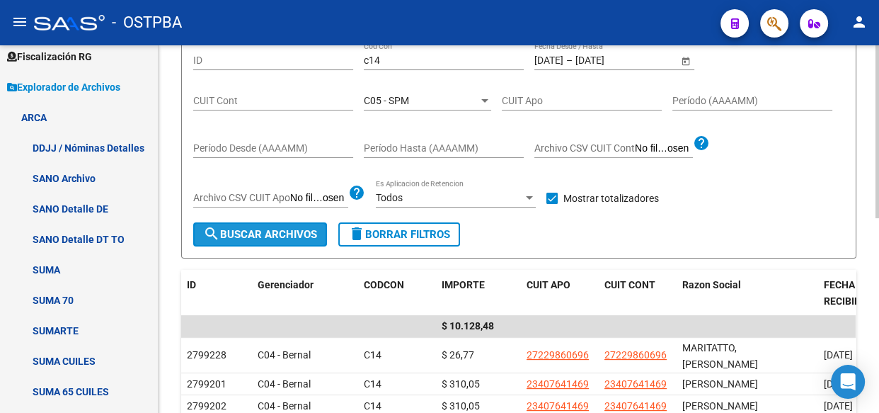
click at [265, 230] on span "search Buscar Archivos" at bounding box center [260, 234] width 114 height 13
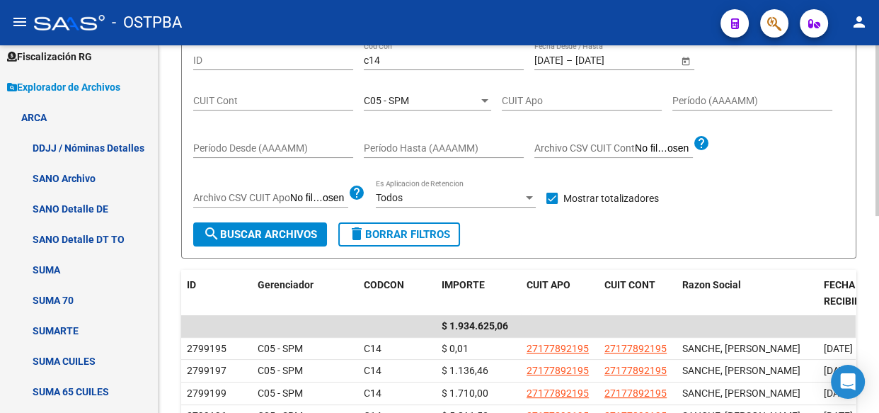
click at [413, 105] on div "C05 - SPM Seleccionar Gerenciador" at bounding box center [427, 96] width 127 height 28
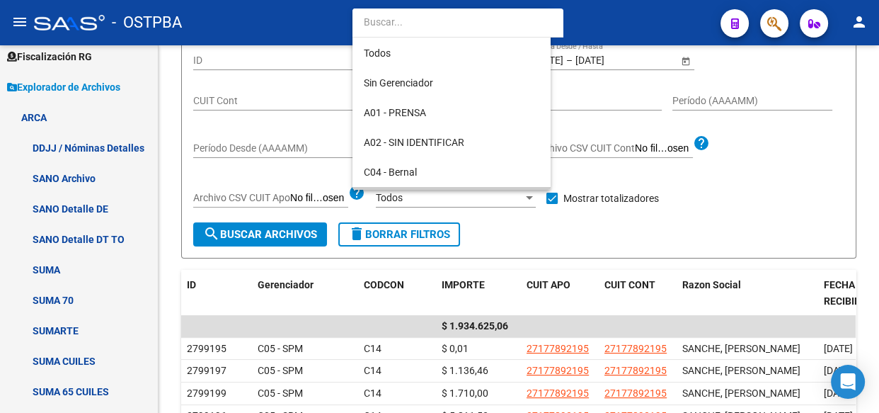
scroll to position [103, 0]
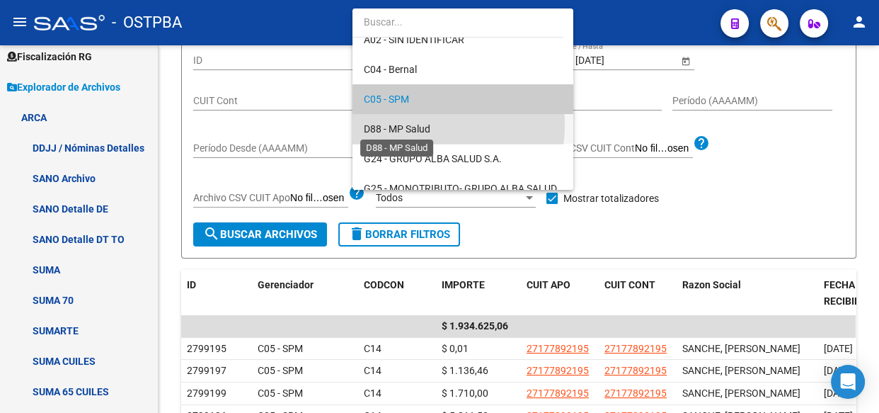
click at [401, 125] on span "D88 - MP Salud" at bounding box center [397, 128] width 67 height 11
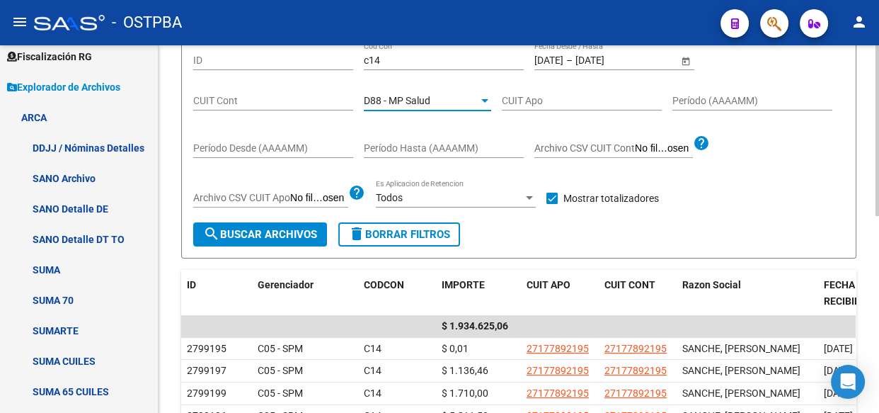
click at [270, 239] on button "search Buscar Archivos" at bounding box center [260, 234] width 134 height 24
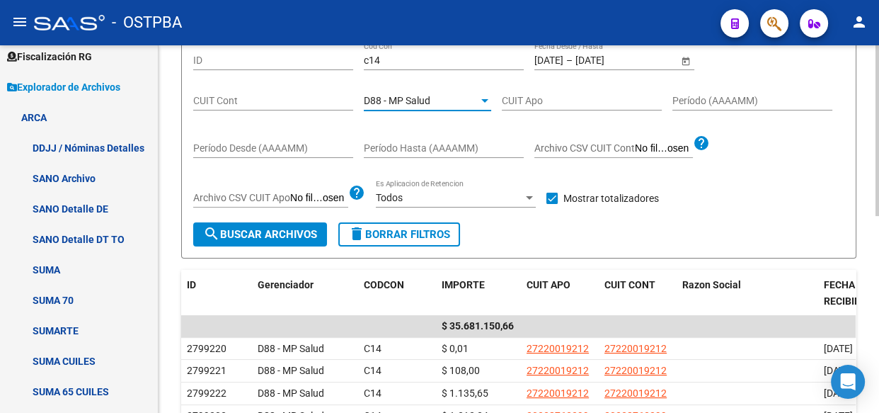
click at [425, 96] on span "D88 - MP Salud" at bounding box center [397, 100] width 67 height 11
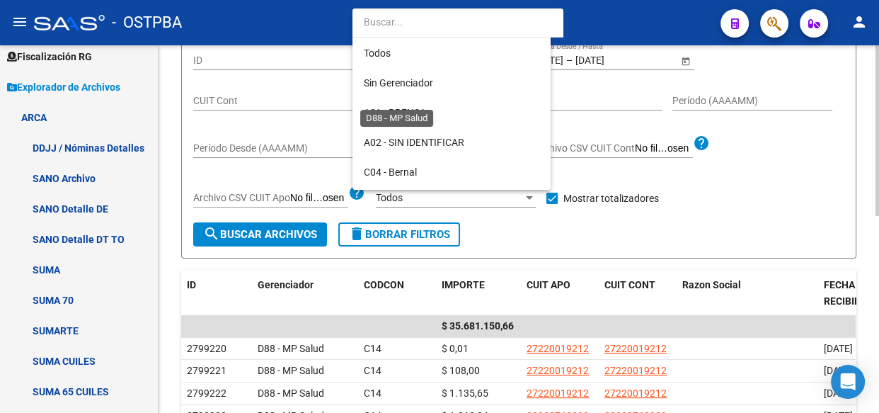
scroll to position [132, 0]
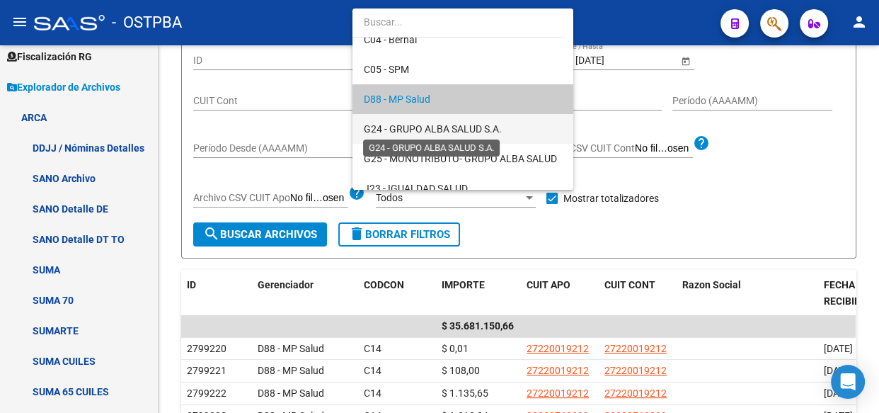
click at [425, 123] on span "G24 - GRUPO ALBA SALUD S.A." at bounding box center [433, 128] width 138 height 11
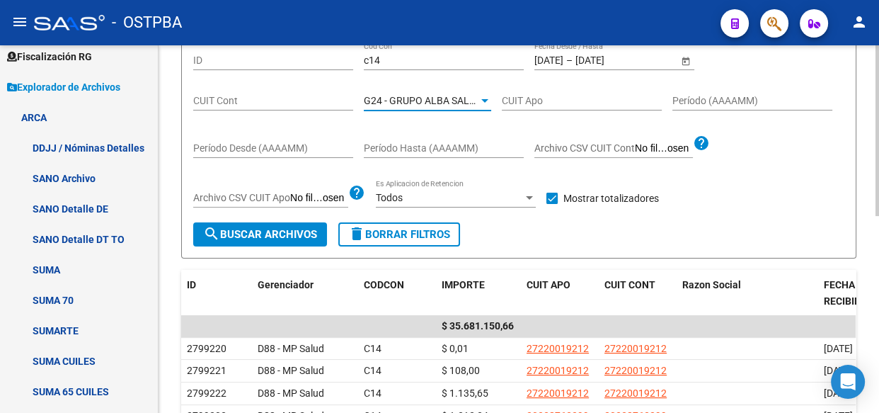
click at [287, 224] on button "search Buscar Archivos" at bounding box center [260, 234] width 134 height 24
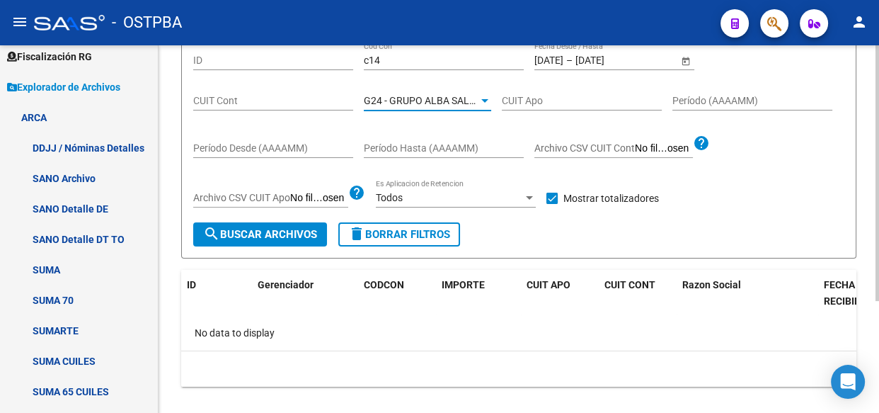
click at [405, 96] on span "G24 - GRUPO ALBA SALUD S.A." at bounding box center [433, 100] width 138 height 11
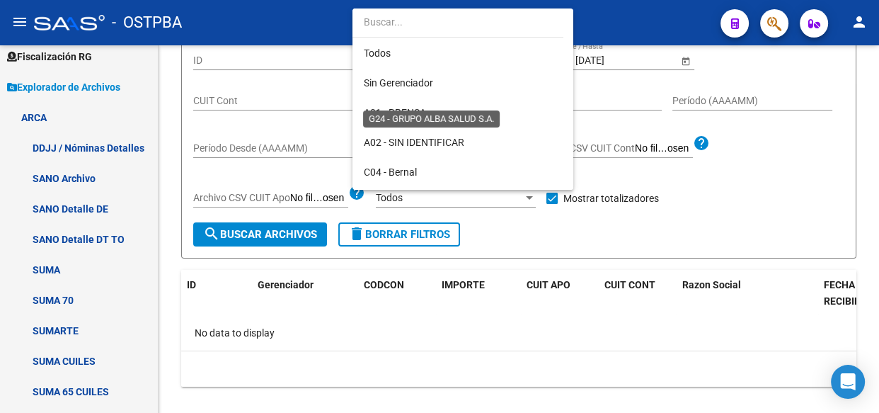
scroll to position [162, 0]
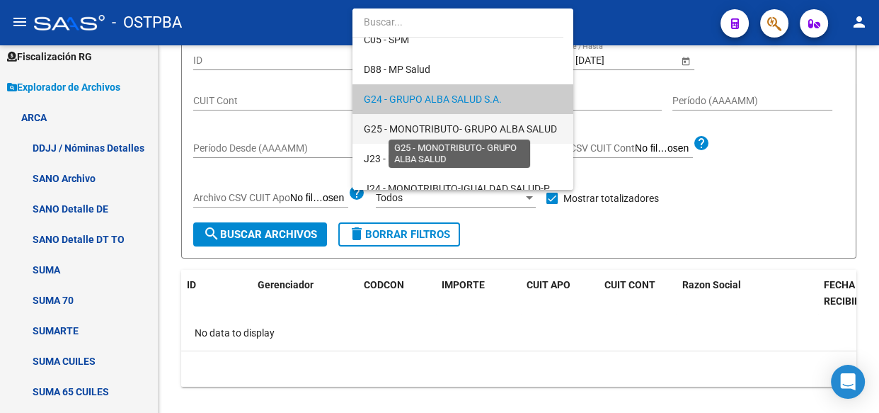
click at [403, 127] on span "G25 - MONOTRIBUTO- GRUPO ALBA SALUD" at bounding box center [460, 128] width 193 height 11
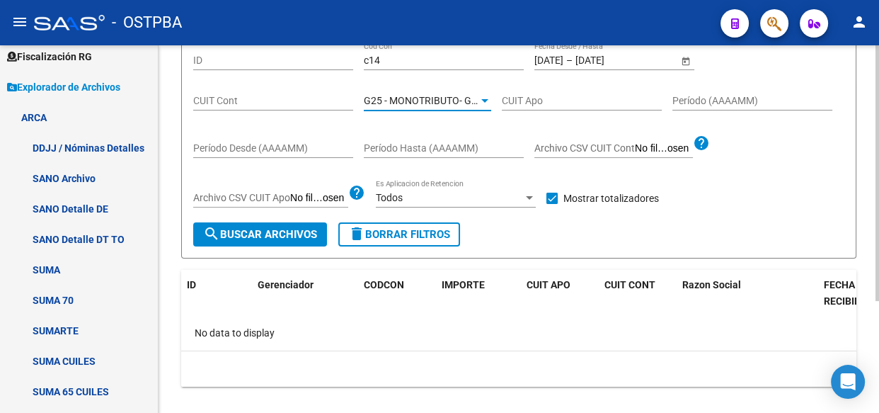
click at [292, 228] on span "search Buscar Archivos" at bounding box center [260, 234] width 114 height 13
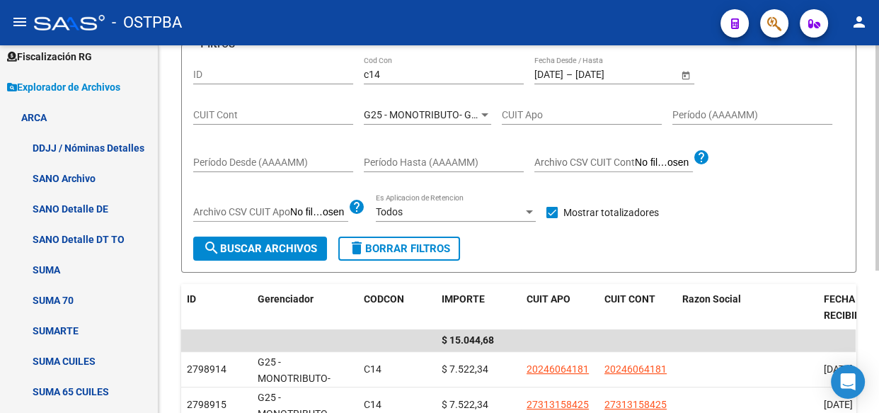
scroll to position [142, 0]
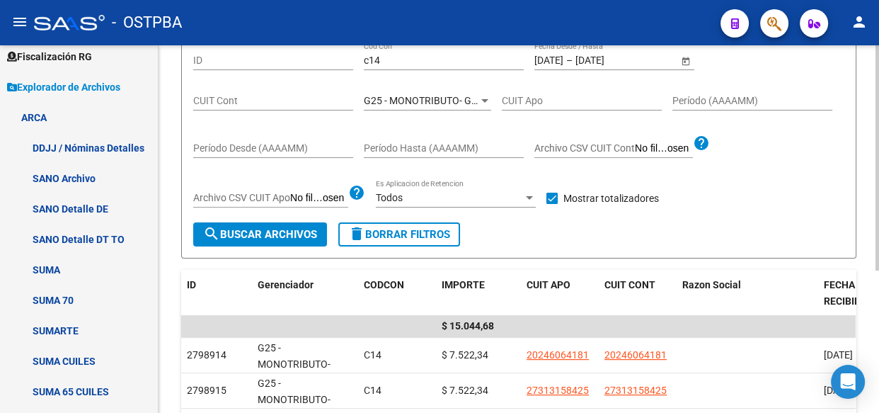
click at [439, 96] on span "G25 - MONOTRIBUTO- GRUPO ALBA SALUD" at bounding box center [460, 100] width 193 height 11
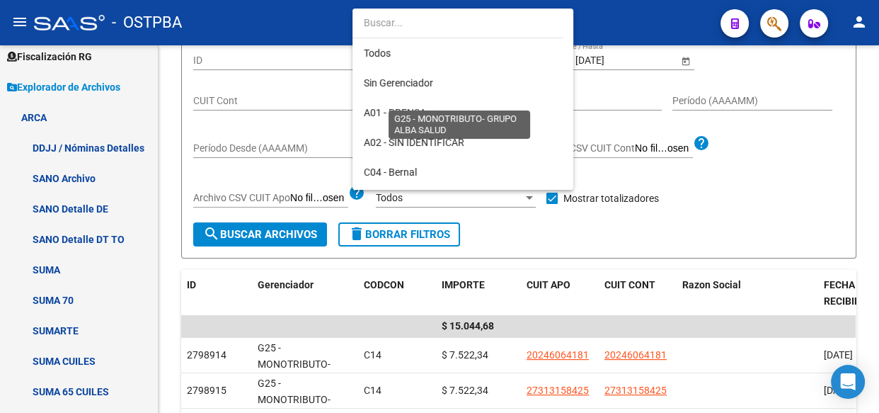
scroll to position [191, 0]
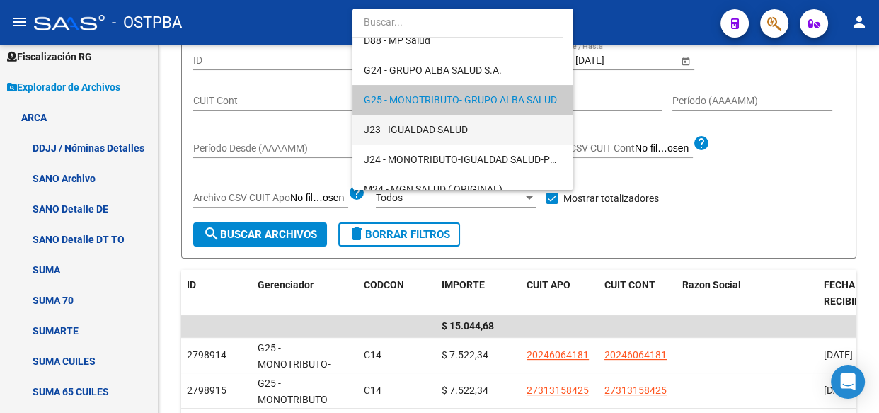
click at [431, 120] on span "J23 - IGUALDAD SALUD" at bounding box center [463, 130] width 198 height 30
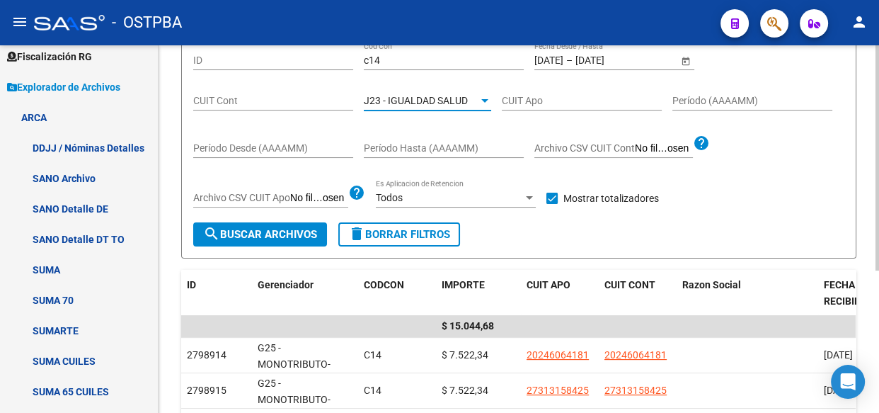
click at [290, 229] on span "search Buscar Archivos" at bounding box center [260, 234] width 114 height 13
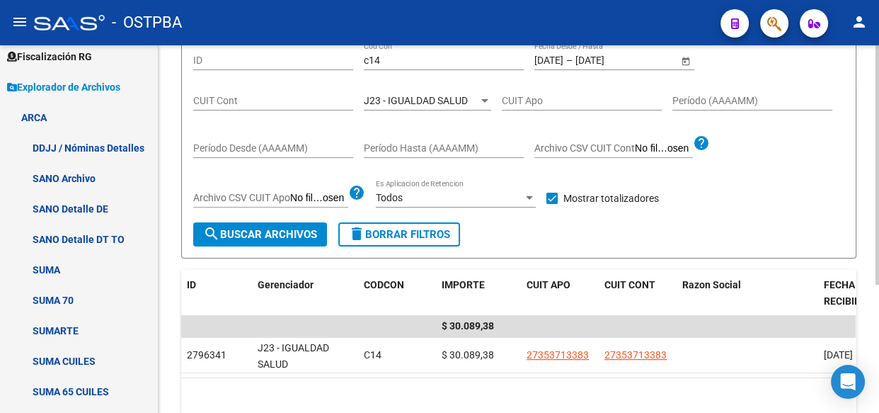
click at [441, 90] on div "J23 - IGUALDAD SALUD Seleccionar Gerenciador" at bounding box center [427, 96] width 127 height 28
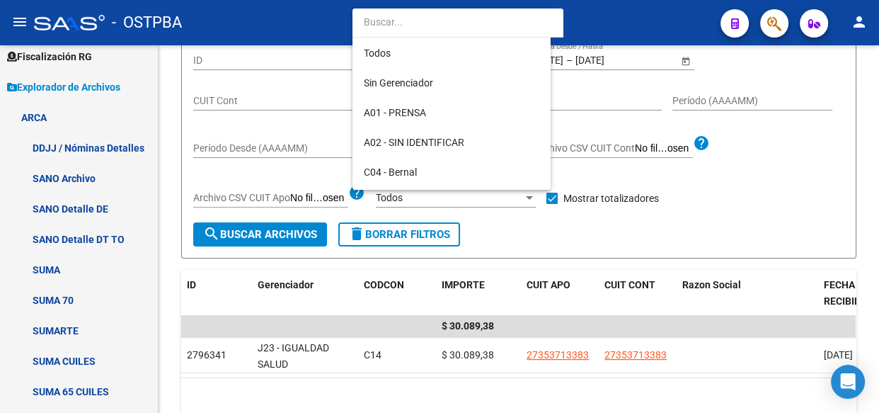
scroll to position [221, 0]
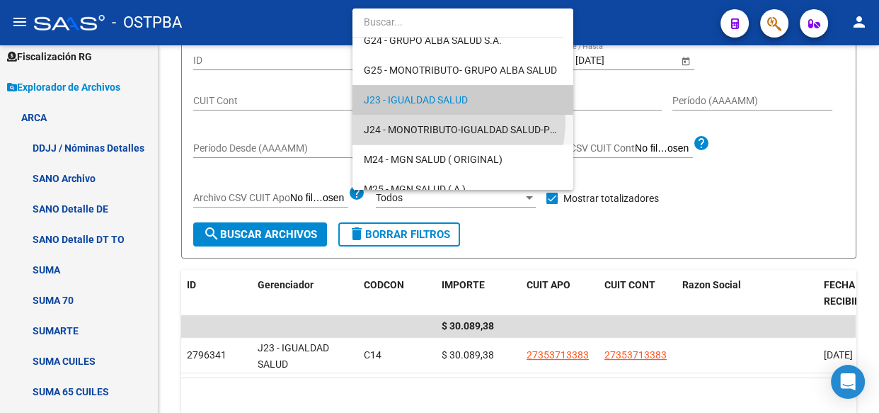
click at [420, 120] on span "J24 - MONOTRIBUTO-IGUALDAD SALUD-PRENSA" at bounding box center [463, 130] width 198 height 30
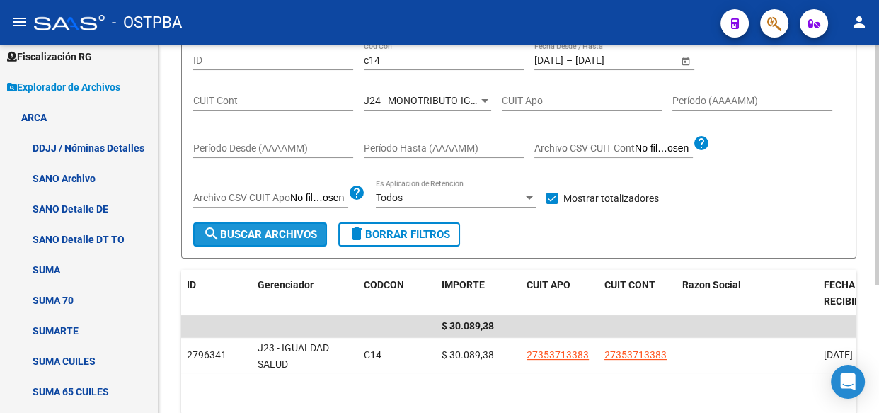
click at [236, 222] on button "search Buscar Archivos" at bounding box center [260, 234] width 134 height 24
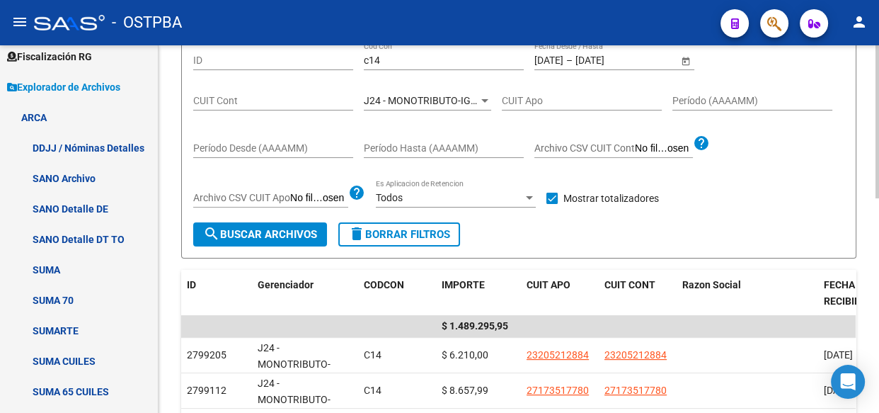
click at [412, 102] on span "J24 - MONOTRIBUTO-IGUALDAD SALUD-PRENSA" at bounding box center [472, 100] width 217 height 11
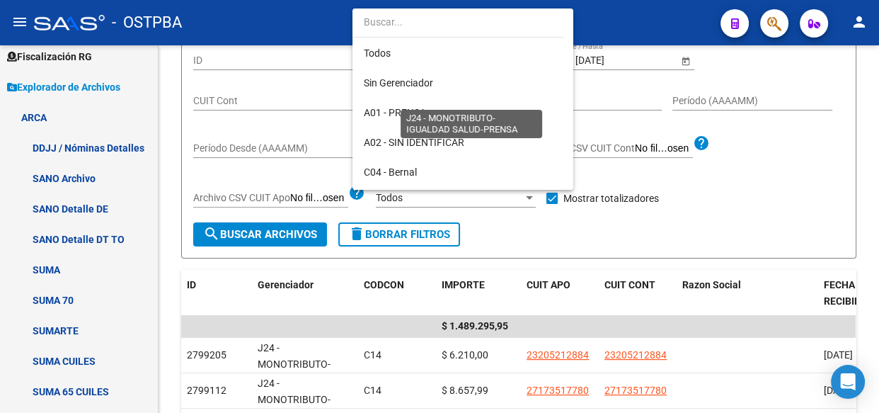
scroll to position [251, 0]
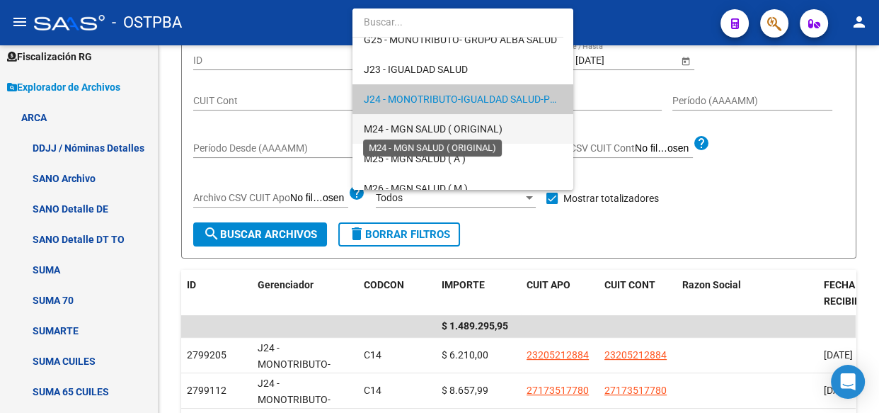
click at [412, 127] on span "M24 - MGN SALUD ( ORIGINAL)" at bounding box center [433, 128] width 139 height 11
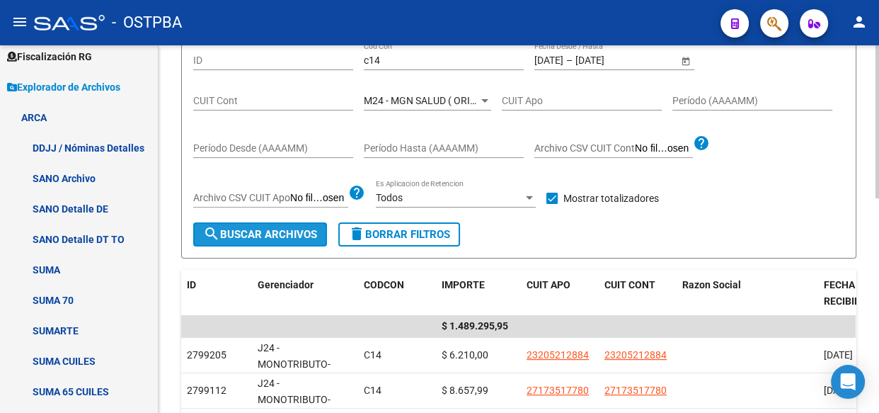
click at [255, 234] on span "search Buscar Archivos" at bounding box center [260, 234] width 114 height 13
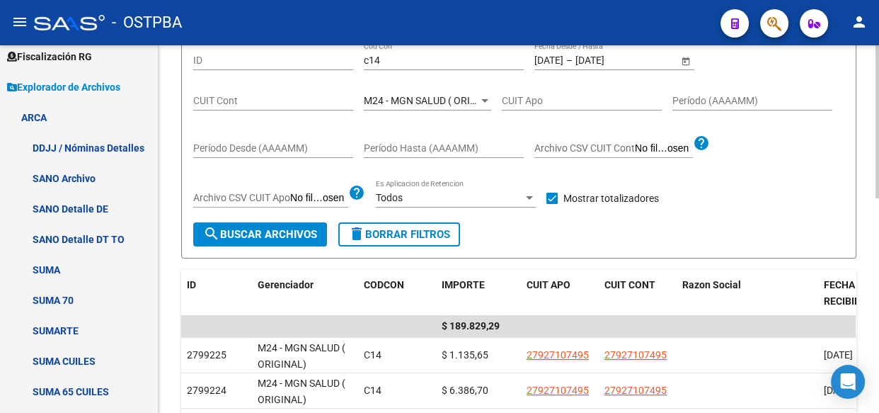
click at [412, 92] on div "M24 - MGN SALUD ( ORIGINAL) Seleccionar Gerenciador" at bounding box center [427, 96] width 127 height 28
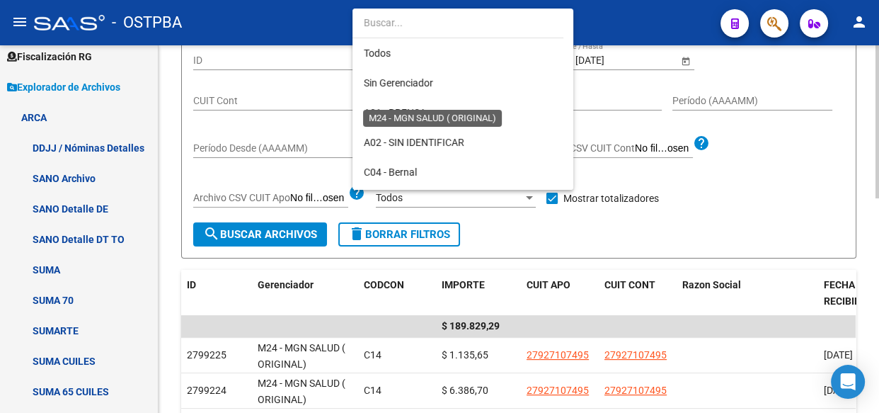
scroll to position [281, 0]
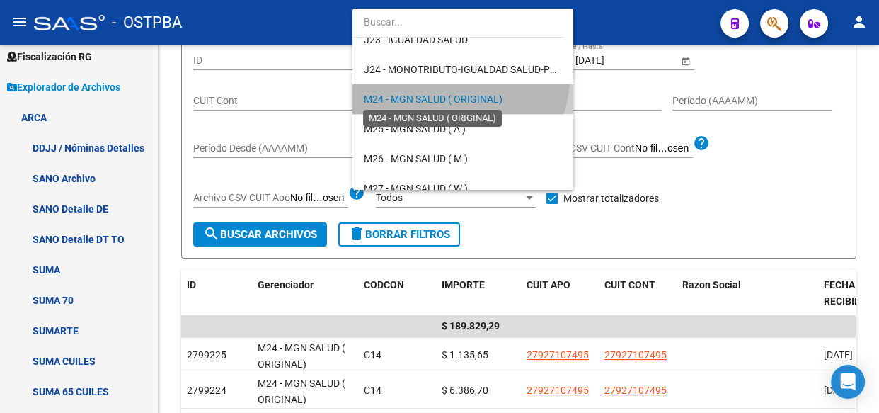
click at [421, 100] on span "M24 - MGN SALUD ( ORIGINAL)" at bounding box center [433, 98] width 139 height 11
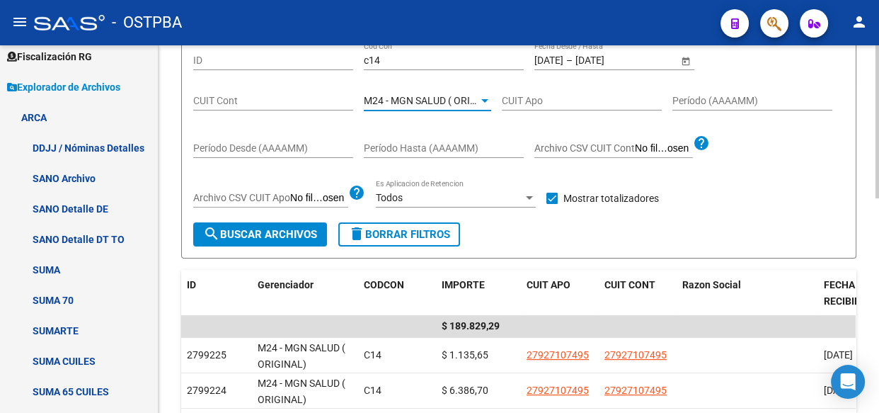
click at [412, 96] on span "M24 - MGN SALUD ( ORIGINAL)" at bounding box center [433, 100] width 139 height 11
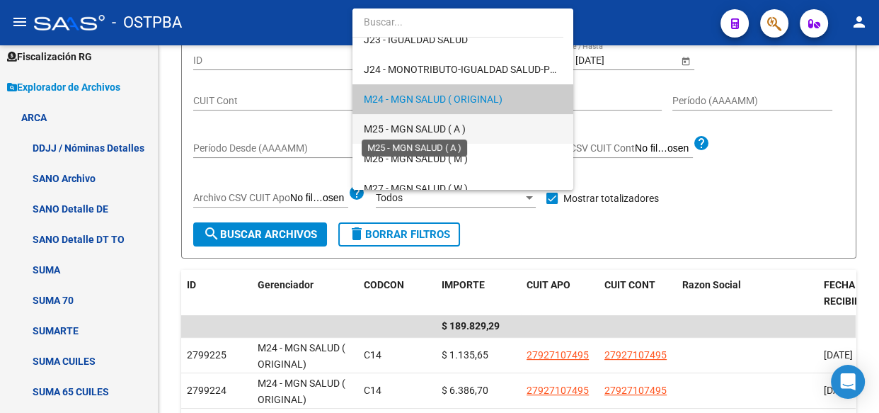
click at [412, 127] on span "M25 - MGN SALUD ( A )" at bounding box center [415, 128] width 102 height 11
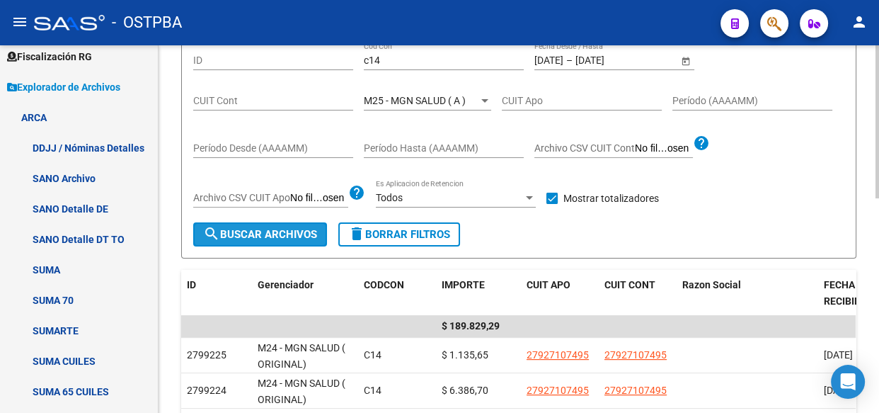
click at [305, 236] on span "search Buscar Archivos" at bounding box center [260, 234] width 114 height 13
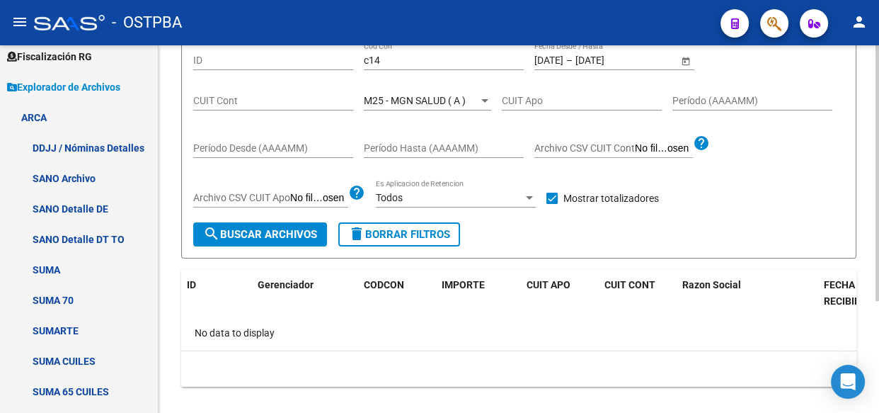
click at [422, 102] on span "M25 - MGN SALUD ( A )" at bounding box center [415, 100] width 102 height 11
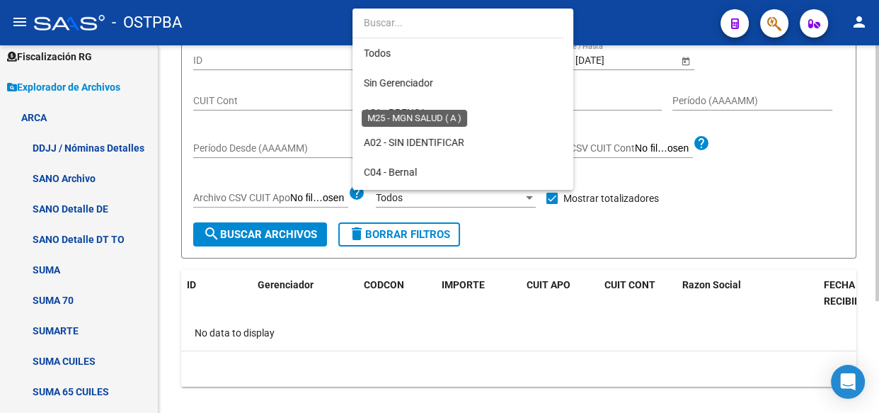
scroll to position [311, 0]
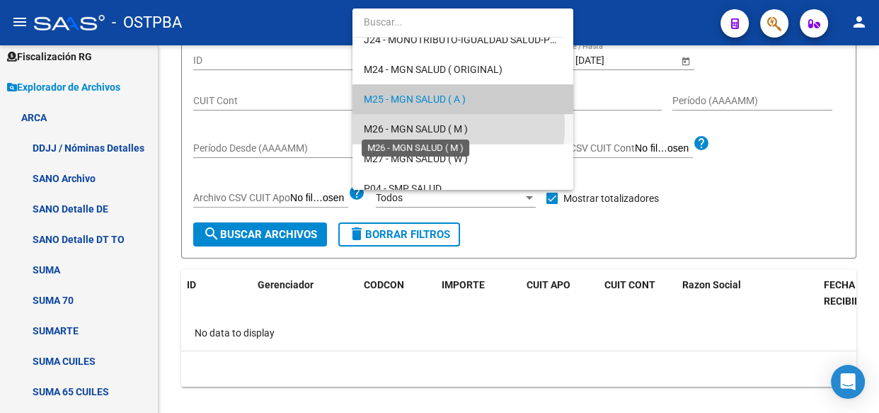
click at [417, 127] on span "M26 - MGN SALUD ( M )" at bounding box center [416, 128] width 104 height 11
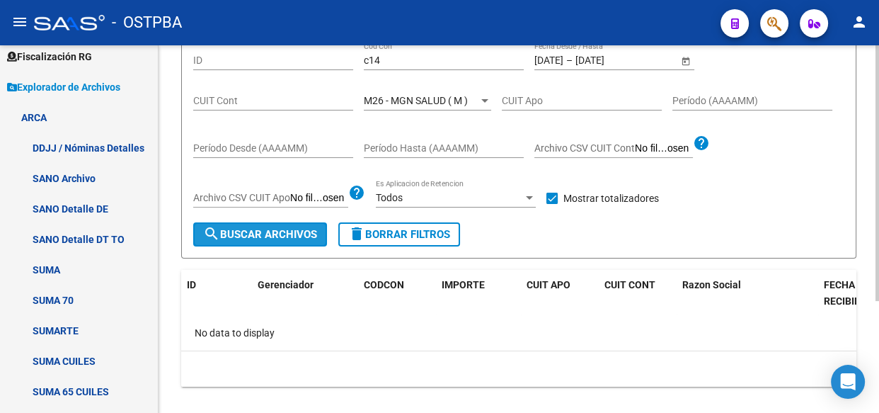
click at [291, 228] on span "search Buscar Archivos" at bounding box center [260, 234] width 114 height 13
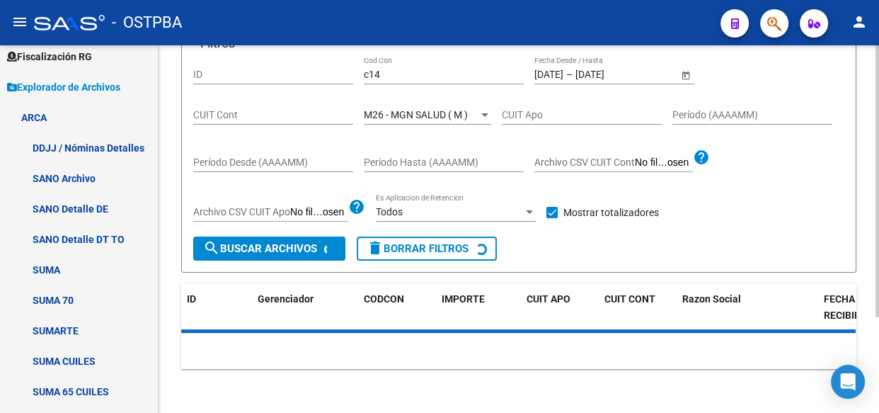
scroll to position [142, 0]
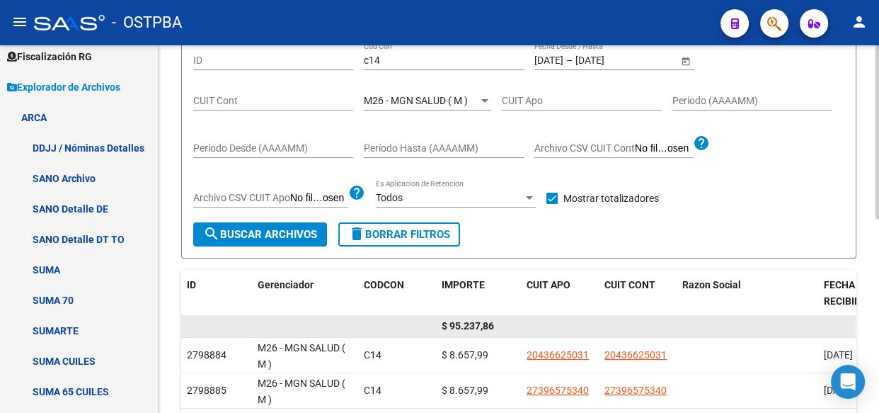
click at [467, 321] on span "$ 95.237,86" at bounding box center [468, 325] width 52 height 11
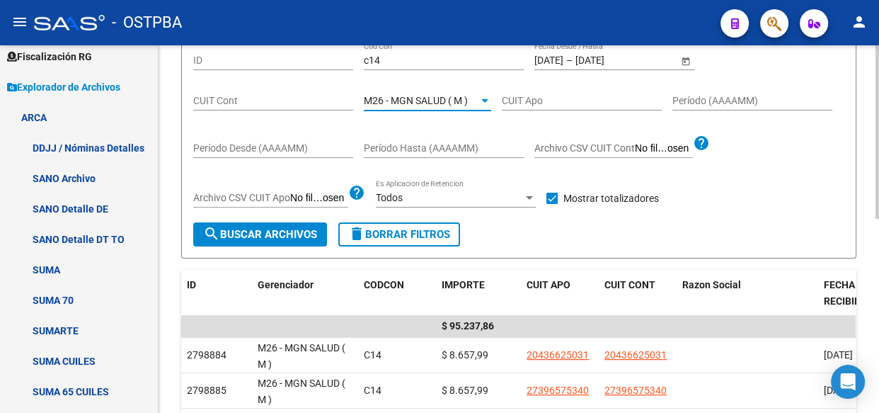
click at [432, 104] on span "M26 - MGN SALUD ( M )" at bounding box center [416, 100] width 104 height 11
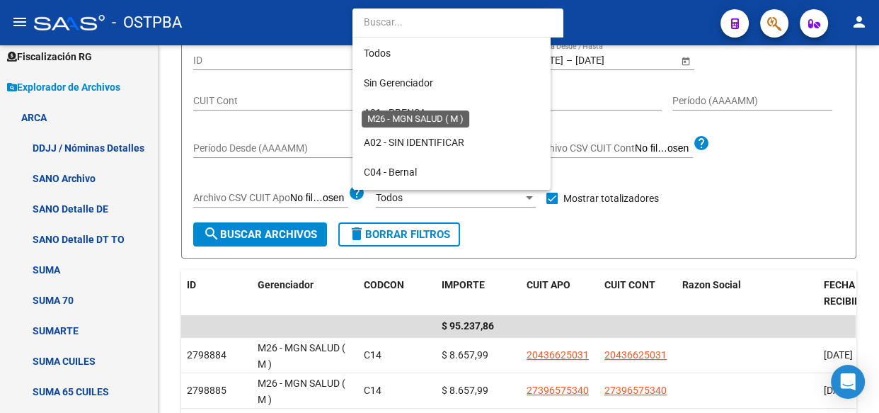
scroll to position [340, 0]
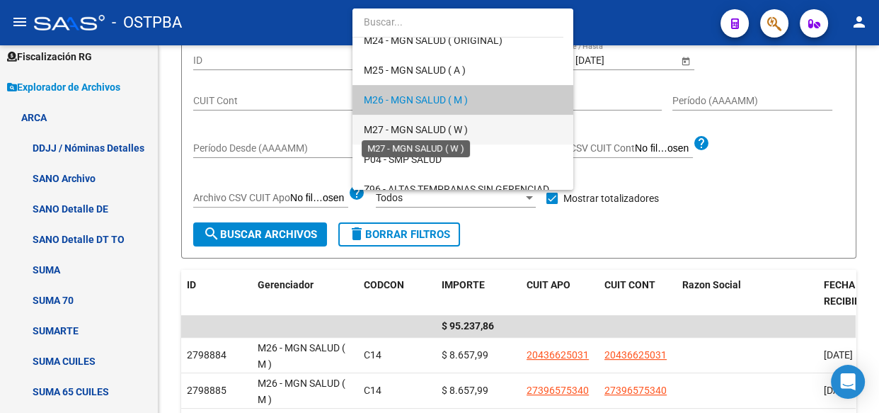
click at [430, 128] on span "M27 - MGN SALUD ( W )" at bounding box center [416, 129] width 104 height 11
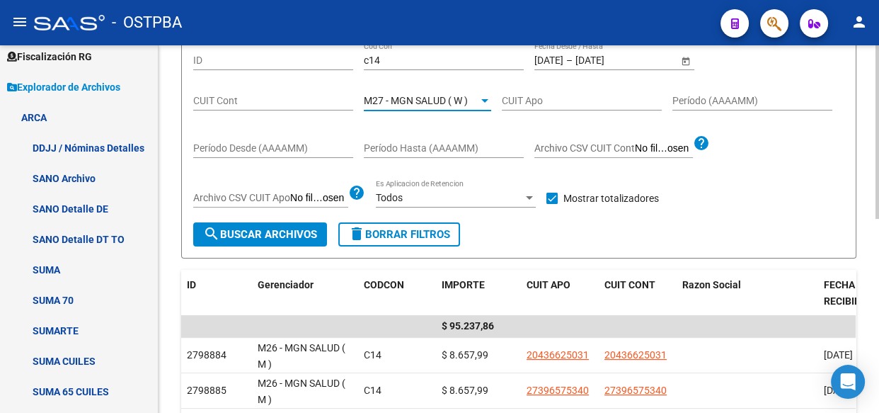
click at [294, 234] on span "search Buscar Archivos" at bounding box center [260, 234] width 114 height 13
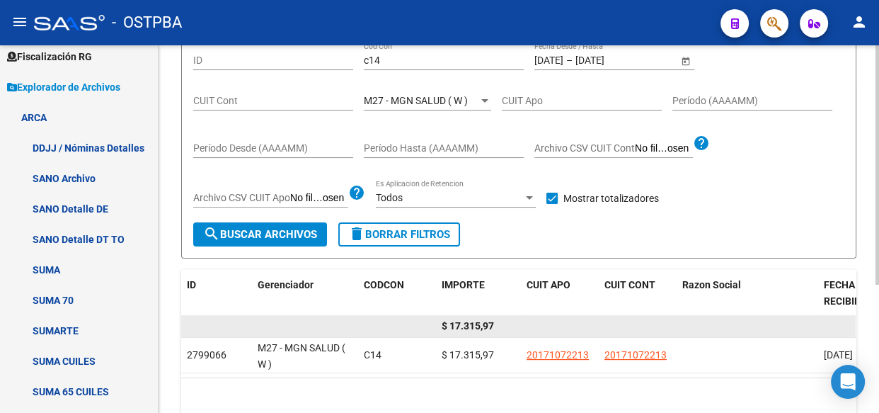
click at [466, 324] on span "$ 17.315,97" at bounding box center [468, 325] width 52 height 11
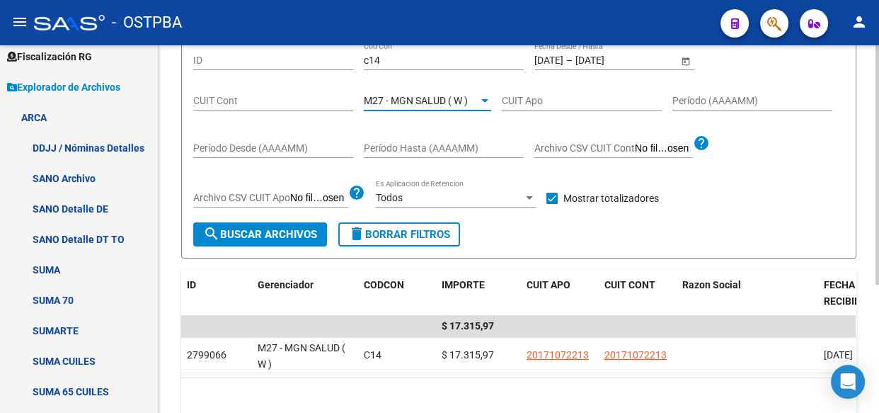
click at [435, 101] on span "M27 - MGN SALUD ( W )" at bounding box center [416, 100] width 104 height 11
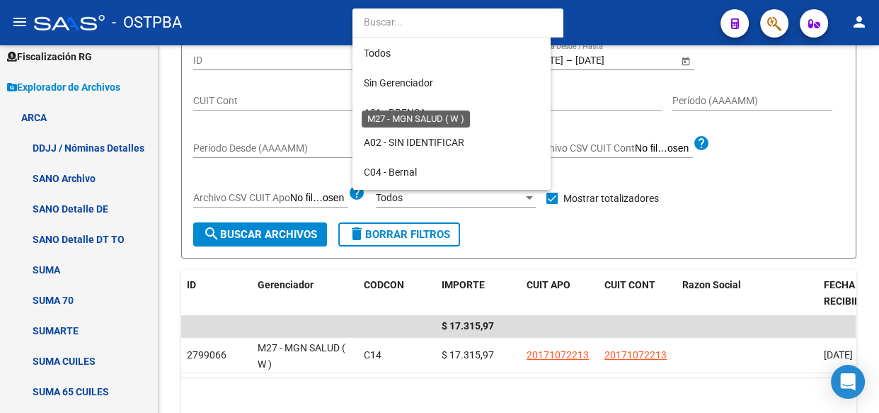
scroll to position [369, 0]
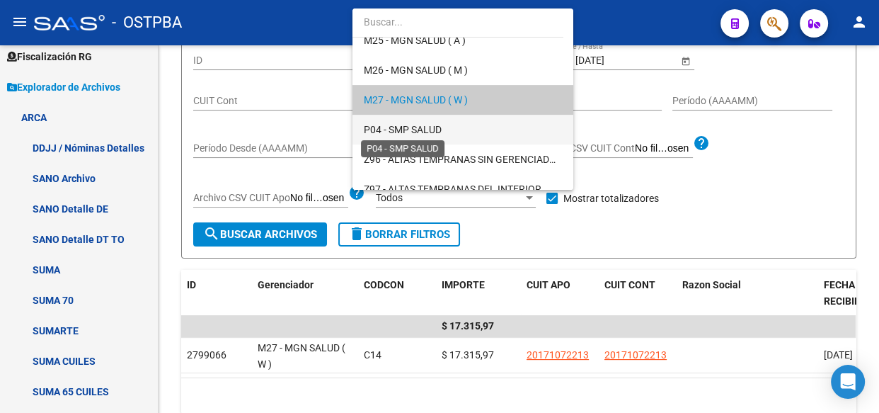
click at [431, 128] on span "P04 - SMP SALUD" at bounding box center [403, 129] width 78 height 11
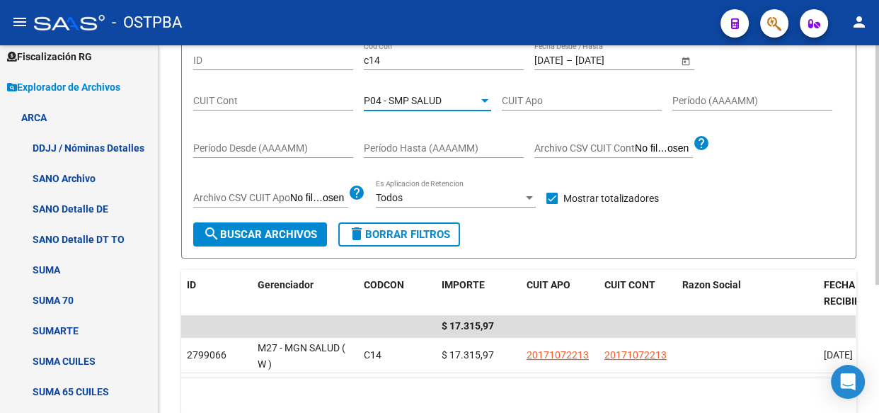
click at [278, 232] on span "search Buscar Archivos" at bounding box center [260, 234] width 114 height 13
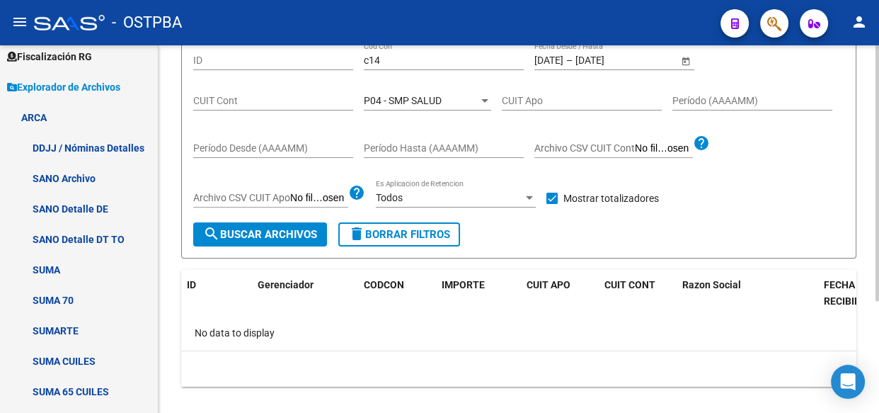
click at [396, 95] on span "P04 - SMP SALUD" at bounding box center [403, 100] width 78 height 11
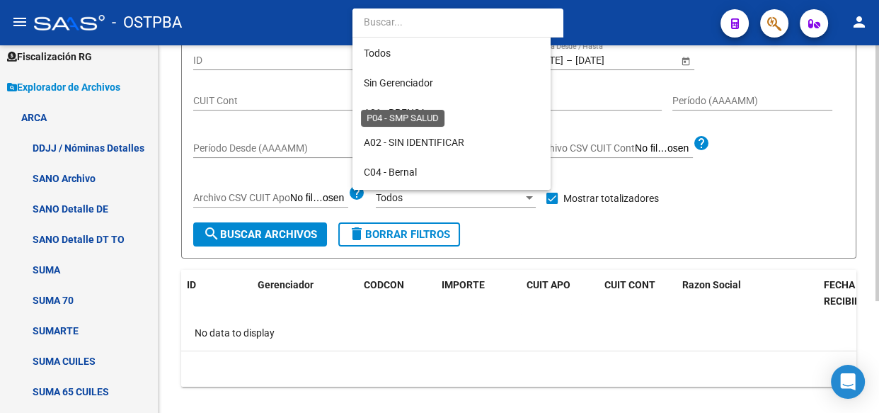
scroll to position [400, 0]
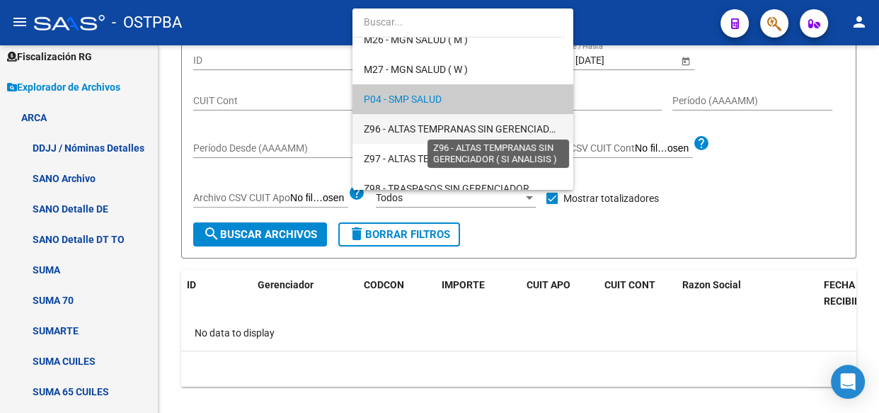
click at [413, 126] on span "Z96 - ALTAS TEMPRANAS SIN GERENCIADOR ( SI ANALISIS )" at bounding box center [496, 128] width 265 height 11
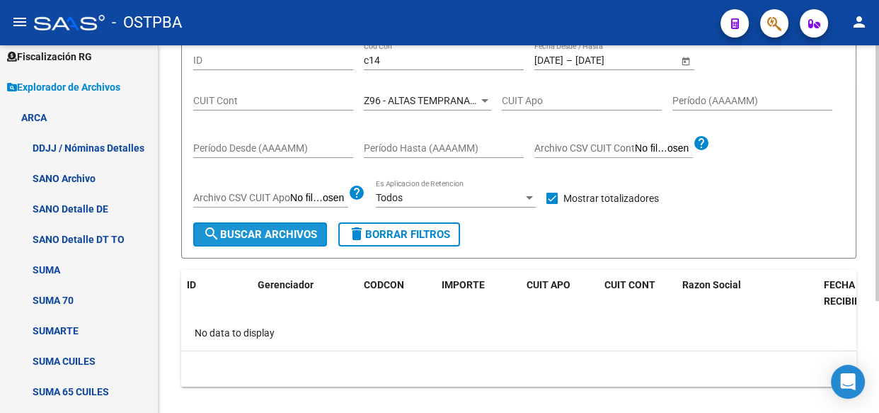
click at [269, 229] on span "search Buscar Archivos" at bounding box center [260, 234] width 114 height 13
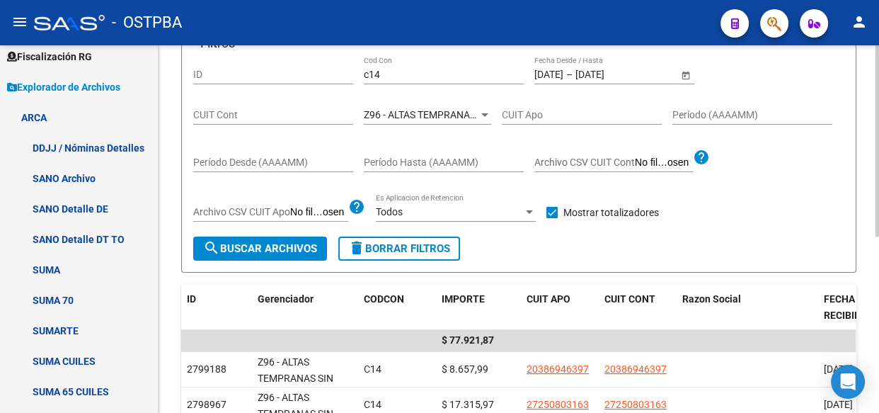
scroll to position [142, 0]
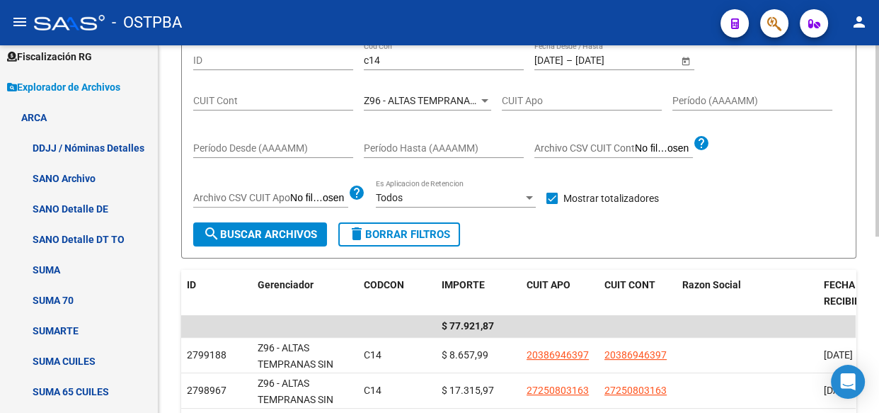
click at [401, 100] on span "Z96 - ALTAS TEMPRANAS SIN GERENCIADOR ( SI ANALISIS )" at bounding box center [496, 100] width 265 height 11
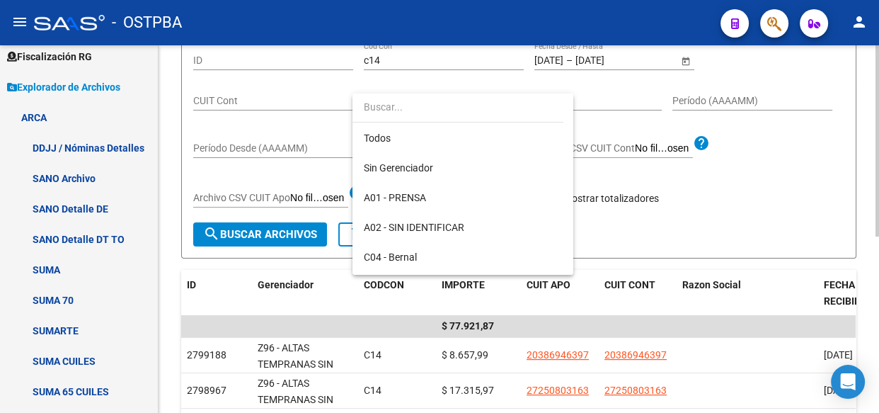
scroll to position [413, 0]
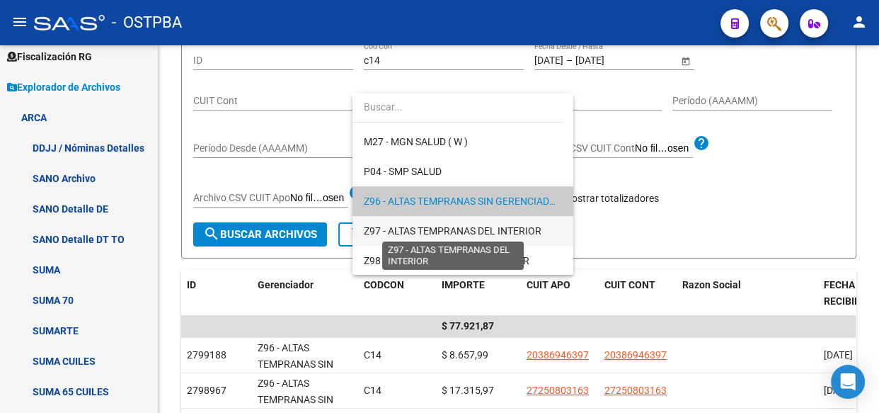
click at [399, 233] on span "Z97 - ALTAS TEMPRANAS DEL INTERIOR" at bounding box center [453, 230] width 178 height 11
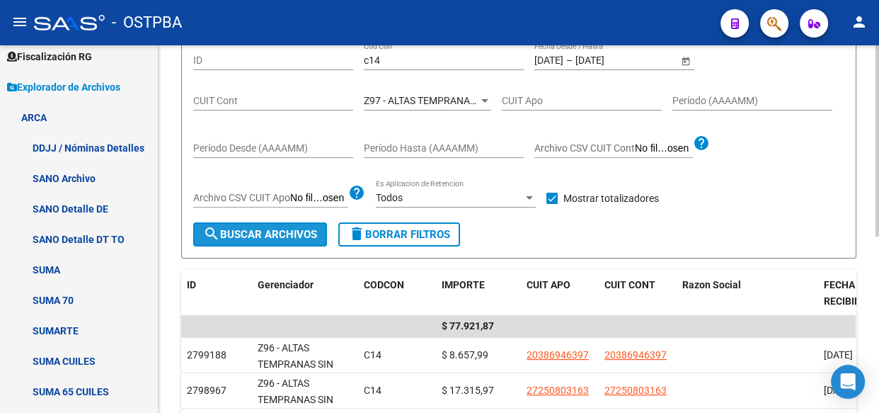
click at [256, 234] on span "search Buscar Archivos" at bounding box center [260, 234] width 114 height 13
click at [398, 102] on span "Z97 - ALTAS TEMPRANAS DEL INTERIOR" at bounding box center [453, 100] width 178 height 11
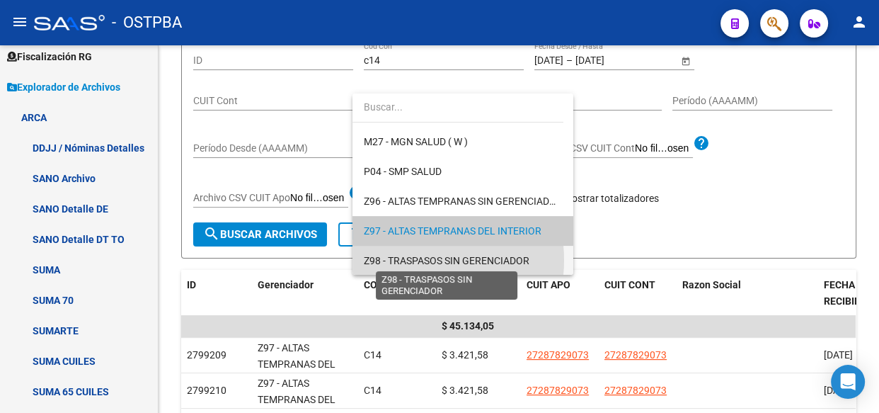
click at [405, 259] on span "Z98 - TRASPASOS SIN GERENCIADOR" at bounding box center [447, 260] width 166 height 11
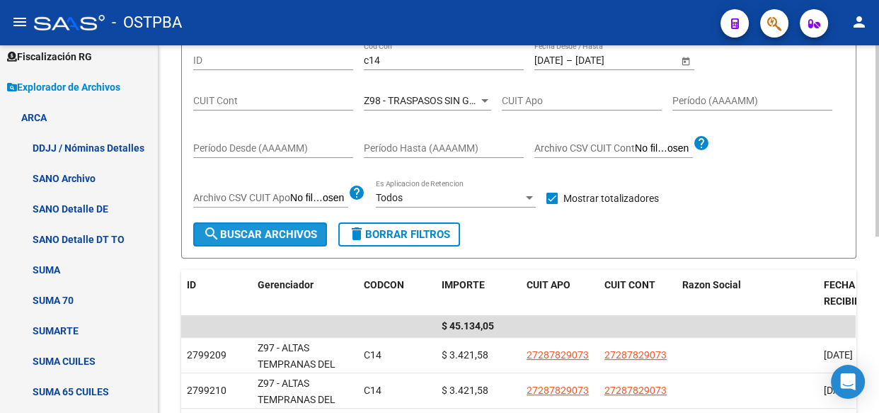
click at [278, 230] on span "search Buscar Archivos" at bounding box center [260, 234] width 114 height 13
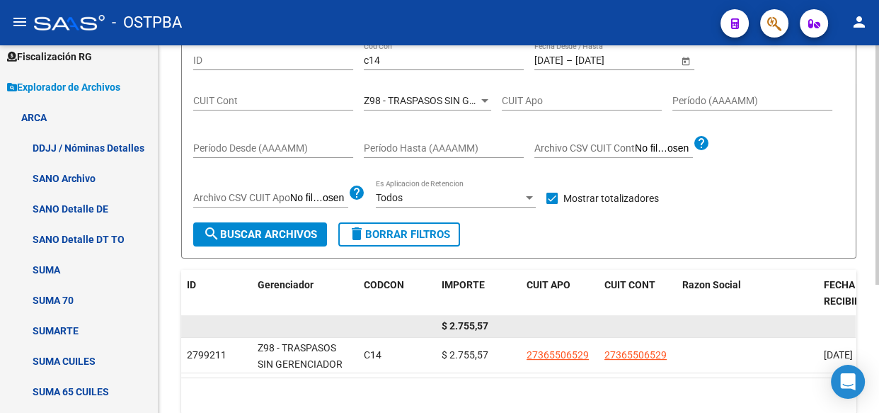
click at [456, 315] on datatable-body-cell "$ 2.755,57" at bounding box center [478, 326] width 85 height 22
click at [469, 326] on span "$ 2.755,57" at bounding box center [465, 325] width 47 height 11
click at [471, 327] on span "$ 2.755,57" at bounding box center [465, 325] width 47 height 11
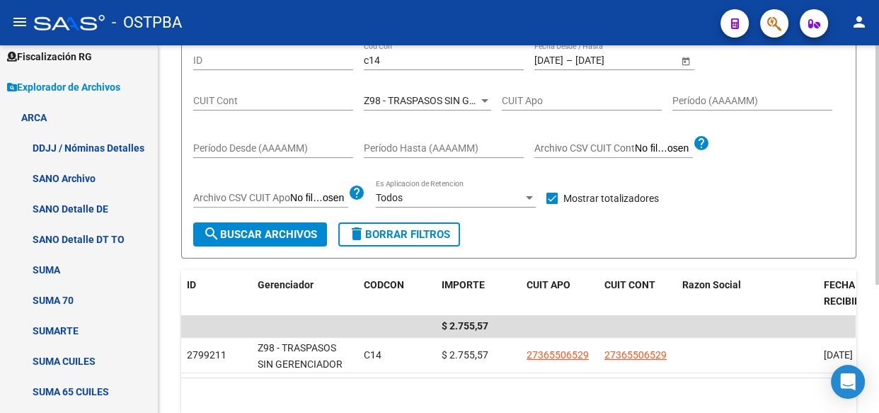
click at [389, 48] on div "c14 Cod Con" at bounding box center [444, 56] width 160 height 28
type input "c"
click at [563, 57] on input "[DATE]" at bounding box center [548, 60] width 29 height 12
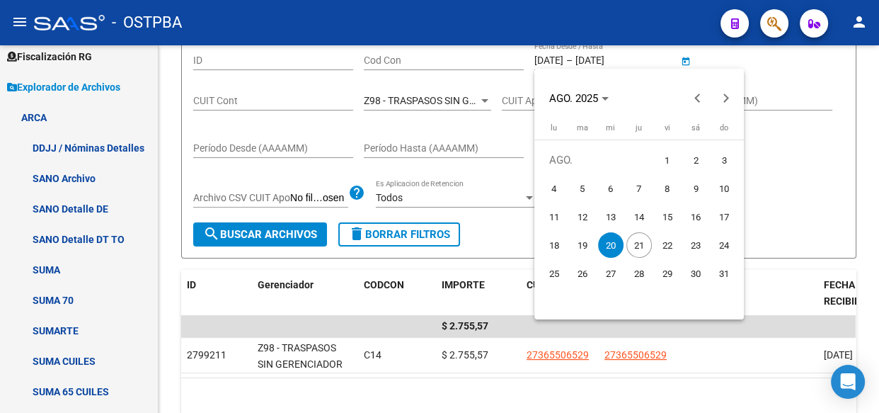
click at [636, 244] on span "21" at bounding box center [638, 244] width 25 height 25
type input "[DATE]"
click at [636, 244] on span "21" at bounding box center [638, 244] width 25 height 25
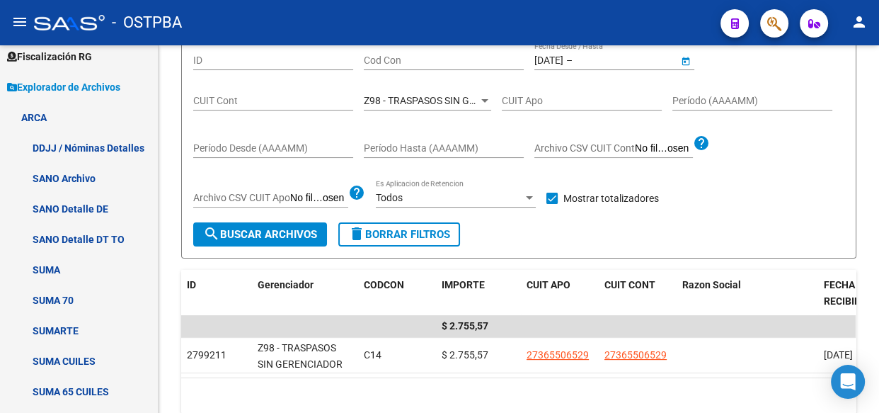
type input "[DATE]"
click at [481, 105] on div "Z98 - TRASPASOS SIN GERENCIADOR Seleccionar Gerenciador" at bounding box center [427, 96] width 127 height 28
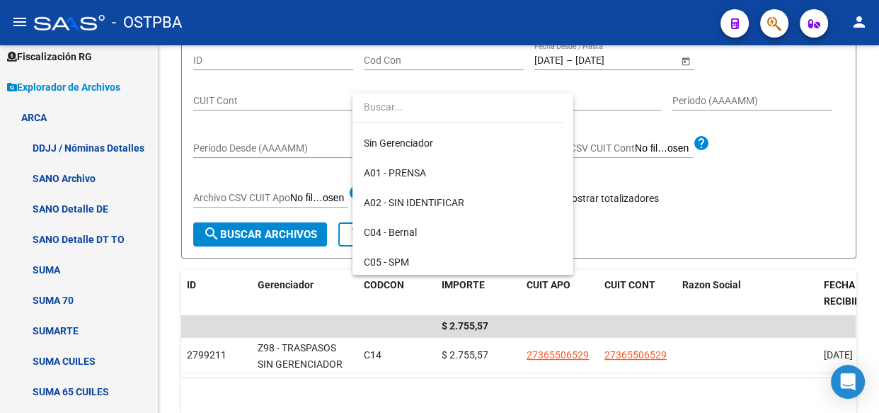
scroll to position [0, 0]
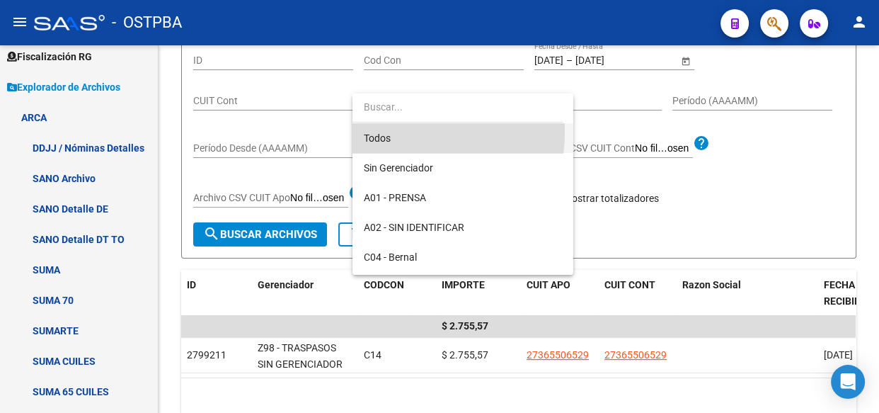
click at [374, 131] on span "Todos" at bounding box center [463, 138] width 198 height 30
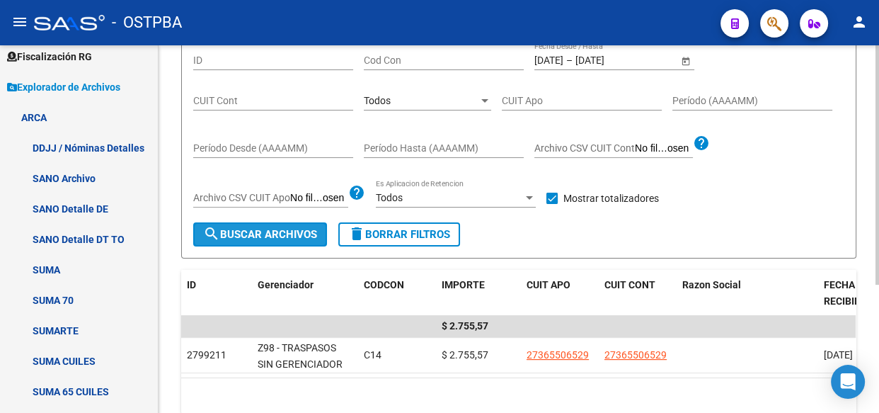
click at [246, 238] on span "search Buscar Archivos" at bounding box center [260, 234] width 114 height 13
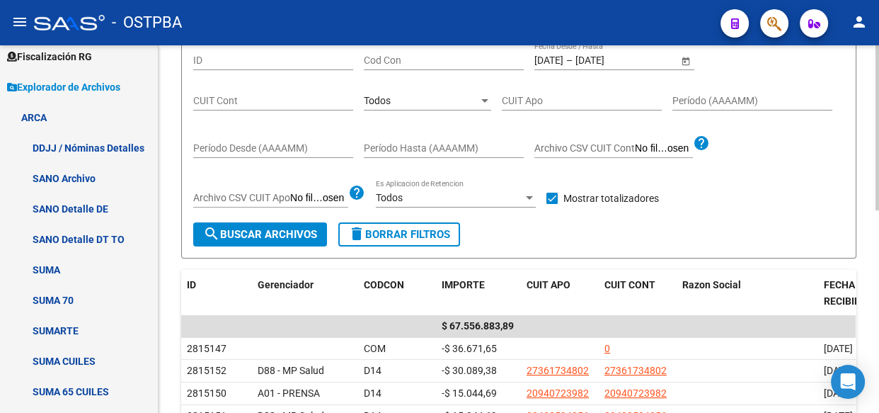
scroll to position [78, 0]
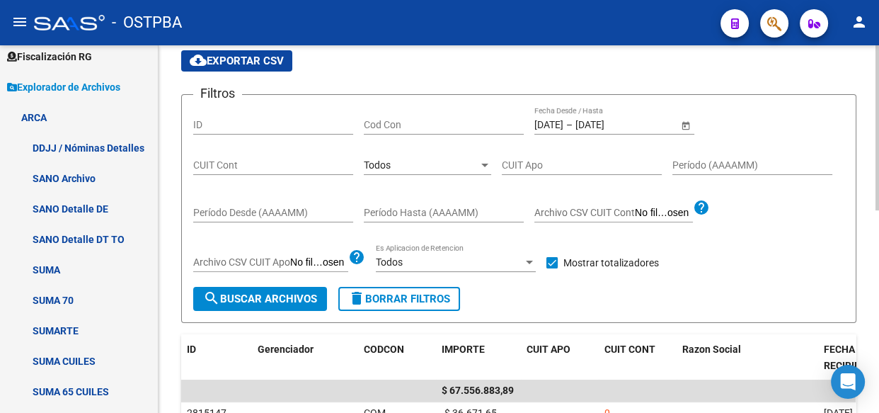
click at [410, 163] on div "Todos" at bounding box center [421, 165] width 115 height 12
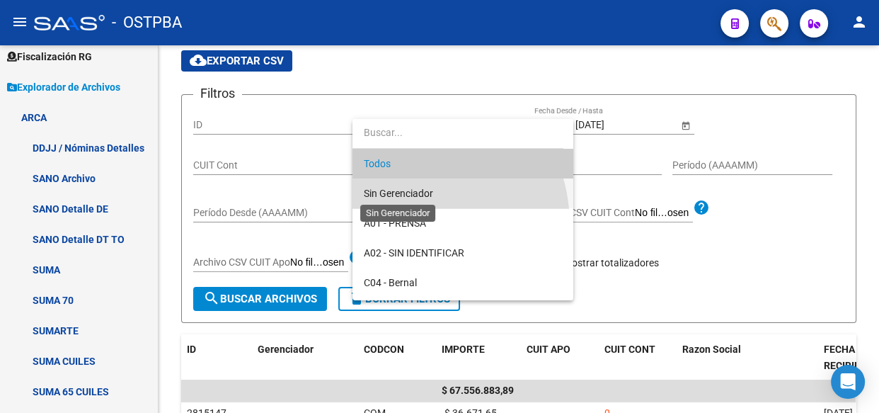
click at [401, 191] on span "Sin Gerenciador" at bounding box center [398, 193] width 69 height 11
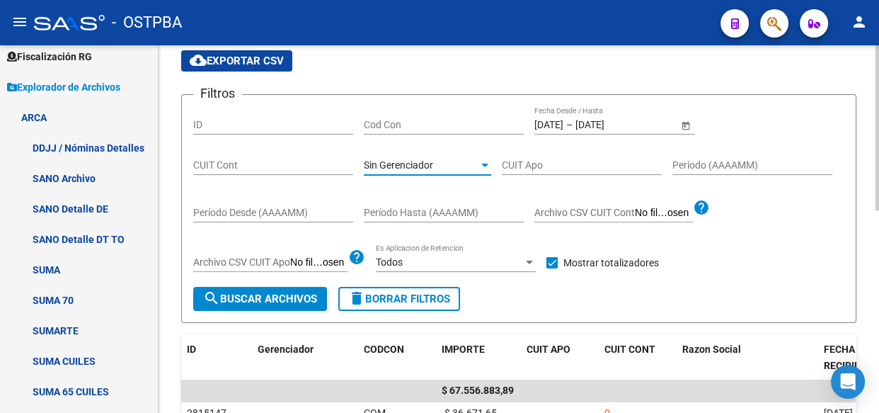
click at [234, 299] on span "search Buscar Archivos" at bounding box center [260, 298] width 114 height 13
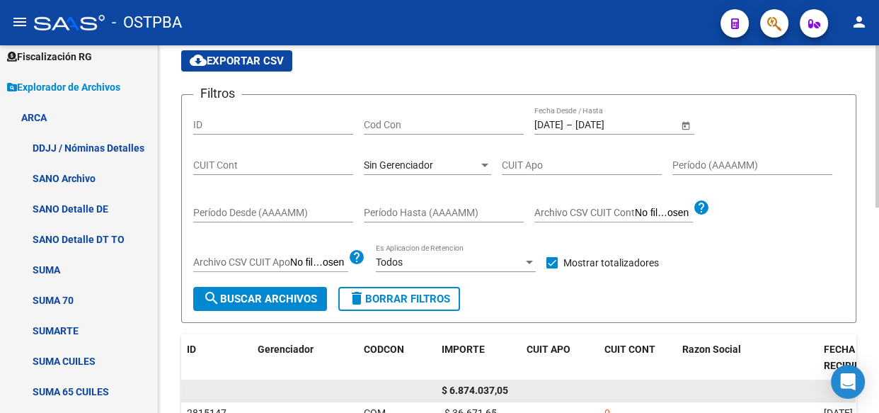
click at [485, 386] on span "$ 6.874.037,05" at bounding box center [475, 389] width 67 height 11
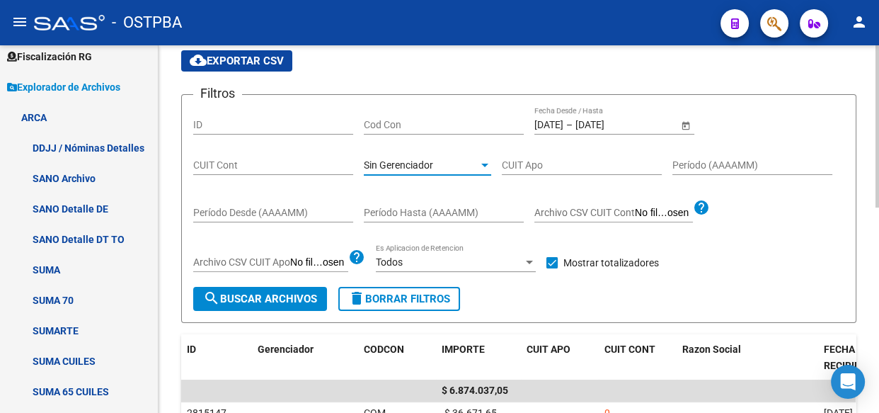
click at [444, 167] on div "Sin Gerenciador" at bounding box center [421, 165] width 115 height 12
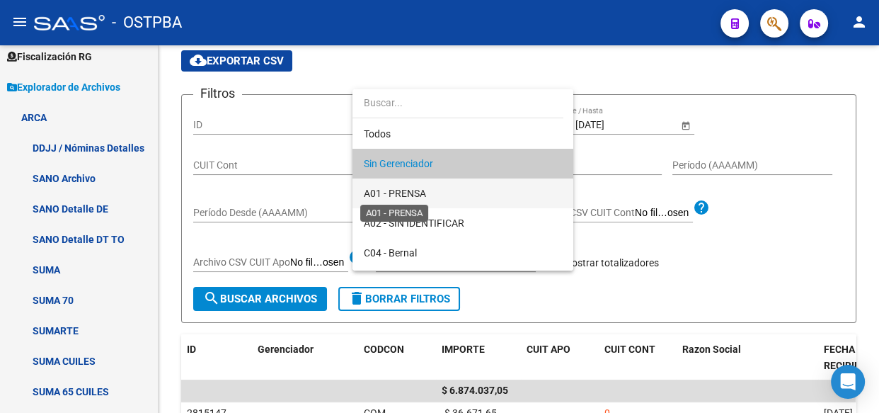
click at [410, 195] on span "A01 - PRENSA" at bounding box center [395, 193] width 62 height 11
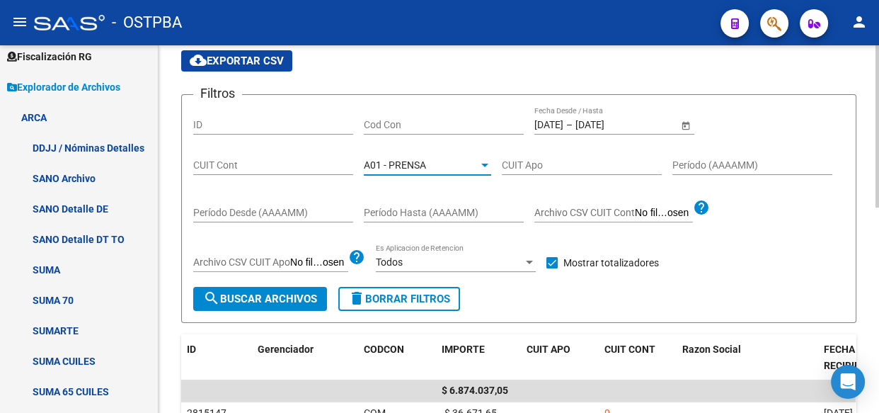
click at [270, 293] on span "search Buscar Archivos" at bounding box center [260, 298] width 114 height 13
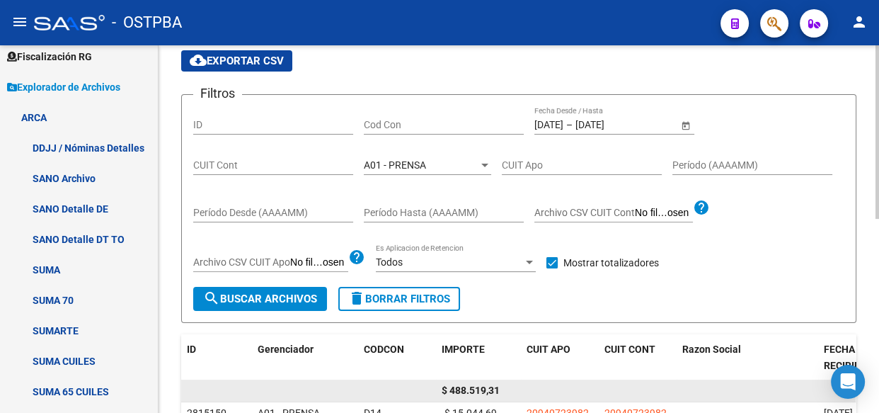
click at [473, 389] on span "$ 488.519,31" at bounding box center [471, 389] width 58 height 11
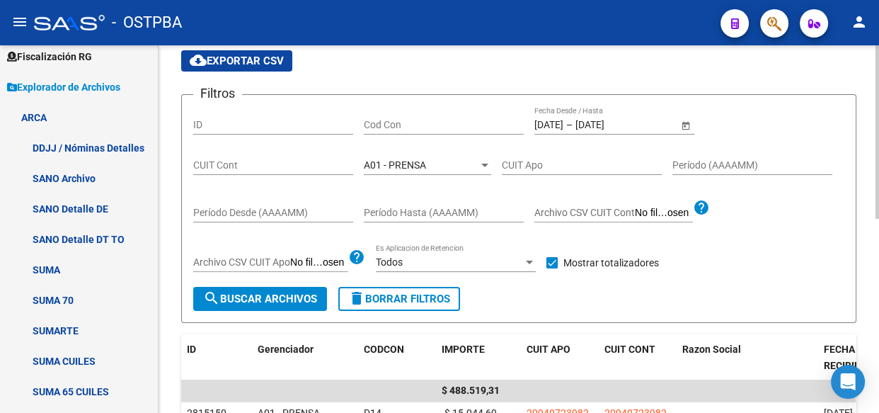
click at [429, 162] on div "A01 - PRENSA" at bounding box center [421, 165] width 115 height 12
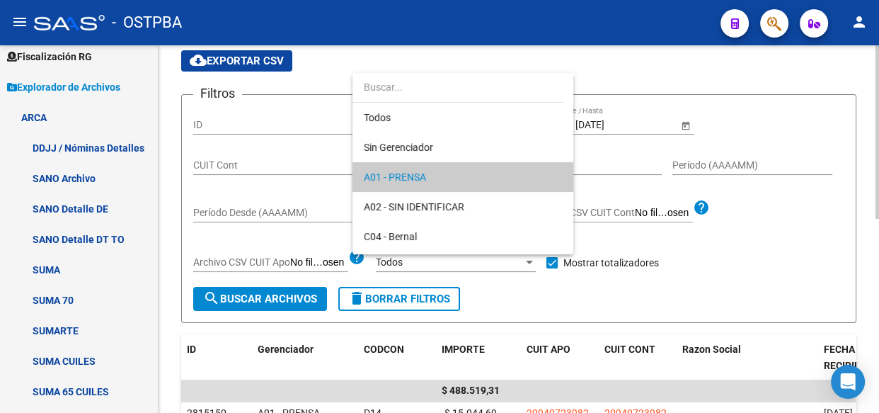
scroll to position [13, 0]
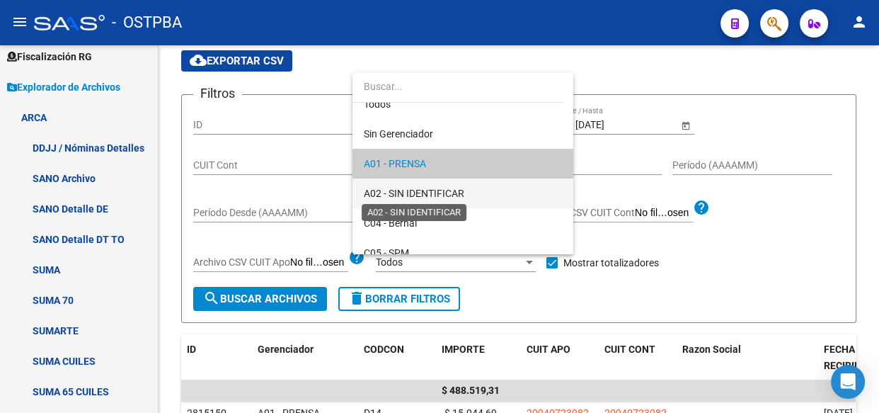
click at [403, 191] on span "A02 - SIN IDENTIFICAR" at bounding box center [414, 193] width 100 height 11
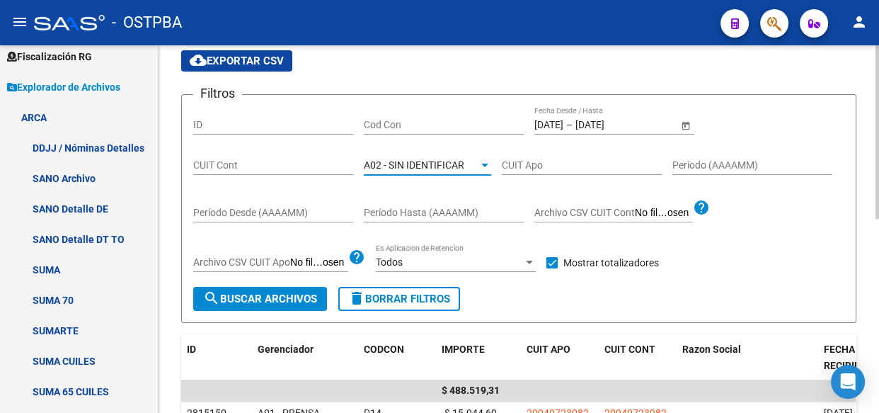
click at [259, 301] on span "search Buscar Archivos" at bounding box center [260, 298] width 114 height 13
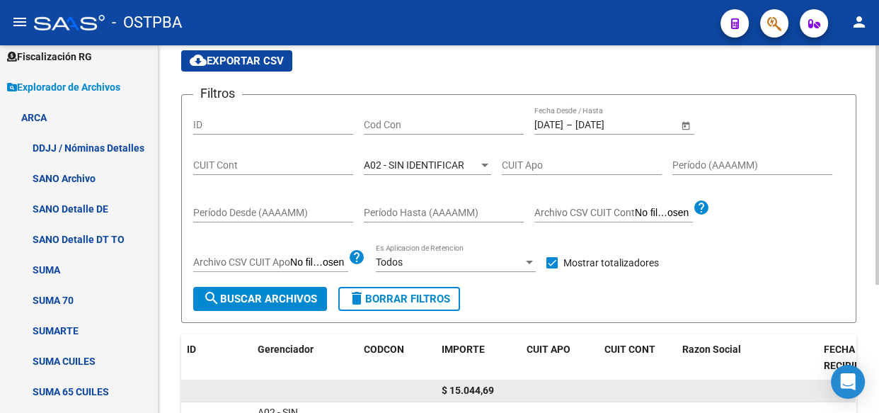
click at [471, 392] on span "$ 15.044,69" at bounding box center [468, 389] width 52 height 11
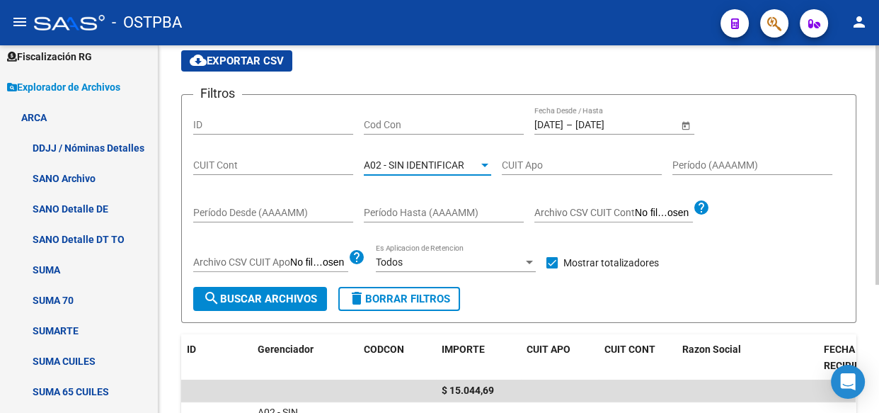
click at [383, 160] on span "A02 - SIN IDENTIFICAR" at bounding box center [414, 164] width 100 height 11
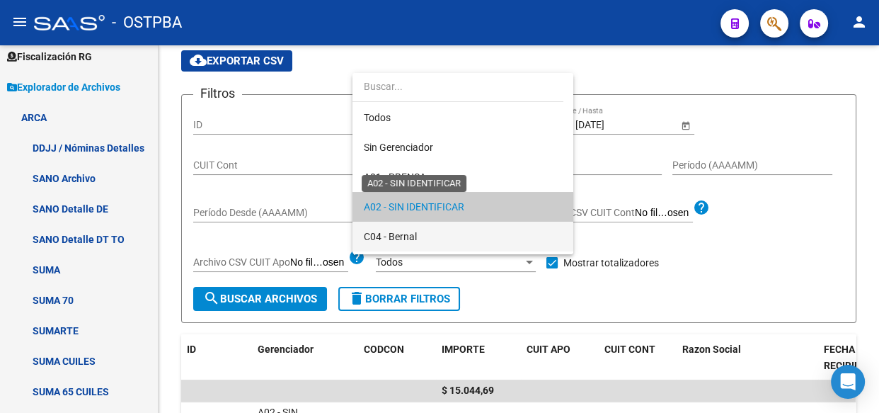
scroll to position [42, 0]
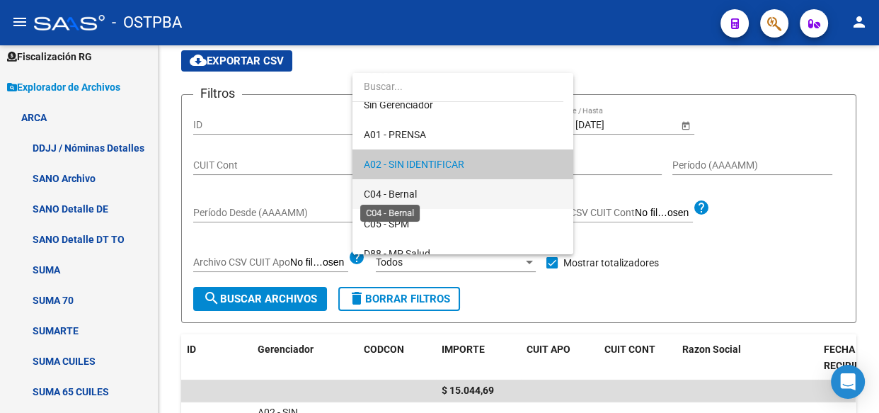
click at [393, 189] on span "C04 - Bernal" at bounding box center [390, 193] width 53 height 11
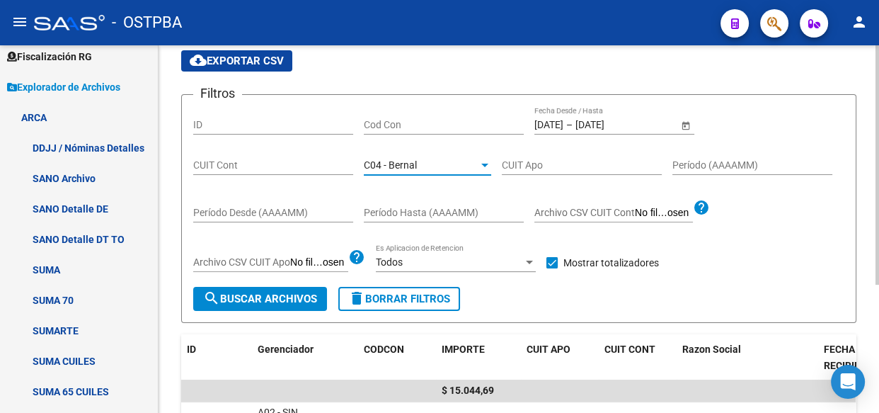
click at [288, 299] on span "search Buscar Archivos" at bounding box center [260, 298] width 114 height 13
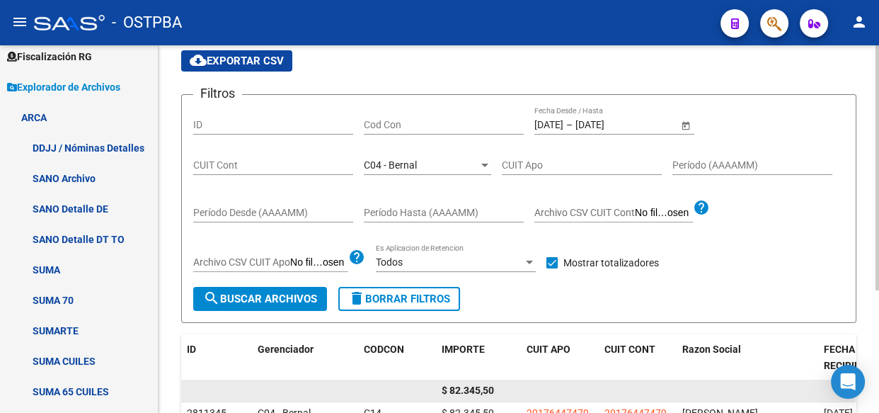
click at [476, 390] on span "$ 82.345,50" at bounding box center [468, 389] width 52 height 11
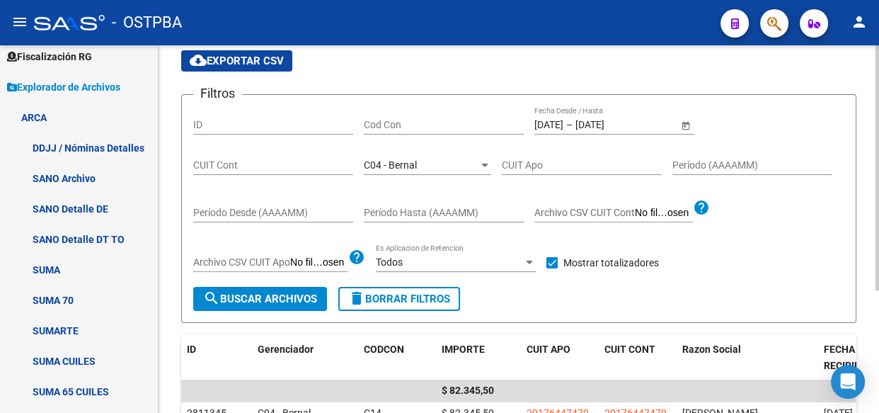
click at [401, 154] on div "C04 - Bernal Seleccionar Gerenciador" at bounding box center [427, 160] width 127 height 28
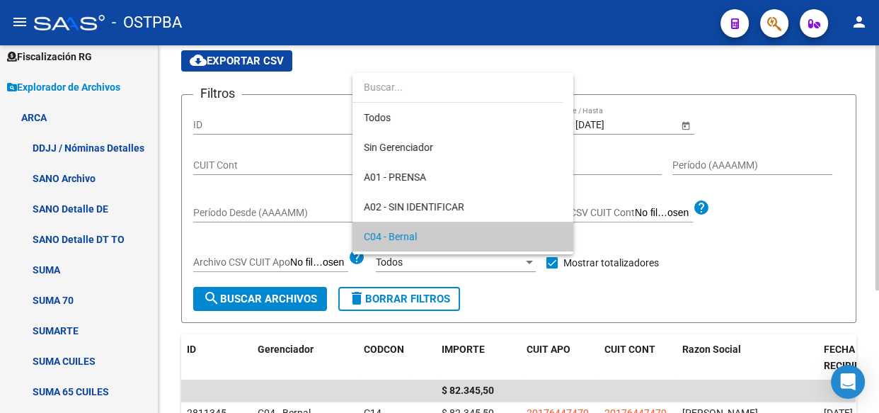
scroll to position [72, 0]
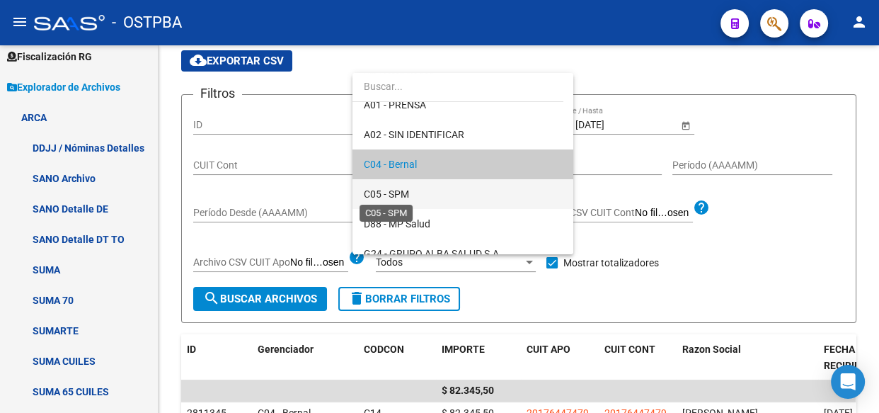
click at [403, 188] on span "C05 - SPM" at bounding box center [386, 193] width 45 height 11
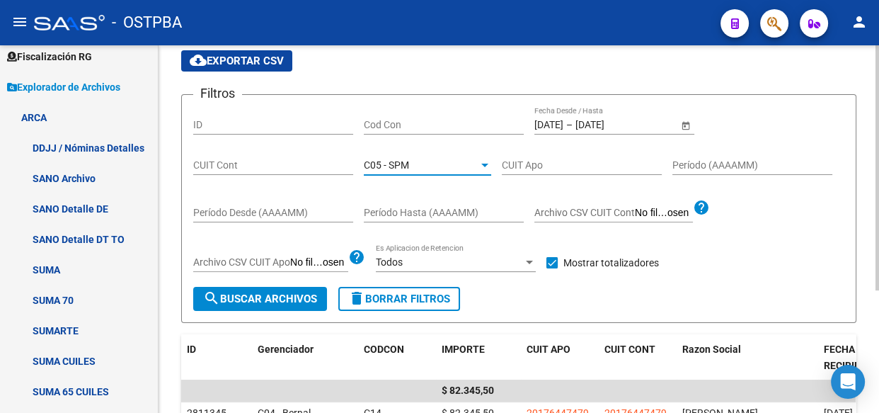
click at [280, 292] on span "search Buscar Archivos" at bounding box center [260, 298] width 114 height 13
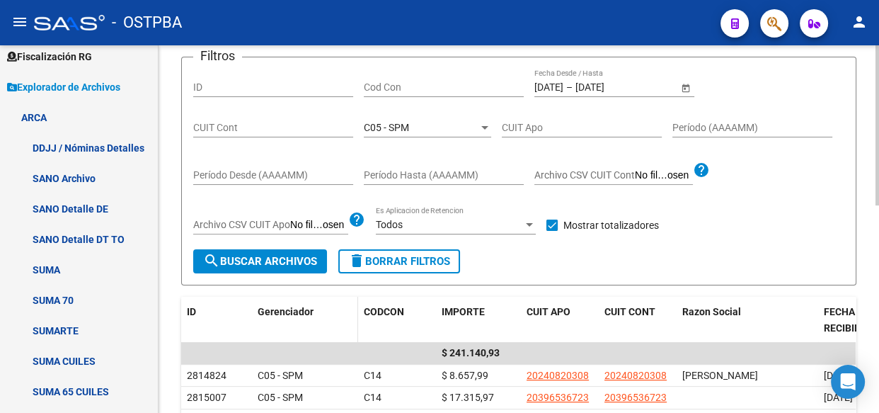
scroll to position [142, 0]
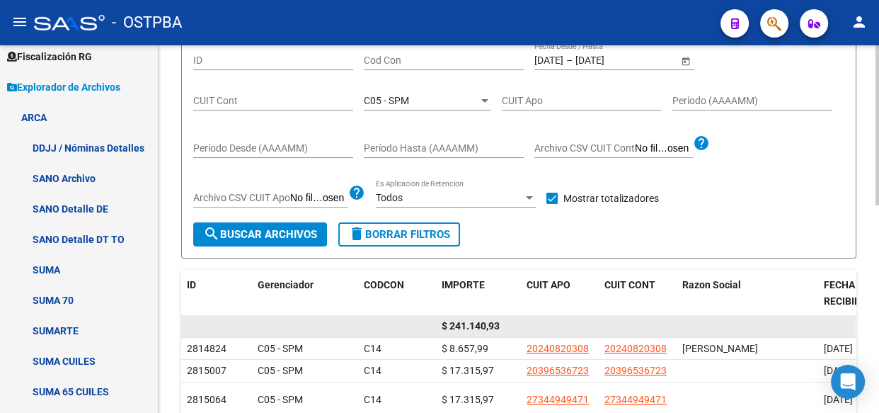
click at [469, 323] on span "$ 241.140,93" at bounding box center [471, 325] width 58 height 11
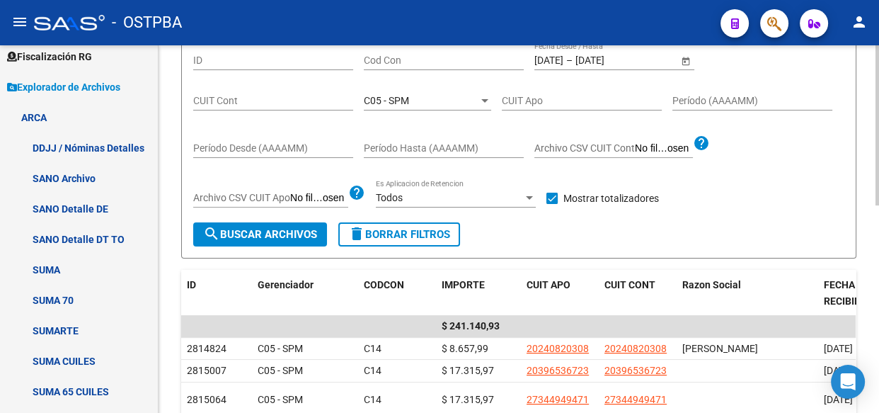
click at [396, 88] on div "C05 - SPM Seleccionar Gerenciador" at bounding box center [427, 96] width 127 height 28
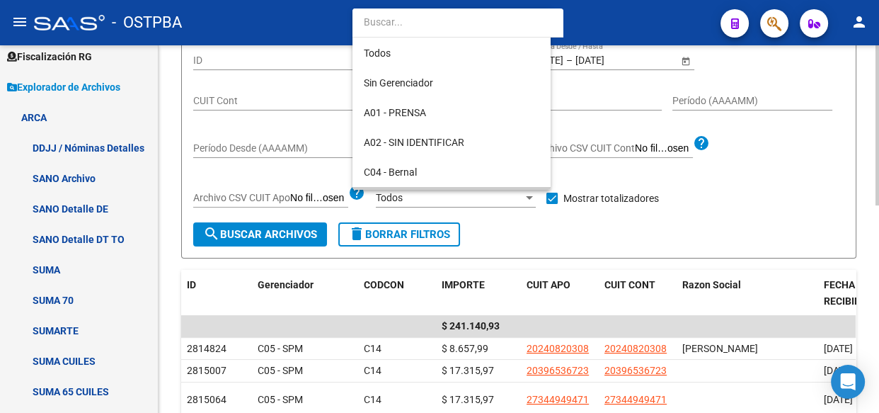
scroll to position [103, 0]
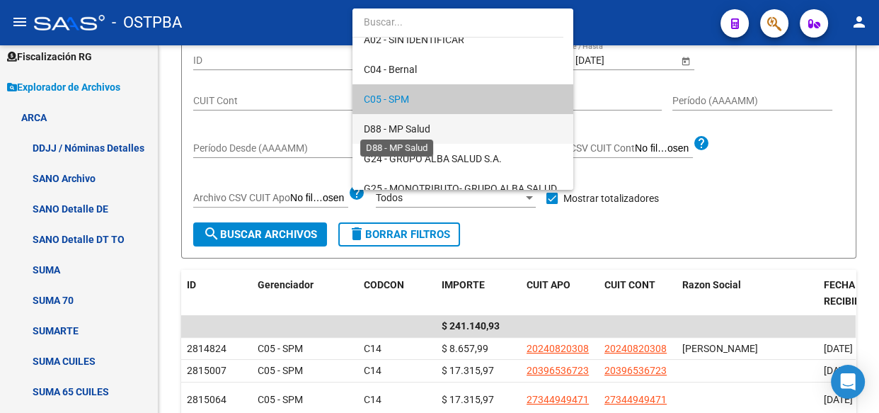
click at [396, 127] on span "D88 - MP Salud" at bounding box center [397, 128] width 67 height 11
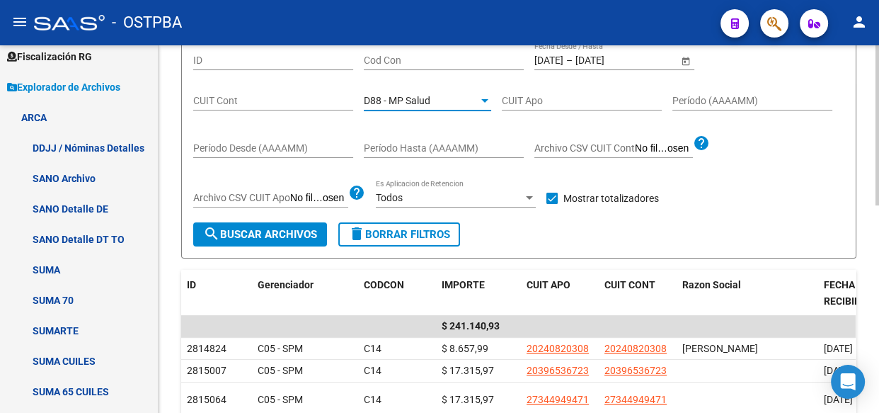
click at [283, 230] on span "search Buscar Archivos" at bounding box center [260, 234] width 114 height 13
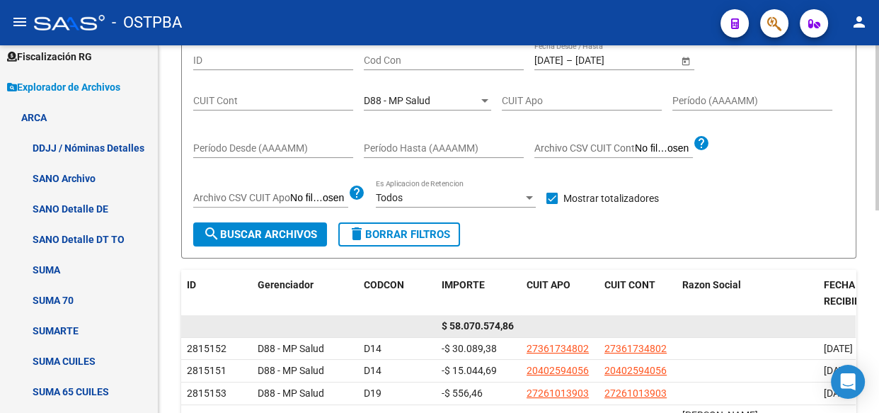
click at [481, 320] on span "$ 58.070.574,86" at bounding box center [478, 325] width 72 height 11
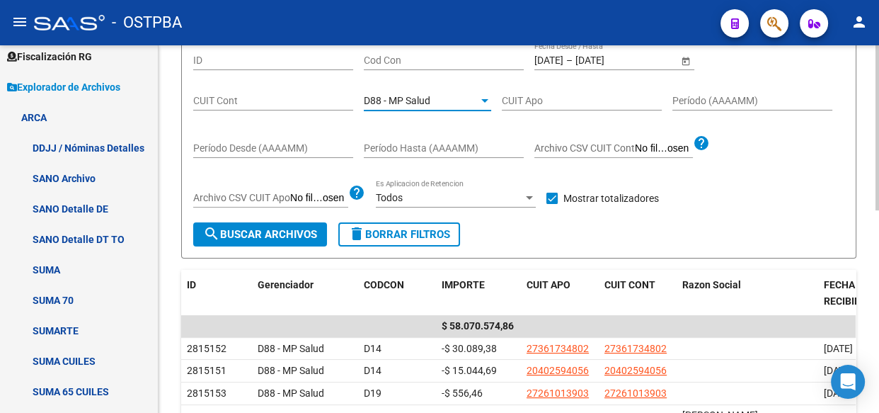
click at [406, 95] on span "D88 - MP Salud" at bounding box center [397, 100] width 67 height 11
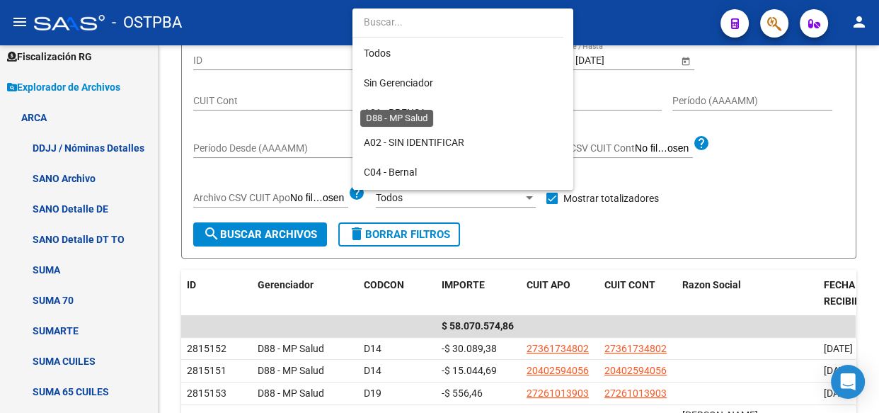
scroll to position [132, 0]
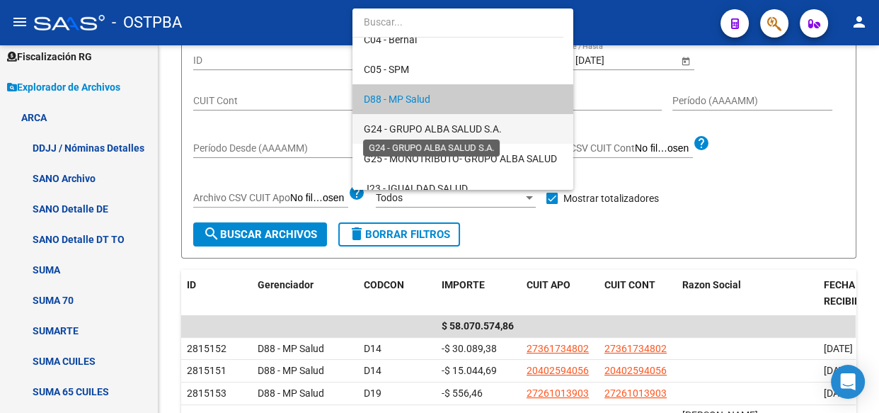
click at [393, 125] on span "G24 - GRUPO ALBA SALUD S.A." at bounding box center [433, 128] width 138 height 11
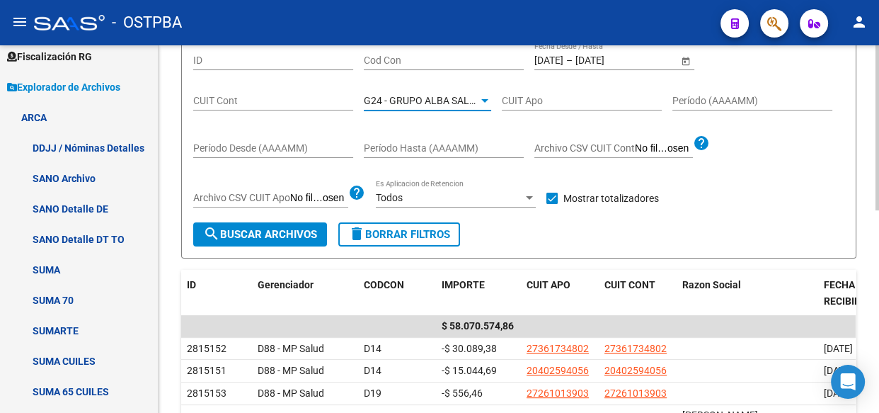
click at [283, 235] on span "search Buscar Archivos" at bounding box center [260, 234] width 114 height 13
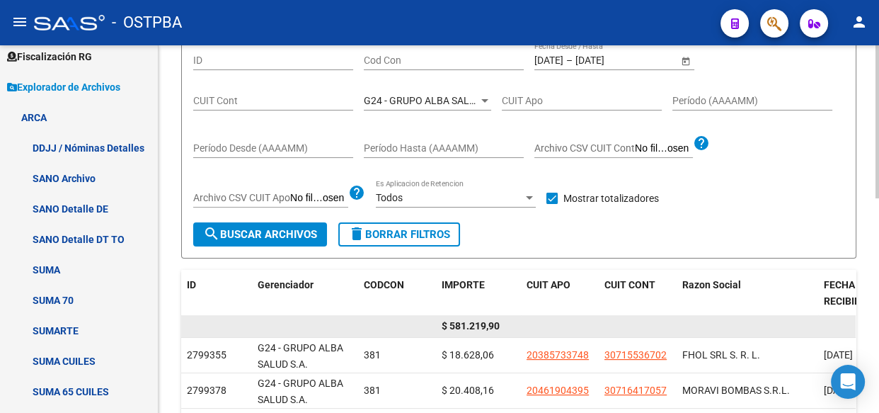
click at [478, 329] on span "$ 581.219,90" at bounding box center [471, 325] width 58 height 11
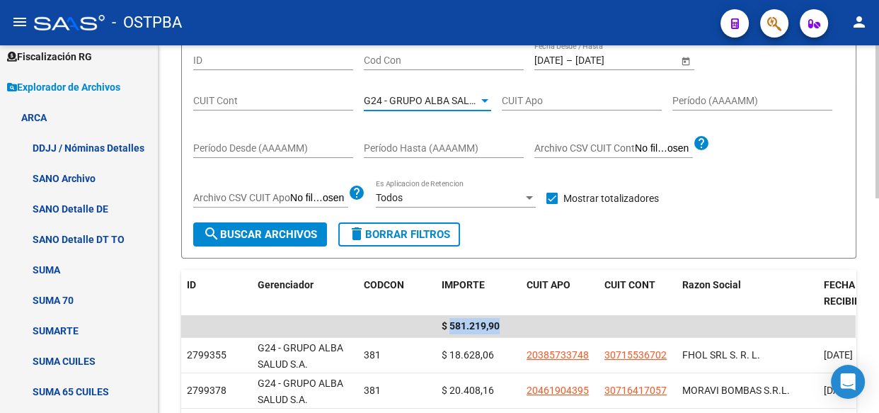
click at [409, 99] on span "G24 - GRUPO ALBA SALUD S.A." at bounding box center [433, 100] width 138 height 11
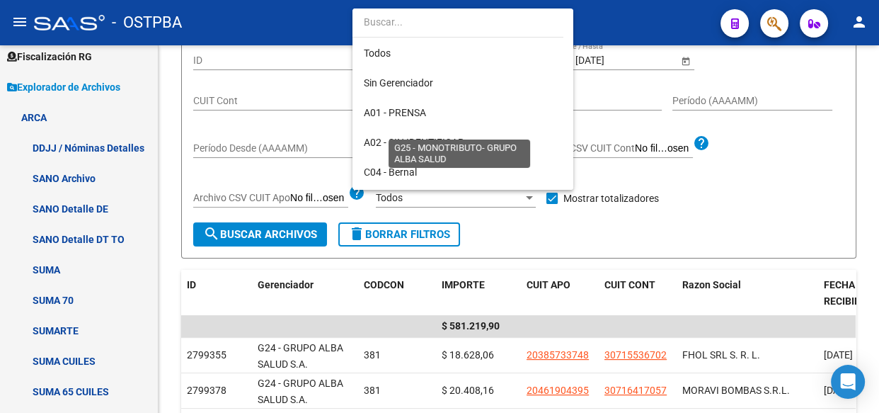
scroll to position [162, 0]
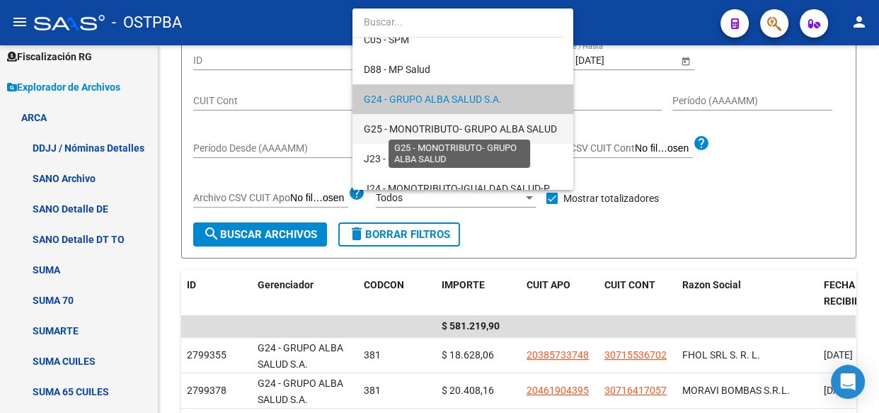
click at [403, 130] on span "G25 - MONOTRIBUTO- GRUPO ALBA SALUD" at bounding box center [460, 128] width 193 height 11
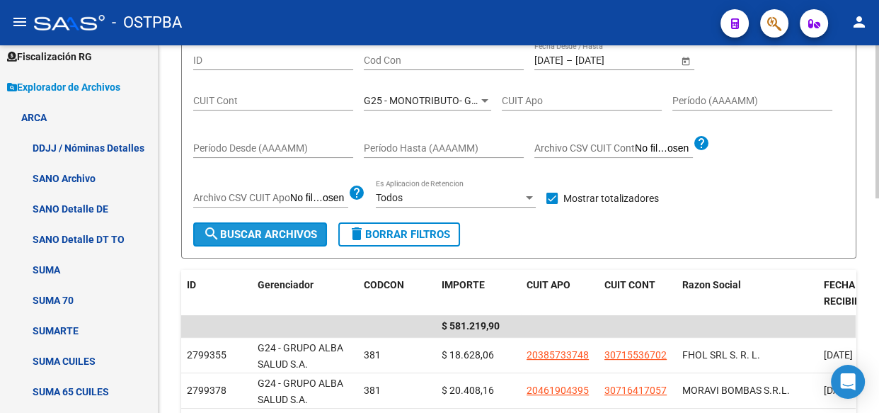
click at [289, 234] on span "search Buscar Archivos" at bounding box center [260, 234] width 114 height 13
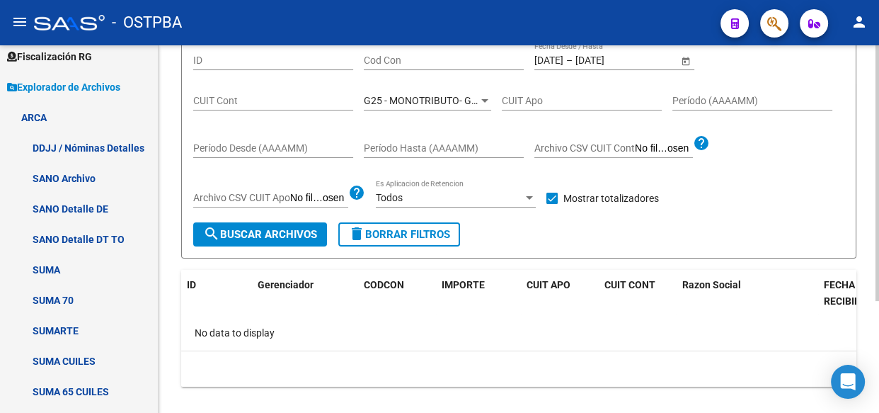
click at [432, 98] on span "G25 - MONOTRIBUTO- GRUPO ALBA SALUD" at bounding box center [460, 100] width 193 height 11
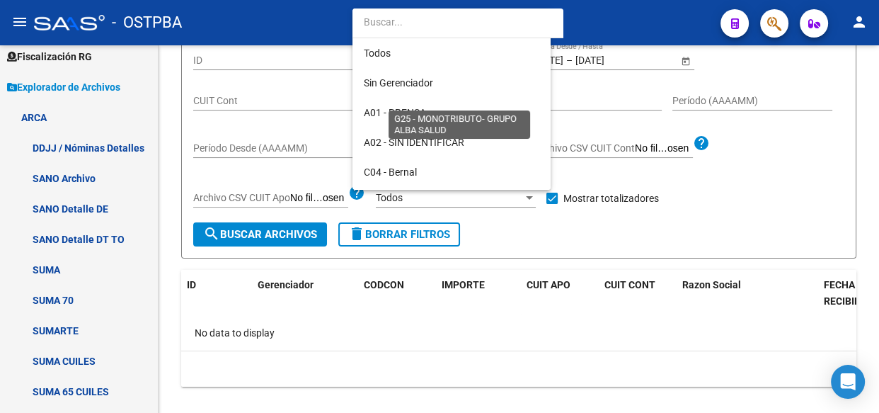
scroll to position [191, 0]
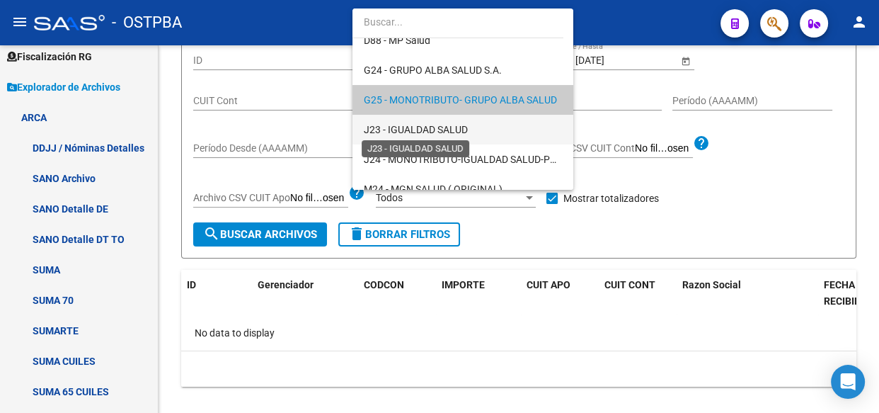
click at [432, 130] on span "J23 - IGUALDAD SALUD" at bounding box center [416, 129] width 104 height 11
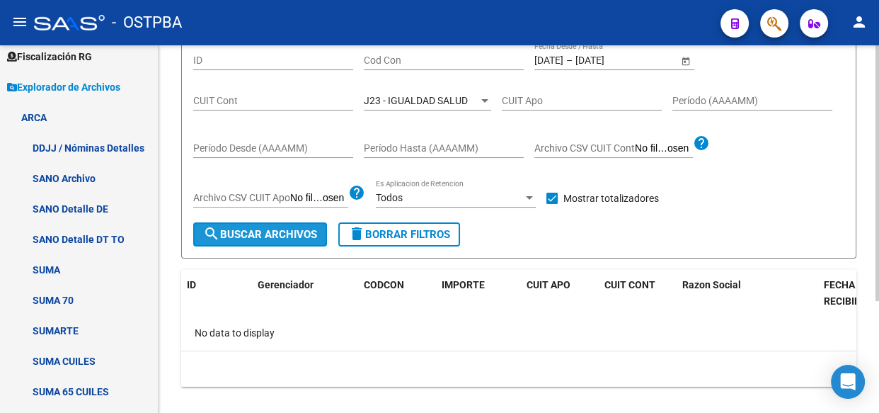
click at [290, 234] on span "search Buscar Archivos" at bounding box center [260, 234] width 114 height 13
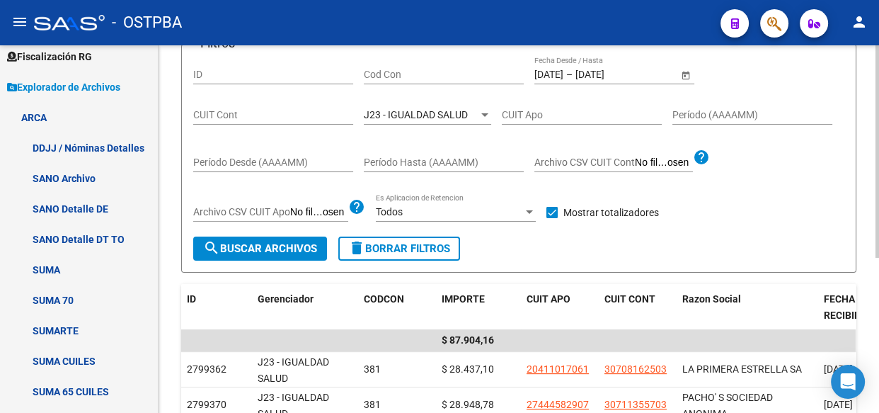
scroll to position [142, 0]
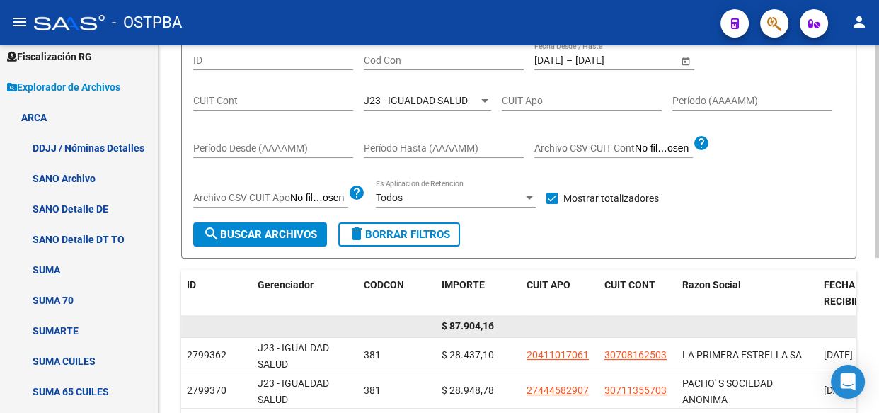
click at [462, 323] on span "$ 87.904,16" at bounding box center [468, 325] width 52 height 11
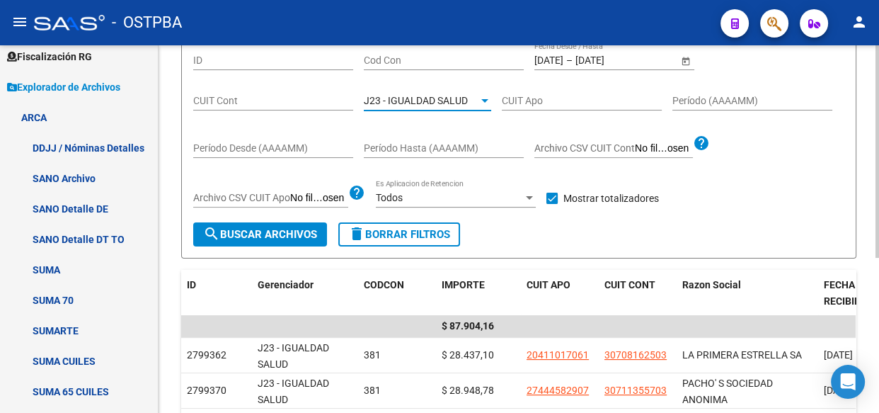
click at [405, 103] on span "J23 - IGUALDAD SALUD" at bounding box center [416, 100] width 104 height 11
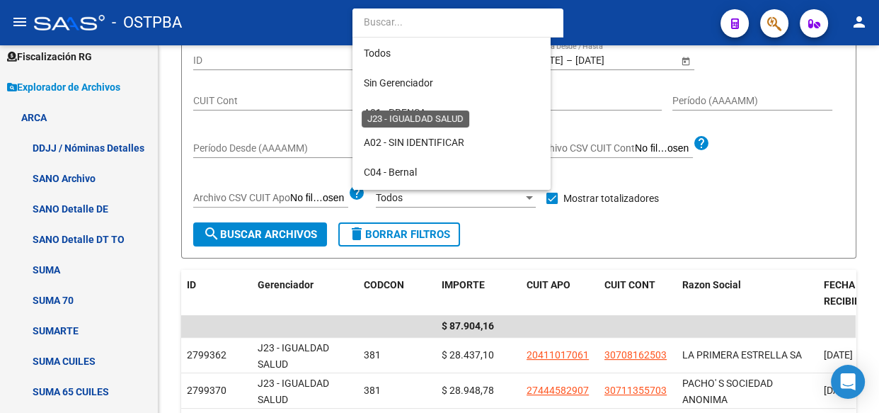
scroll to position [221, 0]
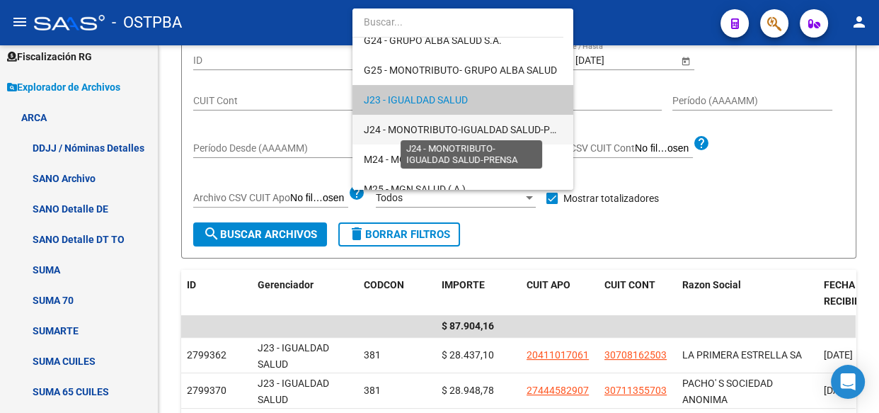
click at [403, 131] on span "J24 - MONOTRIBUTO-IGUALDAD SALUD-PRENSA" at bounding box center [472, 129] width 217 height 11
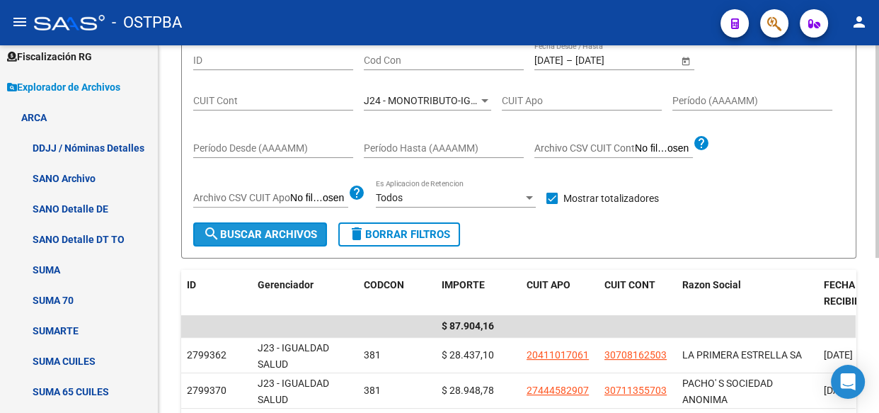
click at [308, 231] on span "search Buscar Archivos" at bounding box center [260, 234] width 114 height 13
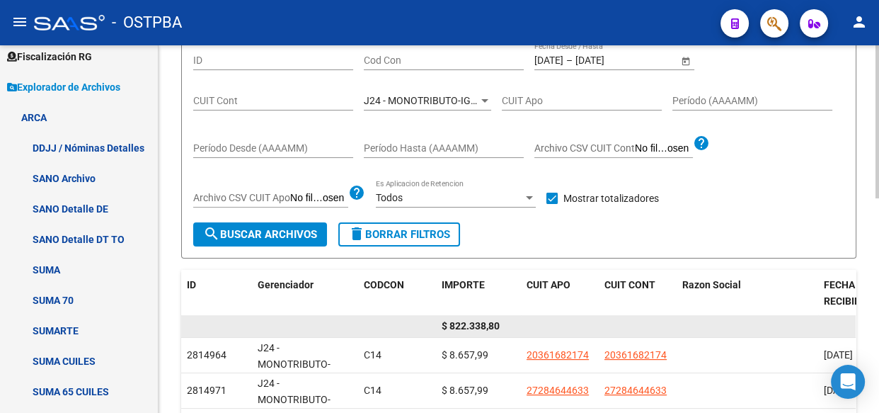
click at [478, 323] on span "$ 822.338,80" at bounding box center [471, 325] width 58 height 11
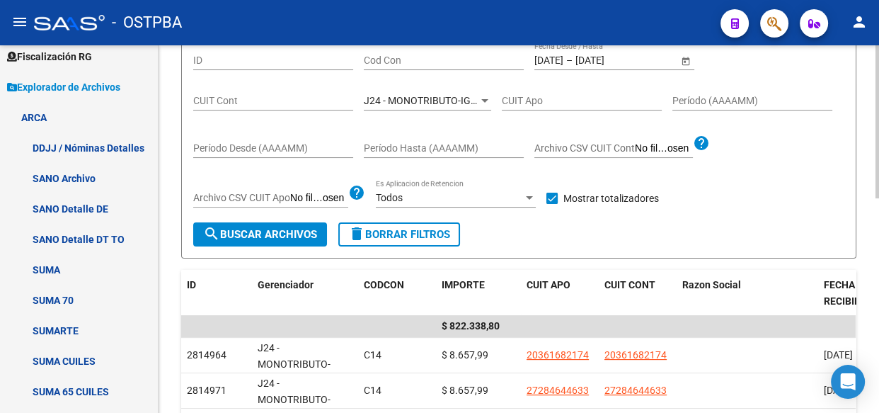
click at [447, 97] on span "J24 - MONOTRIBUTO-IGUALDAD SALUD-PRENSA" at bounding box center [472, 100] width 217 height 11
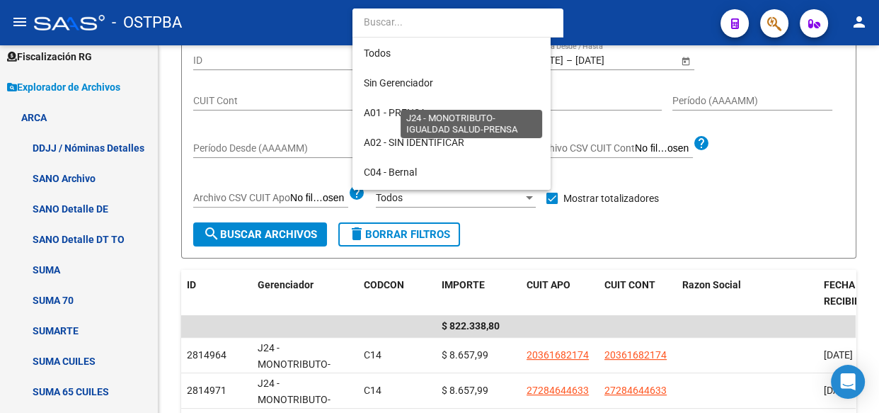
scroll to position [251, 0]
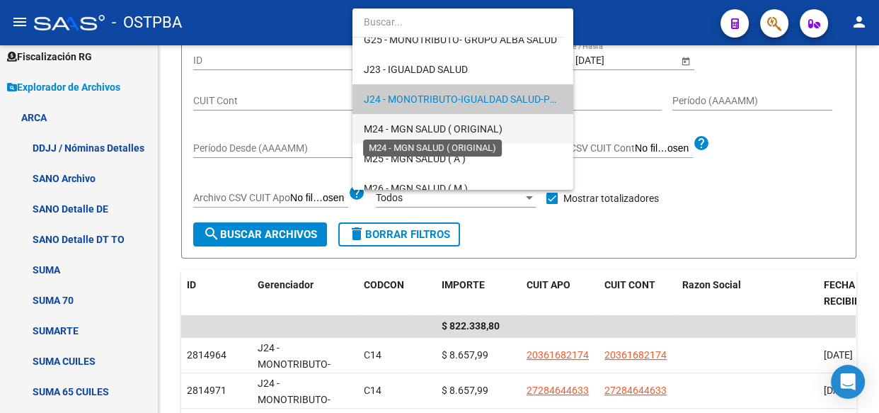
click at [425, 130] on span "M24 - MGN SALUD ( ORIGINAL)" at bounding box center [433, 128] width 139 height 11
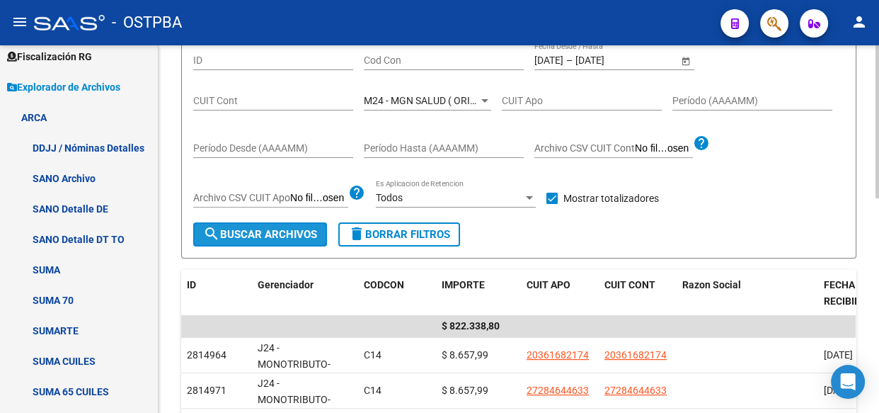
click at [298, 229] on span "search Buscar Archivos" at bounding box center [260, 234] width 114 height 13
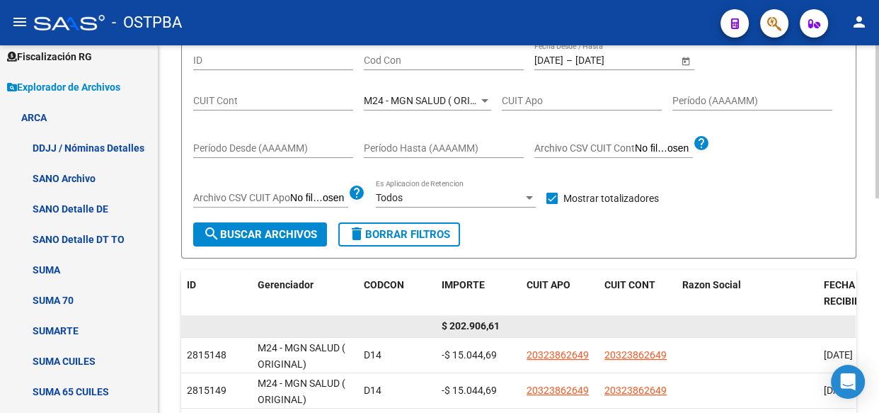
click at [475, 327] on span "$ 202.906,61" at bounding box center [471, 325] width 58 height 11
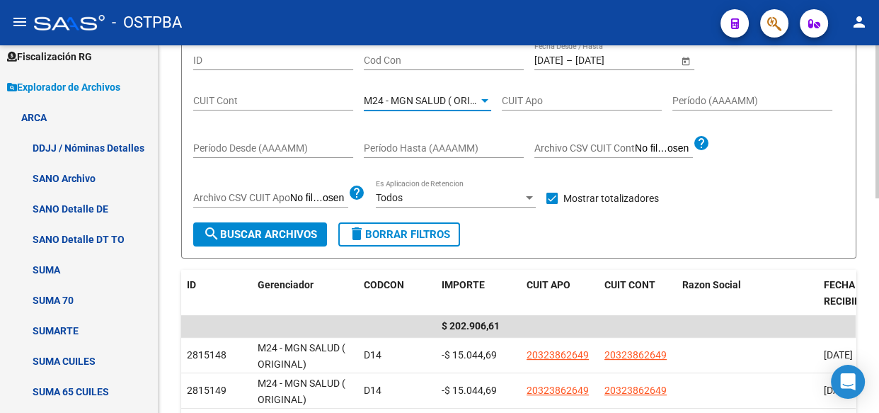
click at [427, 99] on span "M24 - MGN SALUD ( ORIGINAL)" at bounding box center [433, 100] width 139 height 11
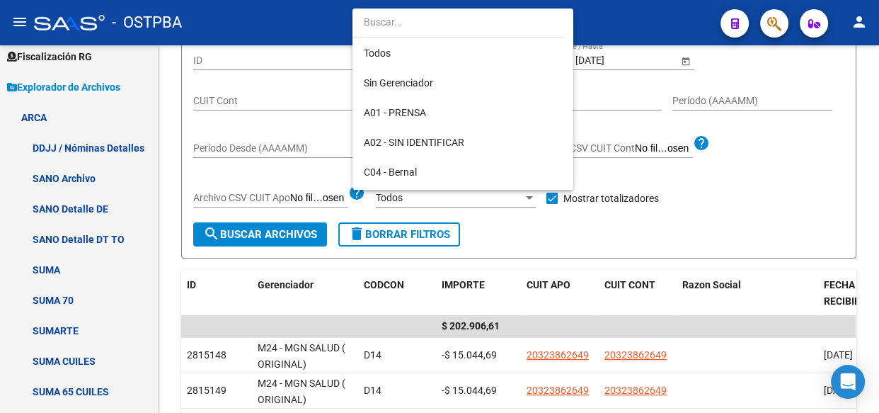
scroll to position [281, 0]
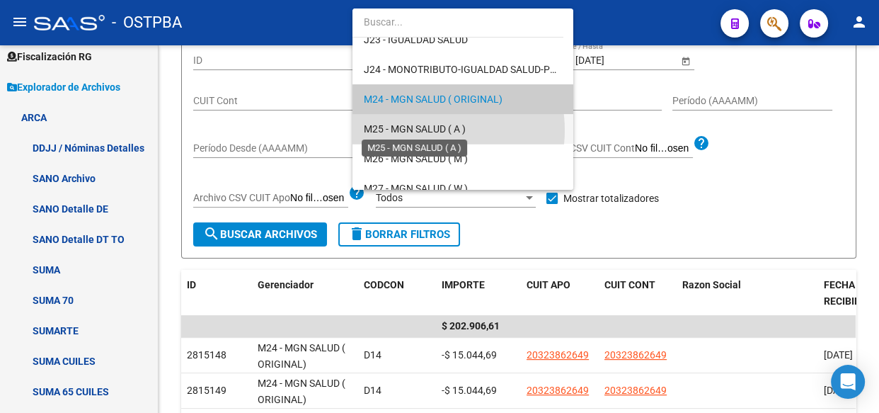
click at [427, 131] on span "M25 - MGN SALUD ( A )" at bounding box center [415, 128] width 102 height 11
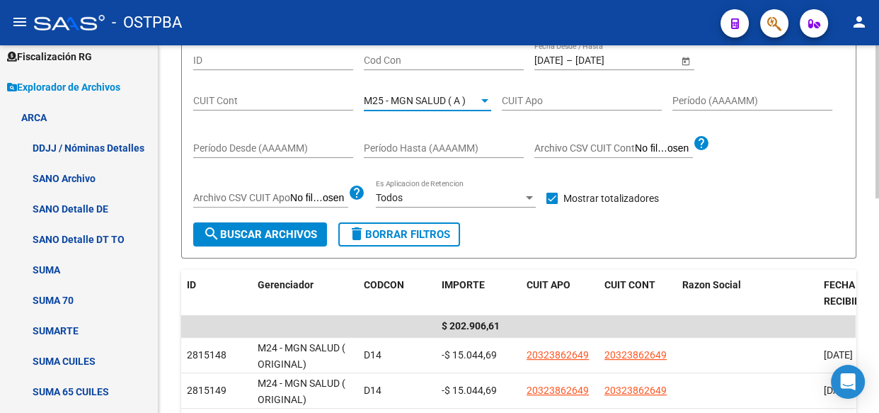
click at [248, 239] on button "search Buscar Archivos" at bounding box center [260, 234] width 134 height 24
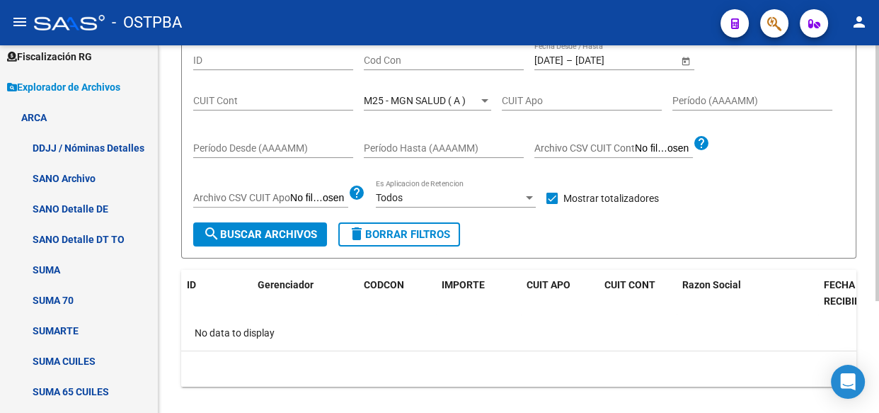
click at [401, 97] on span "M25 - MGN SALUD ( A )" at bounding box center [415, 100] width 102 height 11
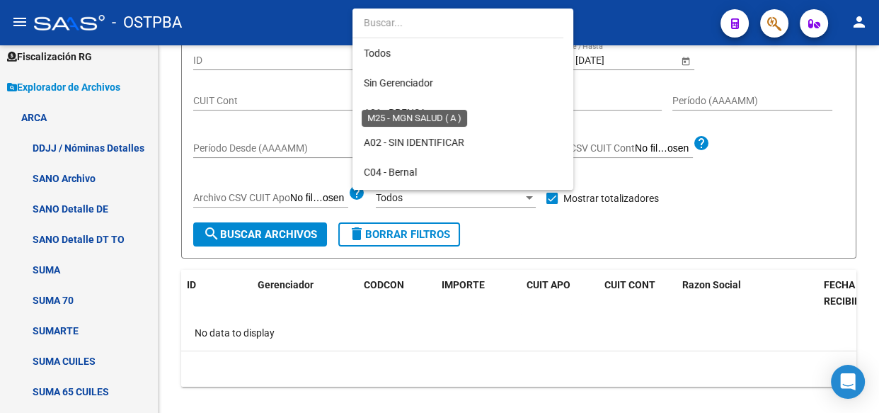
scroll to position [311, 0]
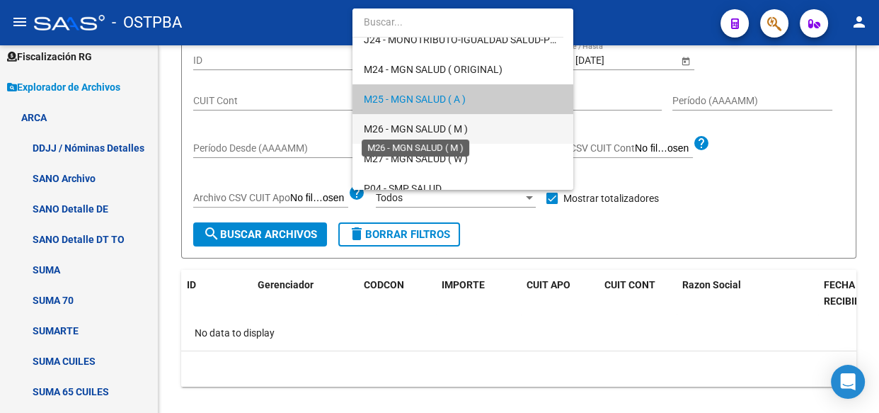
click at [398, 130] on span "M26 - MGN SALUD ( M )" at bounding box center [416, 128] width 104 height 11
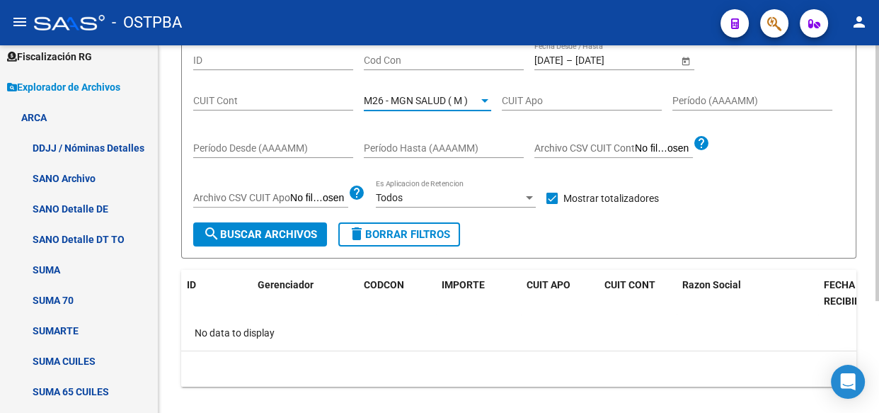
click at [294, 231] on span "search Buscar Archivos" at bounding box center [260, 234] width 114 height 13
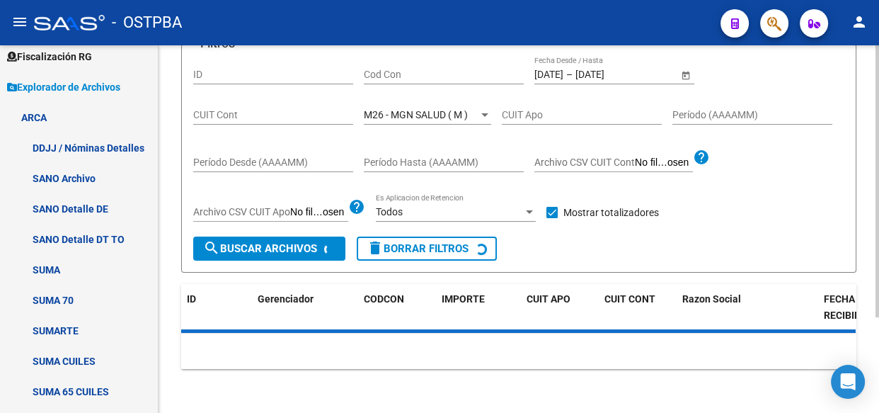
scroll to position [142, 0]
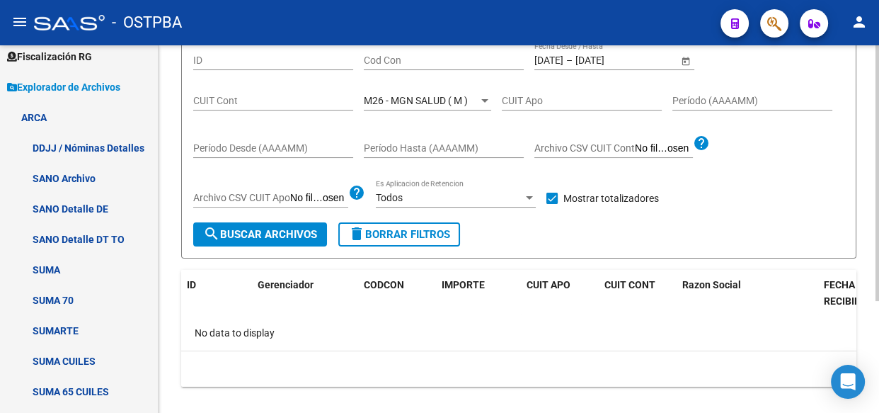
click at [410, 97] on span "M26 - MGN SALUD ( M )" at bounding box center [416, 100] width 104 height 11
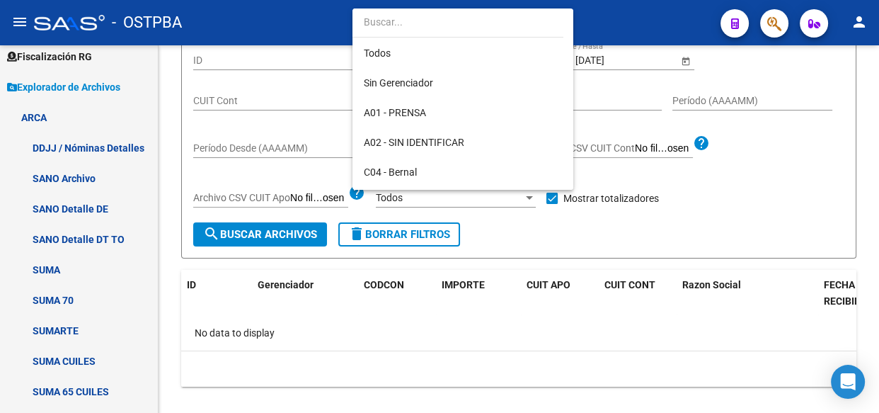
scroll to position [340, 0]
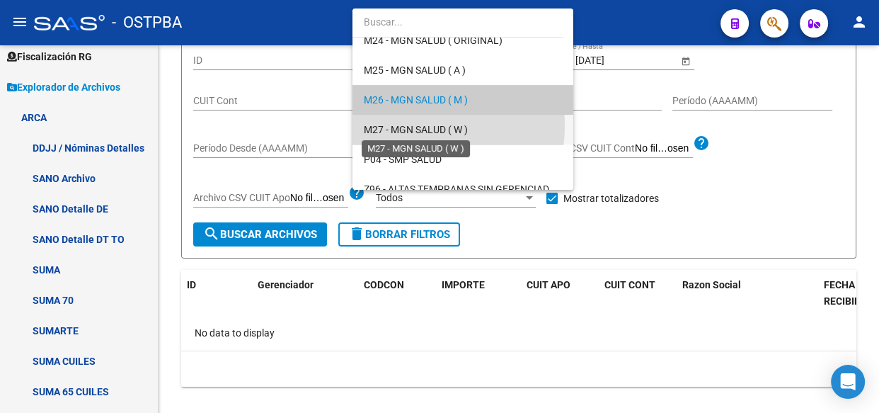
click at [414, 125] on span "M27 - MGN SALUD ( W )" at bounding box center [416, 129] width 104 height 11
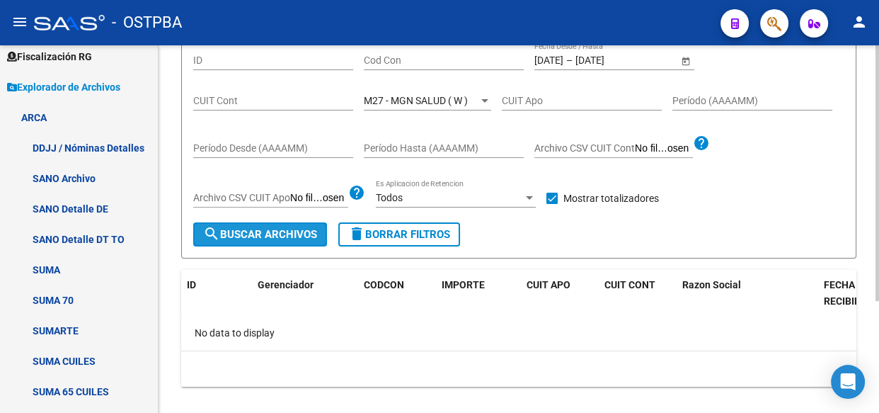
click at [281, 234] on span "search Buscar Archivos" at bounding box center [260, 234] width 114 height 13
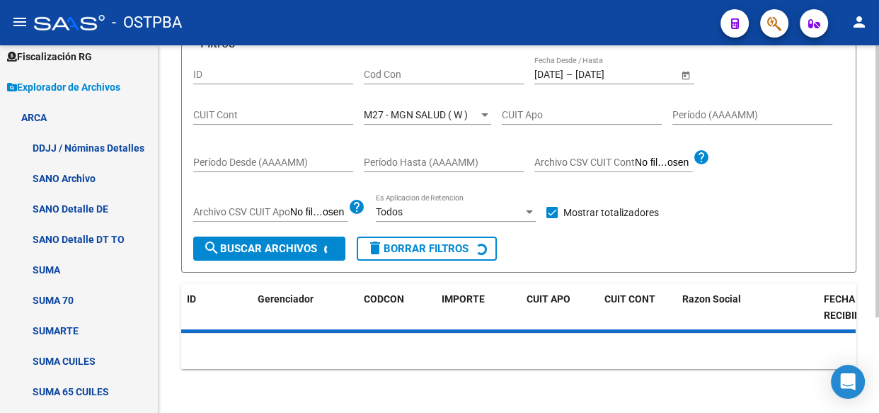
scroll to position [142, 0]
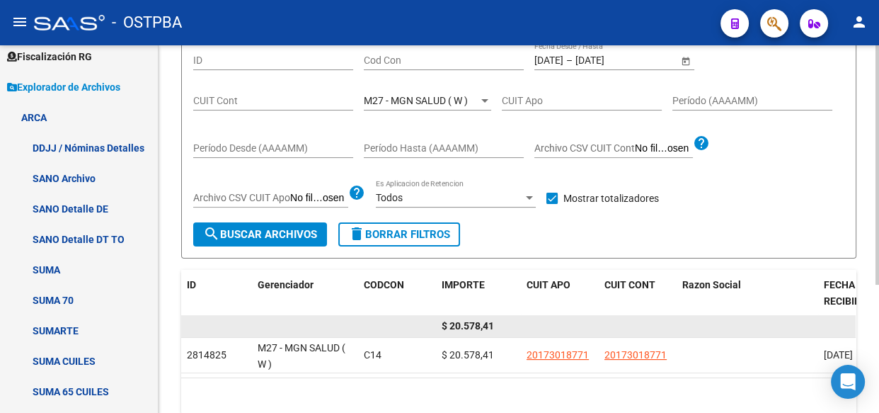
click at [481, 325] on span "$ 20.578,41" at bounding box center [468, 325] width 52 height 11
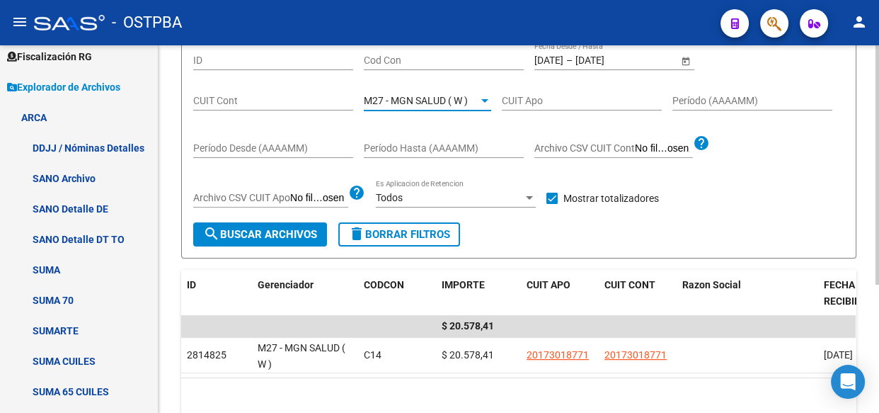
click at [420, 100] on span "M27 - MGN SALUD ( W )" at bounding box center [416, 100] width 104 height 11
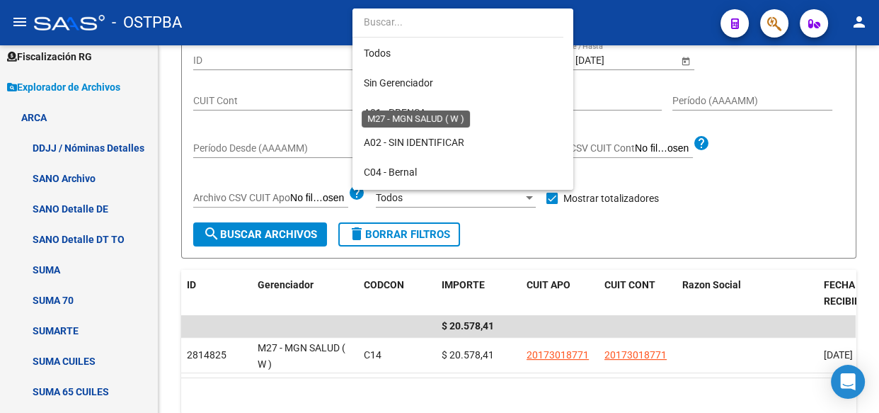
scroll to position [369, 0]
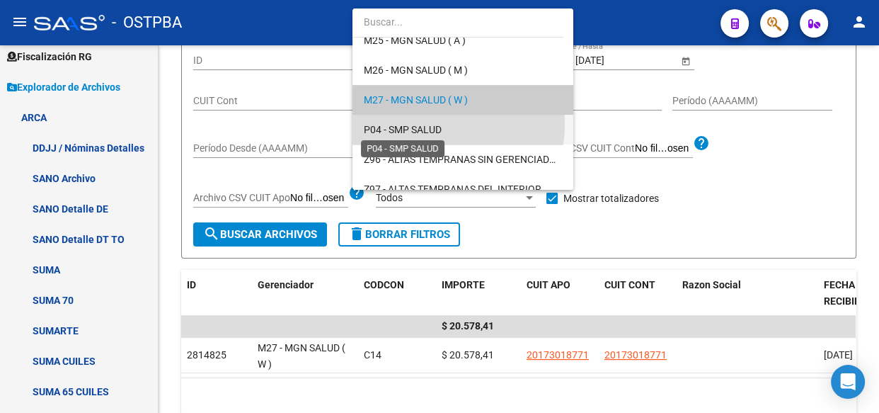
click at [412, 124] on span "P04 - SMP SALUD" at bounding box center [403, 129] width 78 height 11
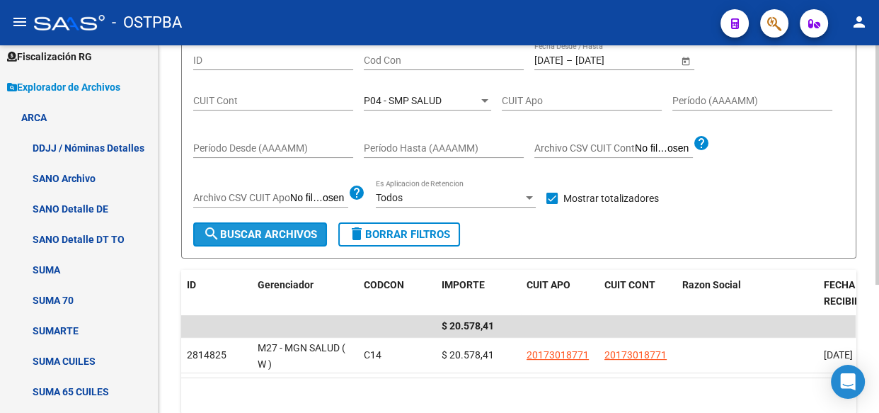
click at [277, 232] on span "search Buscar Archivos" at bounding box center [260, 234] width 114 height 13
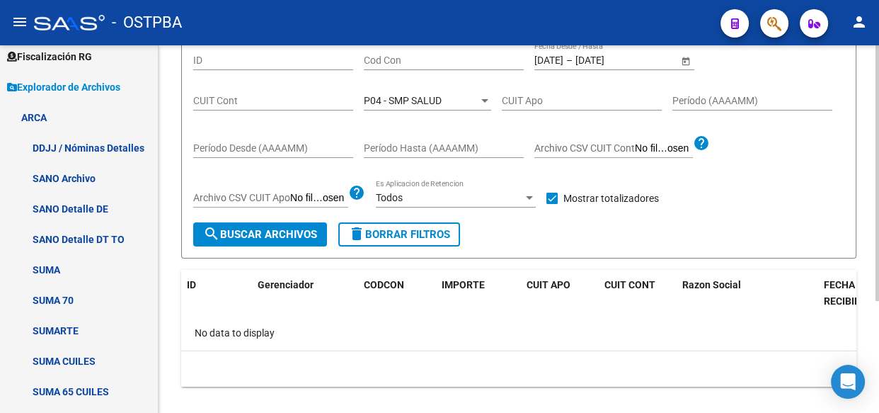
click at [407, 92] on div "P04 - SMP SALUD Seleccionar Gerenciador" at bounding box center [427, 96] width 127 height 28
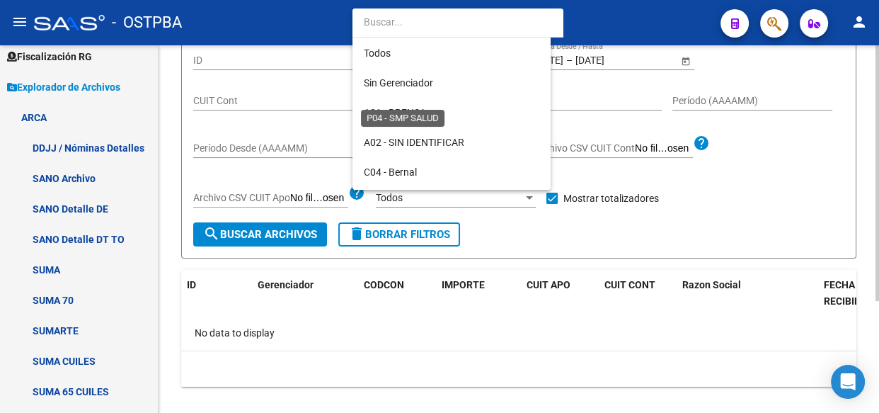
scroll to position [400, 0]
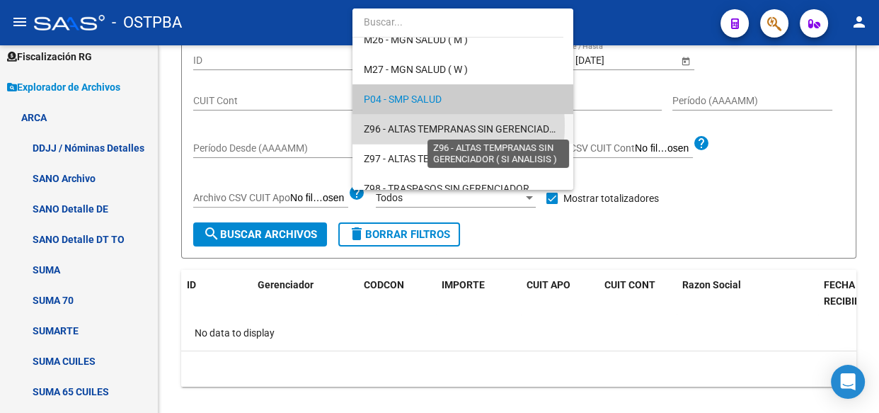
click at [416, 126] on span "Z96 - ALTAS TEMPRANAS SIN GERENCIADOR ( SI ANALISIS )" at bounding box center [496, 128] width 265 height 11
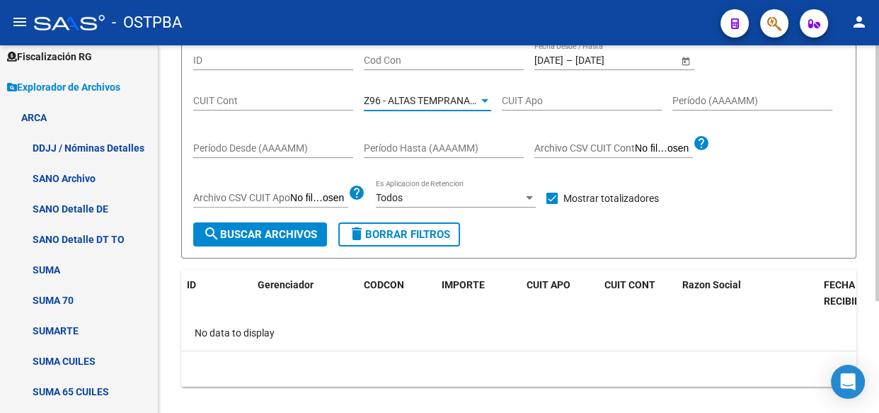
click at [276, 234] on span "search Buscar Archivos" at bounding box center [260, 234] width 114 height 13
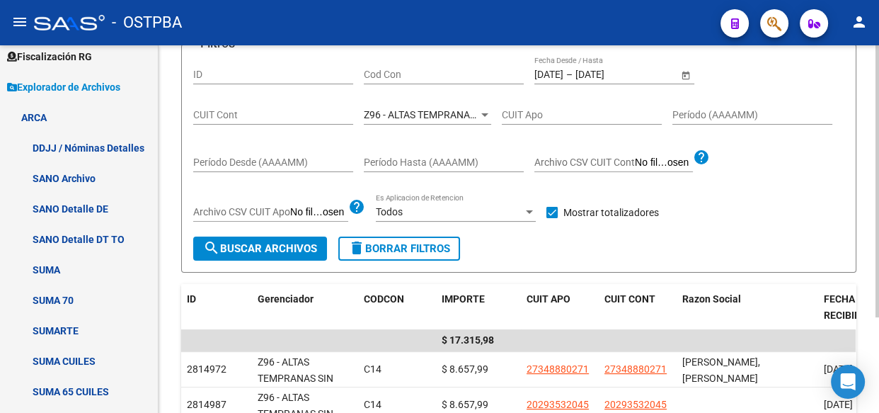
scroll to position [142, 0]
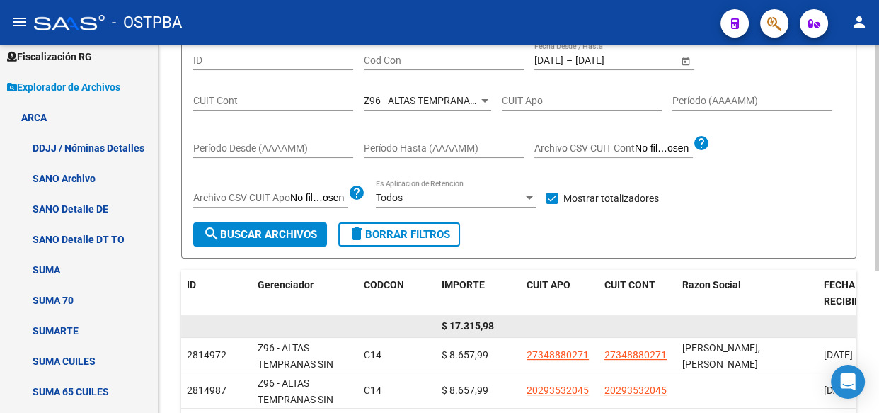
click at [470, 322] on span "$ 17.315,98" at bounding box center [468, 325] width 52 height 11
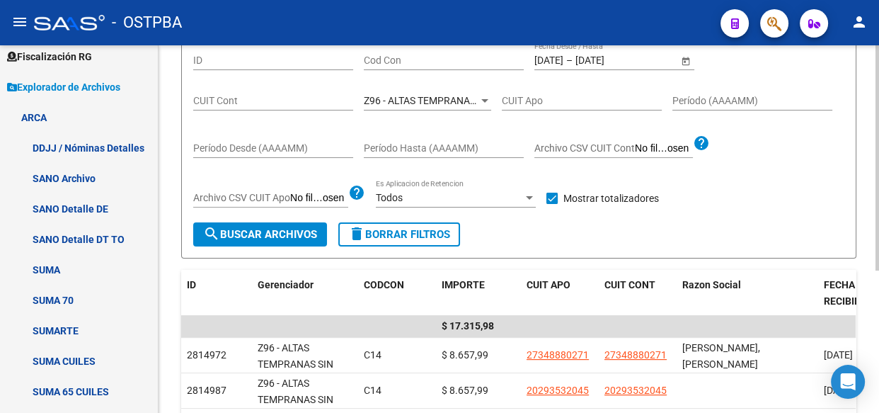
click at [444, 102] on span "Z96 - ALTAS TEMPRANAS SIN GERENCIADOR ( SI ANALISIS )" at bounding box center [496, 100] width 265 height 11
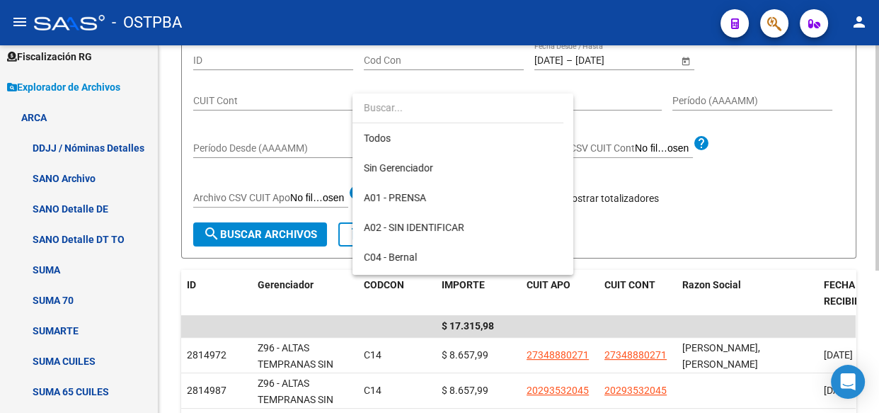
scroll to position [413, 0]
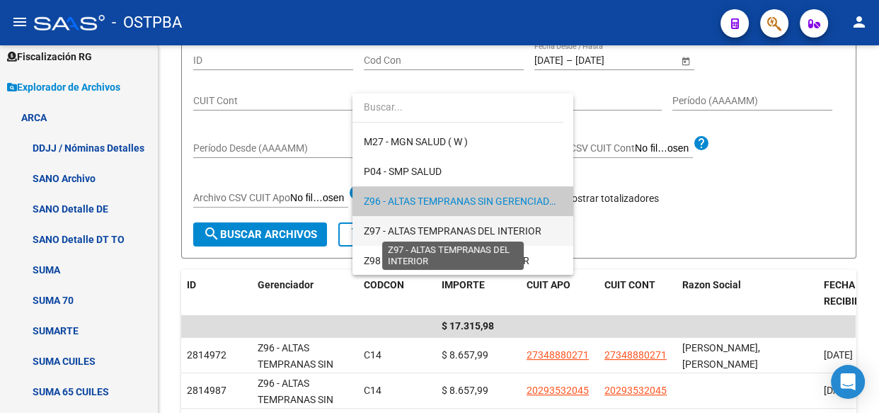
click at [432, 233] on span "Z97 - ALTAS TEMPRANAS DEL INTERIOR" at bounding box center [453, 230] width 178 height 11
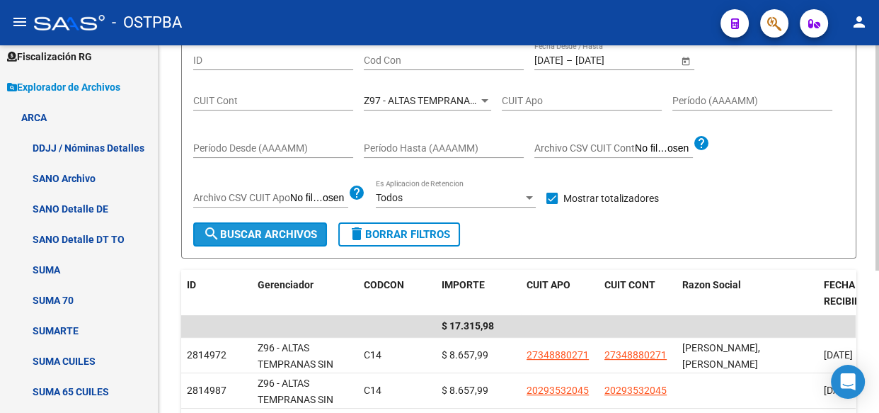
click at [291, 233] on span "search Buscar Archivos" at bounding box center [260, 234] width 114 height 13
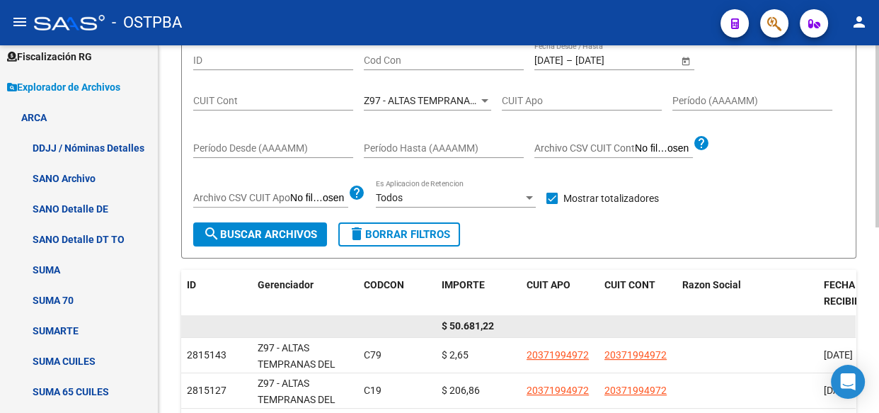
click at [474, 323] on span "$ 50.681,22" at bounding box center [468, 325] width 52 height 11
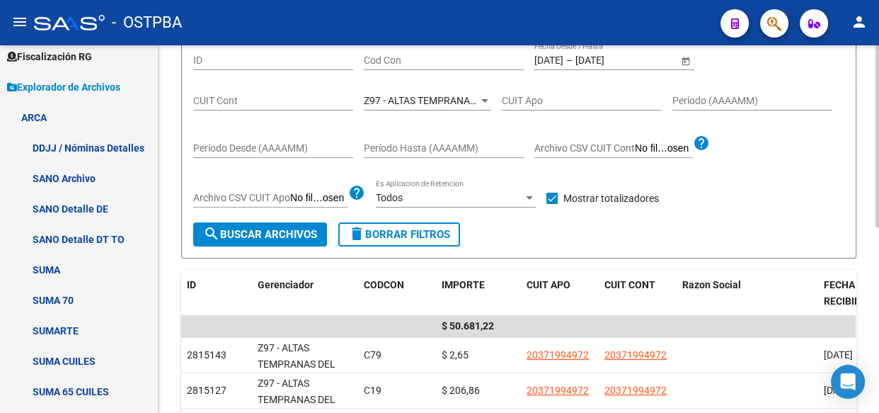
click at [415, 102] on span "Z97 - ALTAS TEMPRANAS DEL INTERIOR" at bounding box center [453, 100] width 178 height 11
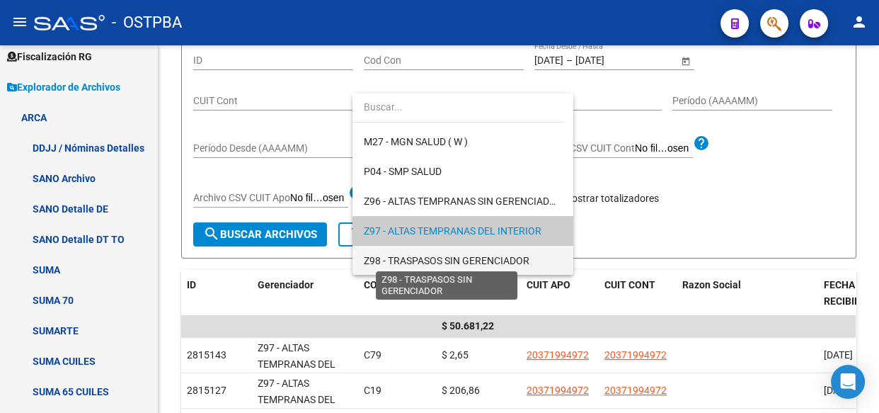
click at [398, 261] on span "Z98 - TRASPASOS SIN GERENCIADOR" at bounding box center [447, 260] width 166 height 11
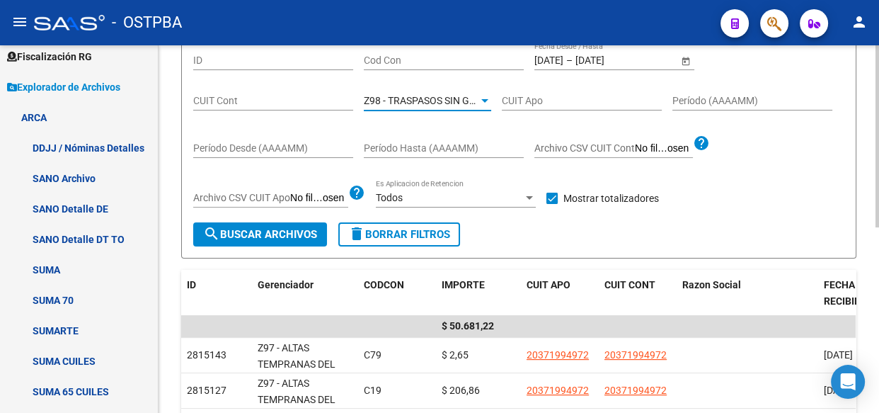
click at [248, 234] on span "search Buscar Archivos" at bounding box center [260, 234] width 114 height 13
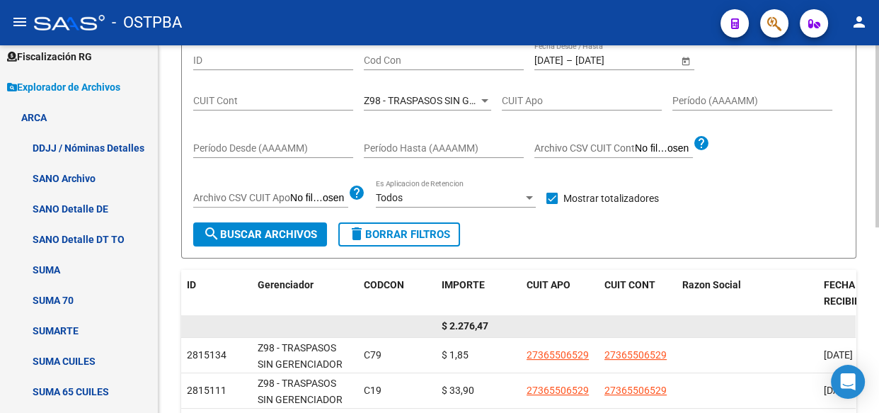
click at [469, 324] on span "$ 2.276,47" at bounding box center [465, 325] width 47 height 11
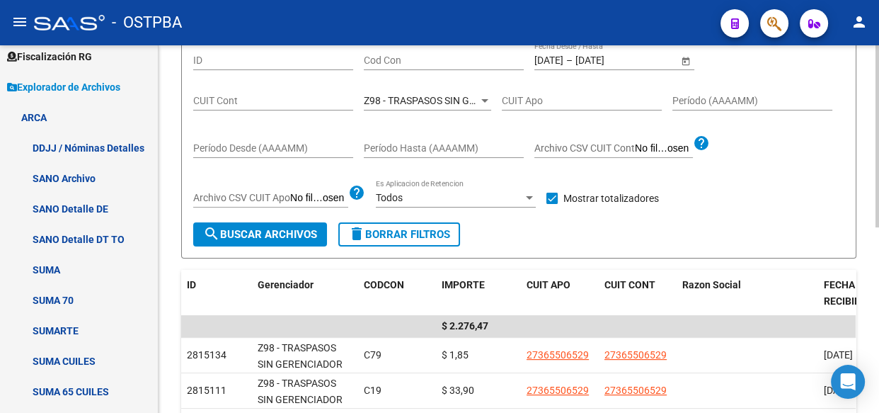
click at [403, 62] on input "Cod Con" at bounding box center [444, 60] width 160 height 12
type input "c14"
click at [470, 100] on span "Z98 - TRASPASOS SIN GERENCIADOR" at bounding box center [447, 100] width 166 height 11
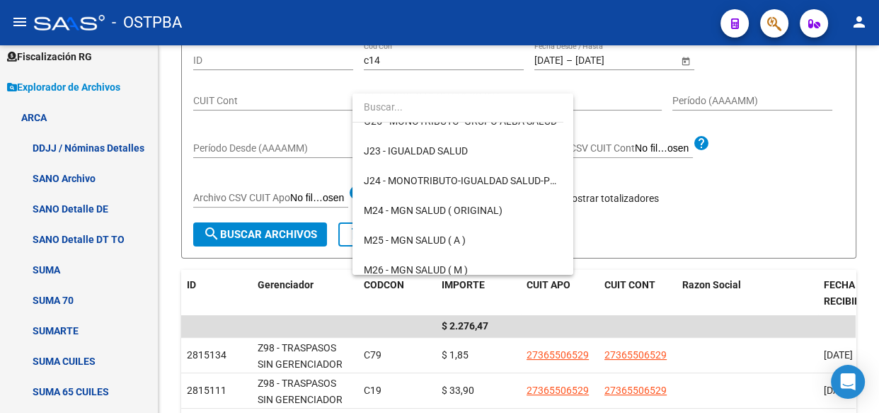
scroll to position [0, 0]
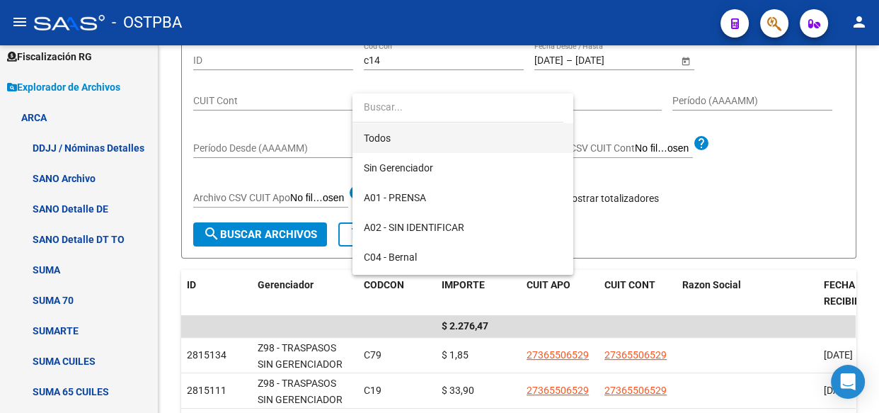
click at [382, 134] on span "Todos" at bounding box center [463, 138] width 198 height 30
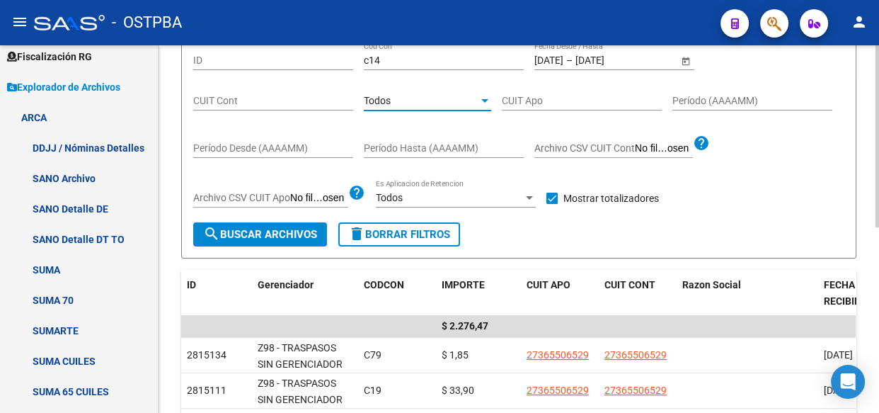
click at [255, 240] on button "search Buscar Archivos" at bounding box center [260, 234] width 134 height 24
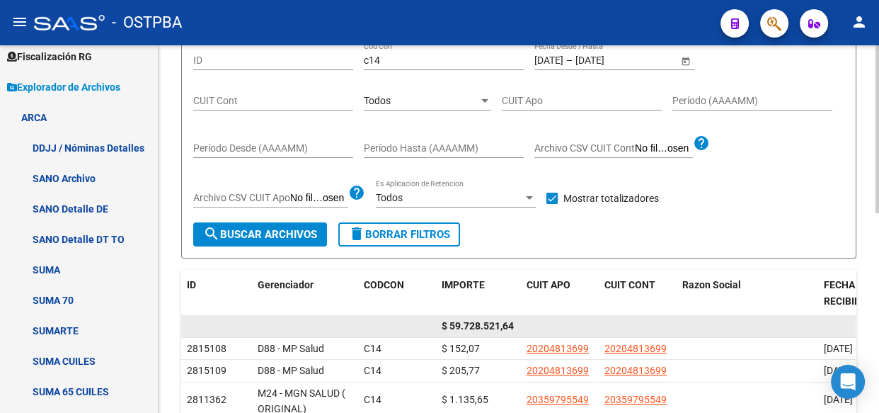
click at [478, 324] on span "$ 59.728.521,64" at bounding box center [478, 325] width 72 height 11
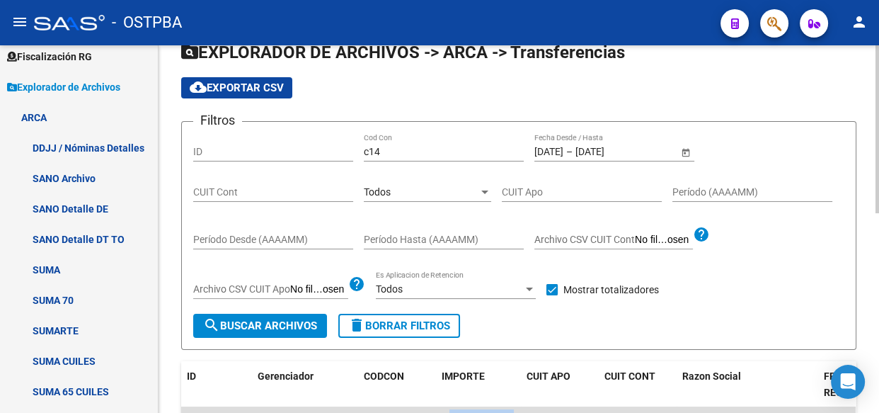
scroll to position [115, 0]
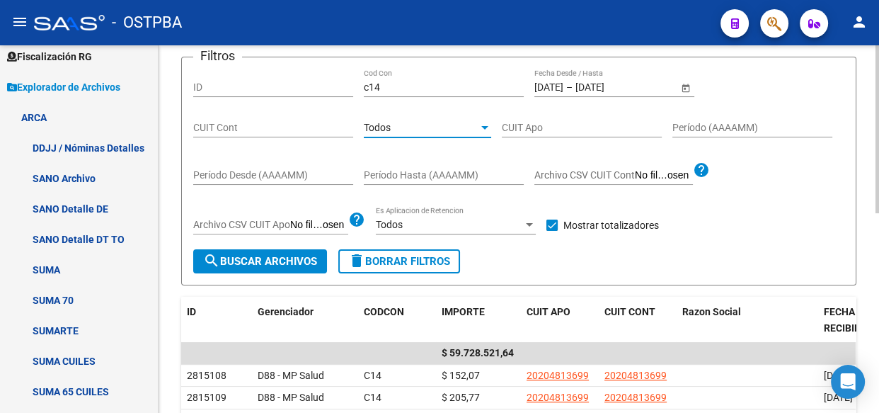
click at [420, 125] on div "Todos" at bounding box center [421, 128] width 115 height 12
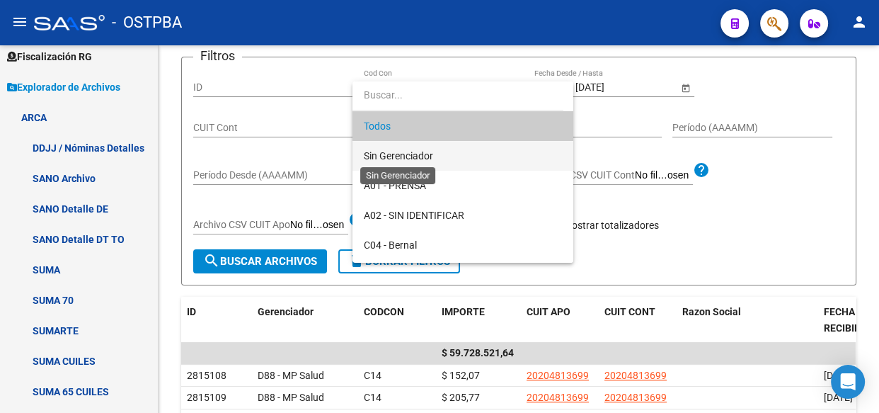
click at [396, 155] on span "Sin Gerenciador" at bounding box center [398, 155] width 69 height 11
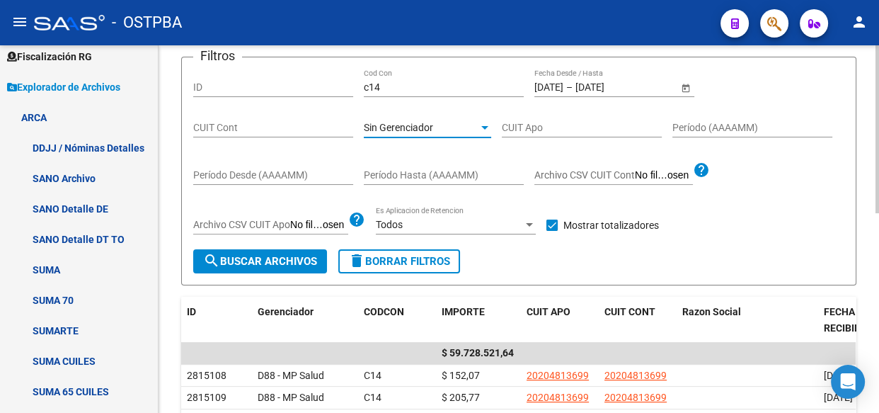
click at [256, 261] on span "search Buscar Archivos" at bounding box center [260, 261] width 114 height 13
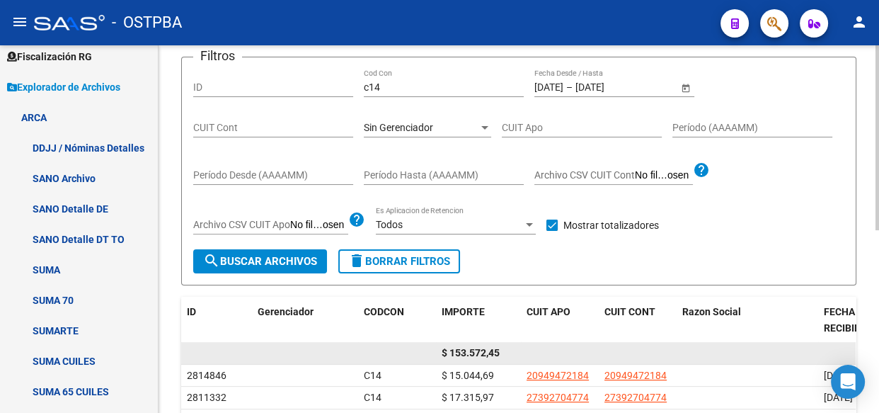
click at [479, 355] on span "$ 153.572,45" at bounding box center [471, 352] width 58 height 11
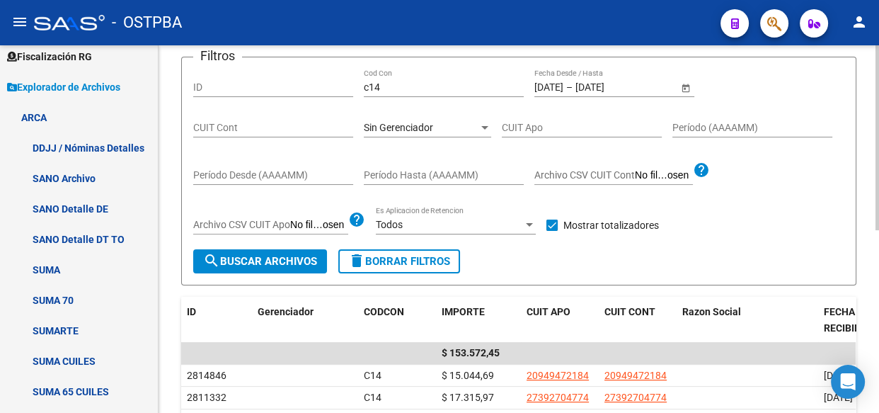
click at [405, 132] on div "Sin Gerenciador Seleccionar Gerenciador" at bounding box center [427, 123] width 127 height 28
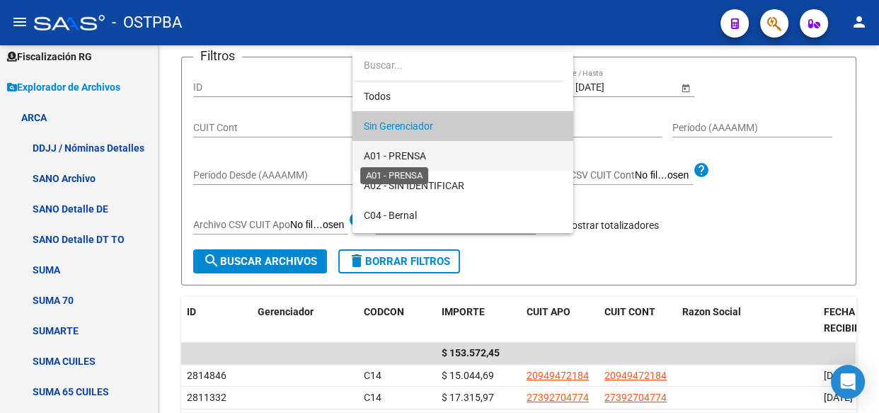
click at [403, 150] on span "A01 - PRENSA" at bounding box center [395, 155] width 62 height 11
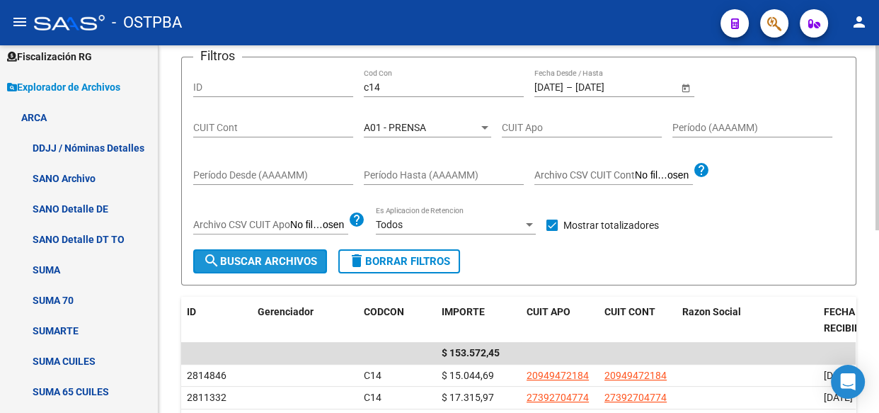
click at [243, 255] on span "search Buscar Archivos" at bounding box center [260, 261] width 114 height 13
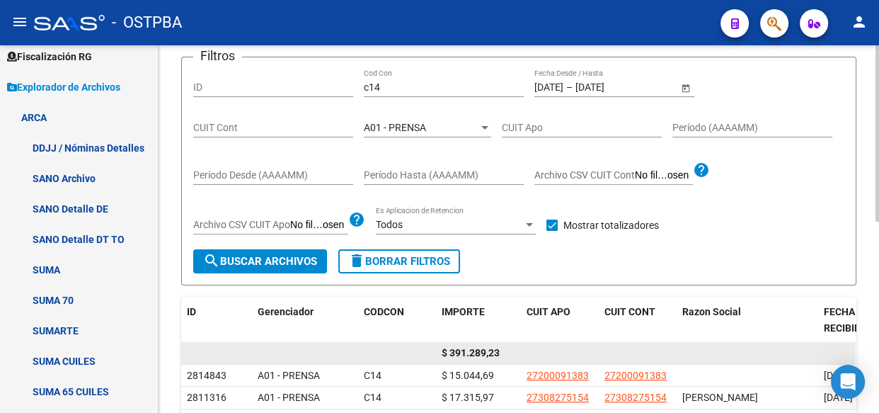
click at [476, 352] on span "$ 391.289,23" at bounding box center [471, 352] width 58 height 11
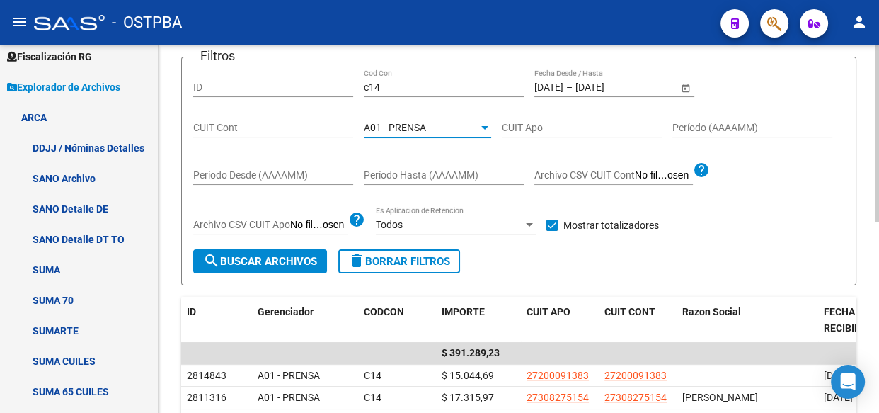
click at [448, 127] on div "A01 - PRENSA" at bounding box center [421, 128] width 115 height 12
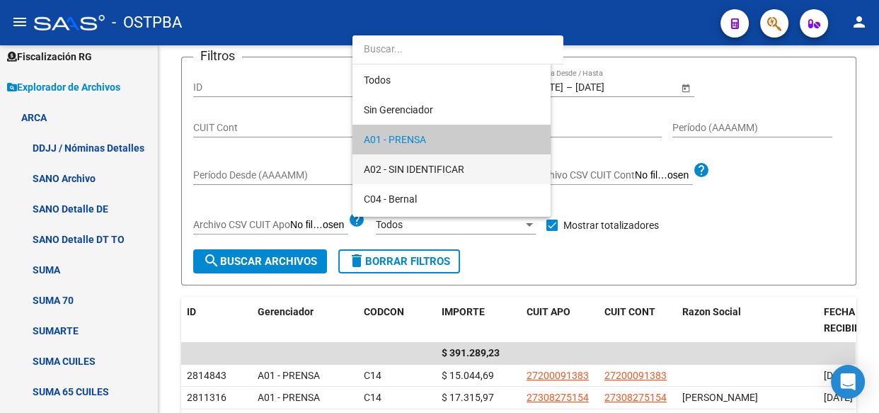
scroll to position [13, 0]
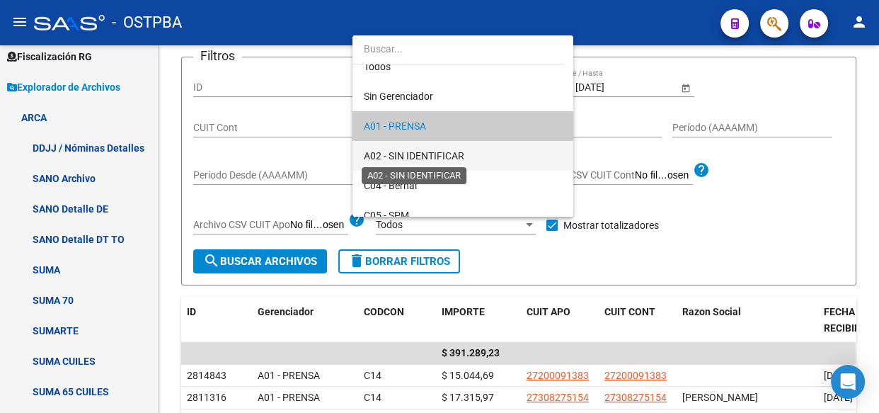
click at [430, 153] on span "A02 - SIN IDENTIFICAR" at bounding box center [414, 155] width 100 height 11
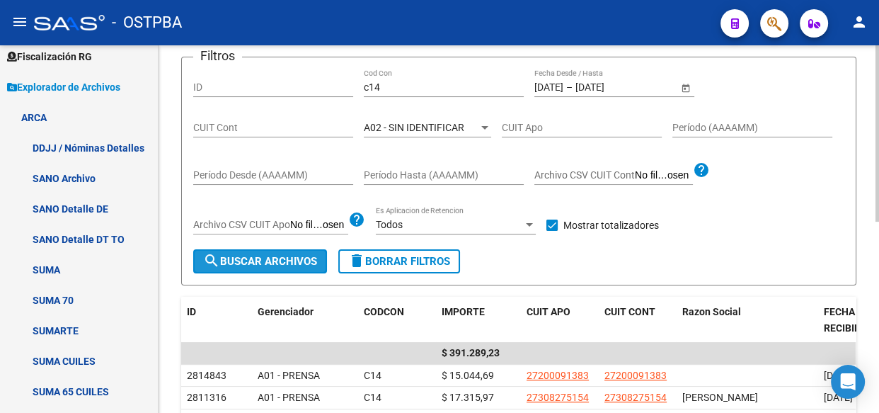
click at [263, 262] on span "search Buscar Archivos" at bounding box center [260, 261] width 114 height 13
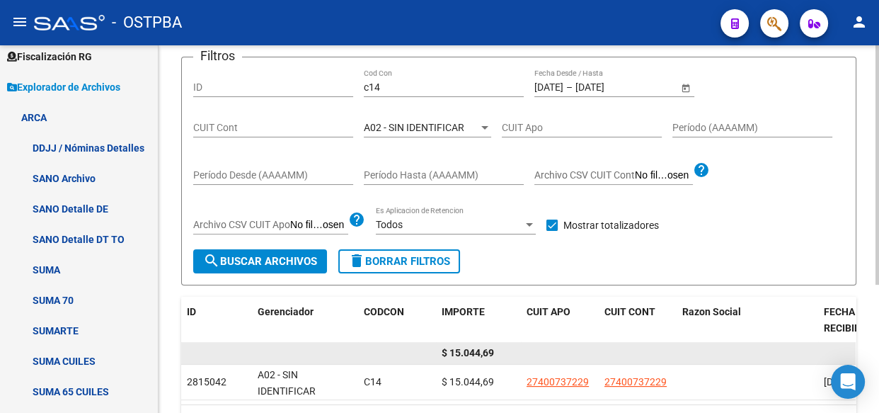
click at [483, 351] on span "$ 15.044,69" at bounding box center [468, 352] width 52 height 11
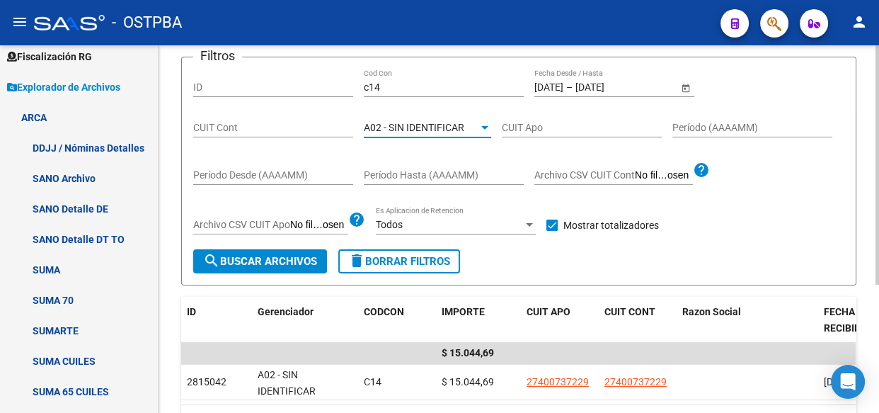
click at [413, 128] on span "A02 - SIN IDENTIFICAR" at bounding box center [414, 127] width 100 height 11
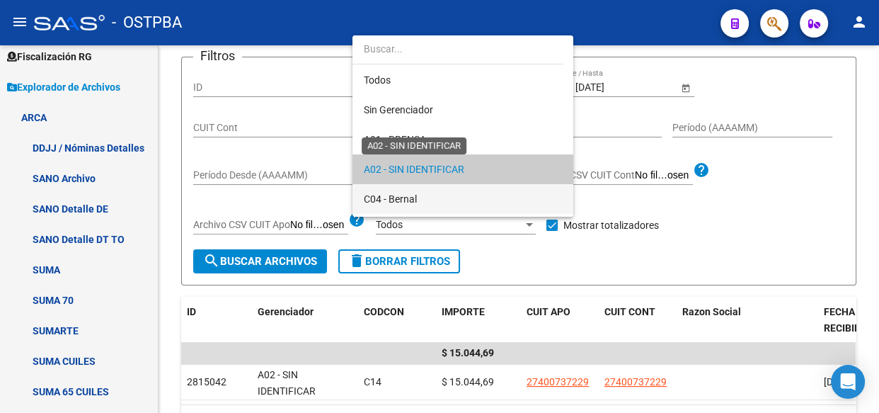
scroll to position [42, 0]
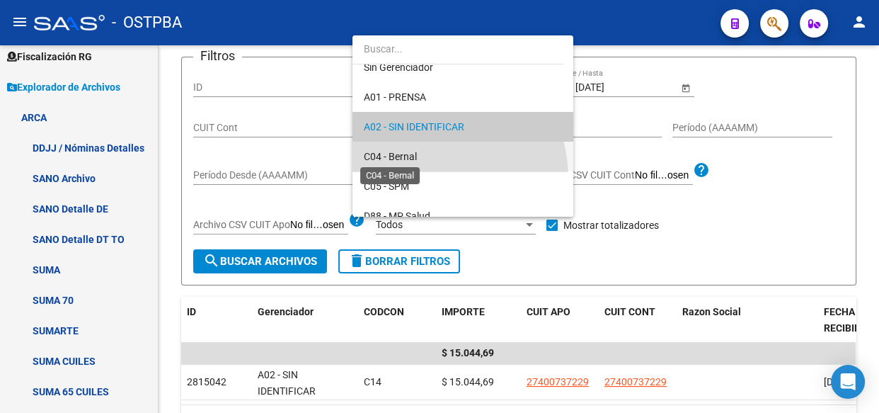
click at [406, 153] on span "C04 - Bernal" at bounding box center [390, 156] width 53 height 11
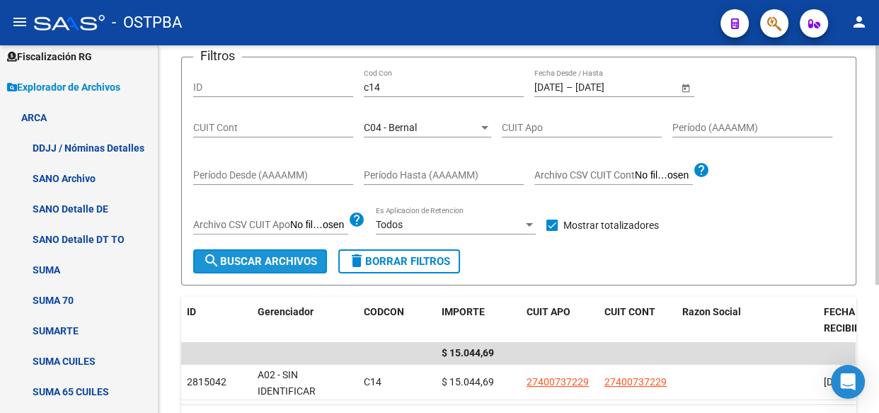
click at [258, 256] on span "search Buscar Archivos" at bounding box center [260, 261] width 114 height 13
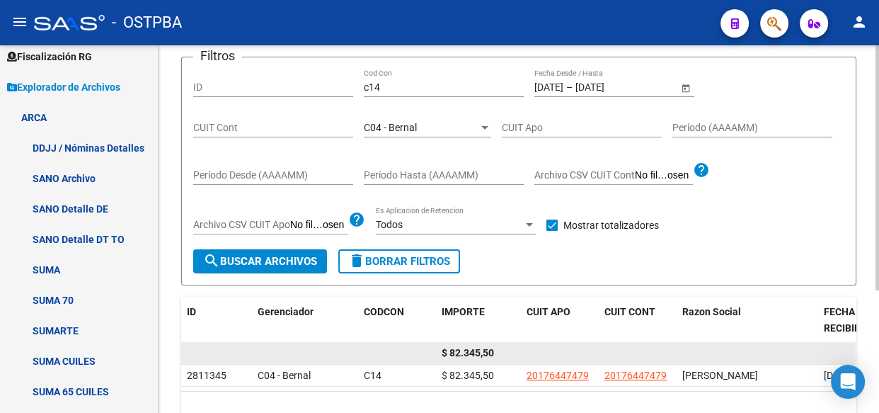
click at [469, 353] on span "$ 82.345,50" at bounding box center [468, 352] width 52 height 11
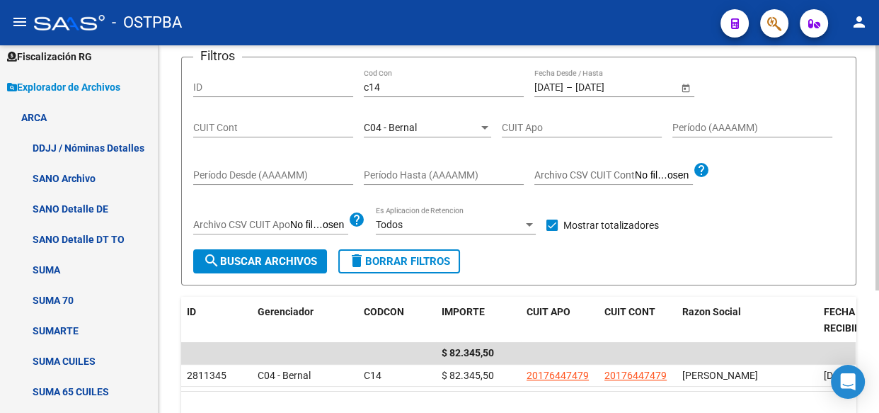
click at [384, 119] on div "C04 - Bernal Seleccionar Gerenciador" at bounding box center [427, 123] width 127 height 28
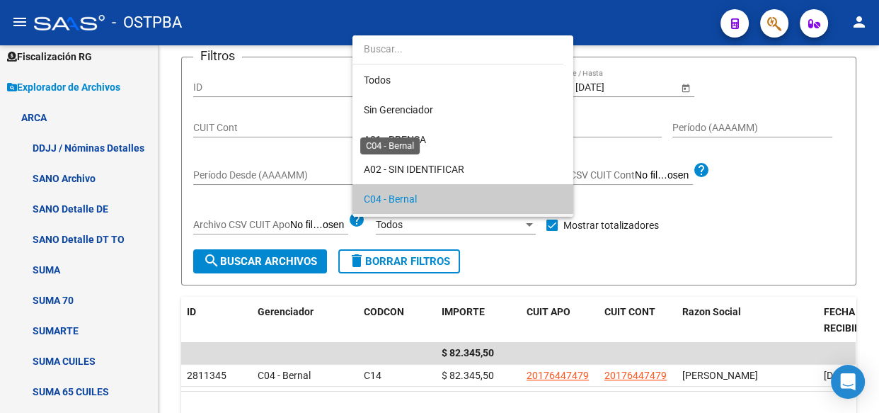
scroll to position [72, 0]
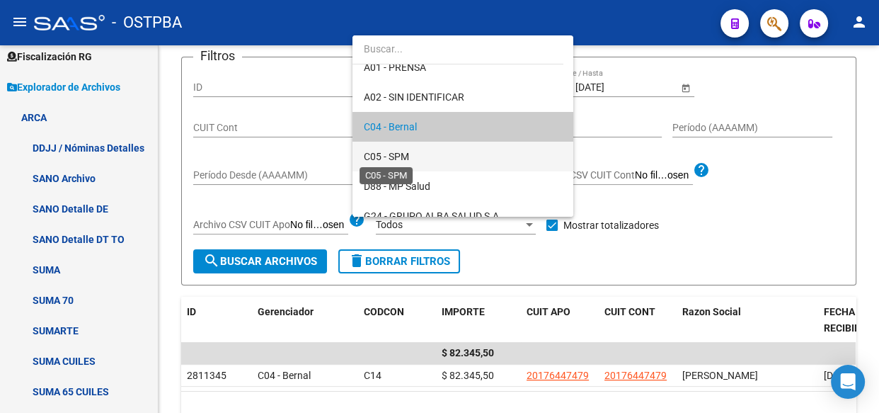
click at [396, 155] on span "C05 - SPM" at bounding box center [386, 156] width 45 height 11
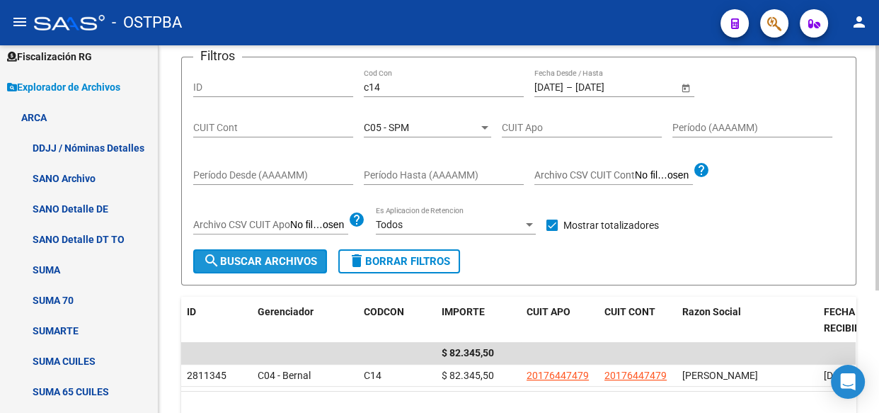
click at [256, 263] on span "search Buscar Archivos" at bounding box center [260, 261] width 114 height 13
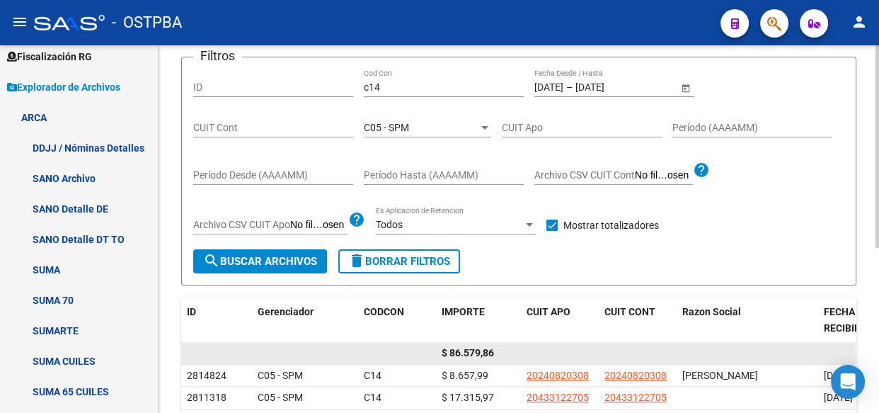
click at [468, 348] on span "$ 86.579,86" at bounding box center [468, 352] width 52 height 11
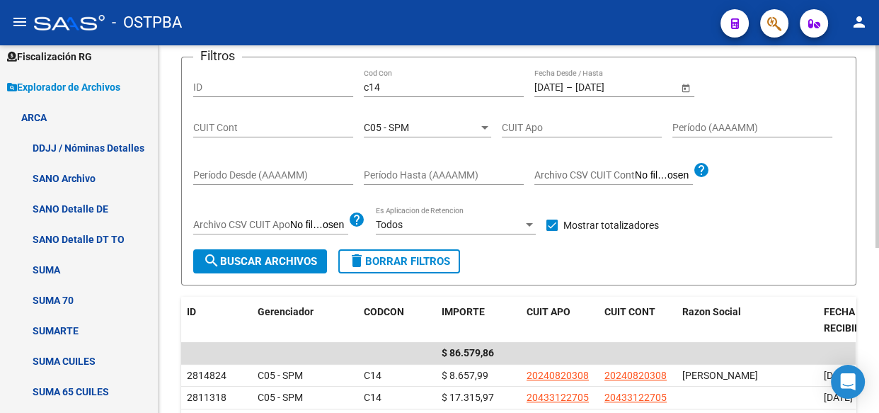
click at [413, 126] on div "C05 - SPM" at bounding box center [421, 128] width 115 height 12
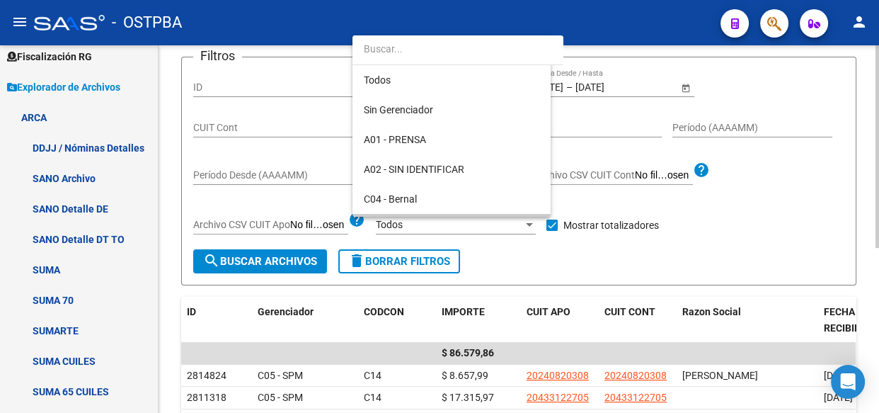
scroll to position [103, 0]
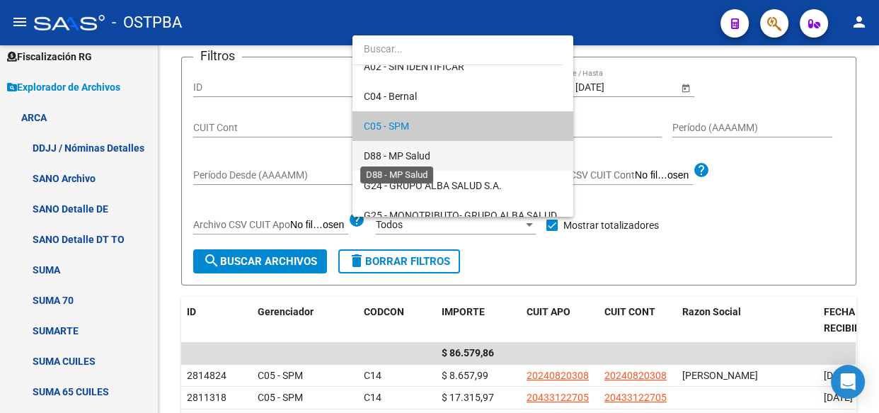
click at [413, 153] on span "D88 - MP Salud" at bounding box center [397, 155] width 67 height 11
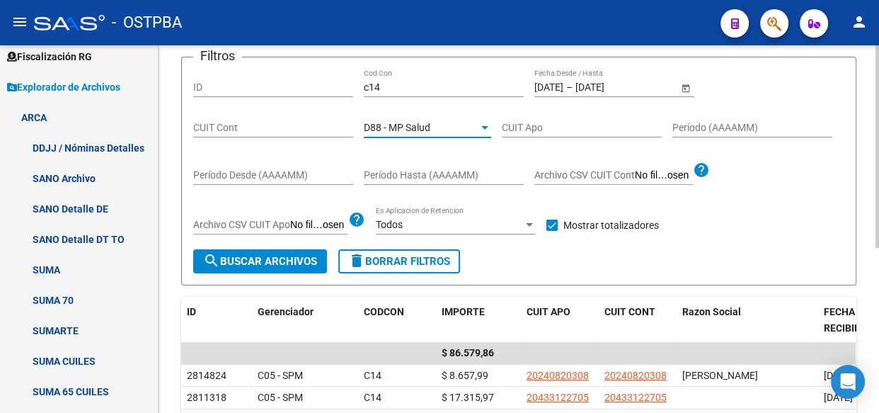
click at [248, 262] on span "search Buscar Archivos" at bounding box center [260, 261] width 114 height 13
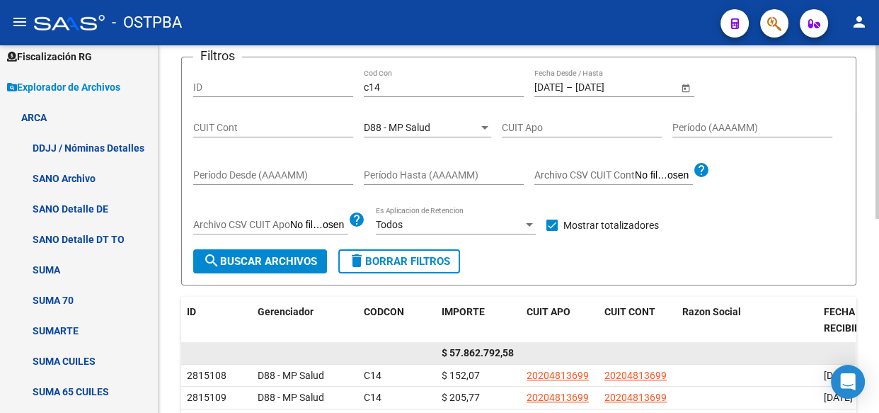
click at [488, 350] on span "$ 57.862.792,58" at bounding box center [478, 352] width 72 height 11
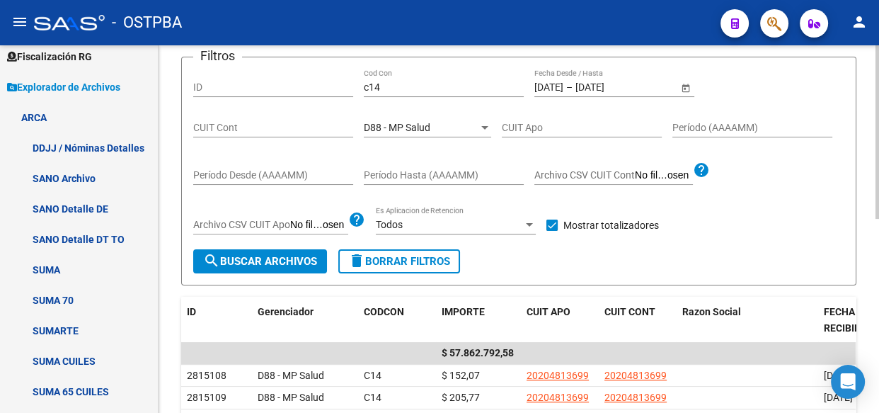
click at [407, 130] on span "D88 - MP Salud" at bounding box center [397, 127] width 67 height 11
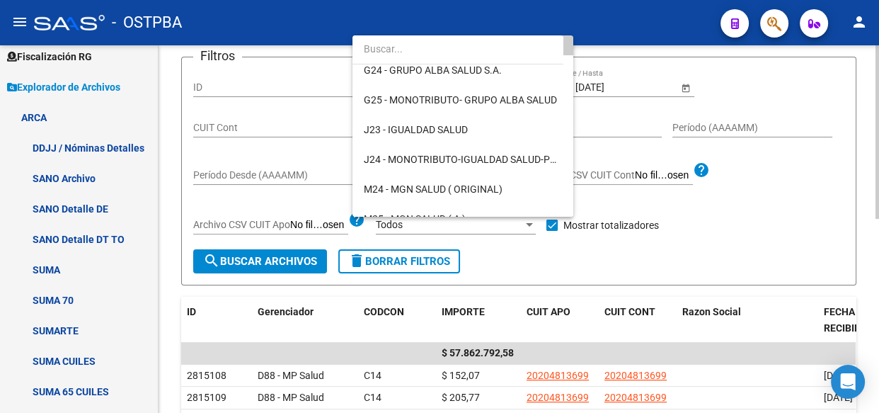
scroll to position [261, 0]
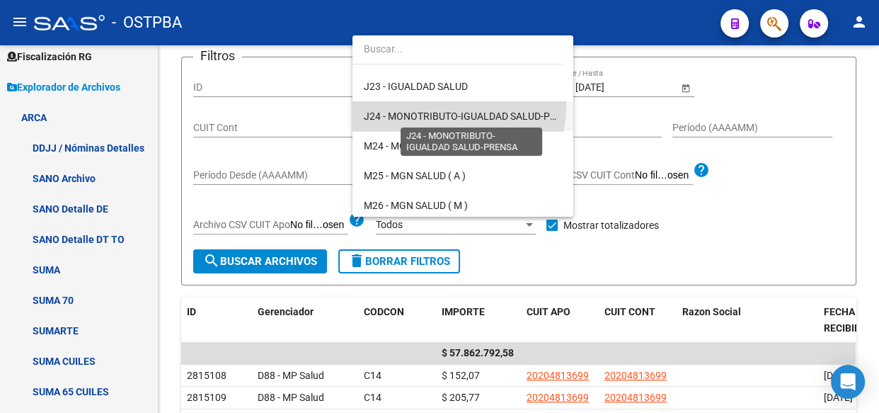
click at [406, 117] on span "J24 - MONOTRIBUTO-IGUALDAD SALUD-PRENSA" at bounding box center [472, 115] width 217 height 11
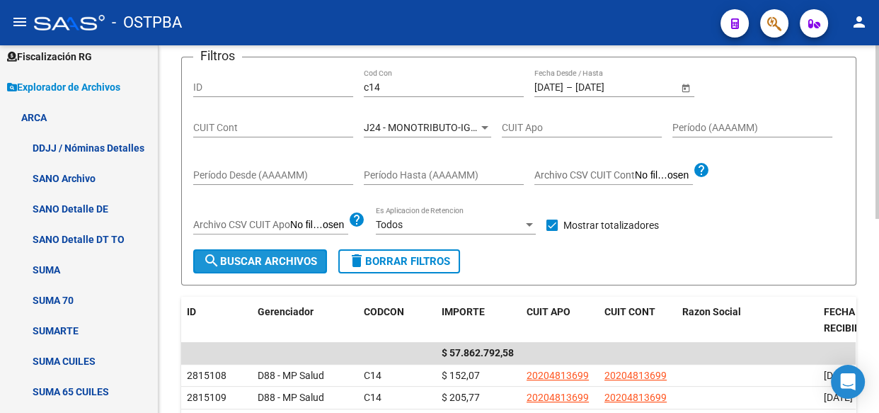
click at [292, 265] on span "search Buscar Archivos" at bounding box center [260, 261] width 114 height 13
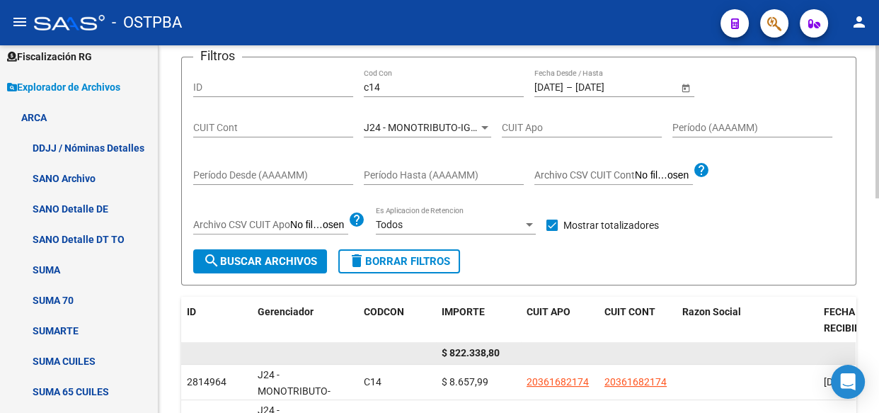
click at [476, 349] on span "$ 822.338,80" at bounding box center [471, 352] width 58 height 11
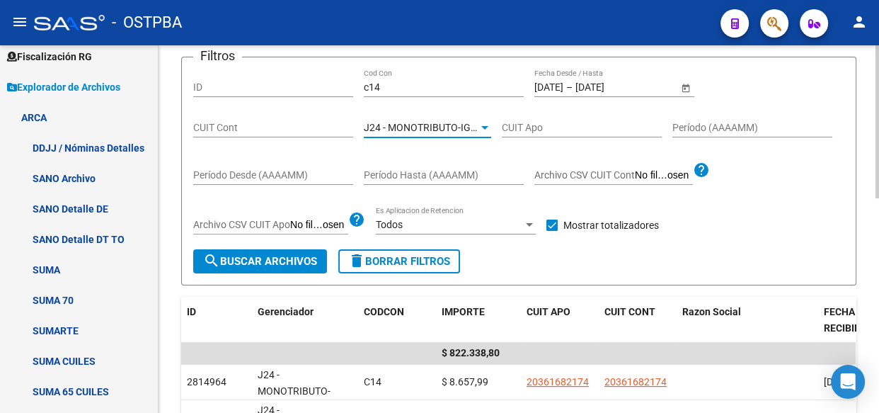
click at [398, 131] on span "J24 - MONOTRIBUTO-IGUALDAD SALUD-PRENSA" at bounding box center [472, 127] width 217 height 11
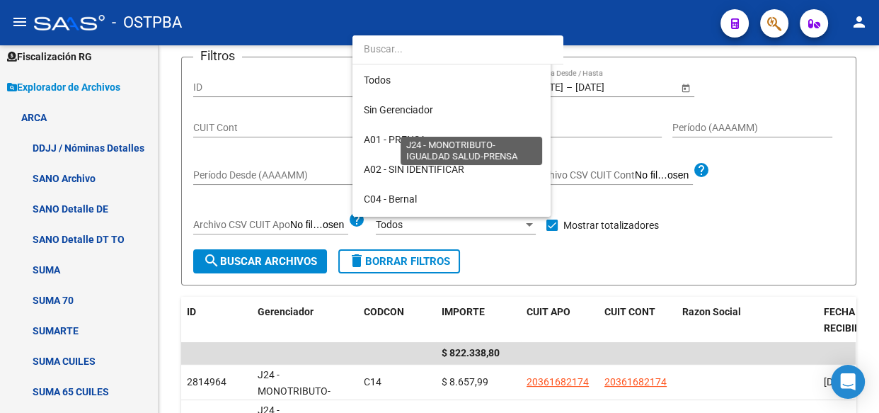
scroll to position [251, 0]
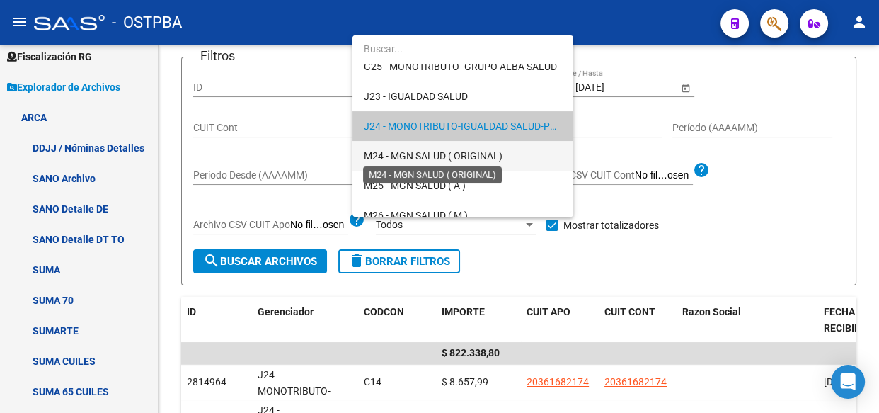
click at [401, 153] on span "M24 - MGN SALUD ( ORIGINAL)" at bounding box center [433, 155] width 139 height 11
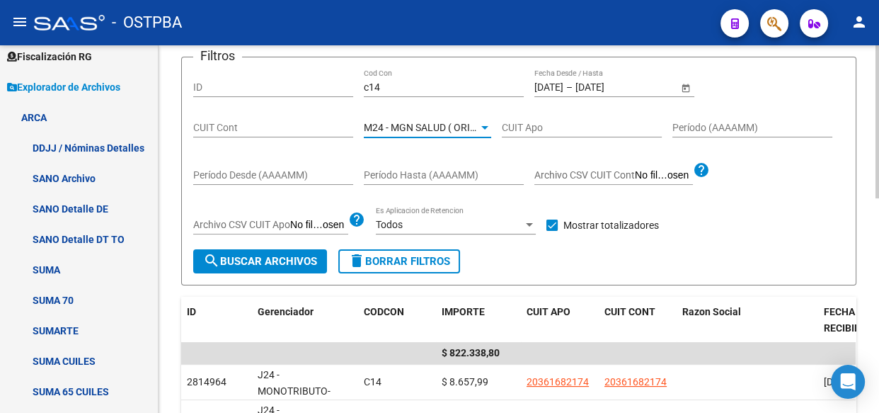
click at [268, 255] on span "search Buscar Archivos" at bounding box center [260, 261] width 114 height 13
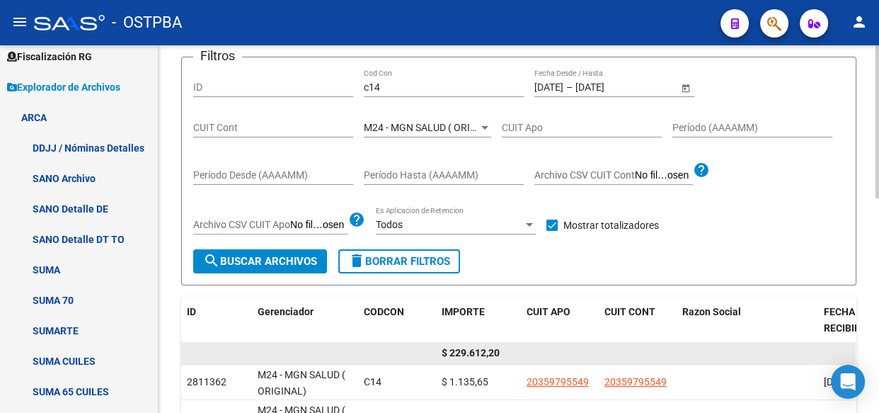
click at [473, 354] on span "$ 229.612,20" at bounding box center [471, 352] width 58 height 11
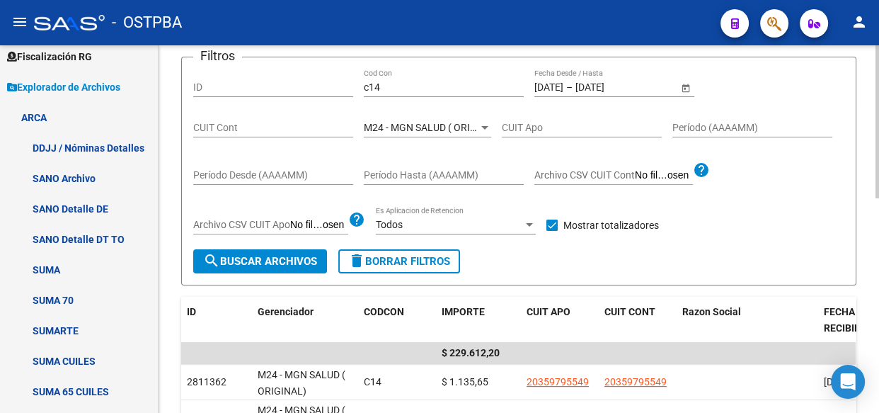
click at [399, 130] on span "M24 - MGN SALUD ( ORIGINAL)" at bounding box center [433, 127] width 139 height 11
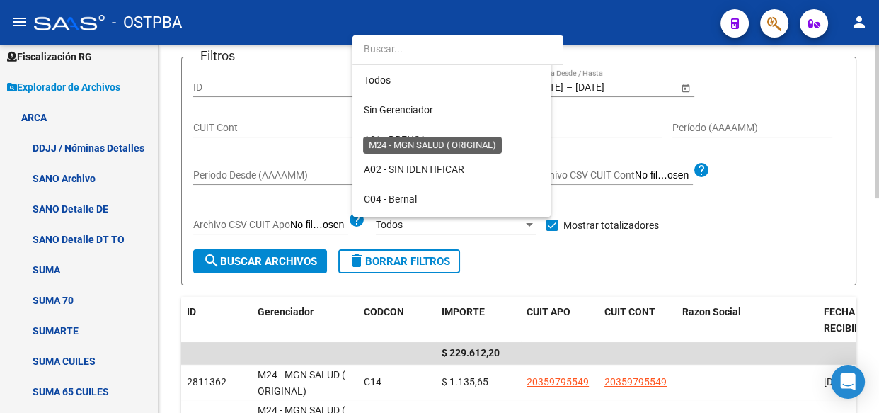
scroll to position [281, 0]
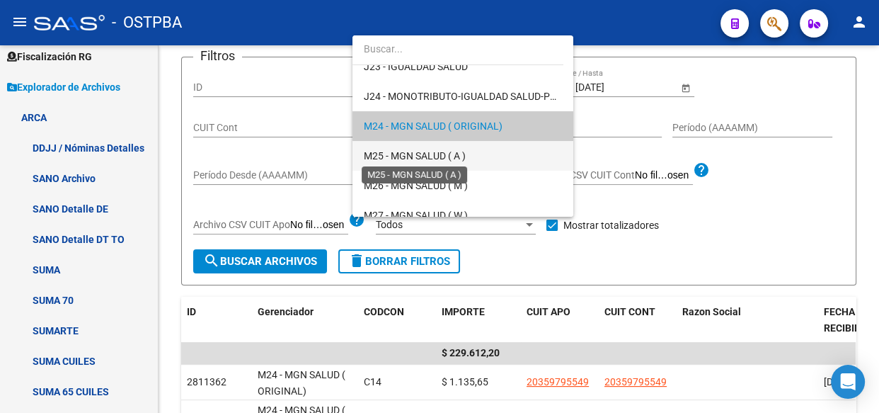
click at [402, 159] on span "M25 - MGN SALUD ( A )" at bounding box center [415, 155] width 102 height 11
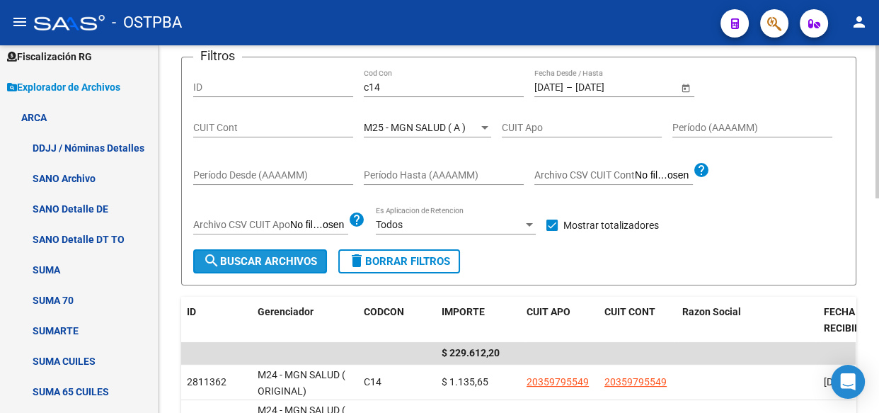
click at [260, 265] on span "search Buscar Archivos" at bounding box center [260, 261] width 114 height 13
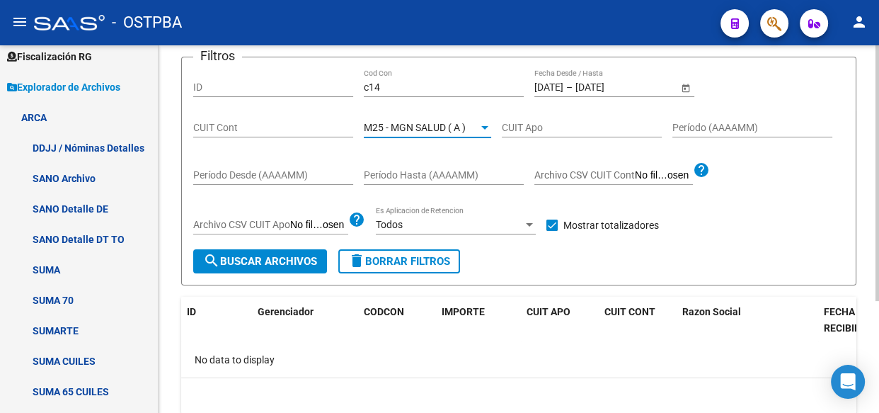
click at [409, 122] on span "M25 - MGN SALUD ( A )" at bounding box center [415, 127] width 102 height 11
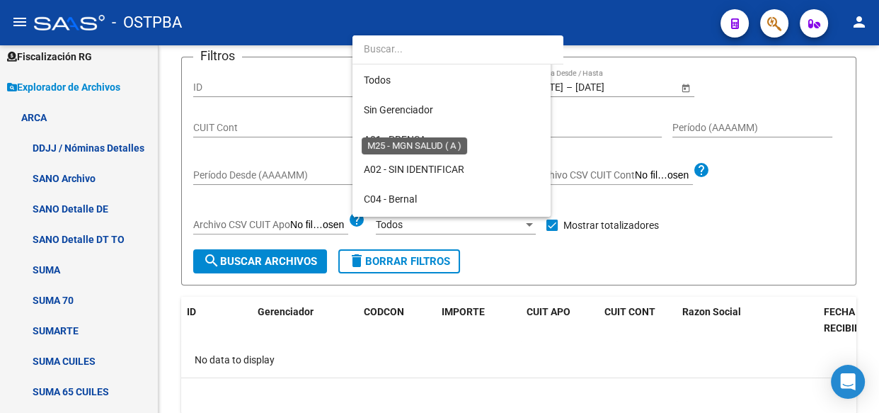
scroll to position [311, 0]
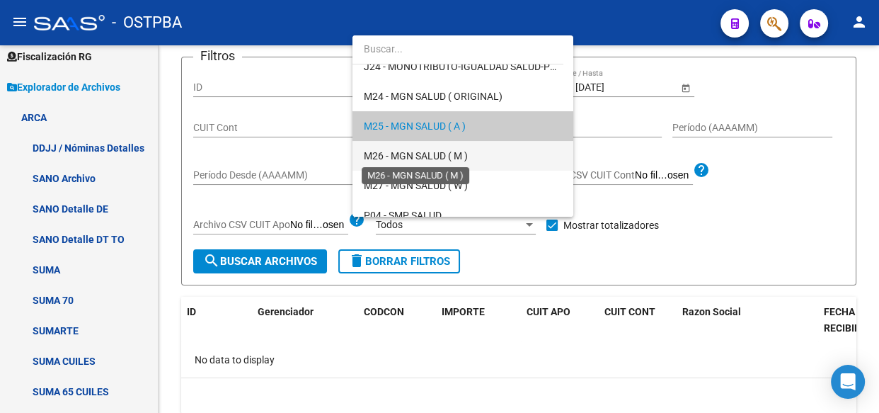
click at [406, 157] on span "M26 - MGN SALUD ( M )" at bounding box center [416, 155] width 104 height 11
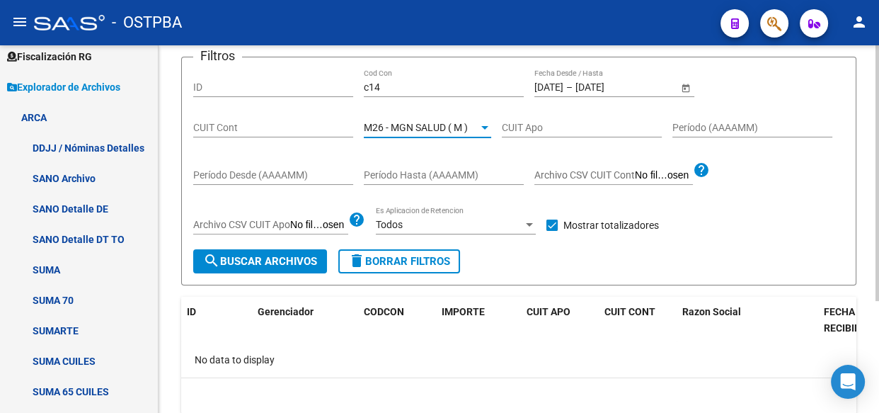
click at [293, 257] on span "search Buscar Archivos" at bounding box center [260, 261] width 114 height 13
click at [420, 124] on span "M26 - MGN SALUD ( M )" at bounding box center [416, 127] width 104 height 11
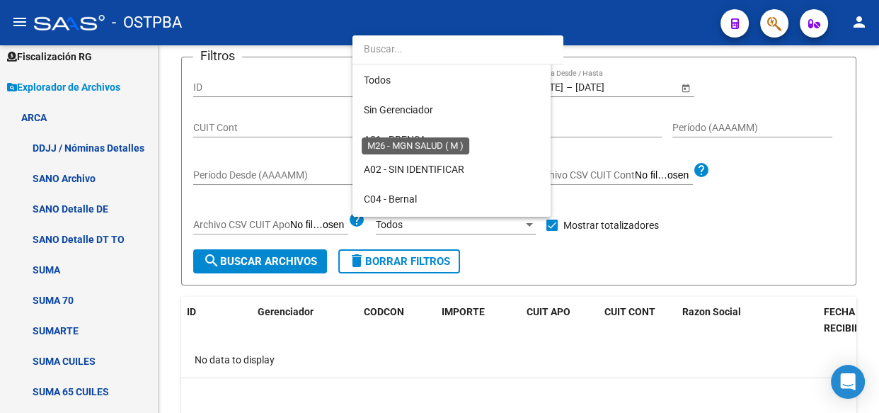
scroll to position [340, 0]
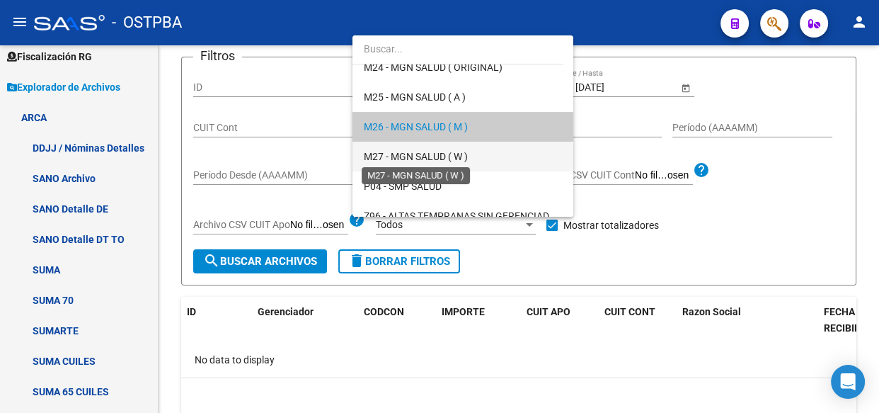
click at [420, 151] on span "M27 - MGN SALUD ( W )" at bounding box center [416, 156] width 104 height 11
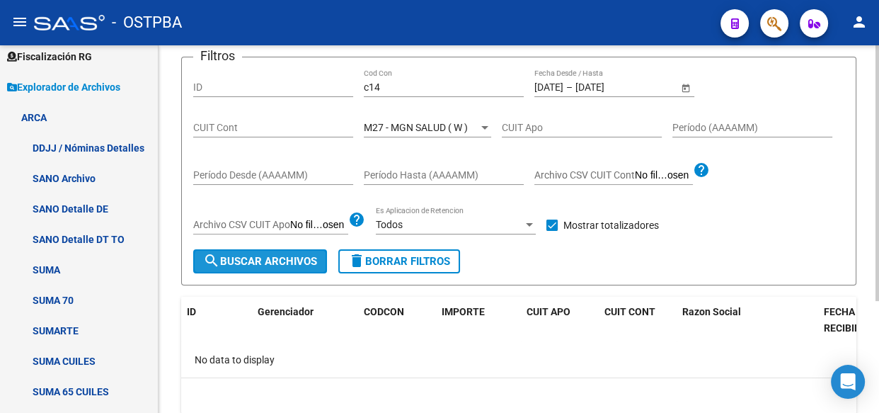
click at [289, 263] on span "search Buscar Archivos" at bounding box center [260, 261] width 114 height 13
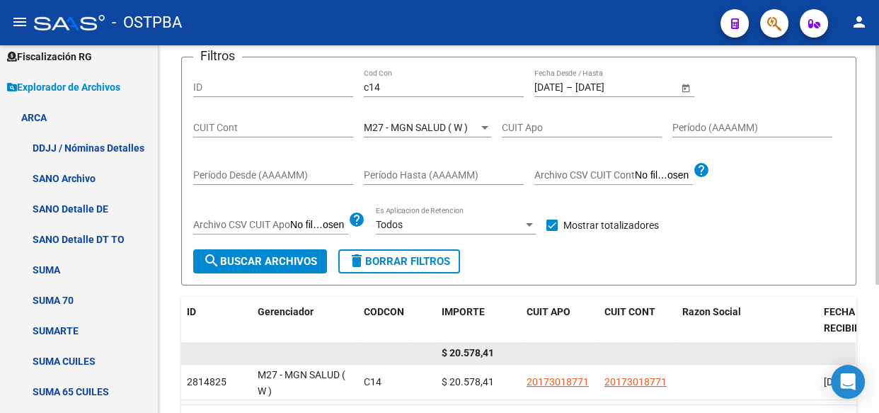
click at [474, 345] on div "$ 20.578,41" at bounding box center [479, 353] width 74 height 16
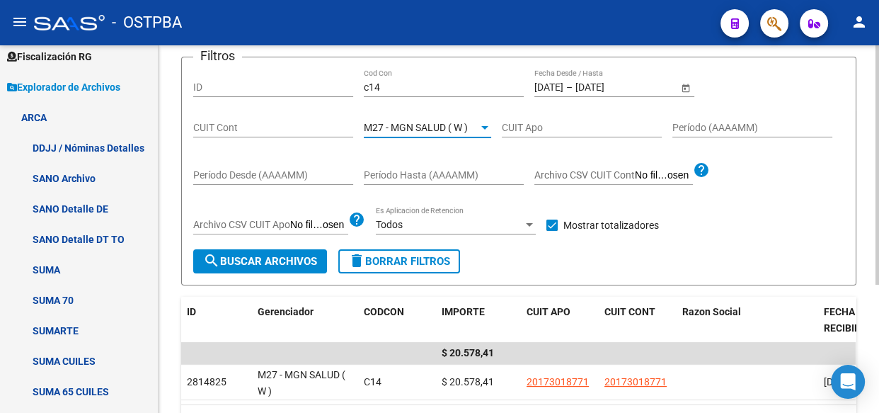
click at [392, 125] on span "M27 - MGN SALUD ( W )" at bounding box center [416, 127] width 104 height 11
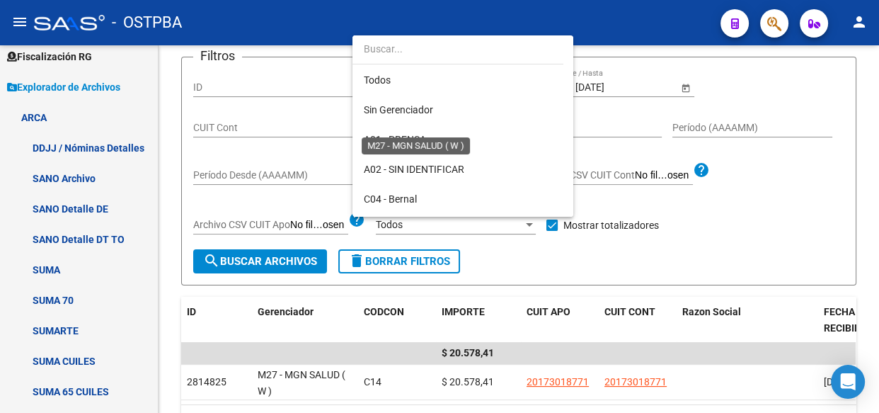
scroll to position [369, 0]
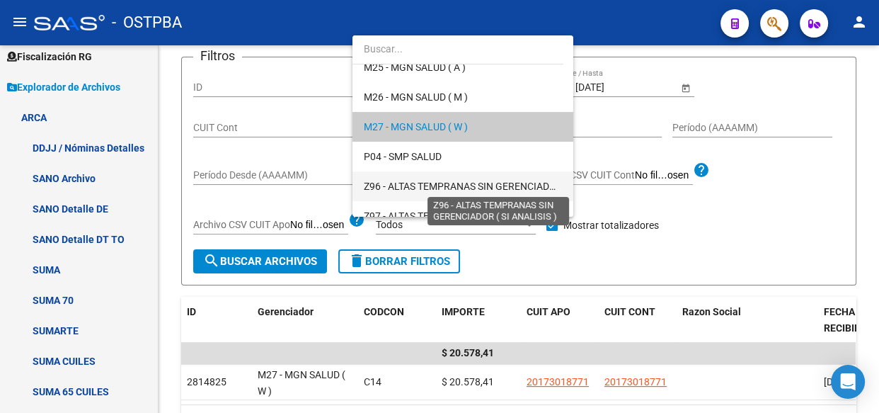
click at [410, 185] on span "Z96 - ALTAS TEMPRANAS SIN GERENCIADOR ( SI ANALISIS )" at bounding box center [496, 185] width 265 height 11
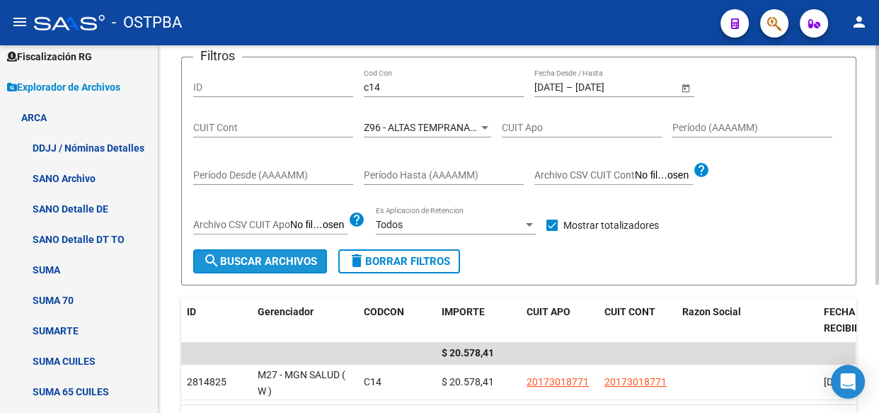
click at [244, 255] on span "search Buscar Archivos" at bounding box center [260, 261] width 114 height 13
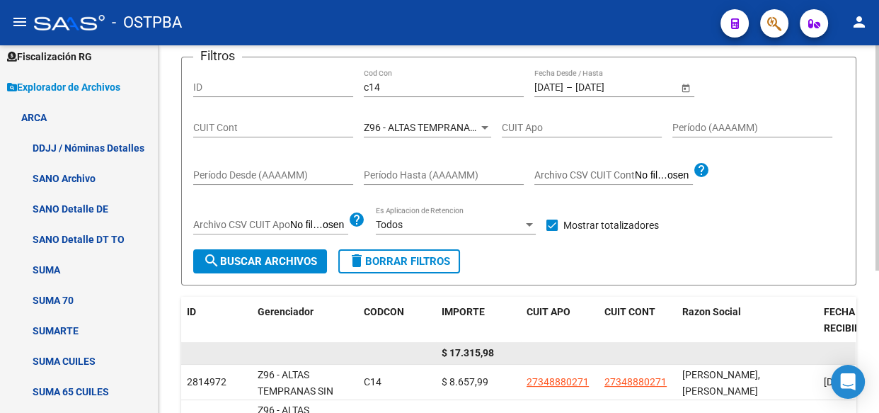
click at [480, 349] on span "$ 17.315,98" at bounding box center [468, 352] width 52 height 11
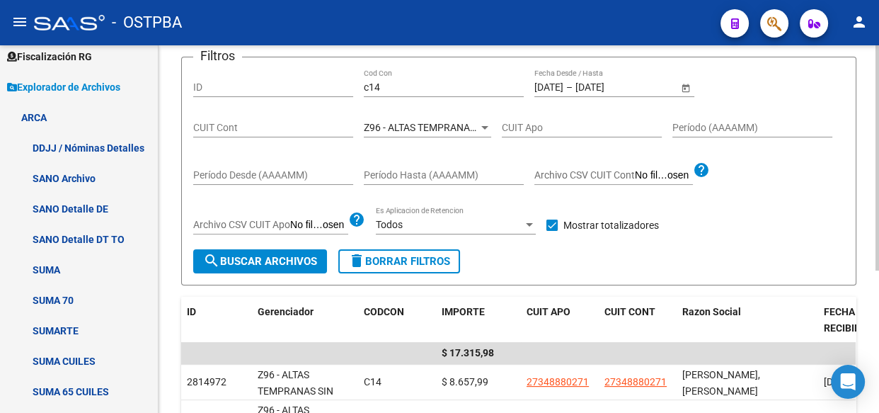
click at [435, 127] on span "Z96 - ALTAS TEMPRANAS SIN GERENCIADOR ( SI ANALISIS )" at bounding box center [496, 127] width 265 height 11
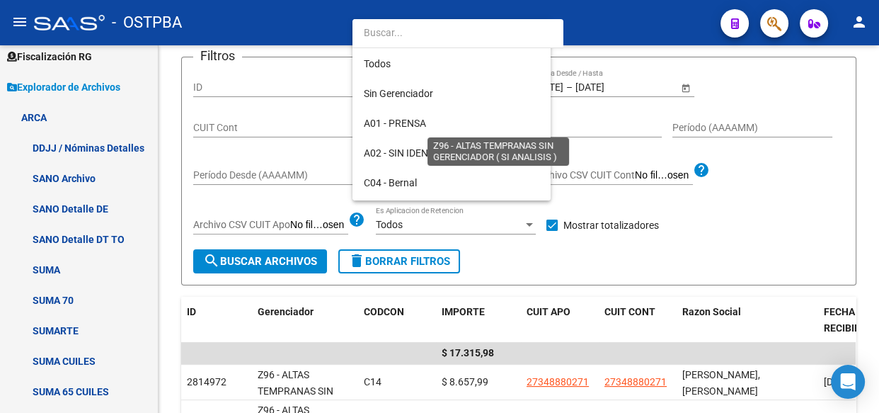
scroll to position [413, 0]
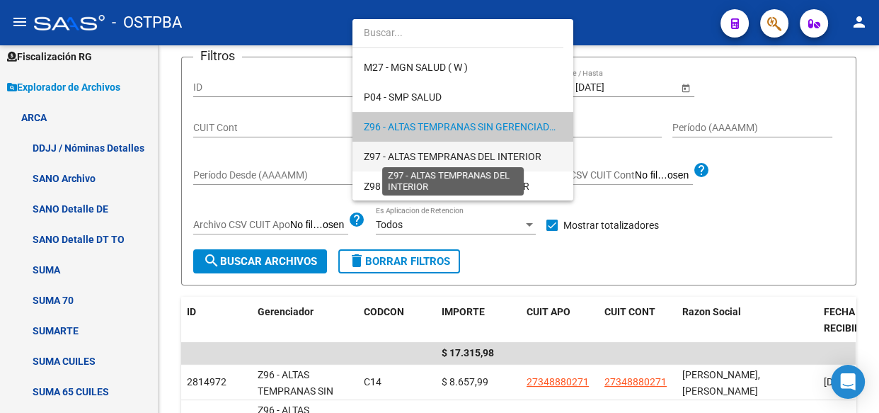
click at [432, 157] on span "Z97 - ALTAS TEMPRANAS DEL INTERIOR" at bounding box center [453, 156] width 178 height 11
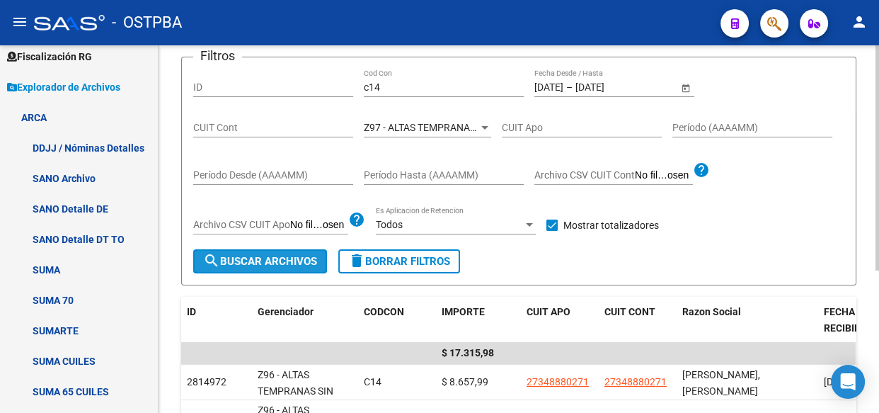
click at [292, 255] on span "search Buscar Archivos" at bounding box center [260, 261] width 114 height 13
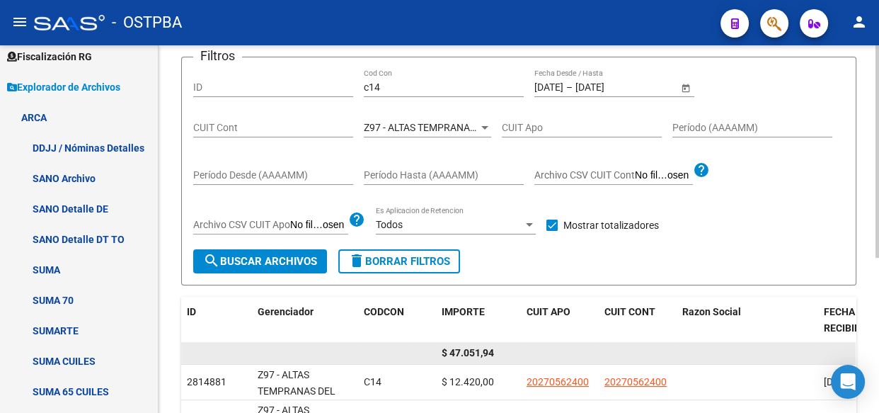
click at [474, 352] on span "$ 47.051,94" at bounding box center [468, 352] width 52 height 11
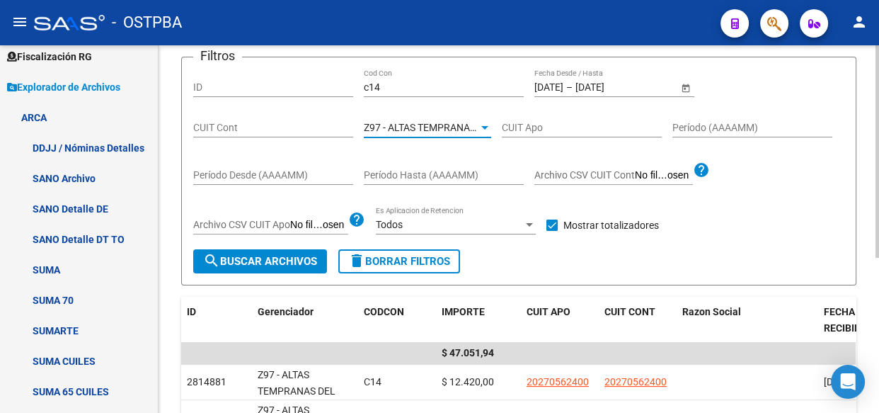
click at [436, 130] on span "Z97 - ALTAS TEMPRANAS DEL INTERIOR" at bounding box center [453, 127] width 178 height 11
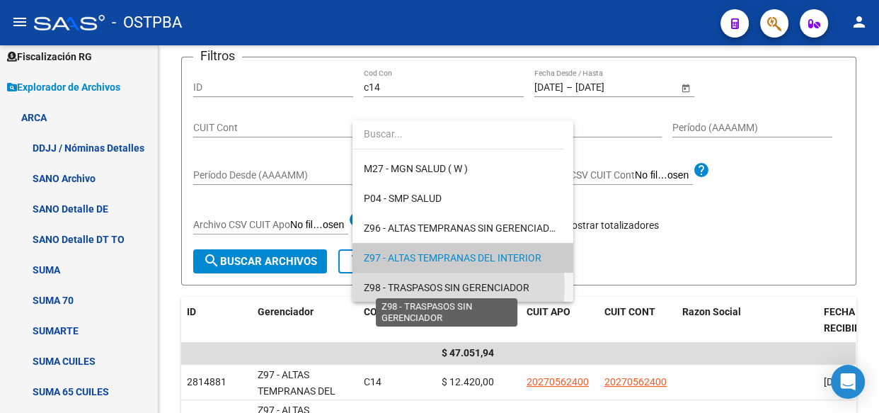
click at [437, 285] on span "Z98 - TRASPASOS SIN GERENCIADOR" at bounding box center [447, 287] width 166 height 11
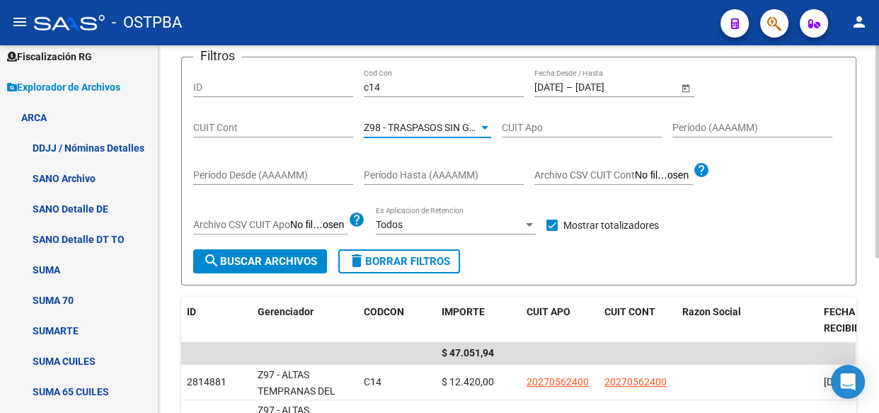
click at [242, 261] on span "search Buscar Archivos" at bounding box center [260, 261] width 114 height 13
